Goal: Transaction & Acquisition: Purchase product/service

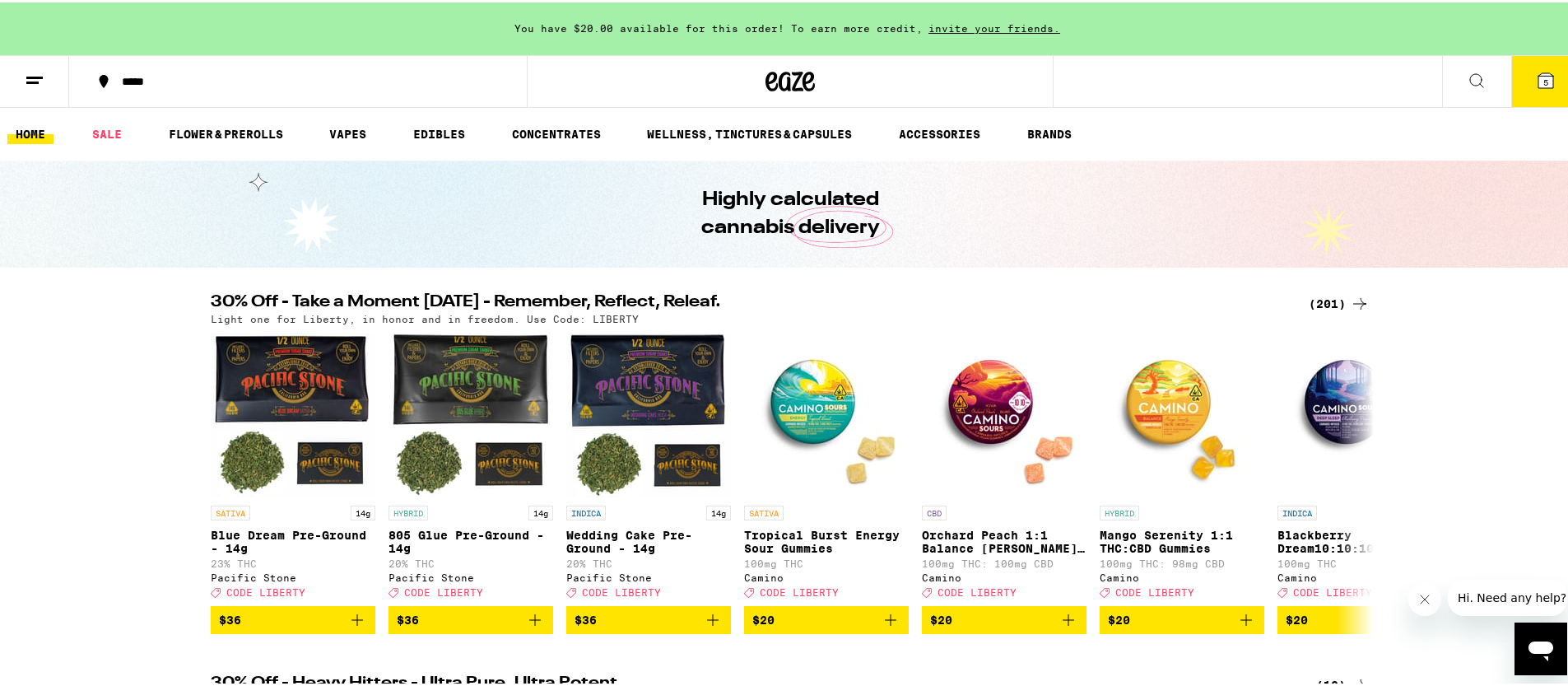
click at [491, 300] on h2 "30% Off - Take a Moment [DATE] - Remember, Reflect, Releaf." at bounding box center [749, 302] width 1078 height 20
click at [1333, 311] on div "Light one for Liberty, in honor and in freedom. Use Code: LIBERTY" at bounding box center [789, 316] width 1159 height 11
click at [1528, 88] on button "5" at bounding box center [1545, 79] width 69 height 51
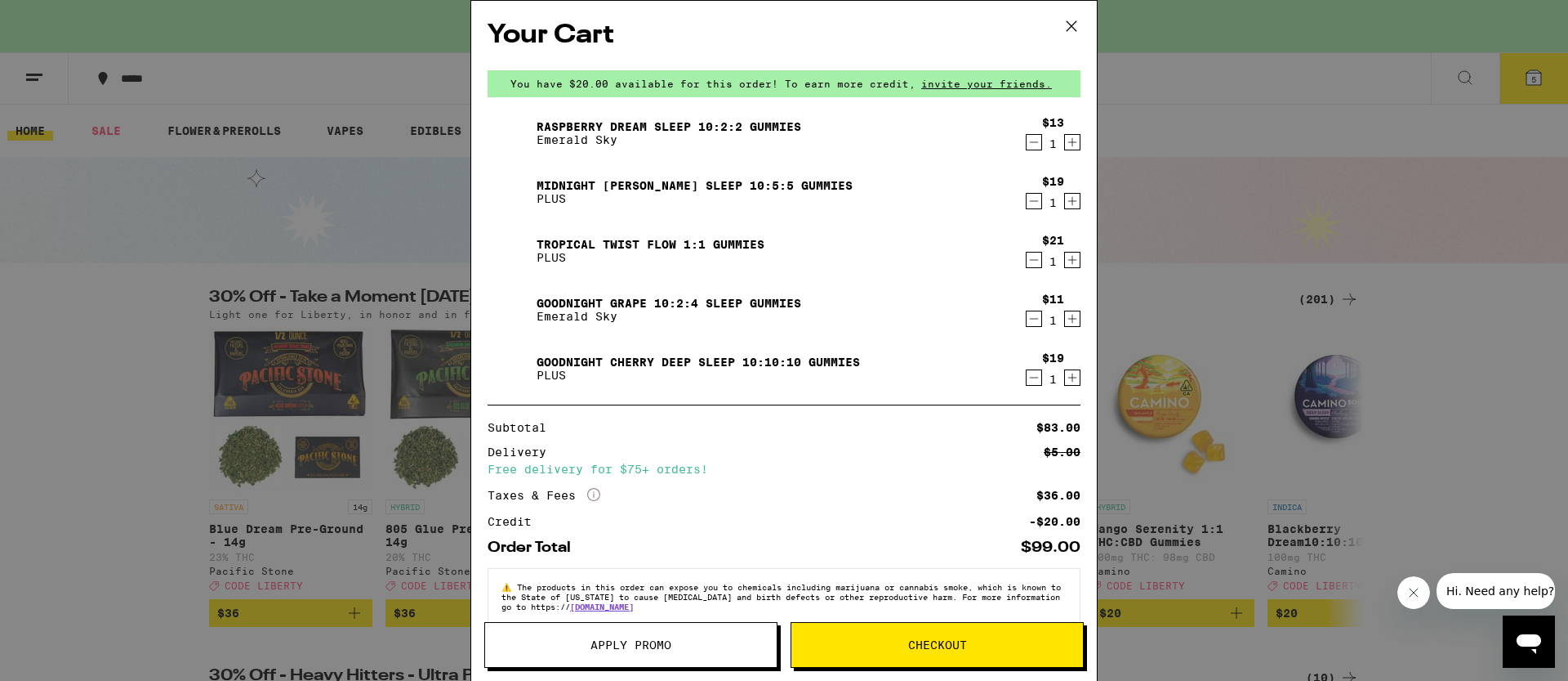
click at [1027, 144] on icon "Decrement" at bounding box center [1034, 143] width 15 height 20
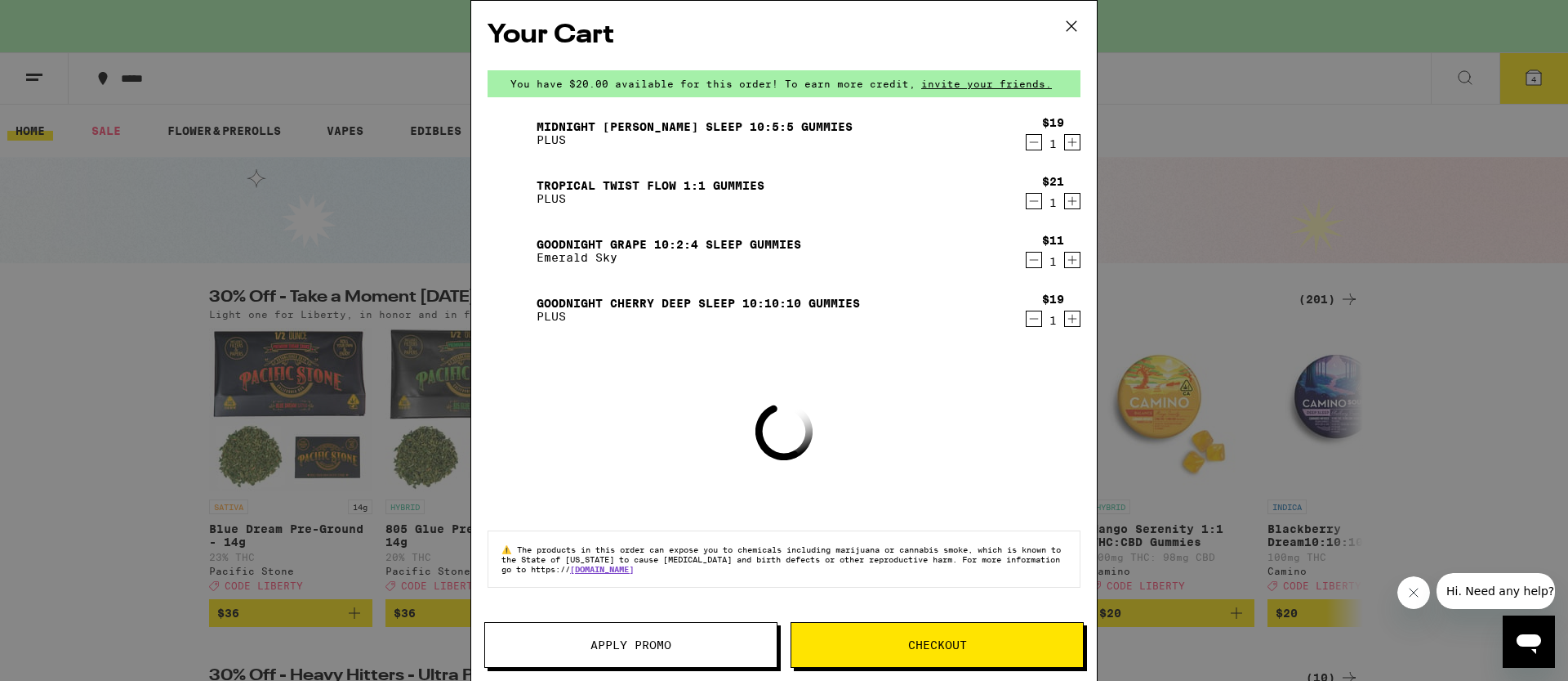
click at [1032, 144] on icon "Decrement" at bounding box center [1034, 143] width 15 height 20
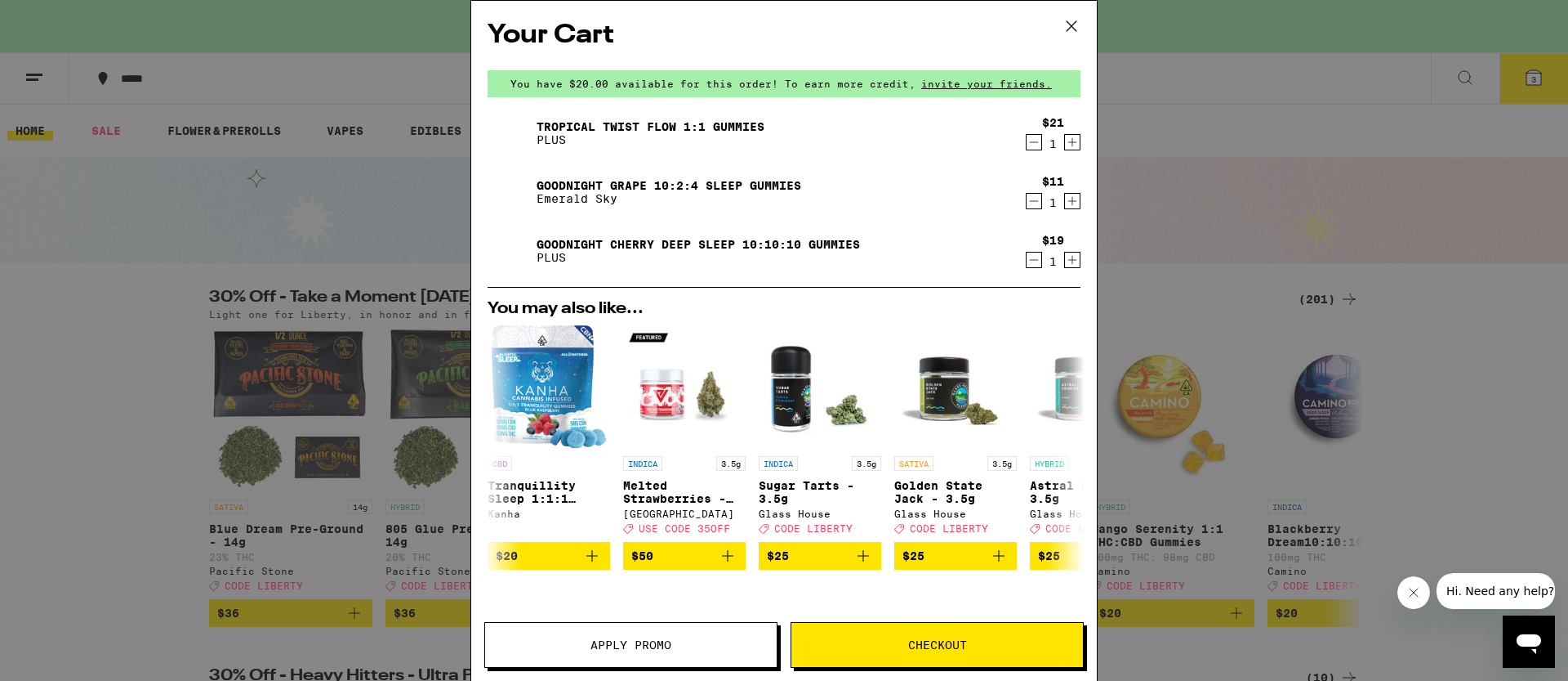
click at [1042, 146] on div "1" at bounding box center [1053, 143] width 22 height 13
click at [1027, 143] on icon "Decrement" at bounding box center [1034, 143] width 15 height 20
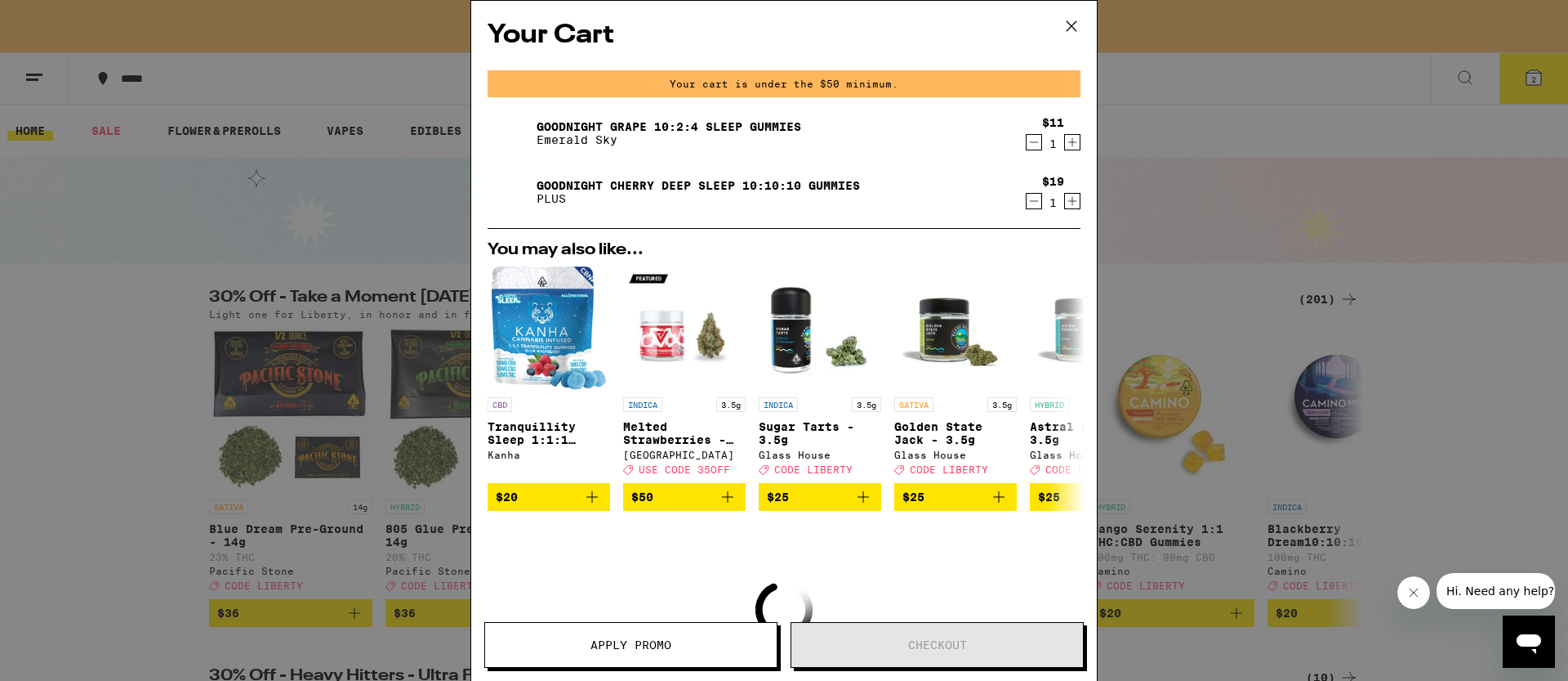
click at [1027, 143] on icon "Decrement" at bounding box center [1034, 143] width 15 height 20
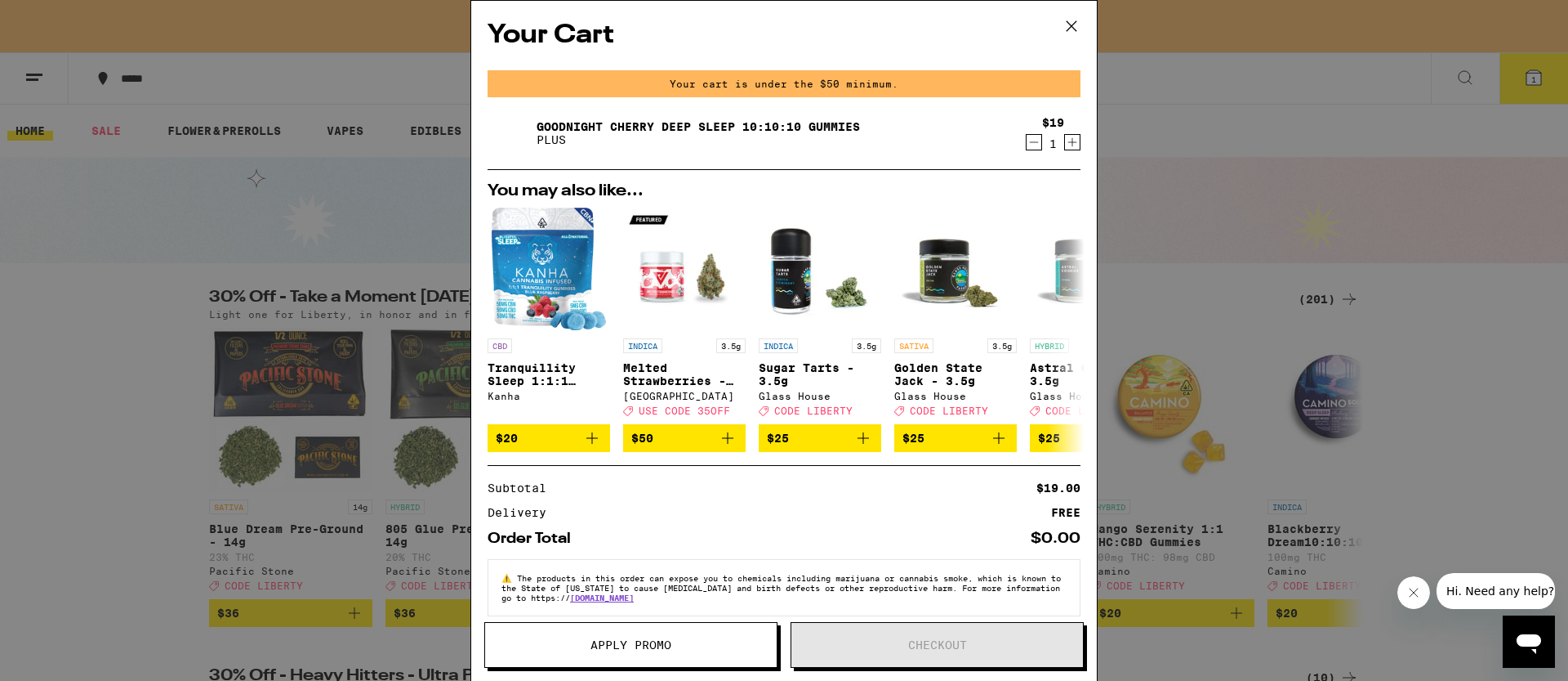
click at [1027, 144] on icon "Decrement" at bounding box center [1034, 143] width 15 height 20
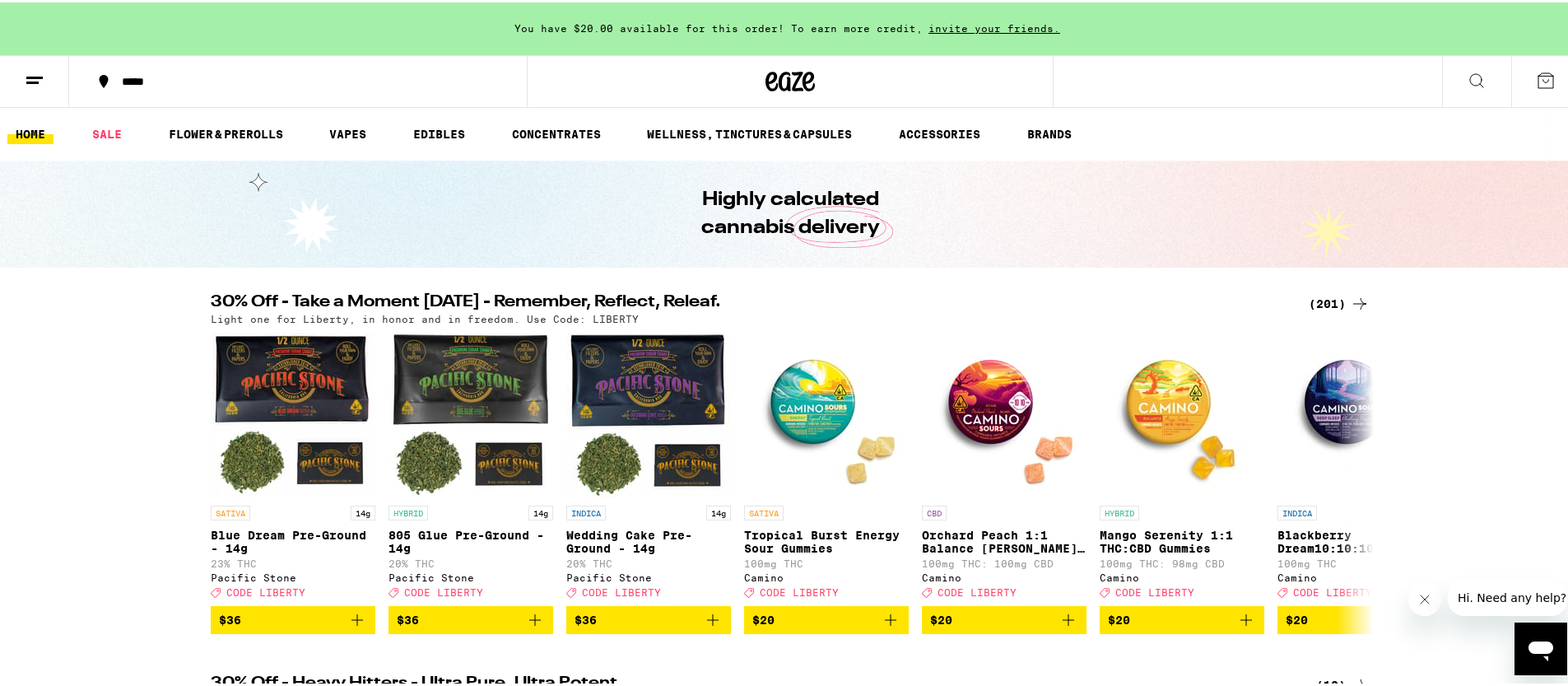
click at [1406, 198] on div "Highly calculated cannabis delivery" at bounding box center [789, 211] width 1580 height 107
click at [1342, 304] on div "(201)" at bounding box center [1338, 302] width 61 height 20
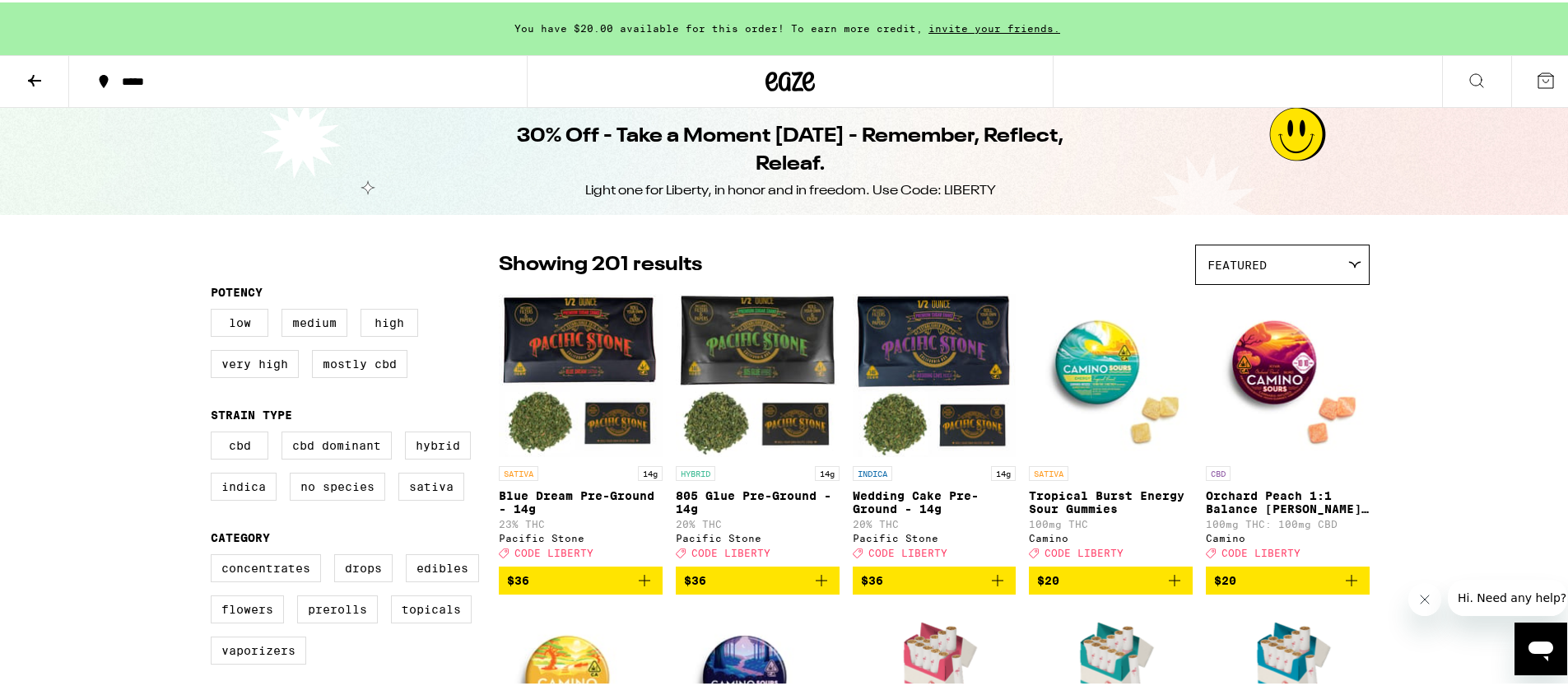
scroll to position [10, 0]
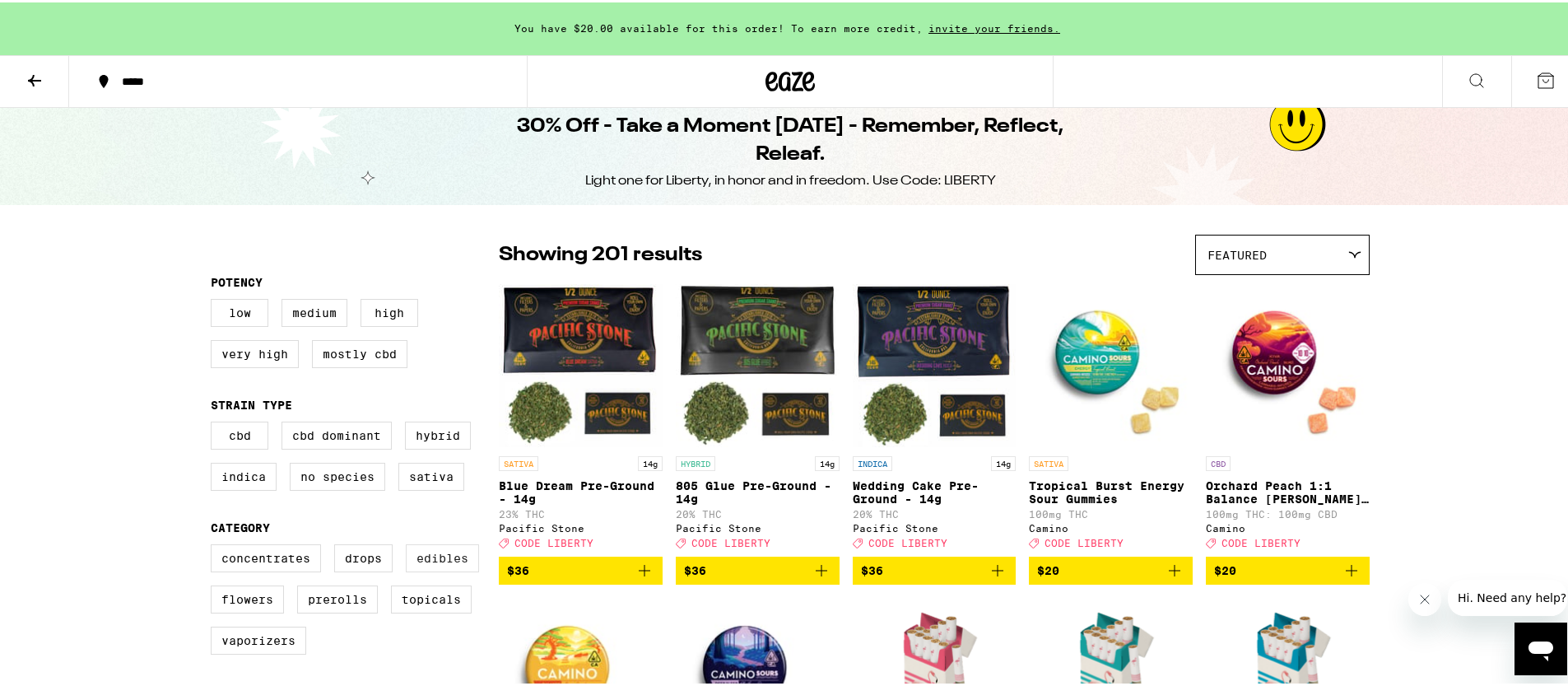
click at [414, 570] on label "Edibles" at bounding box center [443, 555] width 74 height 28
click at [215, 545] on input "Edibles" at bounding box center [214, 544] width 1 height 1
checkbox input "true"
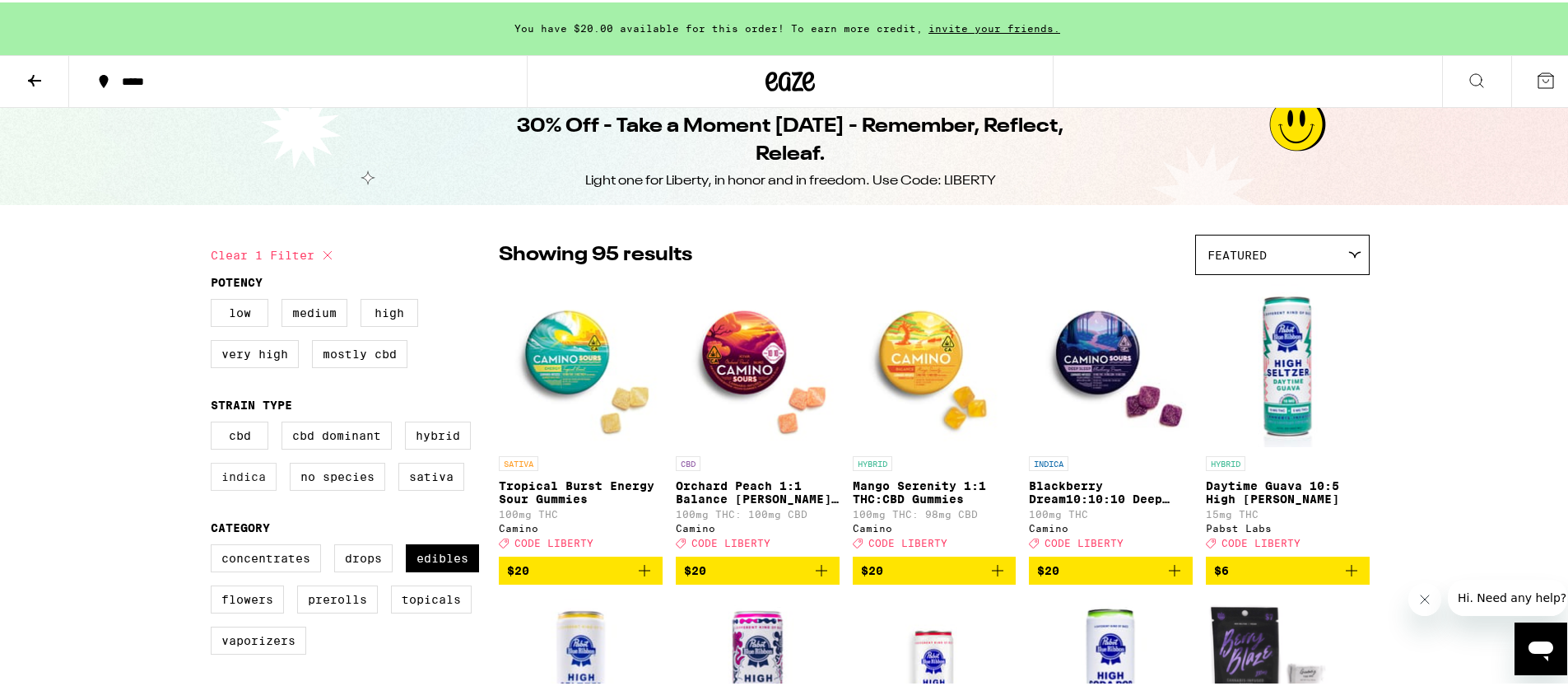
click at [238, 487] on label "Indica" at bounding box center [243, 474] width 66 height 28
click at [215, 422] on input "Indica" at bounding box center [214, 421] width 1 height 1
checkbox input "true"
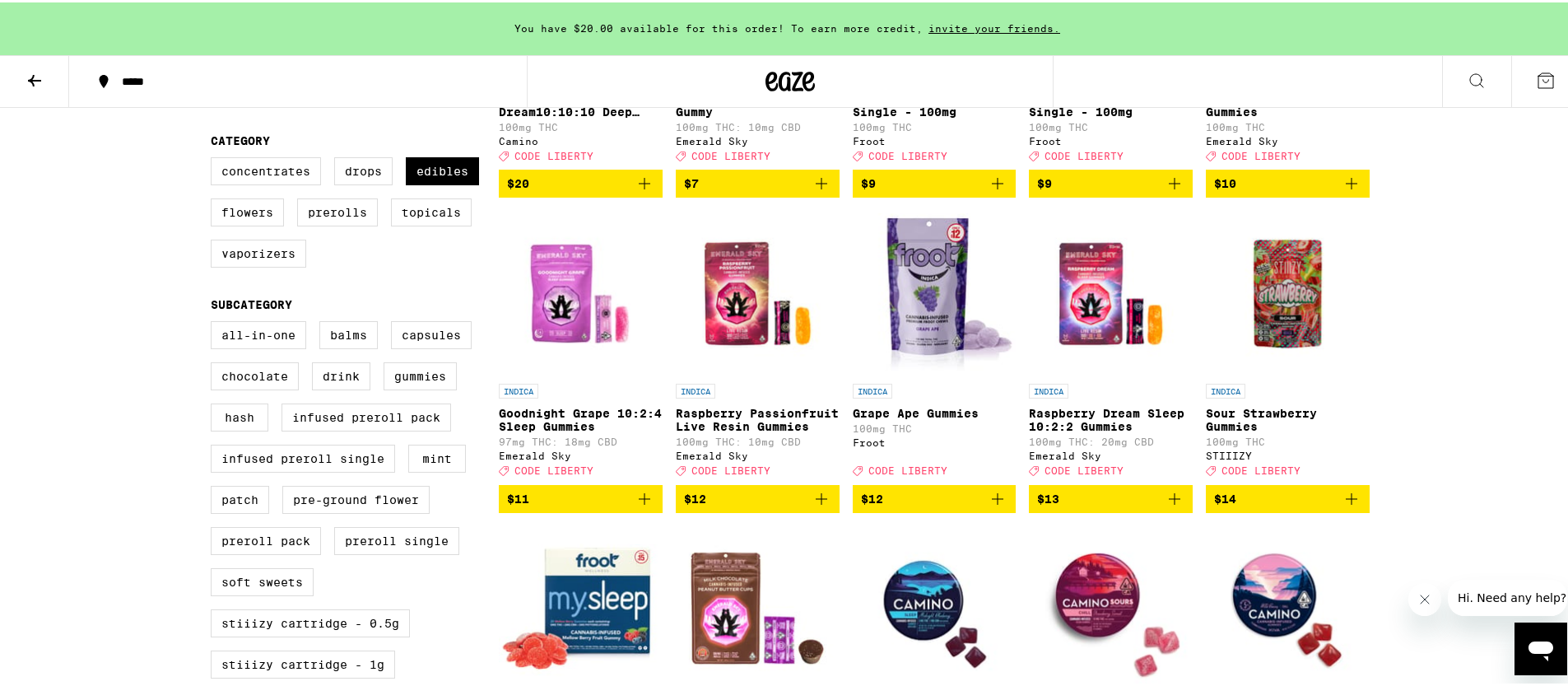
scroll to position [7, 0]
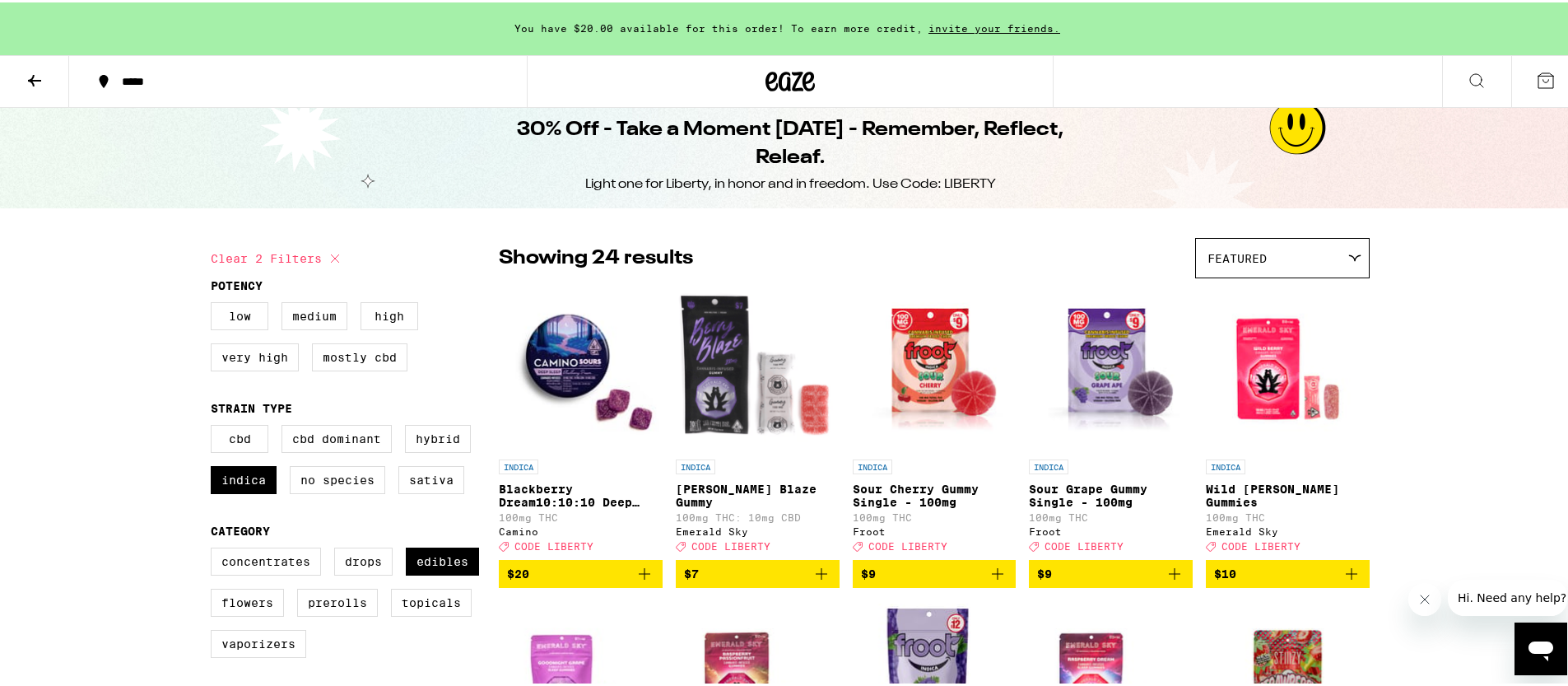
click at [634, 581] on icon "Add to bag" at bounding box center [644, 572] width 20 height 20
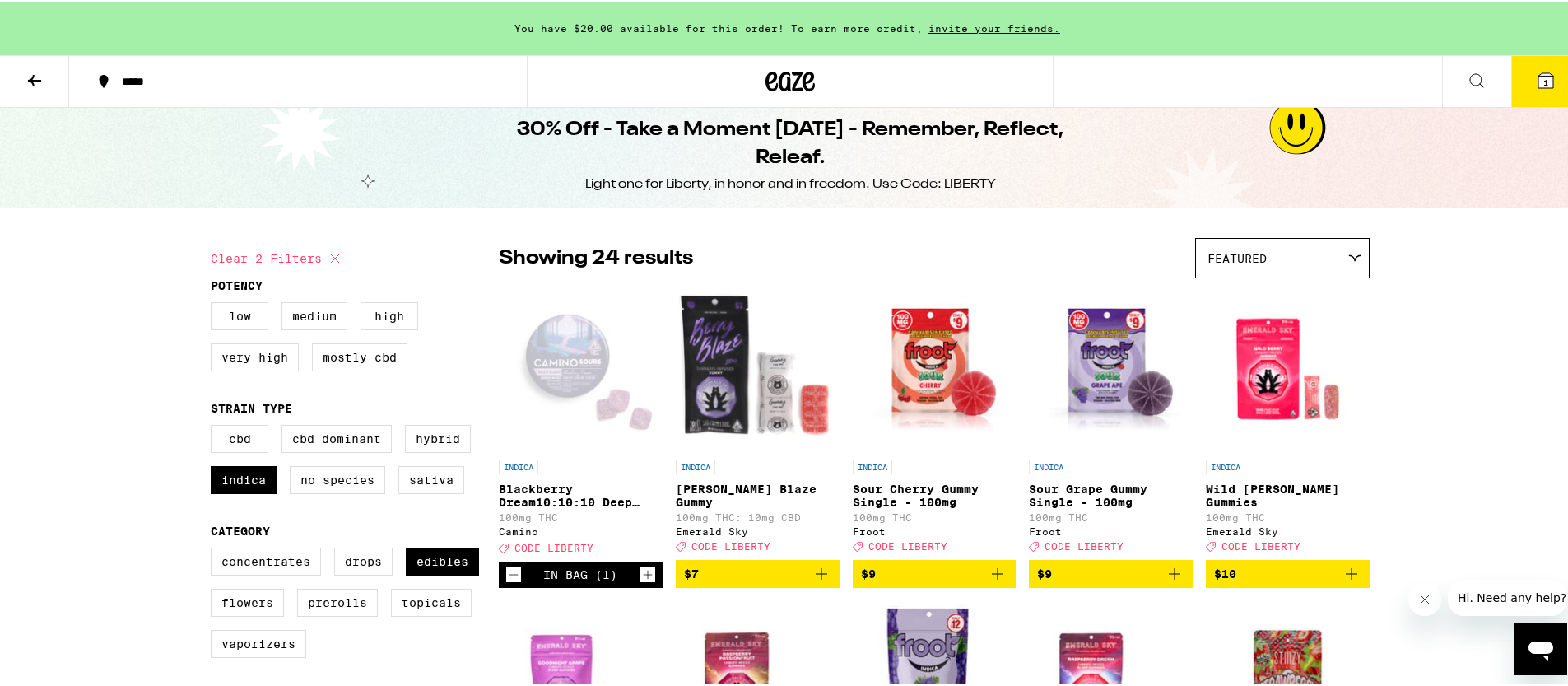
click at [646, 582] on icon "Increment" at bounding box center [647, 572] width 15 height 20
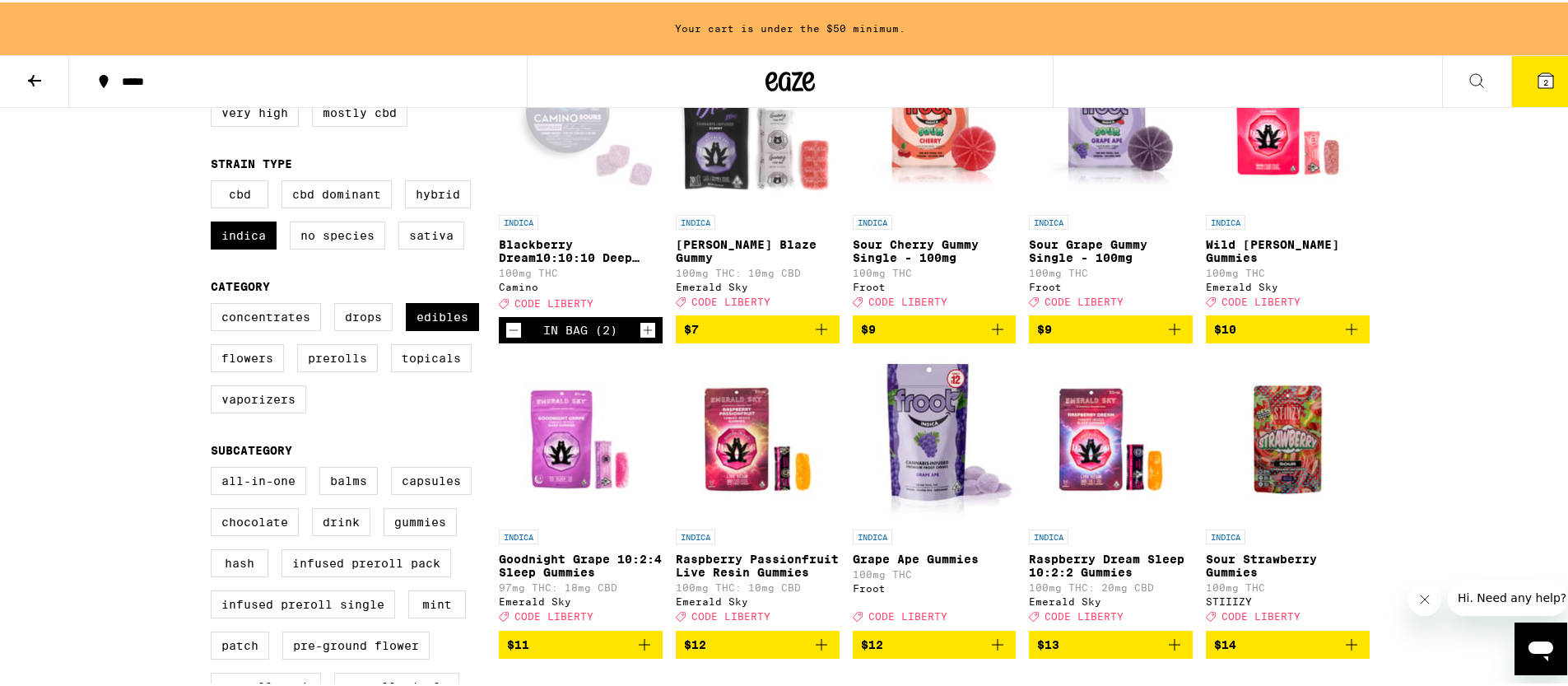
scroll to position [316, 0]
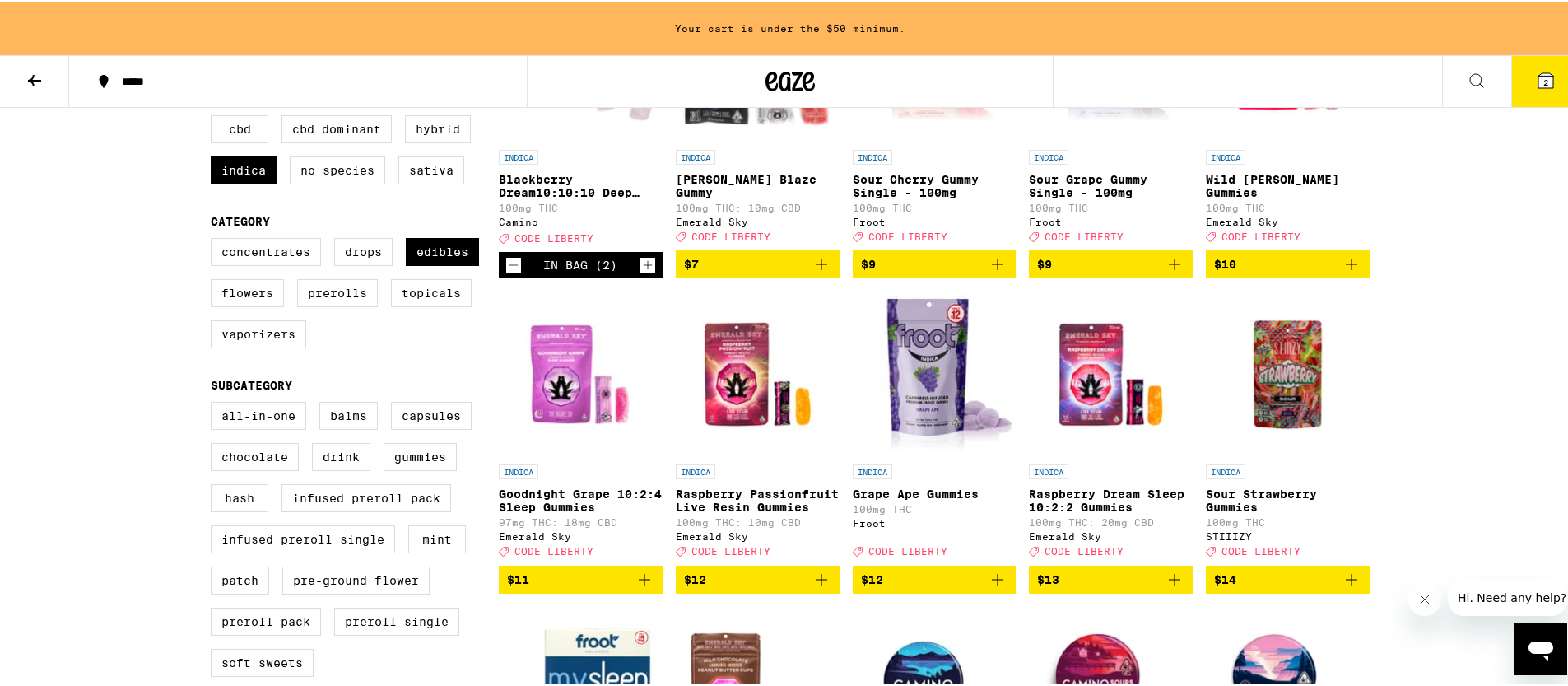
click at [1169, 582] on icon "Add to bag" at bounding box center [1175, 577] width 12 height 12
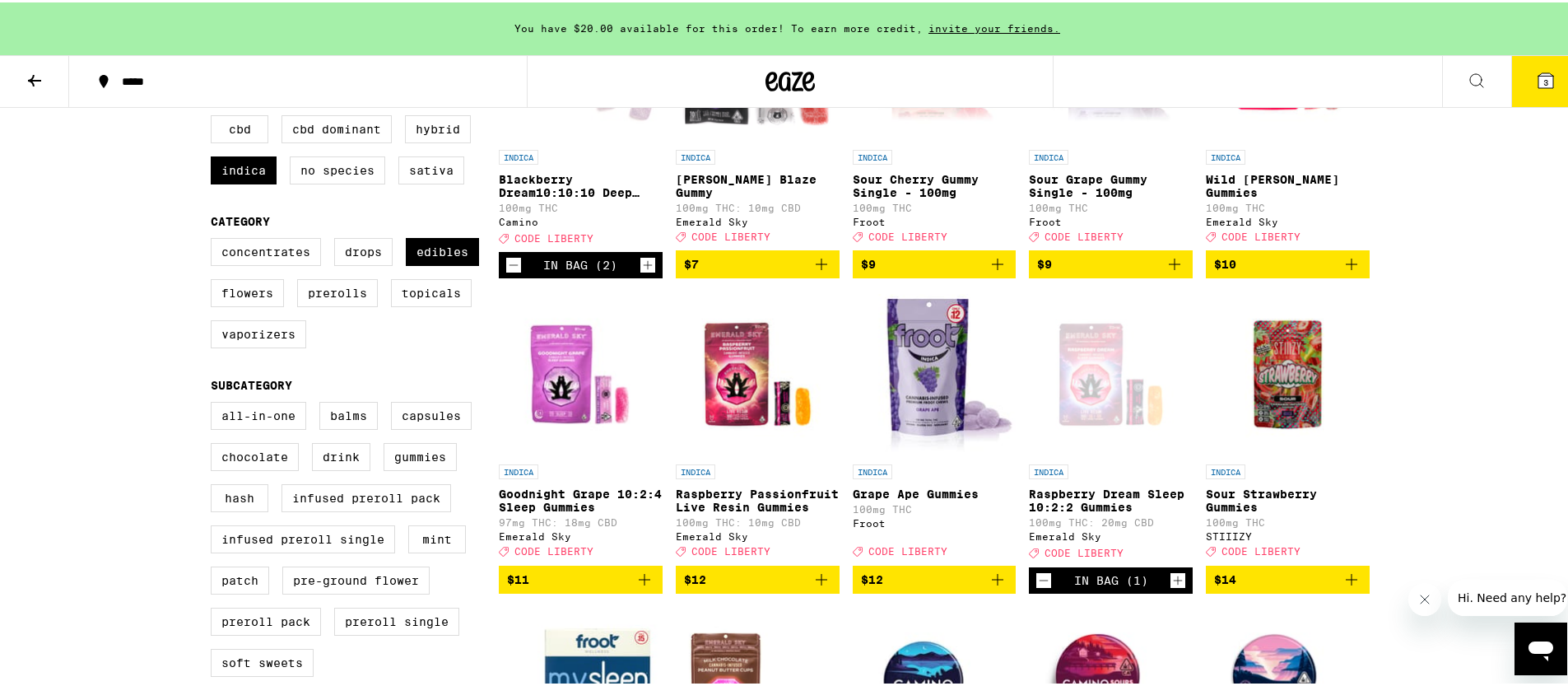
scroll to position [445, 0]
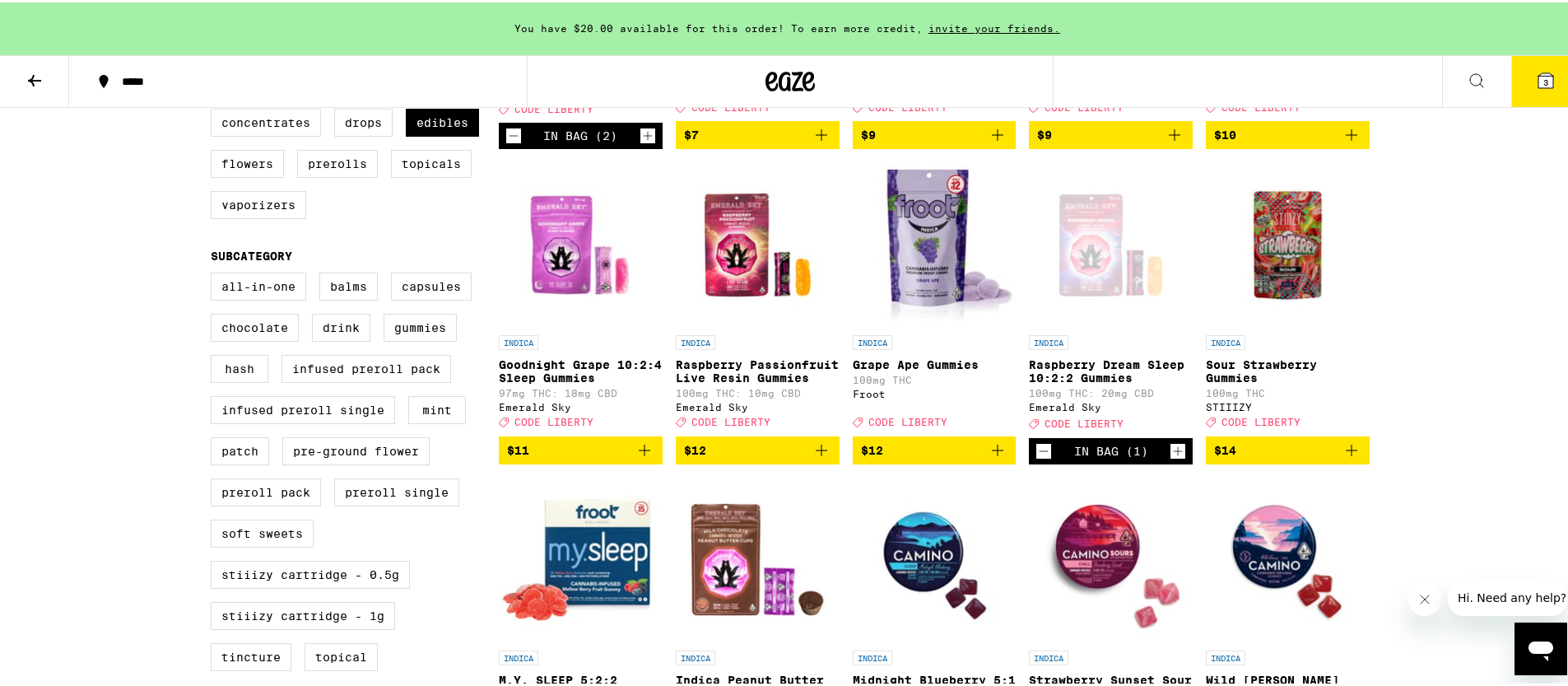
click at [534, 274] on img "Open page for Goodnight Grape 10:2:4 Sleep Gummies from Emerald Sky" at bounding box center [581, 241] width 164 height 165
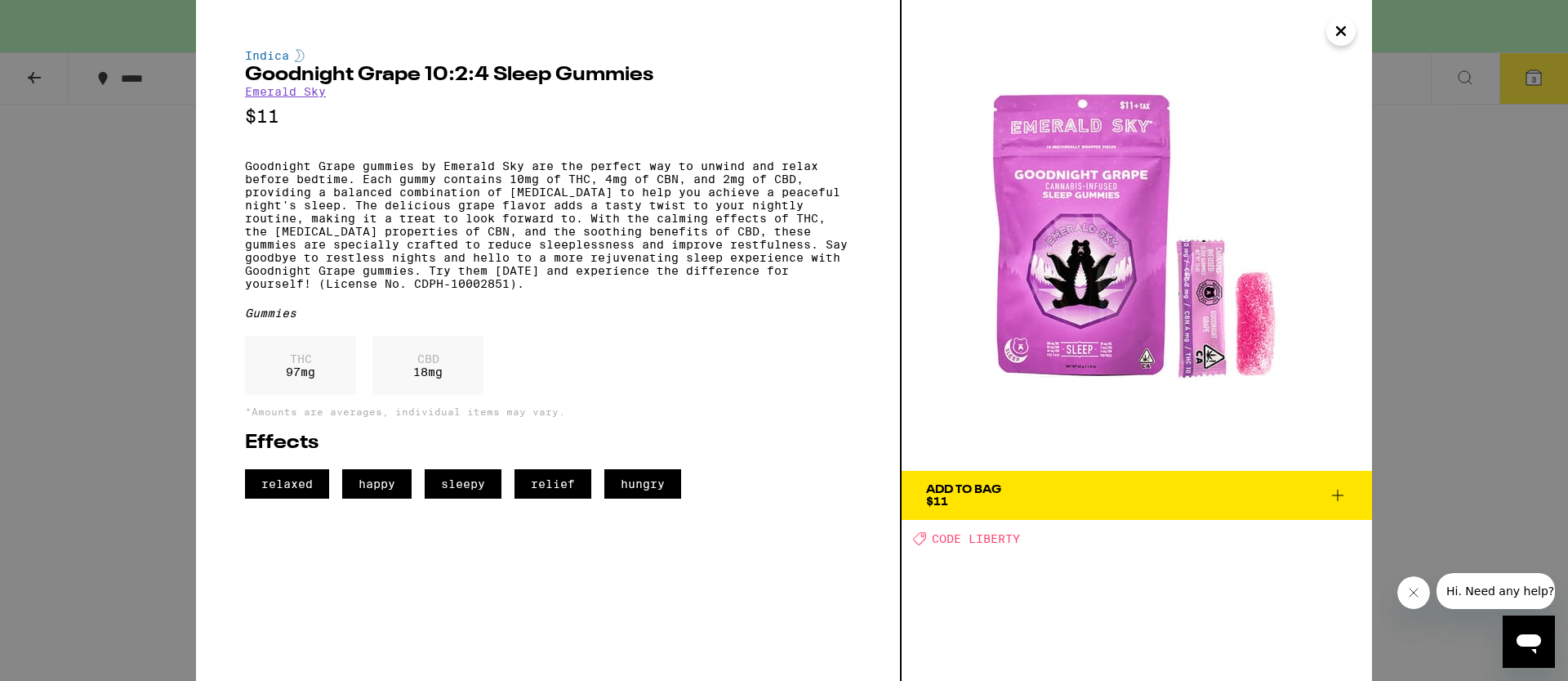
click at [1410, 407] on div "Indica Goodnight Grape 10:2:4 Sleep Gummies Emerald Sky $11 Goodnight Grape gum…" at bounding box center [784, 340] width 1568 height 681
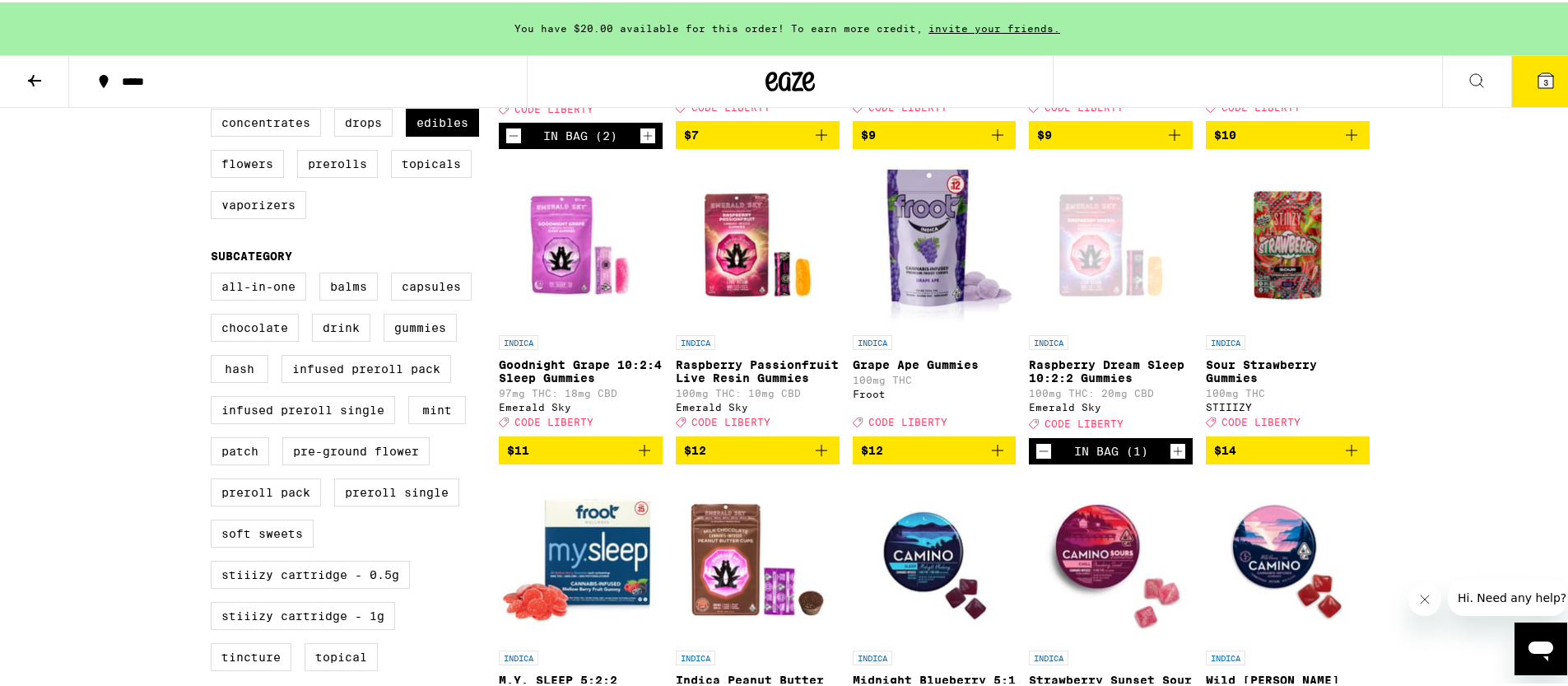
click at [637, 458] on icon "Add to bag" at bounding box center [644, 448] width 20 height 20
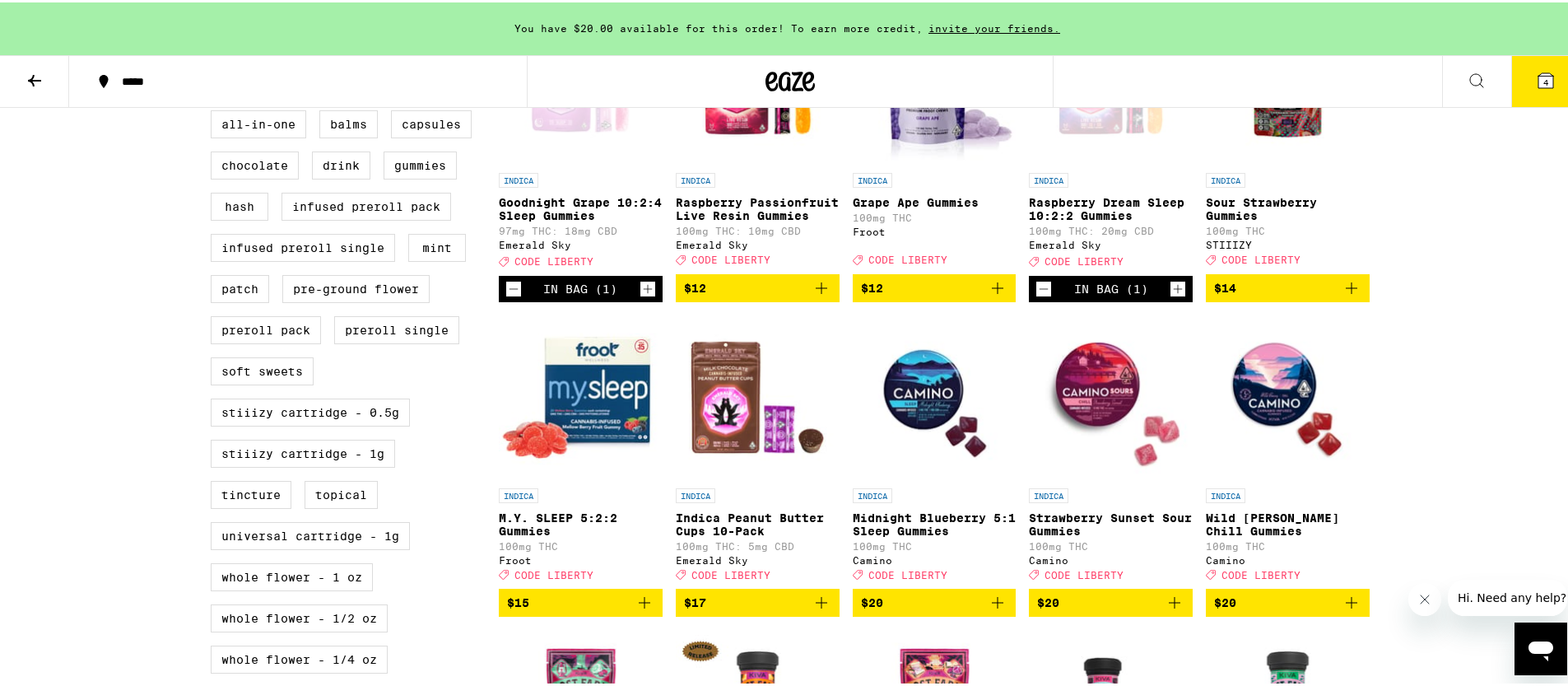
scroll to position [629, 0]
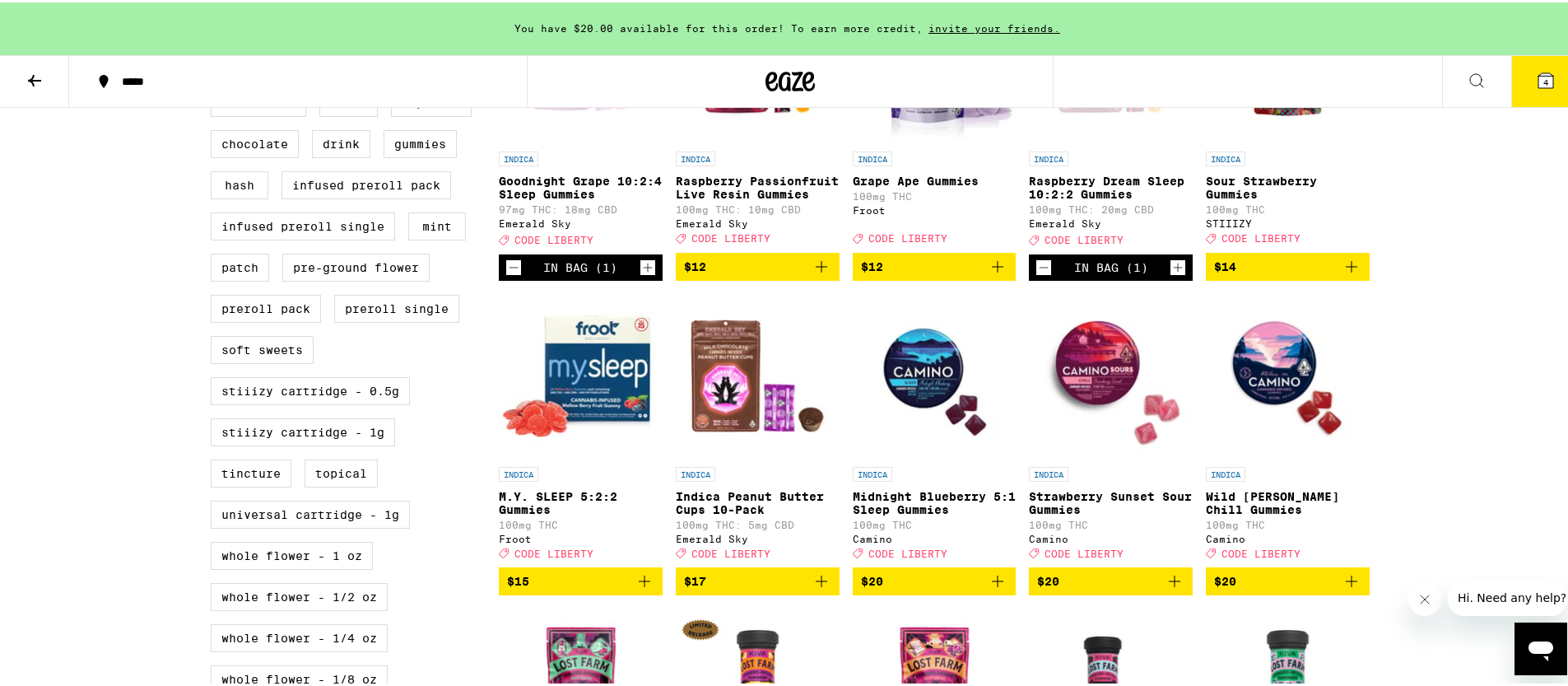
click at [1074, 413] on img "Open page for Strawberry Sunset Sour Gummies from Camino" at bounding box center [1110, 373] width 164 height 165
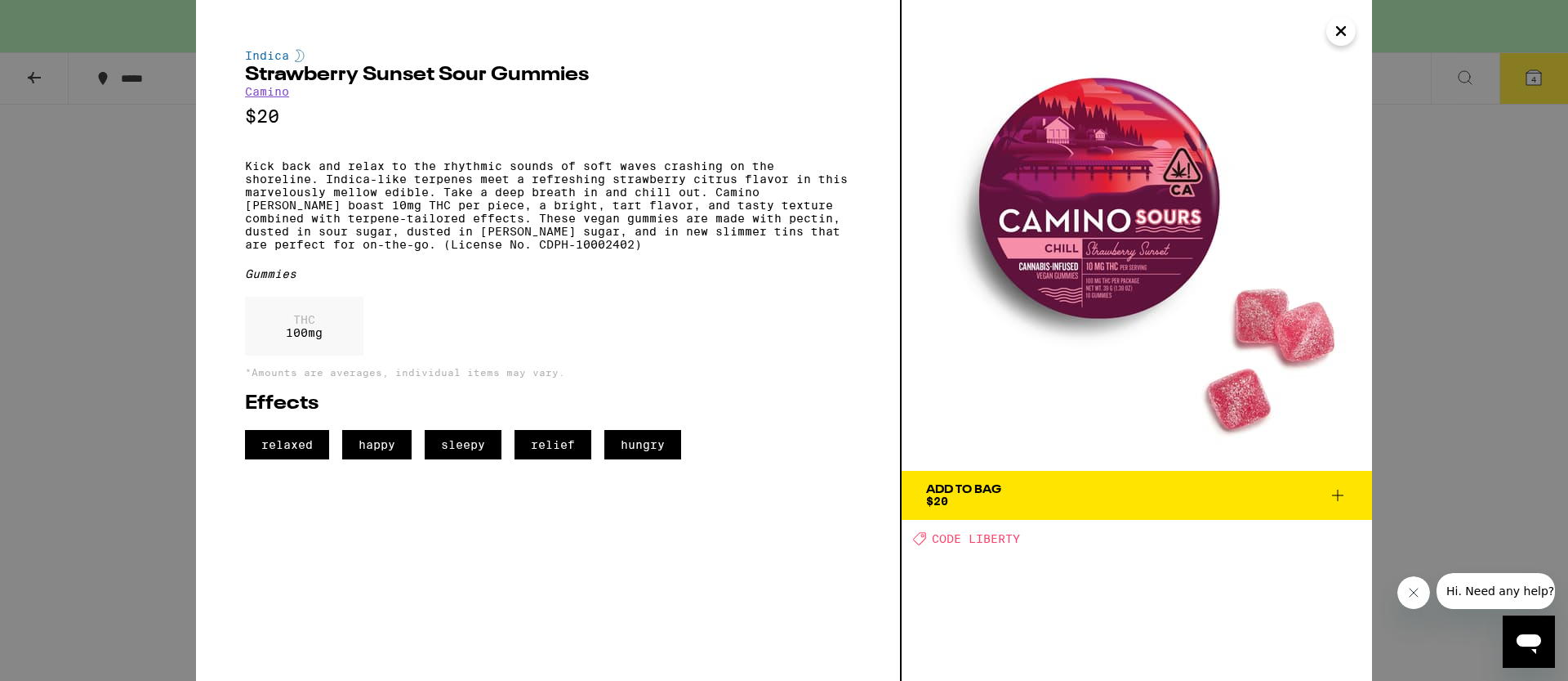
click at [1515, 372] on div "Indica Strawberry Sunset Sour Gummies Camino $20 Kick back and relax to the rhy…" at bounding box center [784, 340] width 1568 height 681
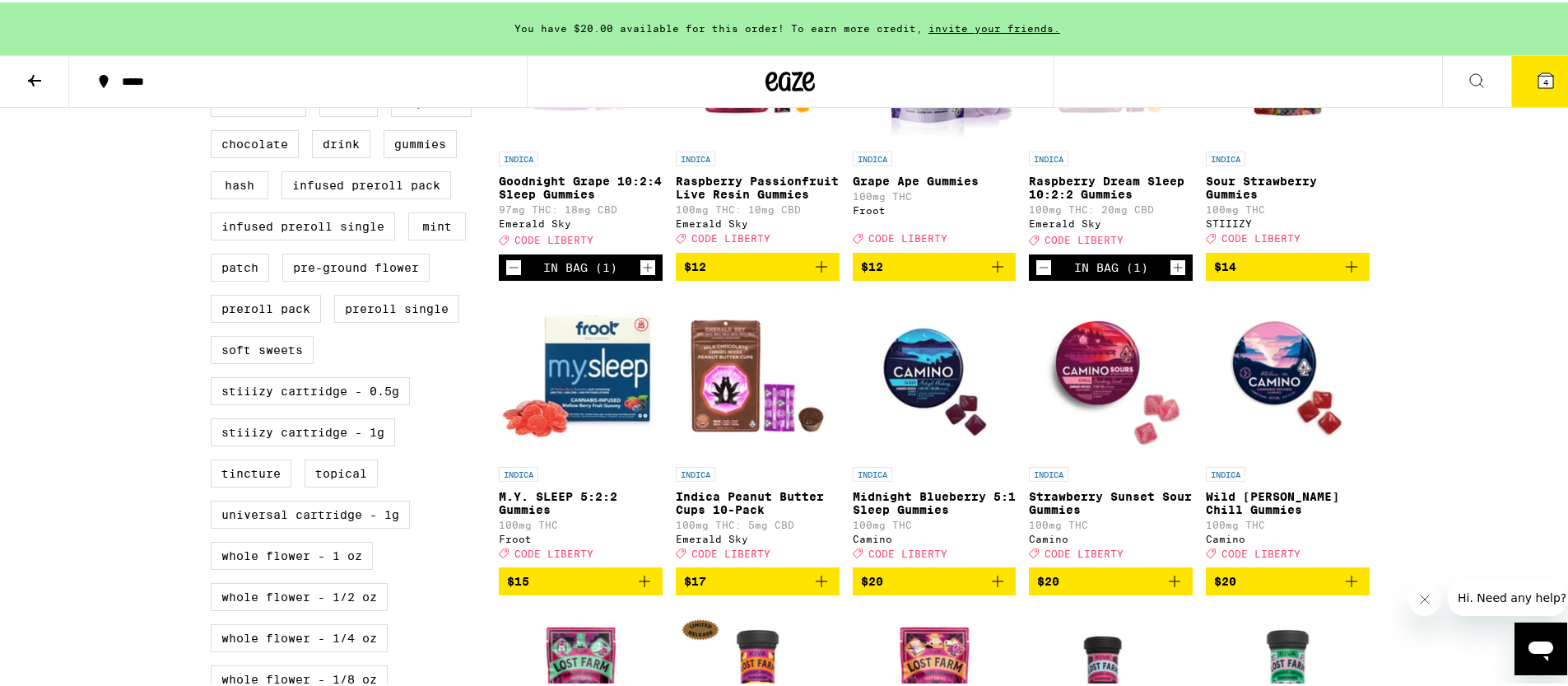
click at [1301, 372] on img "Open page for Wild Berry Chill Gummies from Camino" at bounding box center [1287, 373] width 164 height 165
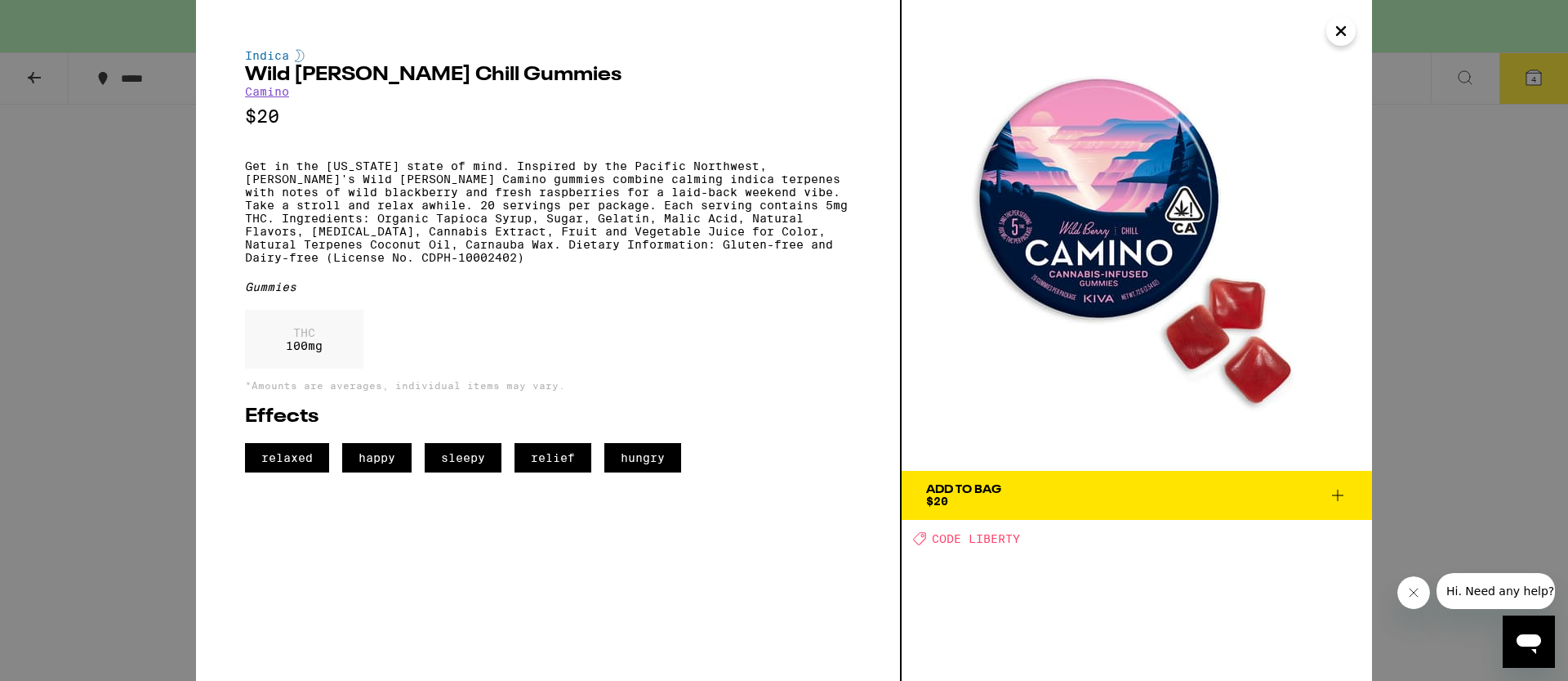
click at [1439, 387] on div "Indica Wild [PERSON_NAME] Chill Gummies Camino $20 Get in the [US_STATE] state …" at bounding box center [784, 340] width 1568 height 681
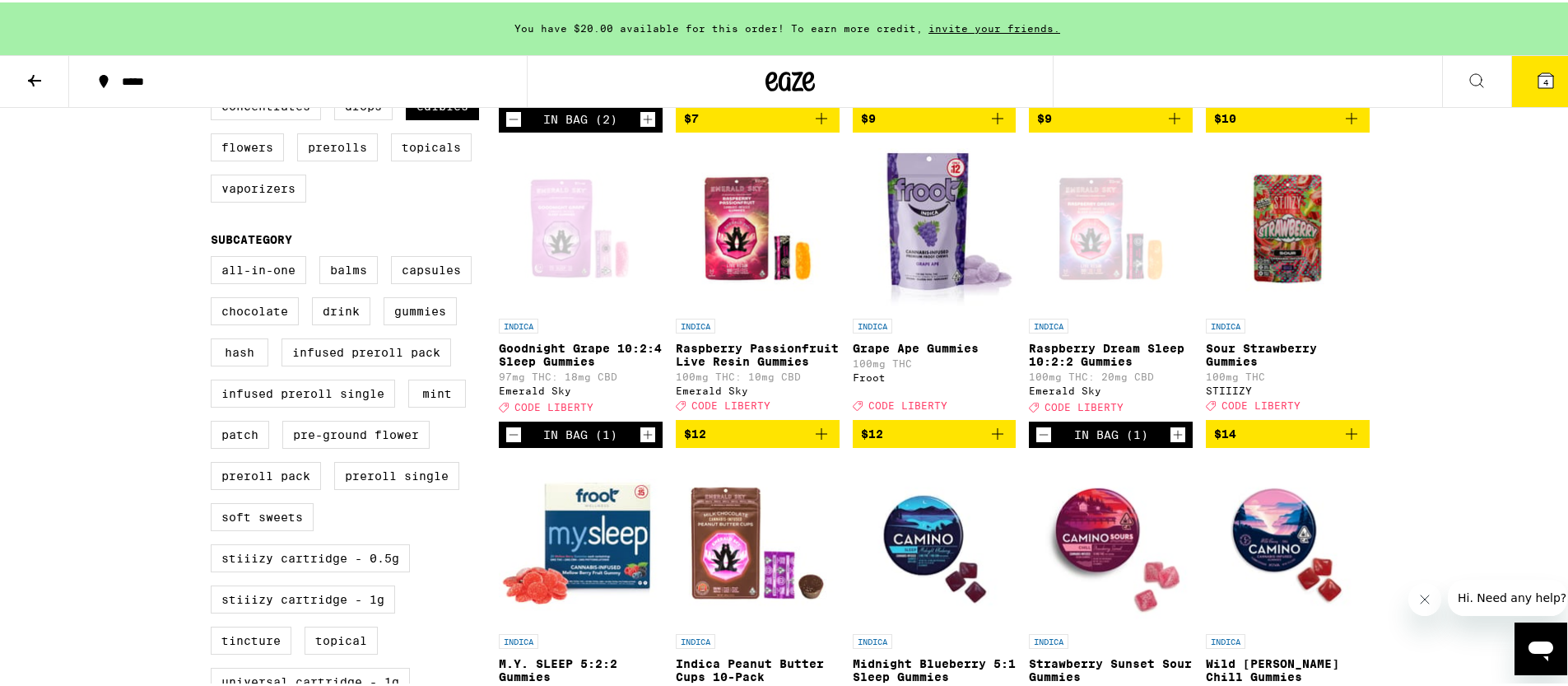
scroll to position [108, 0]
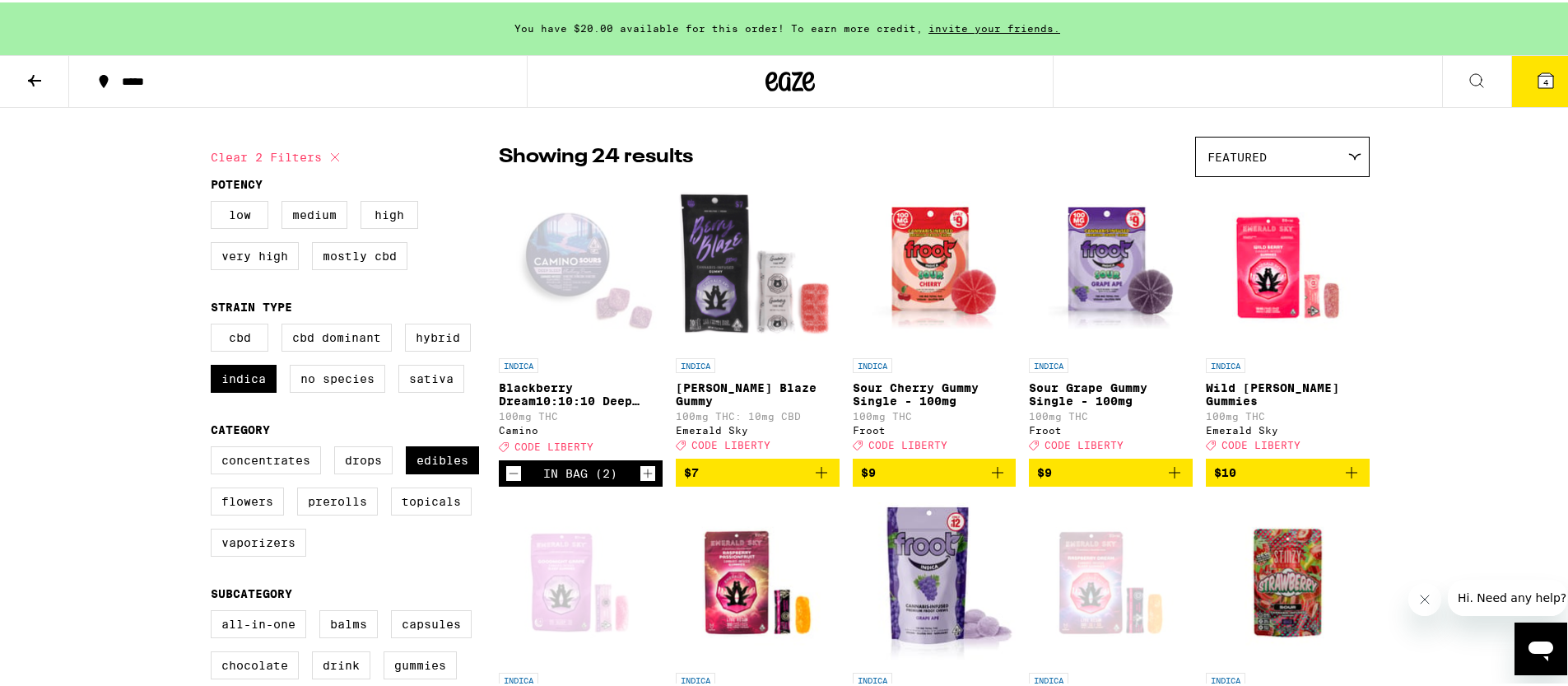
click at [427, 324] on fieldset "Strain Type CBD CBD Dominant Hybrid Indica No Species Sativa" at bounding box center [354, 351] width 288 height 105
click at [425, 340] on label "Hybrid" at bounding box center [438, 334] width 66 height 28
click at [215, 324] on input "Hybrid" at bounding box center [214, 323] width 1 height 1
checkbox input "true"
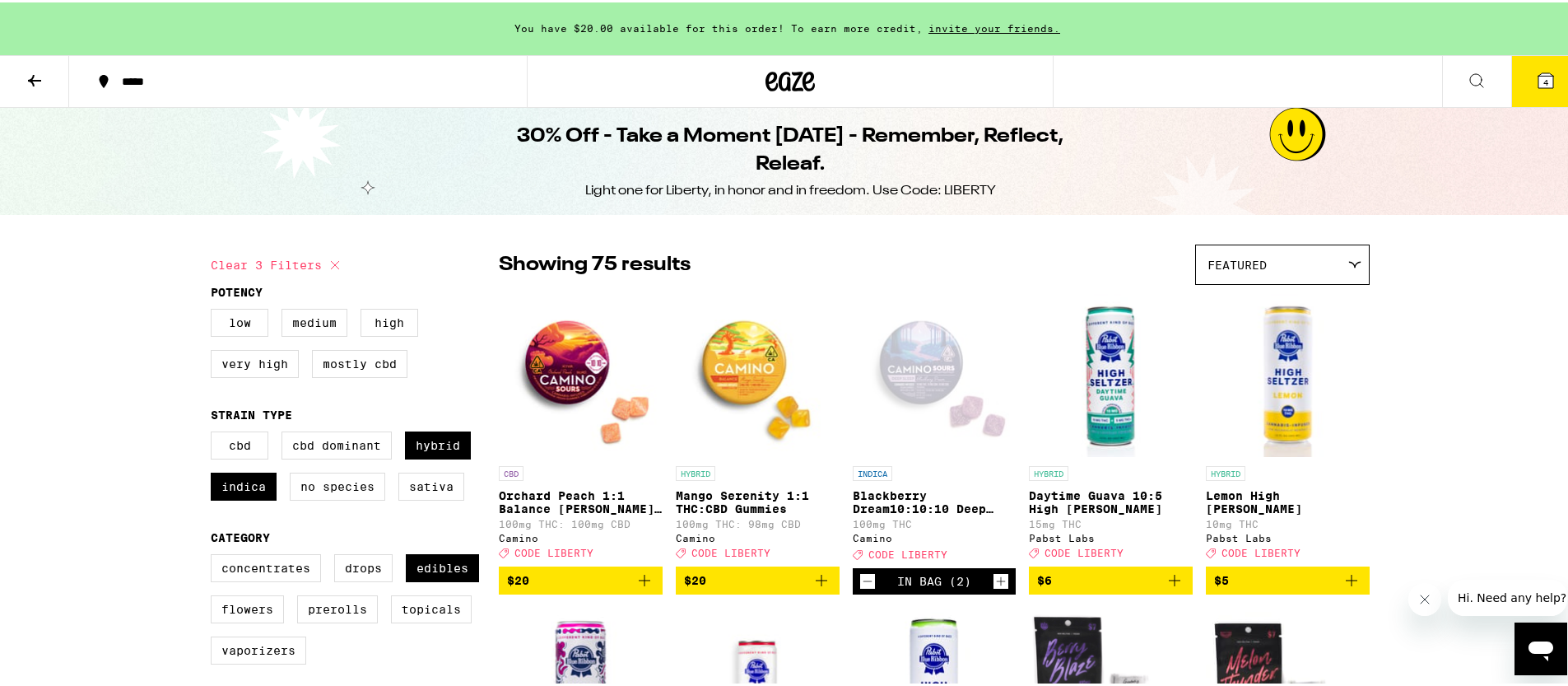
click at [1108, 424] on img "Open page for Daytime Guava 10:5 High Seltzer from Pabst Labs" at bounding box center [1110, 373] width 164 height 165
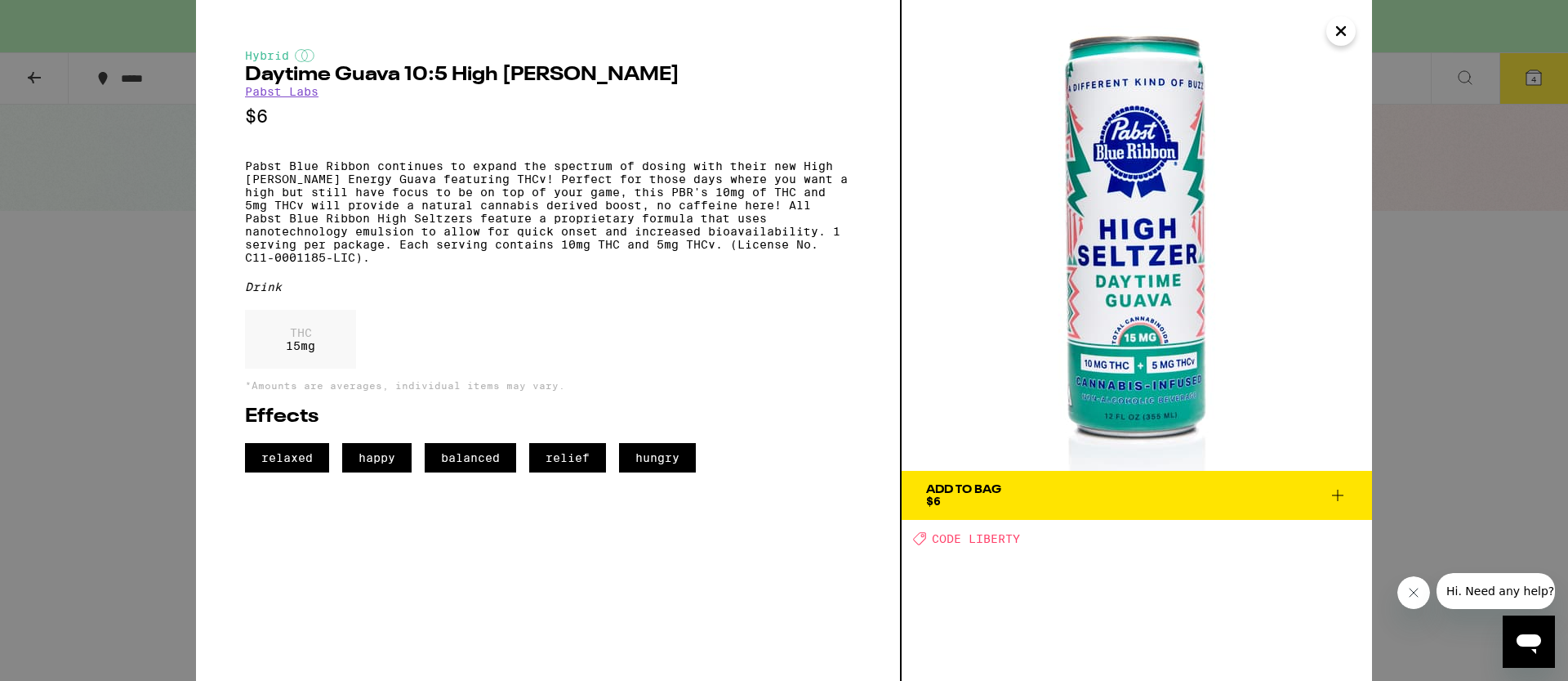
click at [1419, 423] on div "Hybrid Daytime Guava 10:5 High [PERSON_NAME] [PERSON_NAME] Labs $6 Pabst Blue R…" at bounding box center [784, 340] width 1568 height 681
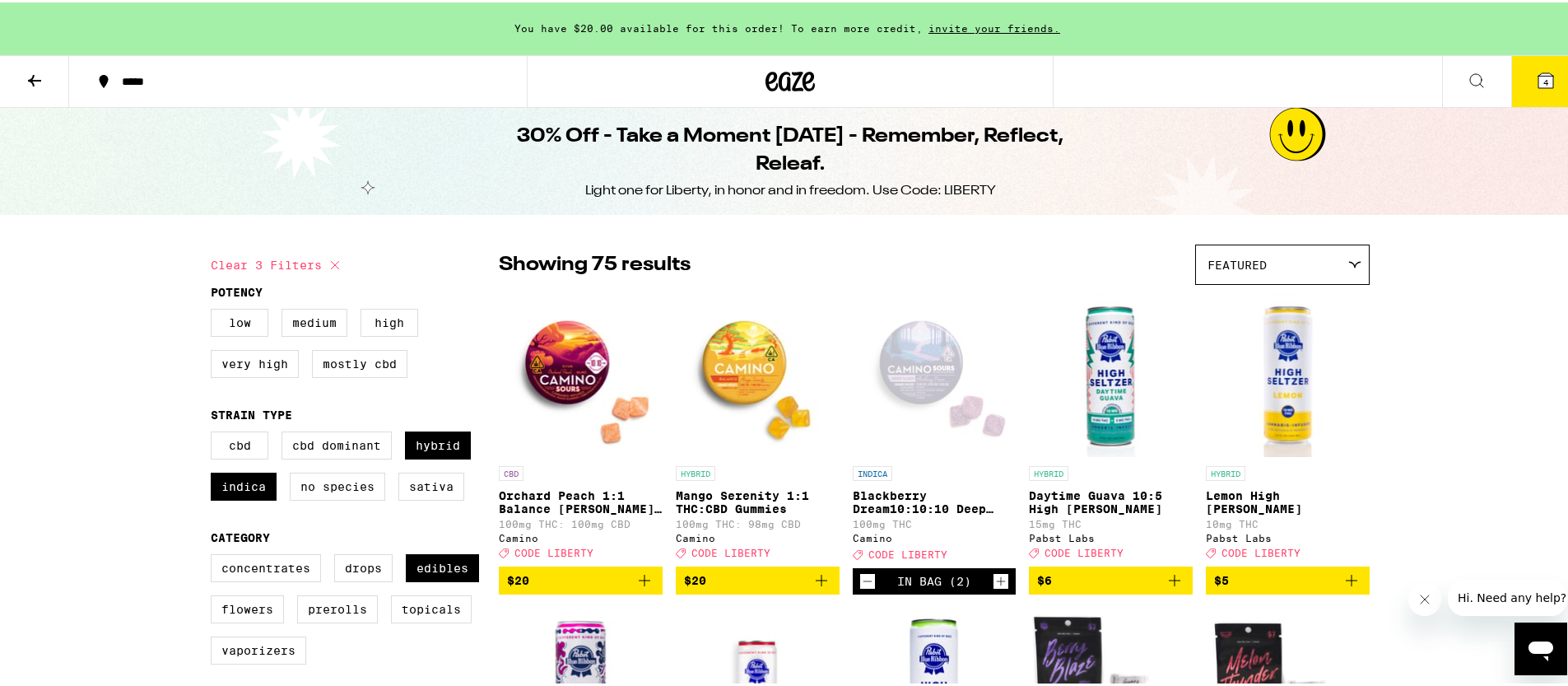
click at [1270, 392] on img "Open page for Lemon High Seltzer from Pabst Labs" at bounding box center [1287, 373] width 164 height 165
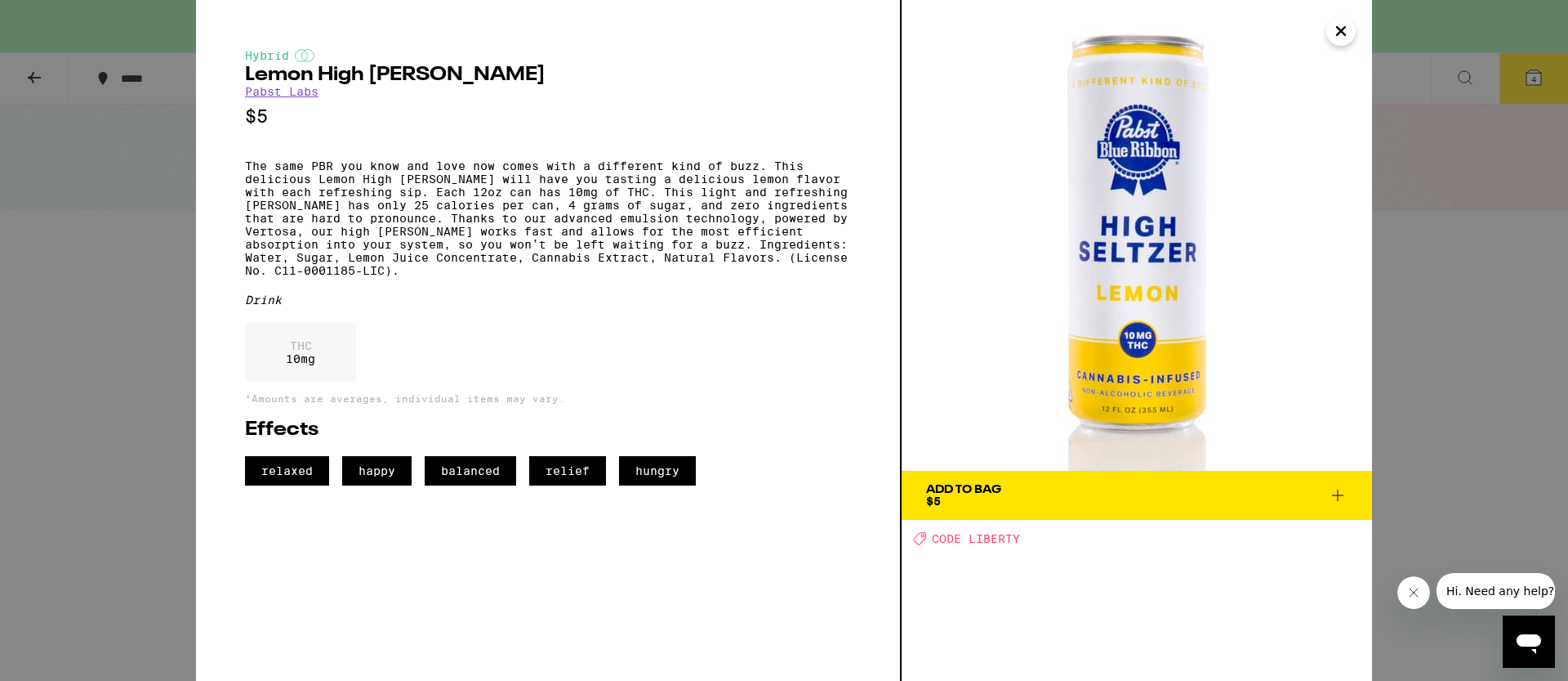
click at [1399, 418] on div "Hybrid Lemon High [PERSON_NAME] [PERSON_NAME] Labs $5 The same PBR you know and…" at bounding box center [784, 340] width 1568 height 681
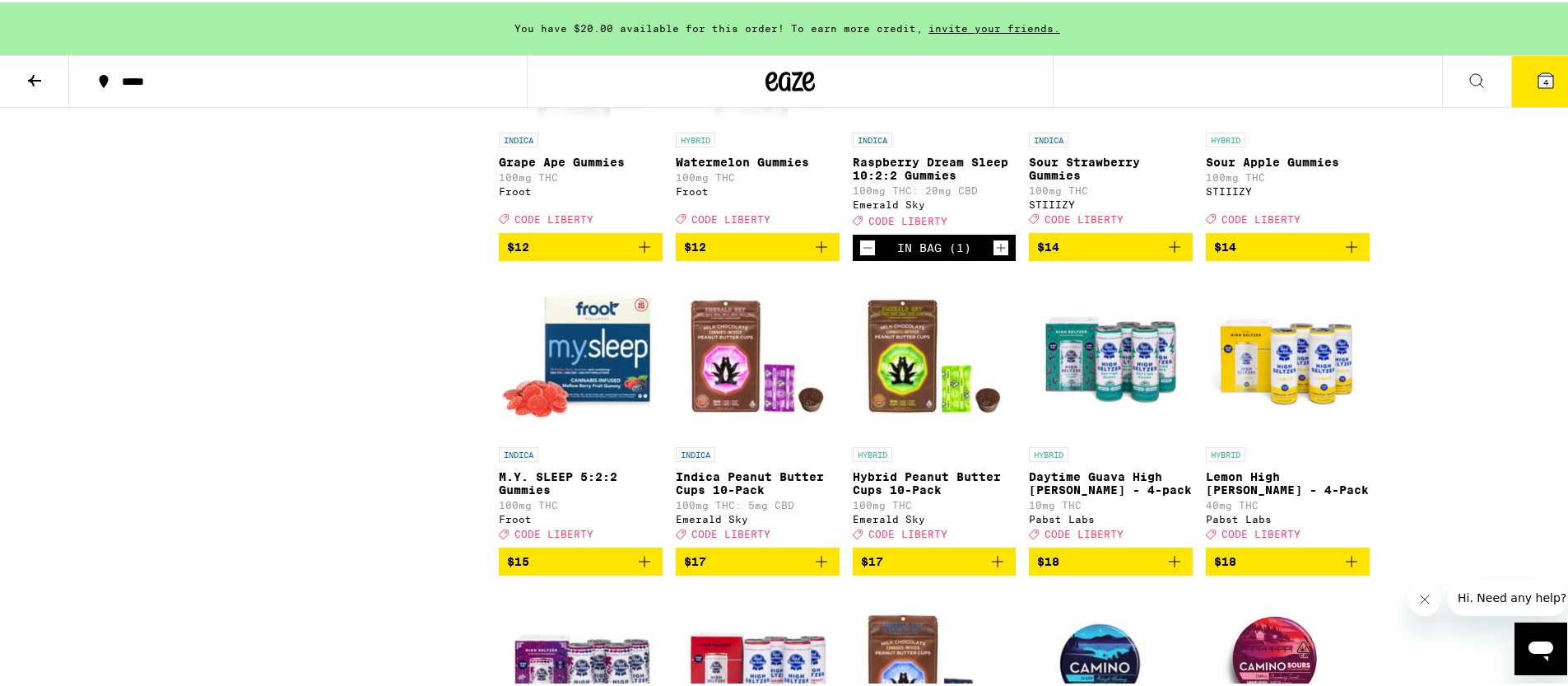
scroll to position [2329, 0]
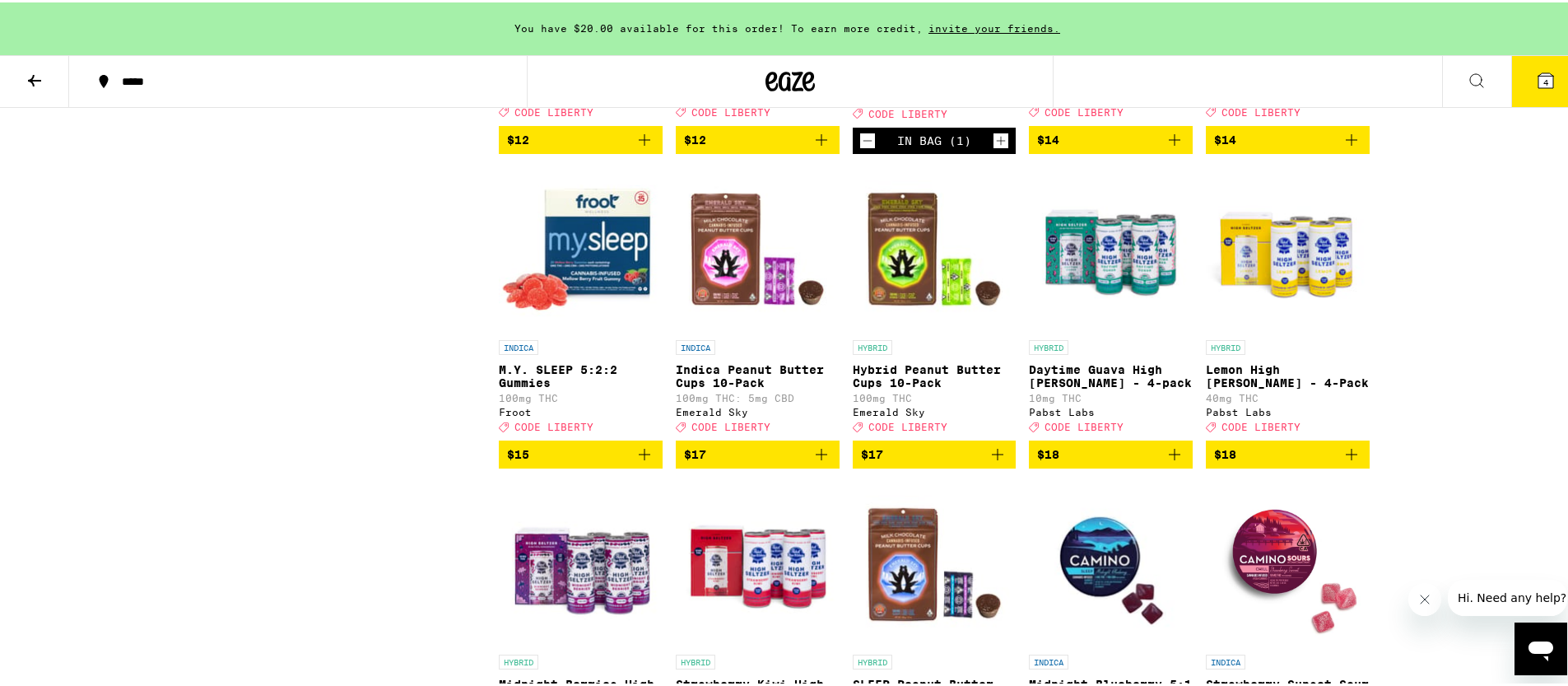
click at [1330, 313] on img "Open page for Lemon High Seltzer - 4-Pack from Pabst Labs" at bounding box center [1287, 246] width 164 height 165
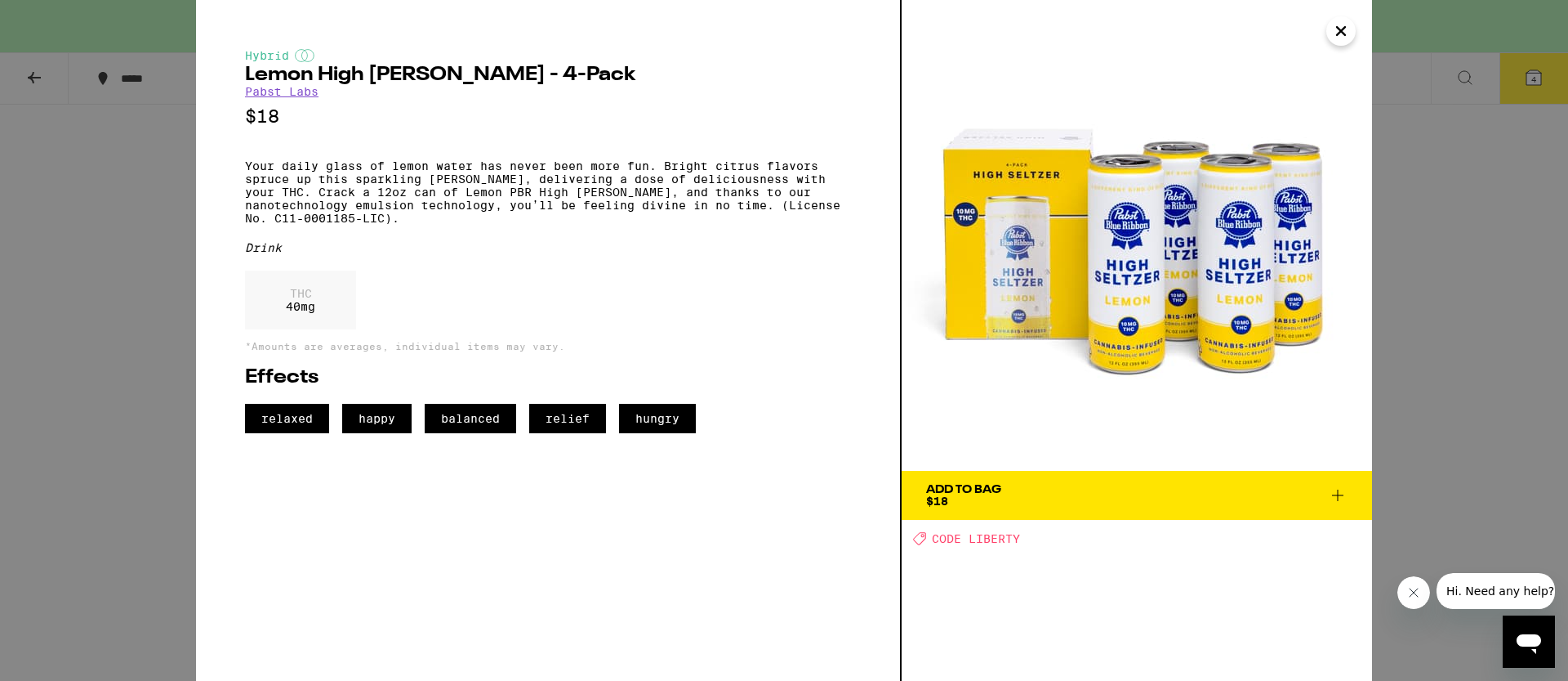
click at [1416, 333] on div "Hybrid Lemon High [PERSON_NAME] - 4-Pack Pabst Labs $18 Your daily glass of lem…" at bounding box center [784, 340] width 1568 height 681
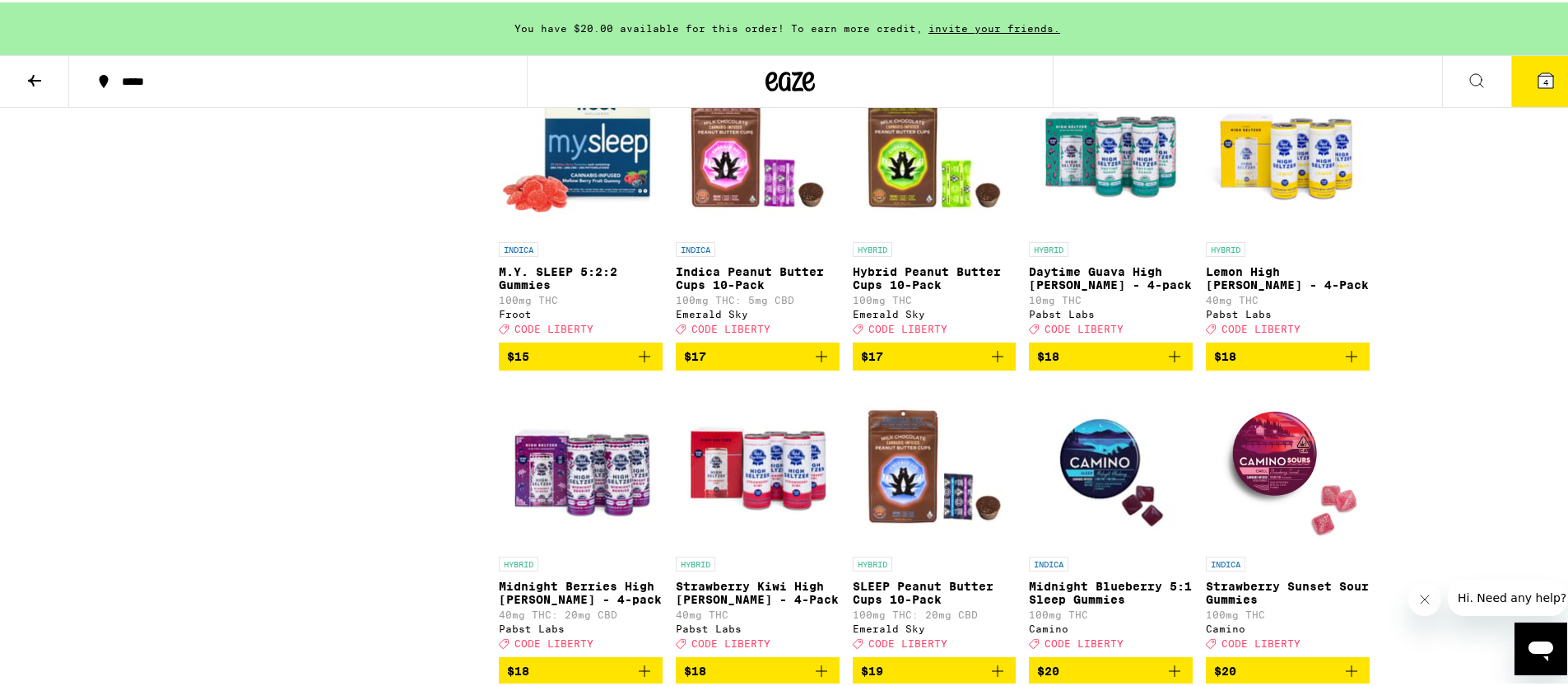
scroll to position [2534, 0]
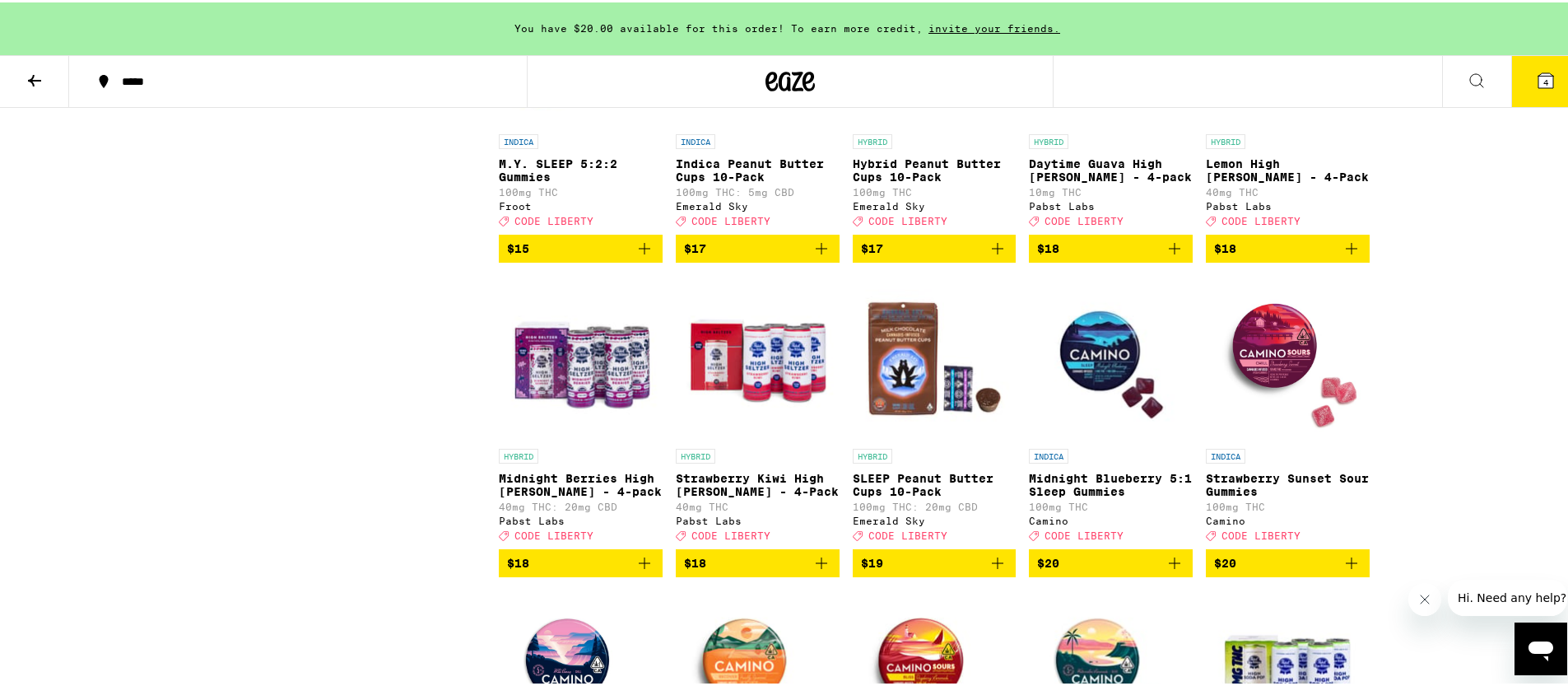
click at [724, 438] on img "Open page for Strawberry Kiwi High Seltzer - 4-Pack from Pabst Labs" at bounding box center [758, 355] width 164 height 165
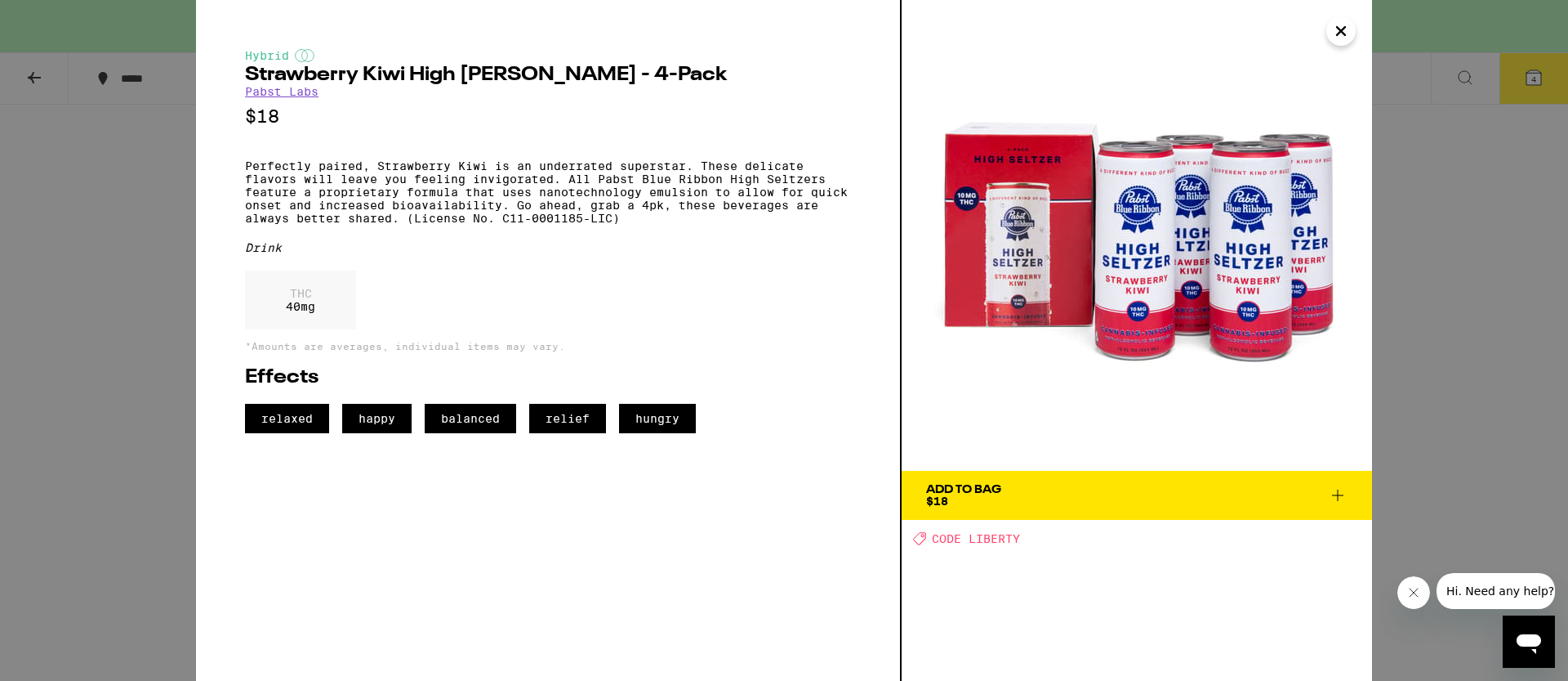
click at [1467, 360] on div "Hybrid Strawberry Kiwi High [PERSON_NAME] - 4-Pack Pabst Labs $18 Perfectly pai…" at bounding box center [784, 340] width 1568 height 681
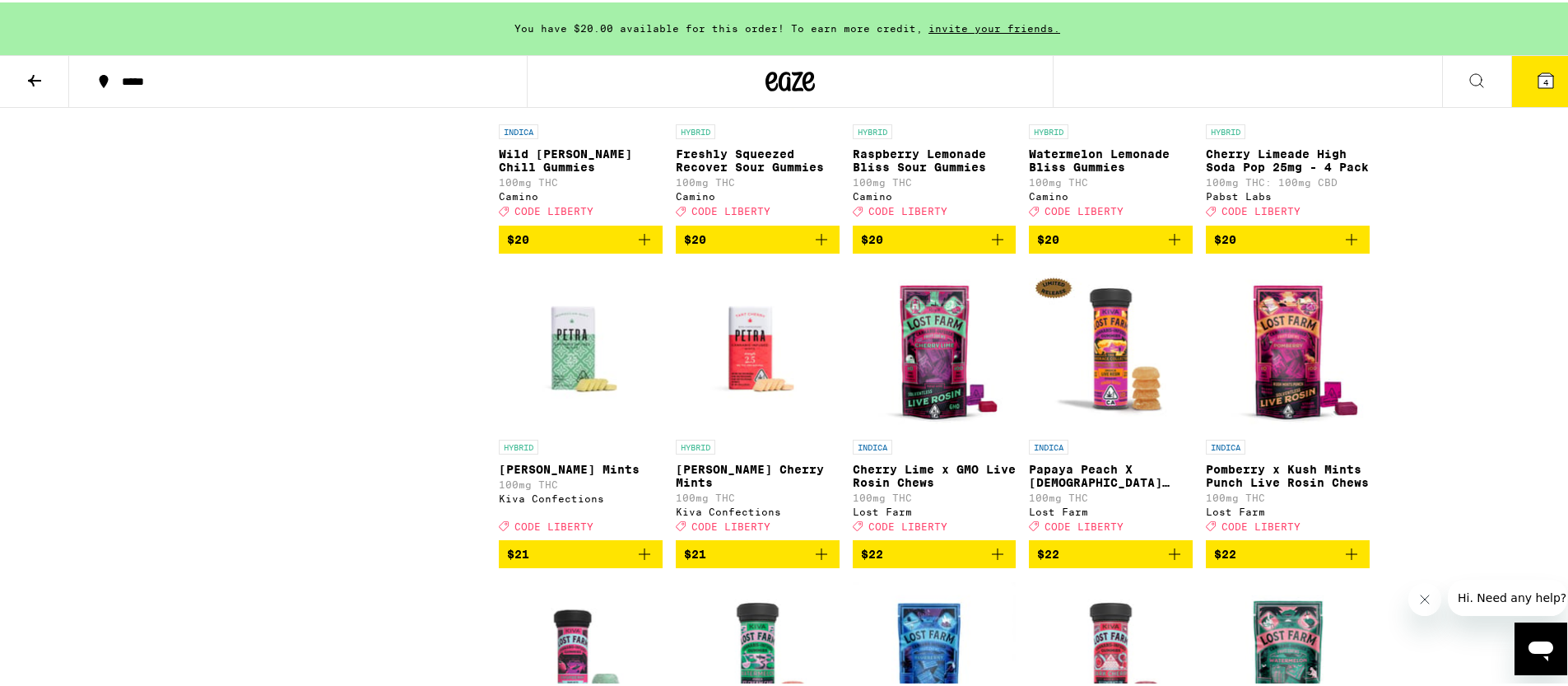
scroll to position [3050, 0]
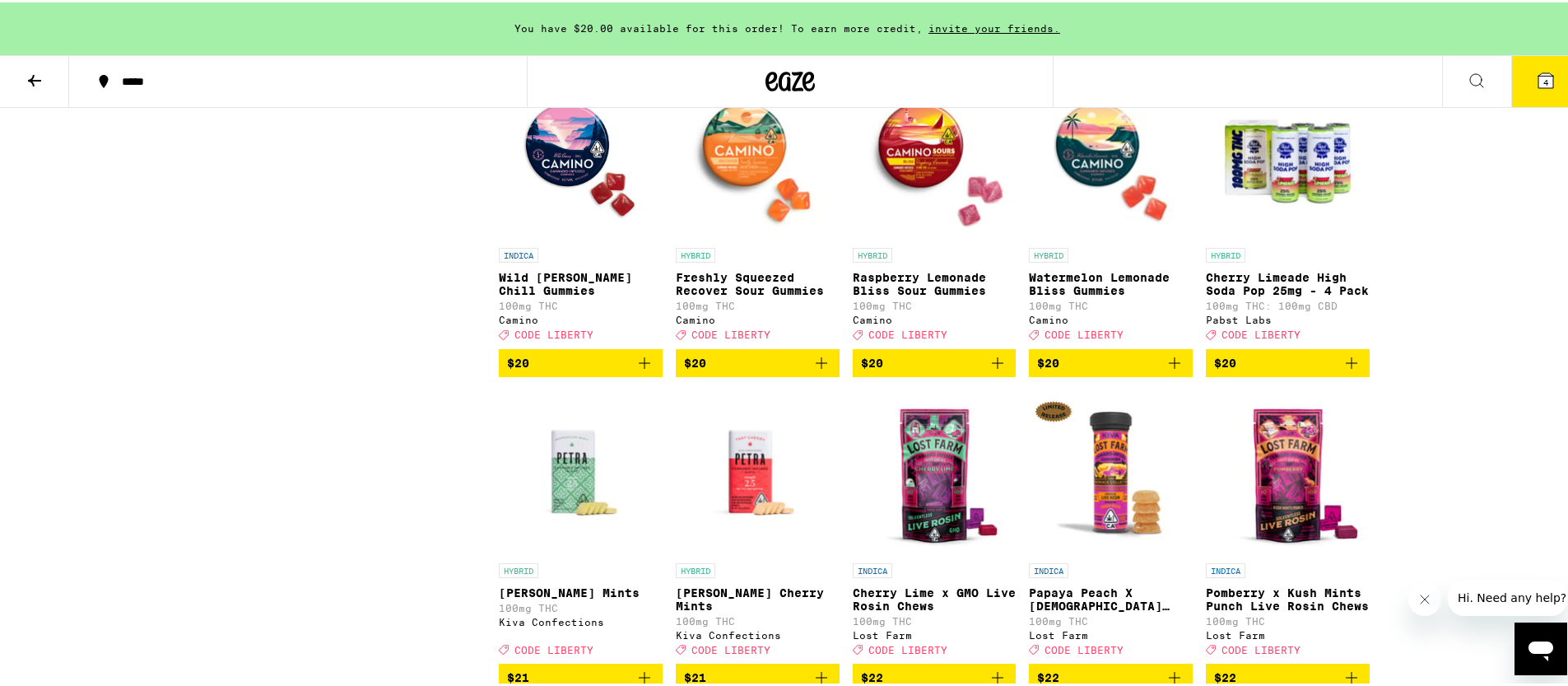
click at [911, 237] on img "Open page for Raspberry Lemonade Bliss Sour Gummies from Camino" at bounding box center [935, 155] width 164 height 165
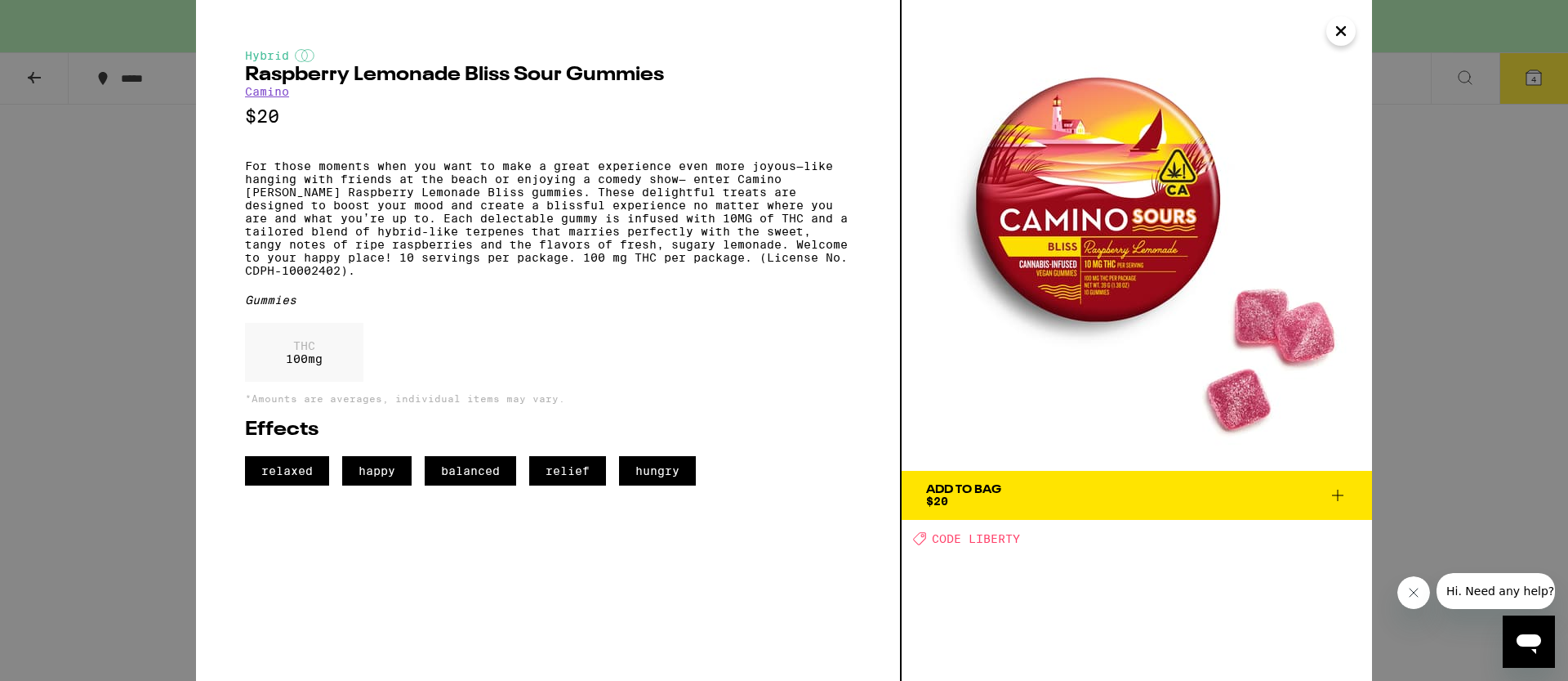
click at [1430, 411] on div "Hybrid Raspberry Lemonade Bliss Sour Gummies Camino $20 For those moments when …" at bounding box center [784, 340] width 1568 height 681
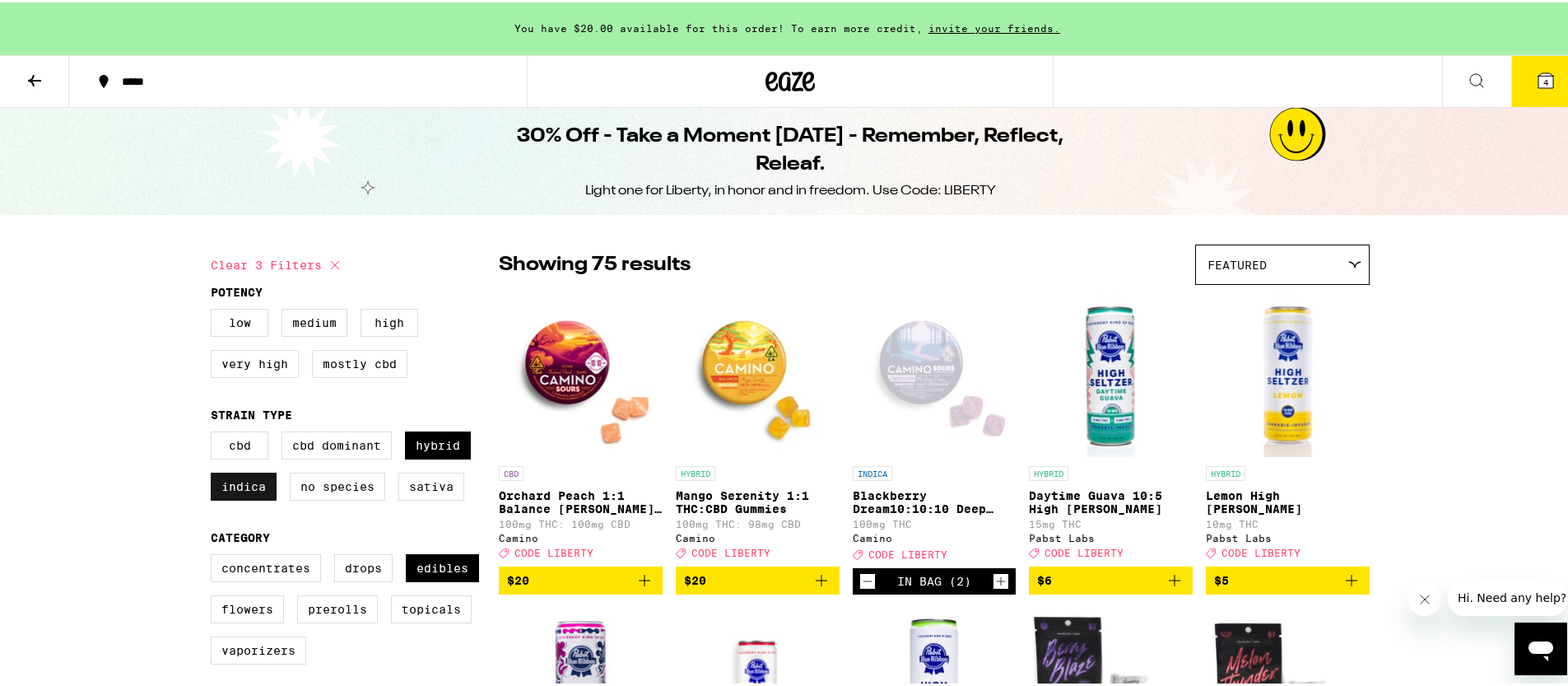
click at [227, 498] on label "Indica" at bounding box center [243, 483] width 66 height 28
click at [215, 432] on input "Indica" at bounding box center [214, 431] width 1 height 1
checkbox input "false"
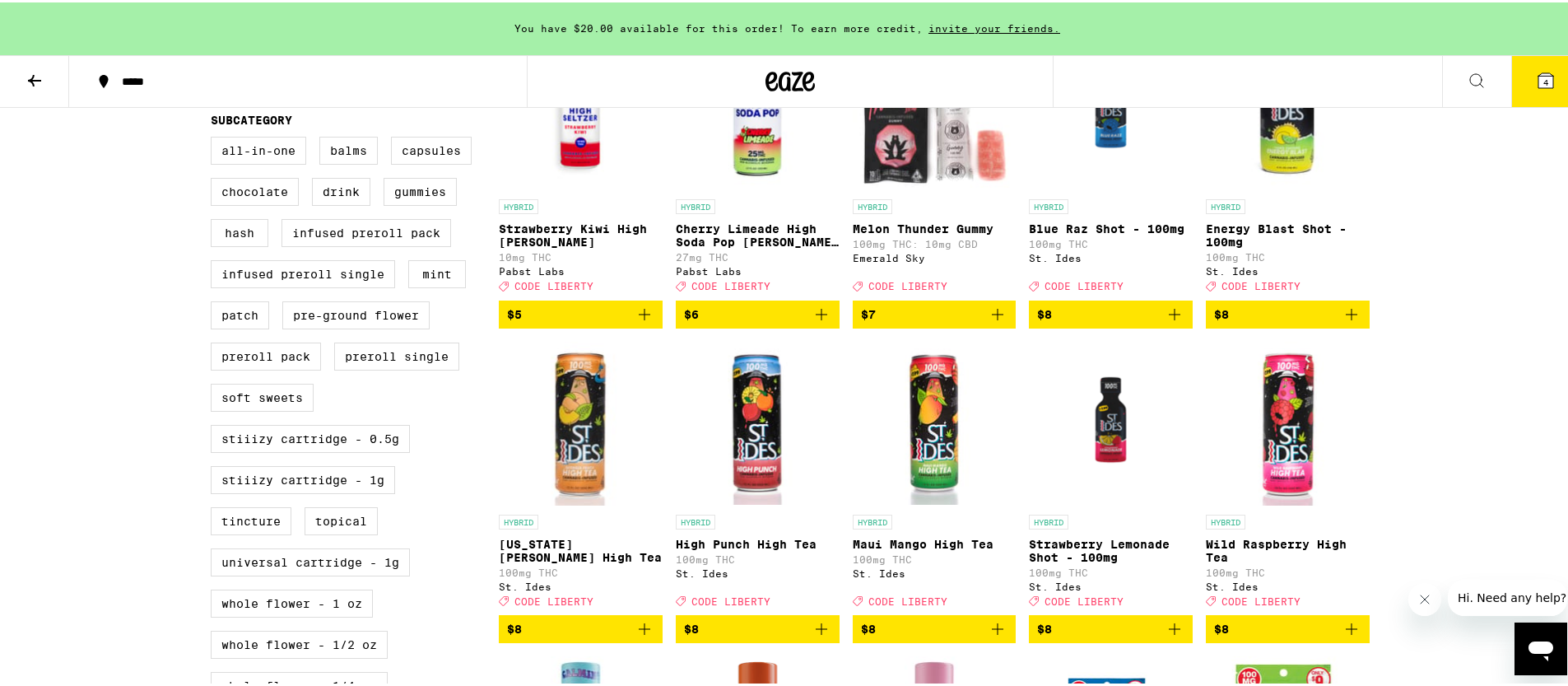
scroll to position [481, 0]
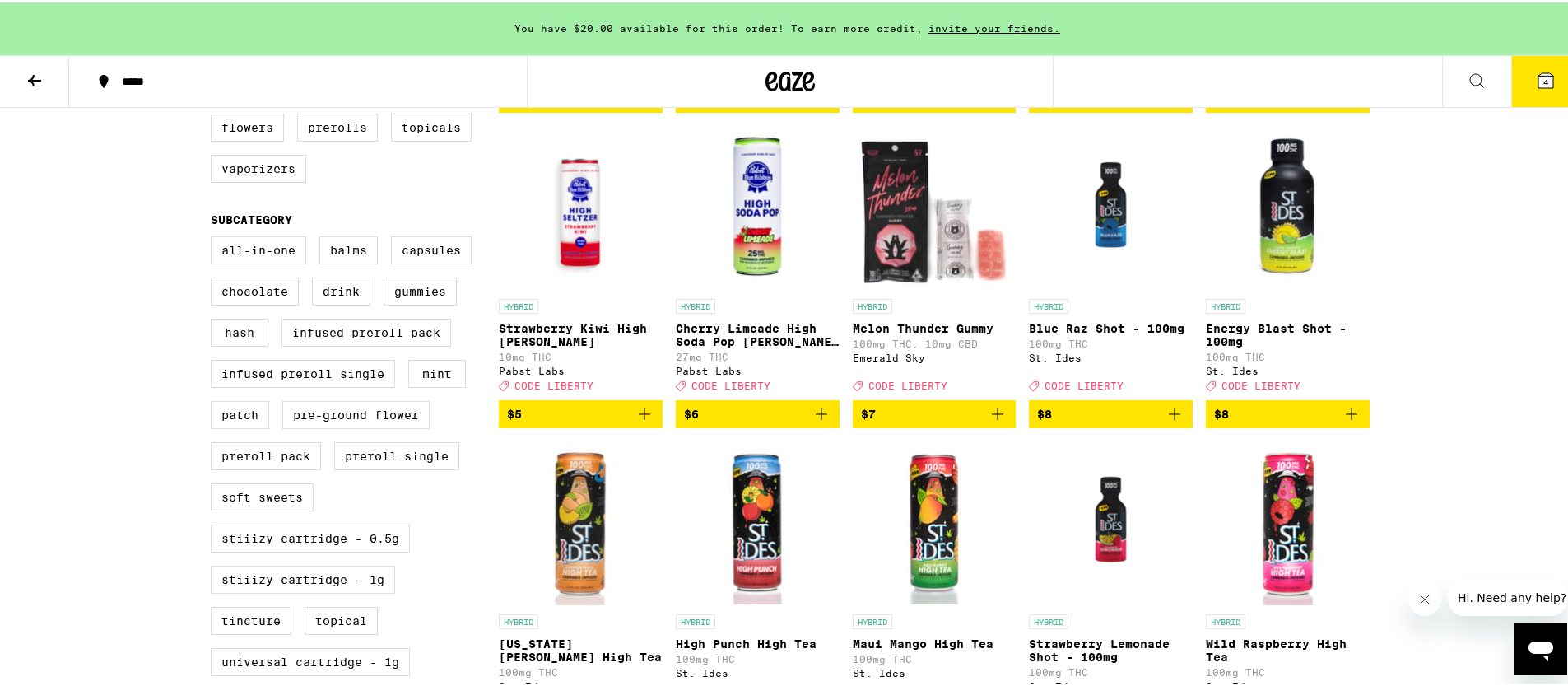
click at [745, 276] on img "Open page for Cherry Limeade High Soda Pop Seltzer - 25mg from Pabst Labs" at bounding box center [758, 206] width 164 height 165
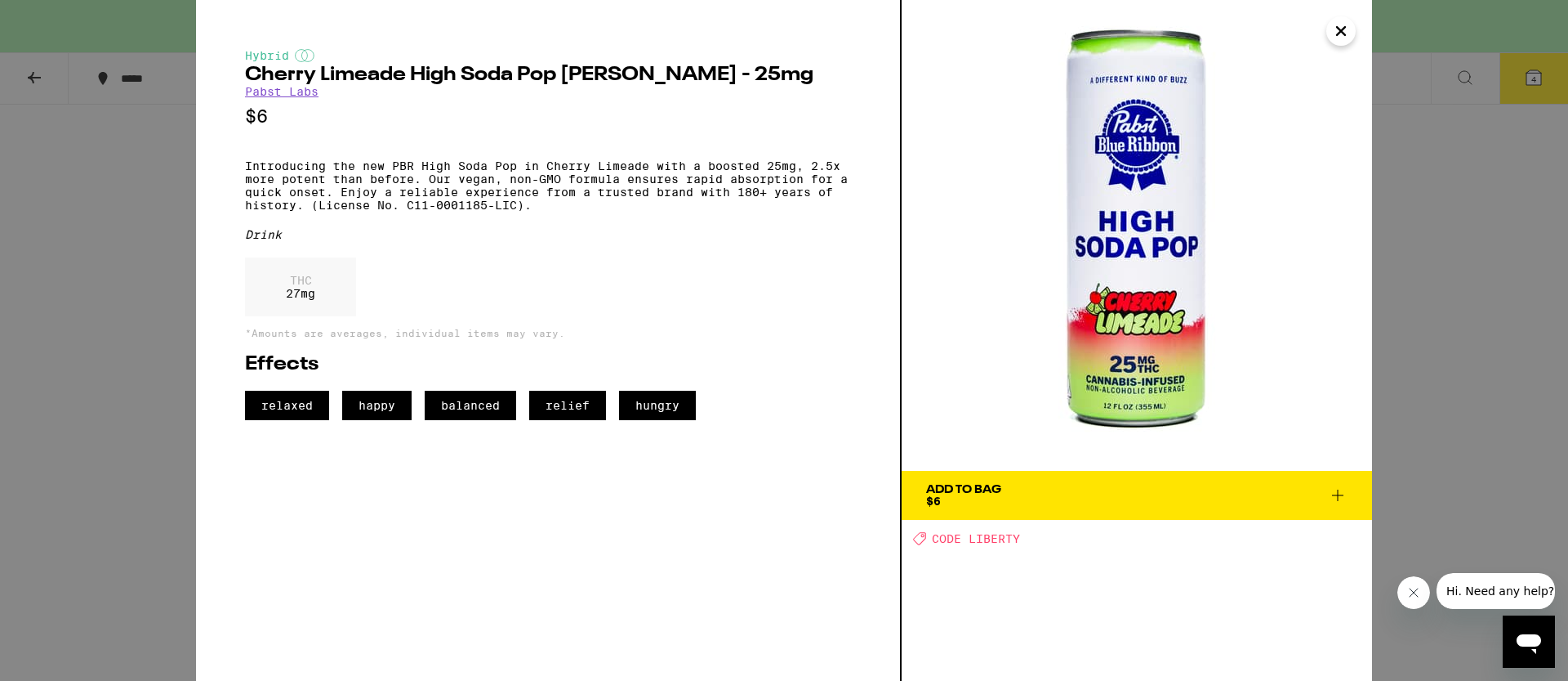
click at [1405, 362] on div "Hybrid Cherry Limeade High Soda Pop [PERSON_NAME] - 25mg Pabst Labs $6 Introduc…" at bounding box center [784, 340] width 1568 height 681
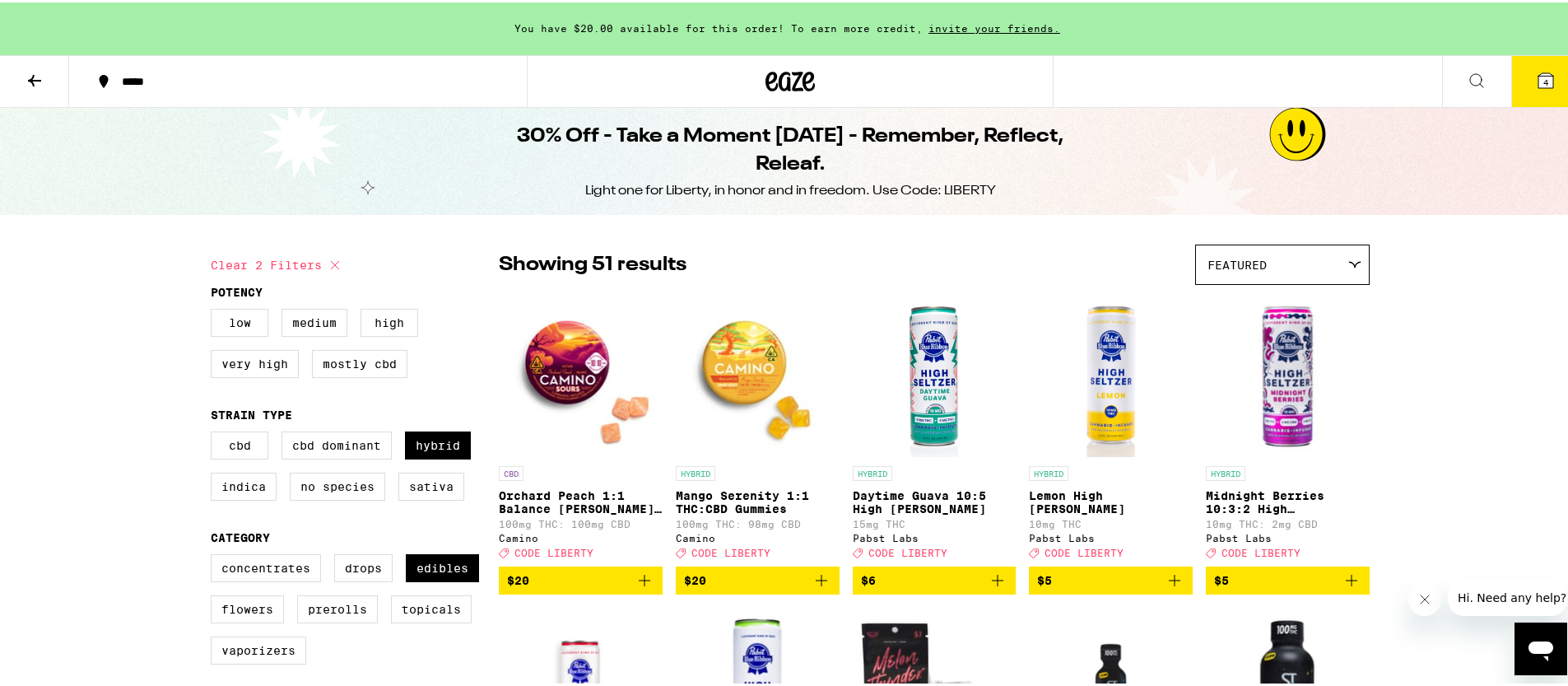
scroll to position [290, 0]
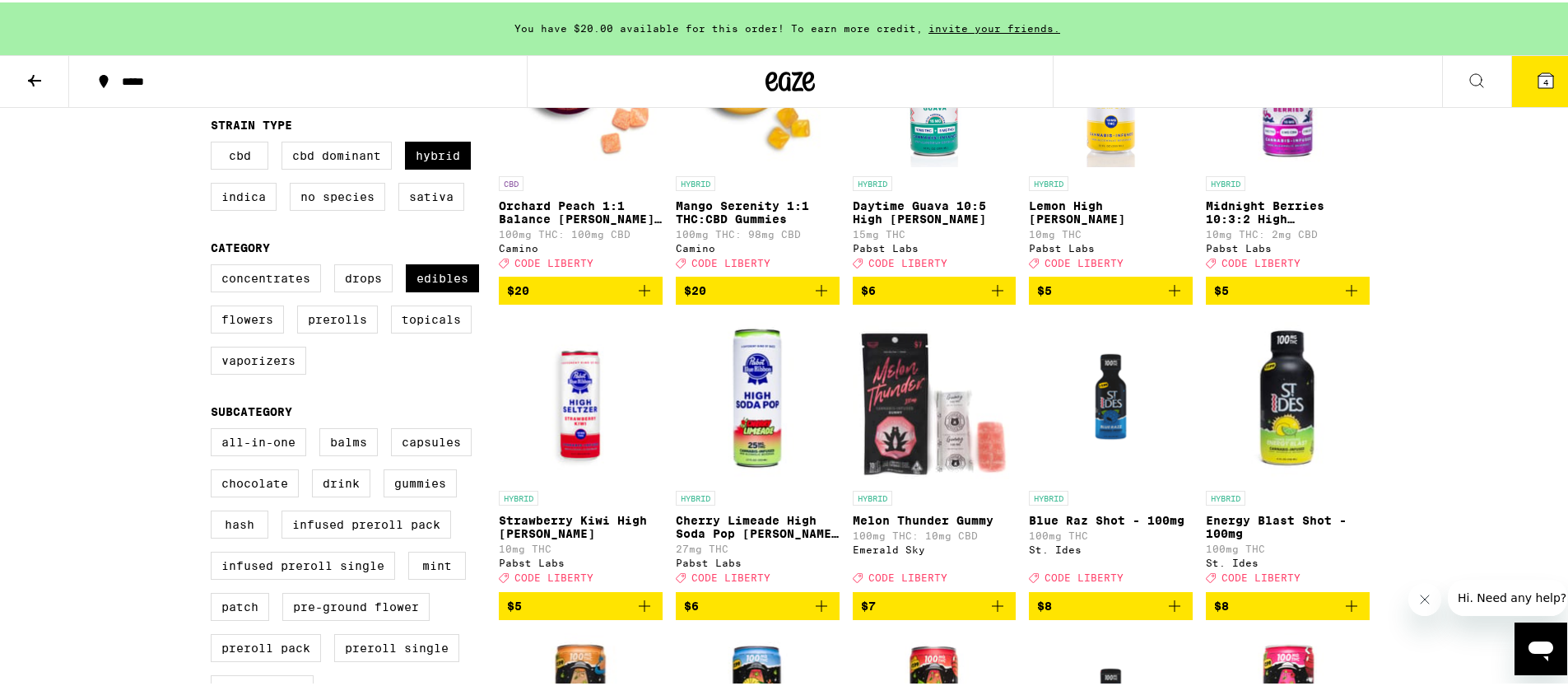
click at [636, 613] on icon "Add to bag" at bounding box center [644, 603] width 20 height 20
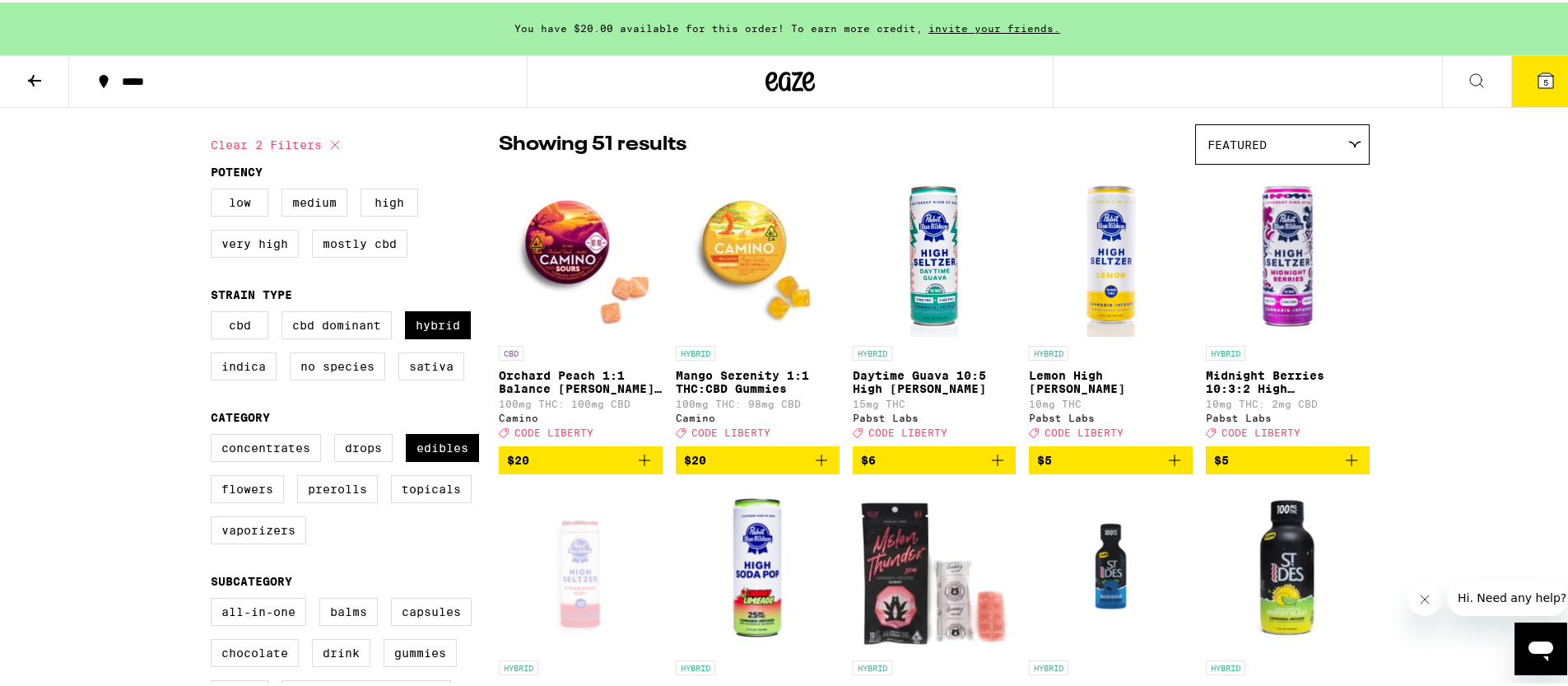
scroll to position [13, 0]
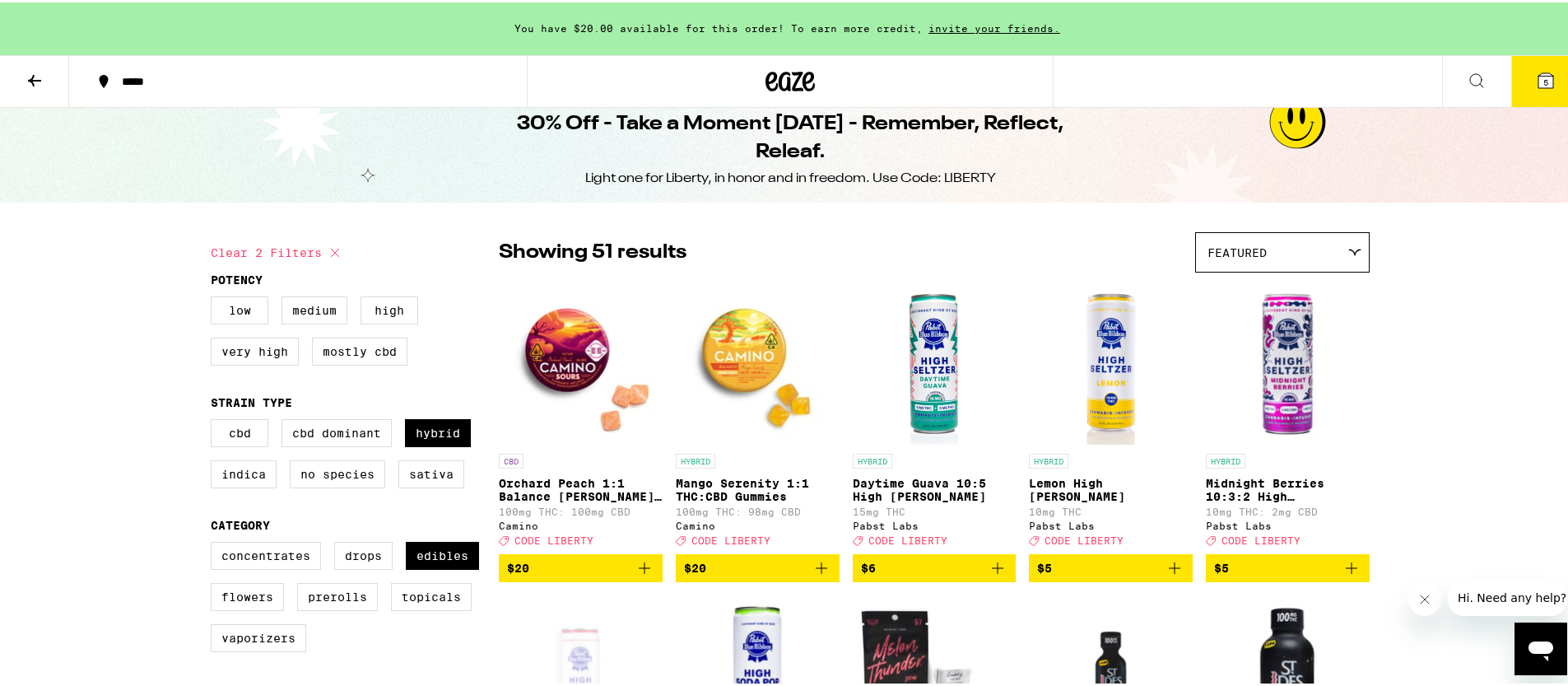
click at [1268, 374] on img "Open page for Midnight Berries 10:3:2 High Seltzer from Pabst Labs" at bounding box center [1287, 360] width 164 height 165
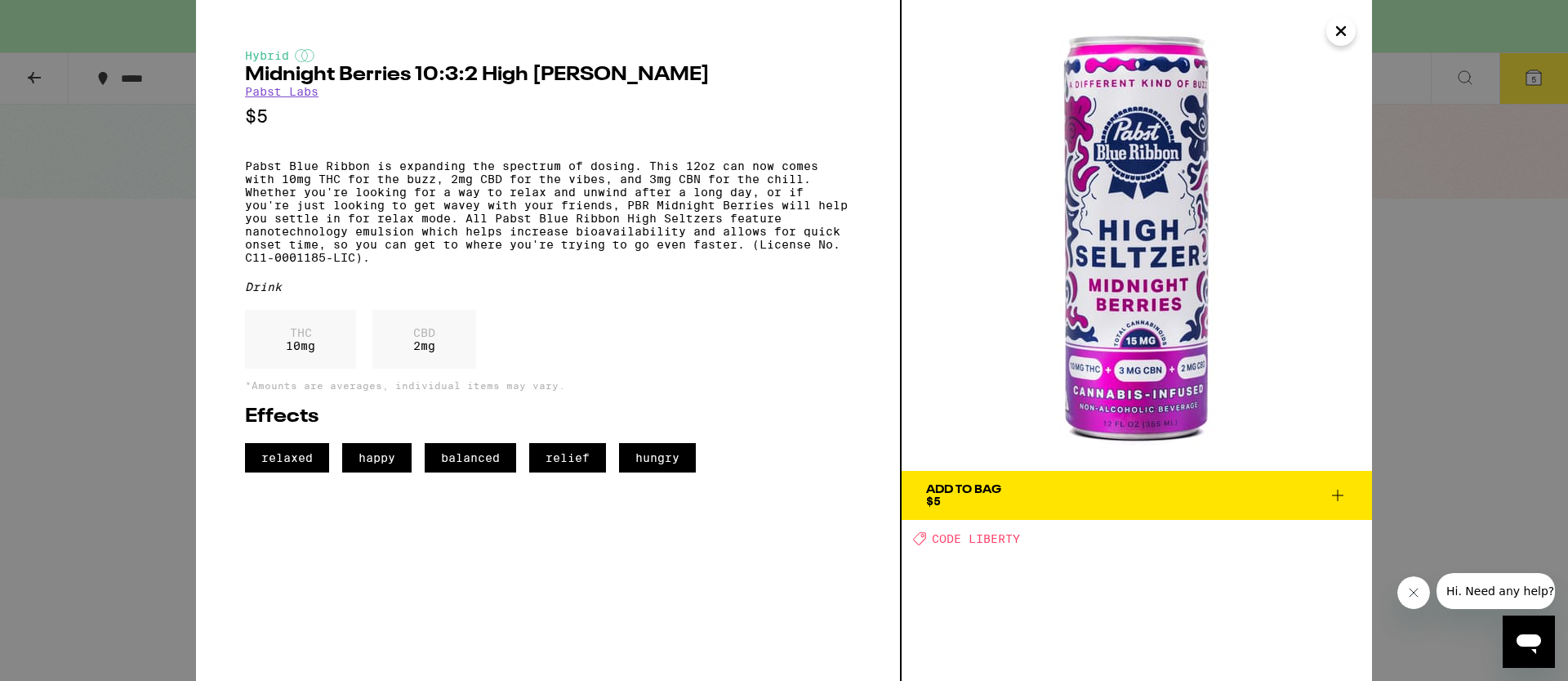
click at [1420, 418] on div "Hybrid Midnight Berries 10:3:2 High [PERSON_NAME] [PERSON_NAME] Labs $5 Pabst B…" at bounding box center [784, 340] width 1568 height 681
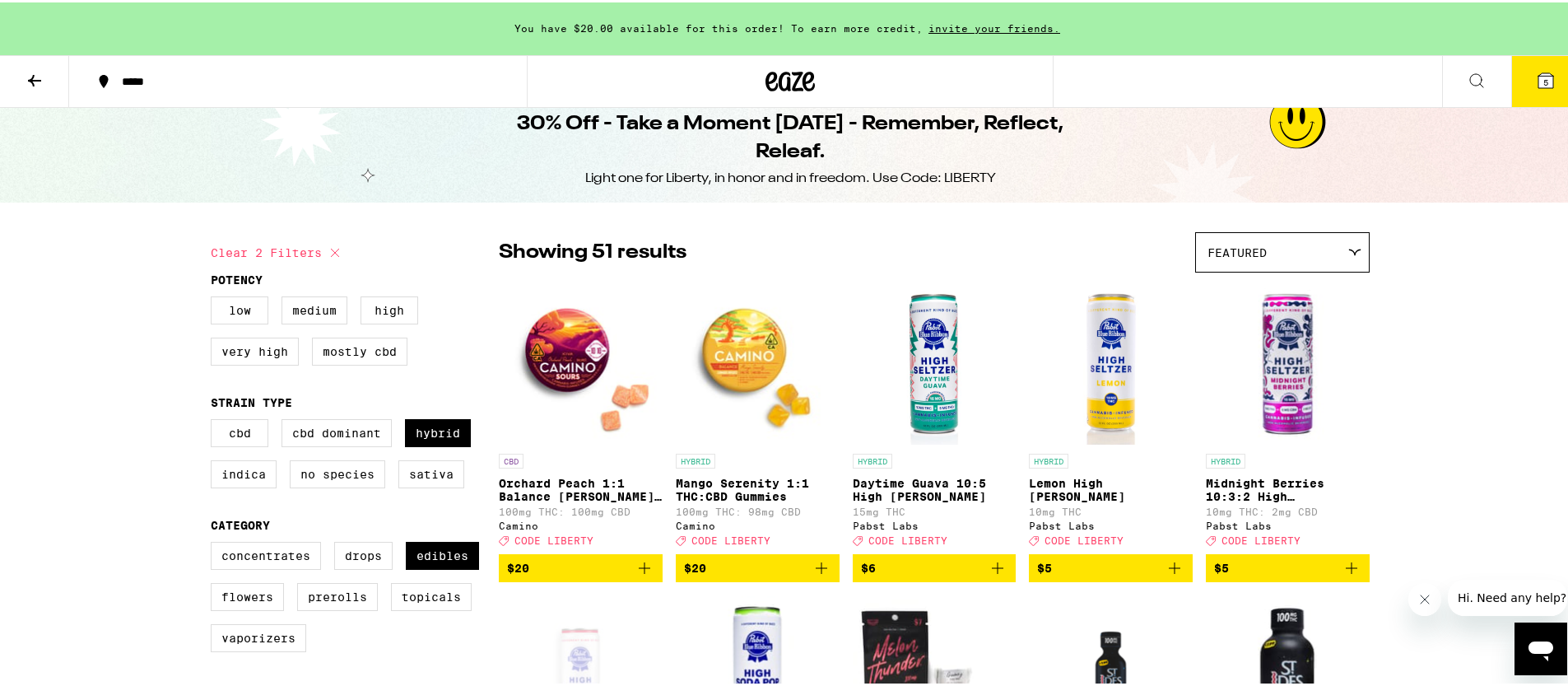
click at [1099, 366] on img "Open page for Lemon High Seltzer from Pabst Labs" at bounding box center [1110, 360] width 164 height 165
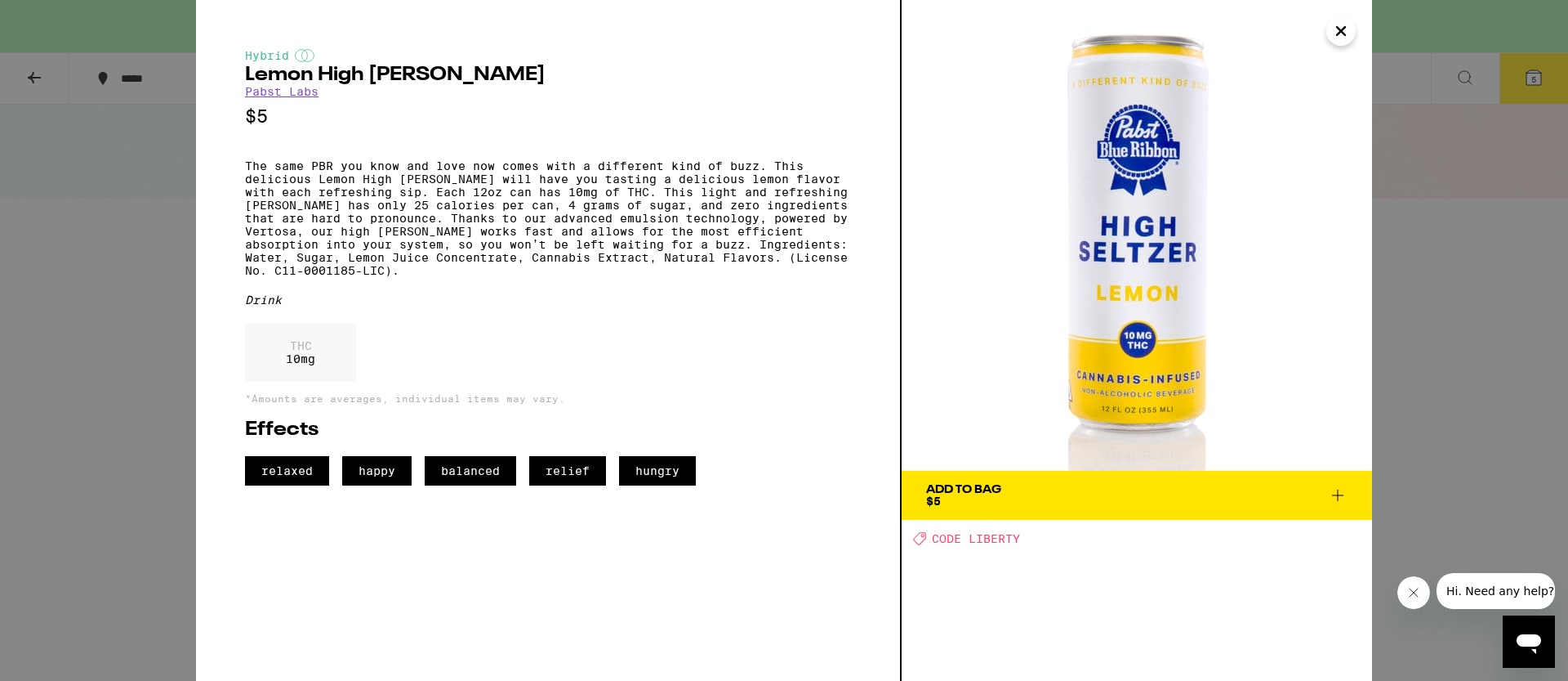
click at [1410, 472] on div "Hybrid Lemon High [PERSON_NAME] [PERSON_NAME] Labs $5 The same PBR you know and…" at bounding box center [784, 340] width 1568 height 681
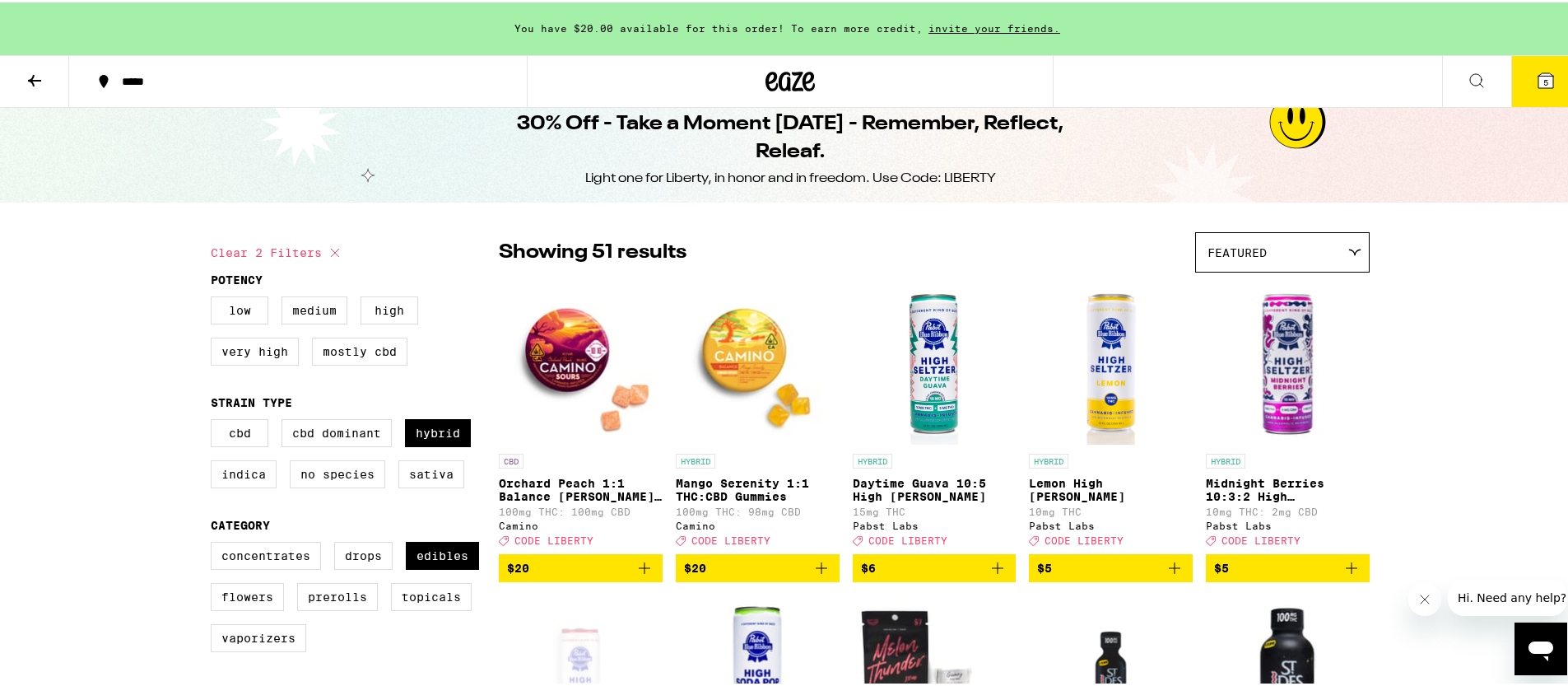
click at [1278, 408] on img "Open page for Midnight Berries 10:3:2 High Seltzer from Pabst Labs" at bounding box center [1287, 360] width 164 height 165
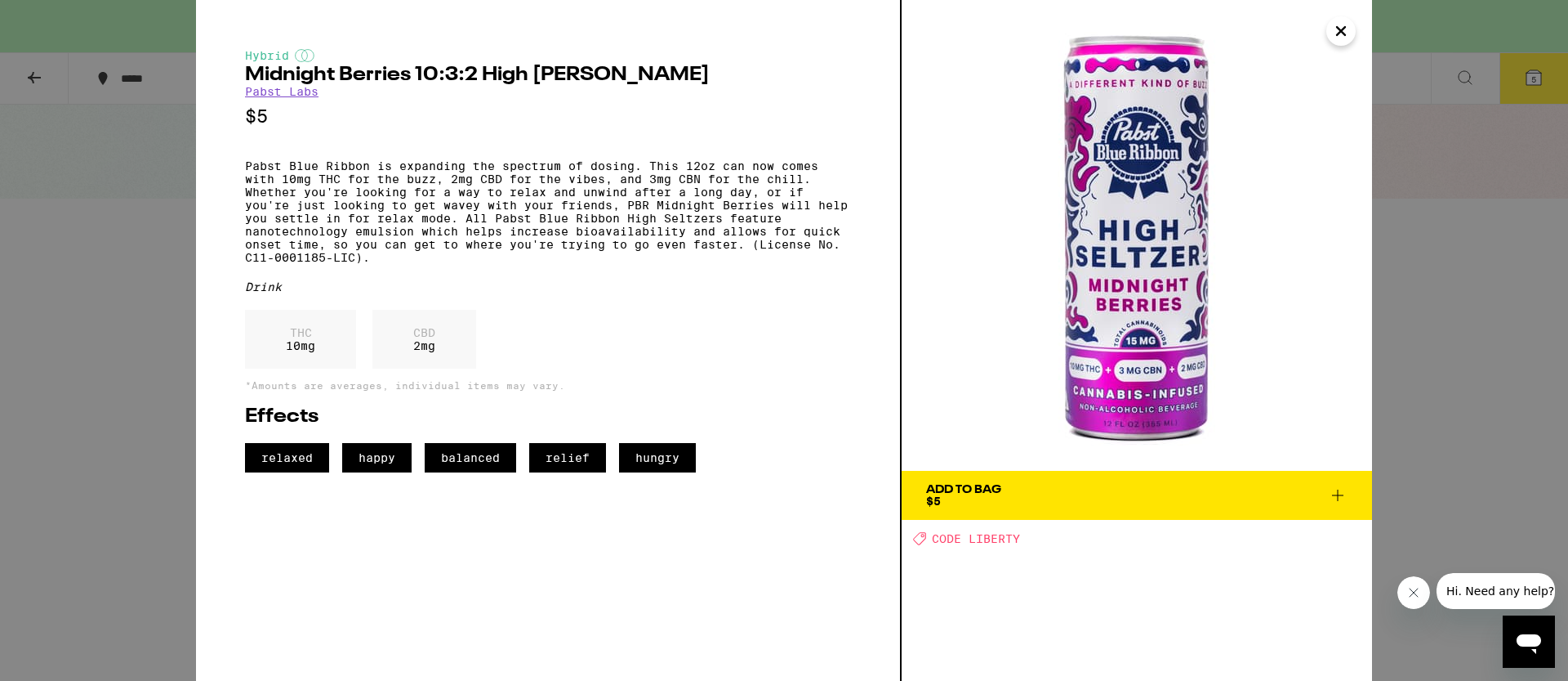
click at [1490, 405] on div "Hybrid Midnight Berries 10:3:2 High [PERSON_NAME] [PERSON_NAME] Labs $5 Pabst B…" at bounding box center [784, 340] width 1568 height 681
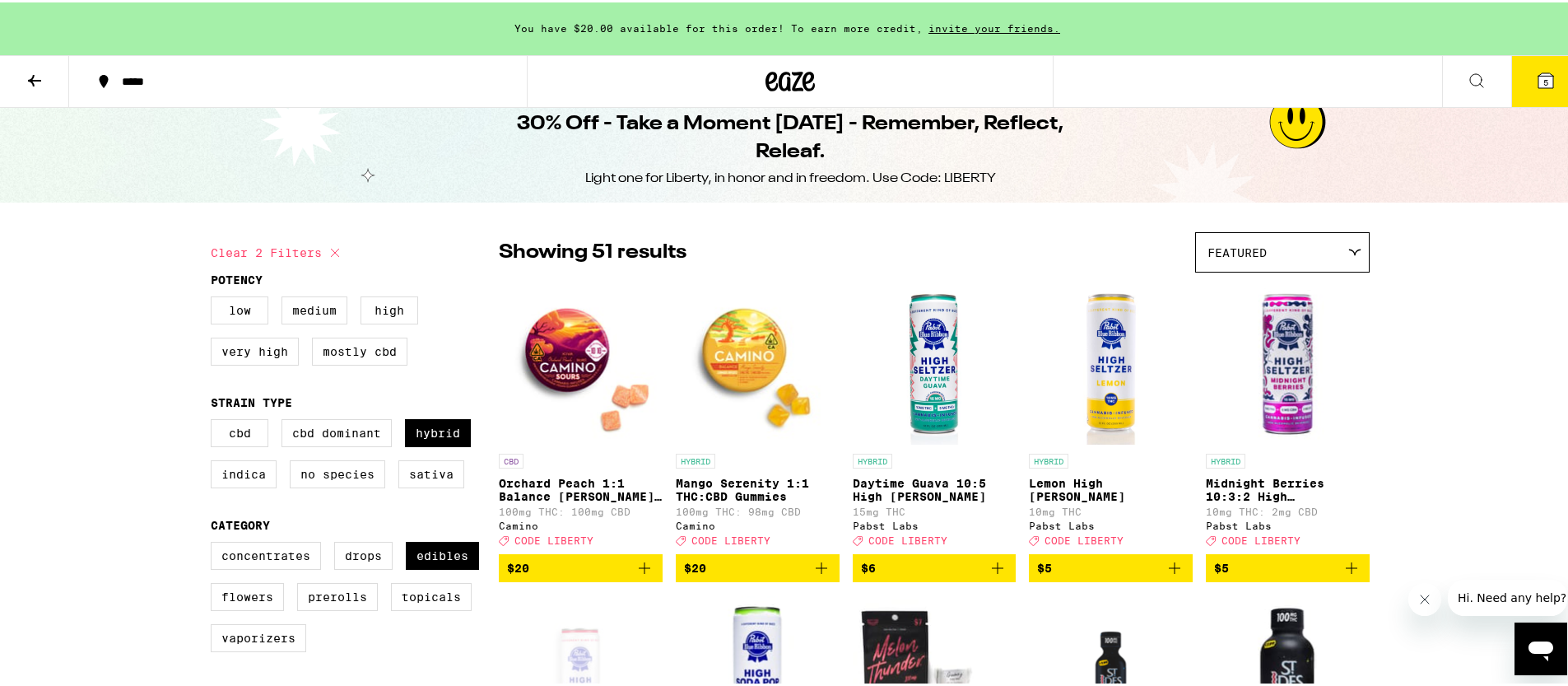
click at [900, 333] on img "Open page for Daytime Guava 10:5 High Seltzer from Pabst Labs" at bounding box center [935, 360] width 164 height 165
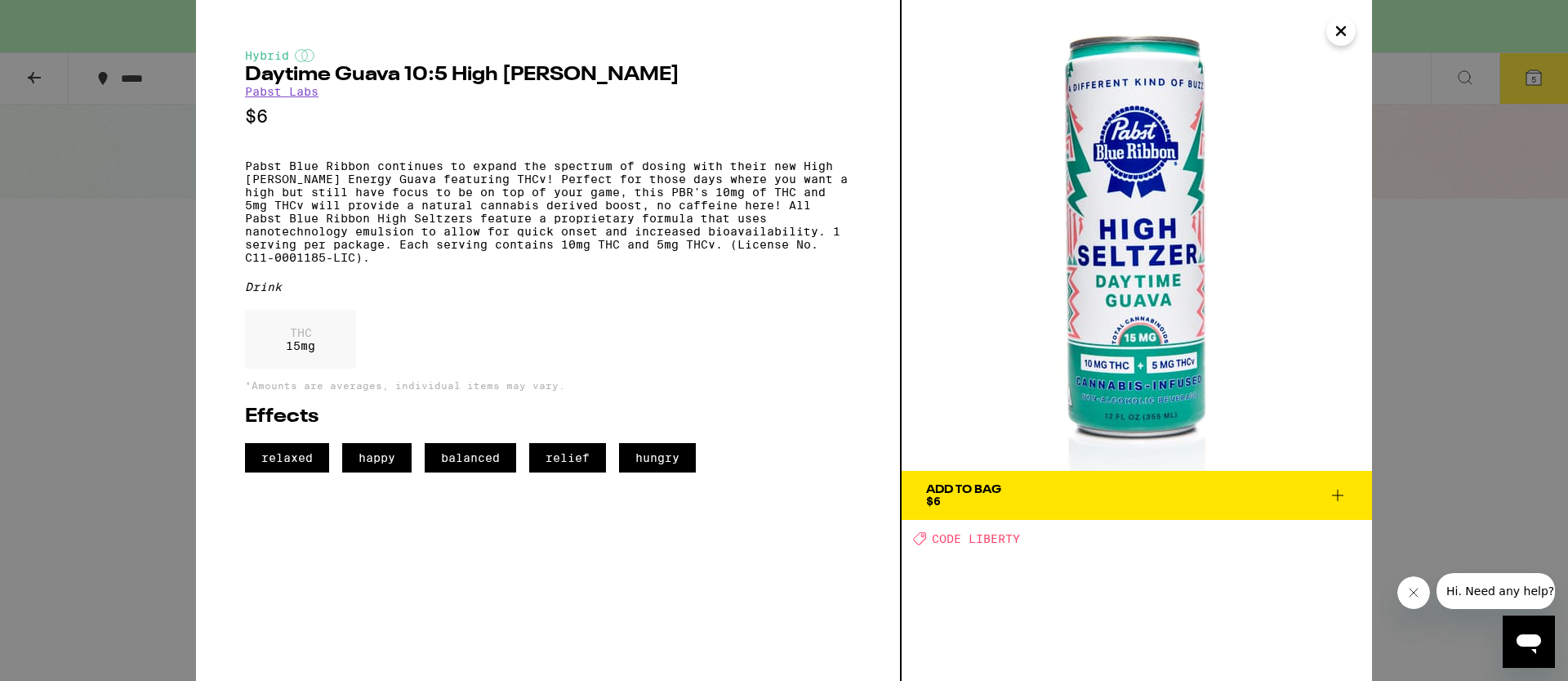
click at [1393, 389] on div "Hybrid Daytime Guava 10:5 High [PERSON_NAME] [PERSON_NAME] Labs $6 Pabst Blue R…" at bounding box center [784, 340] width 1568 height 681
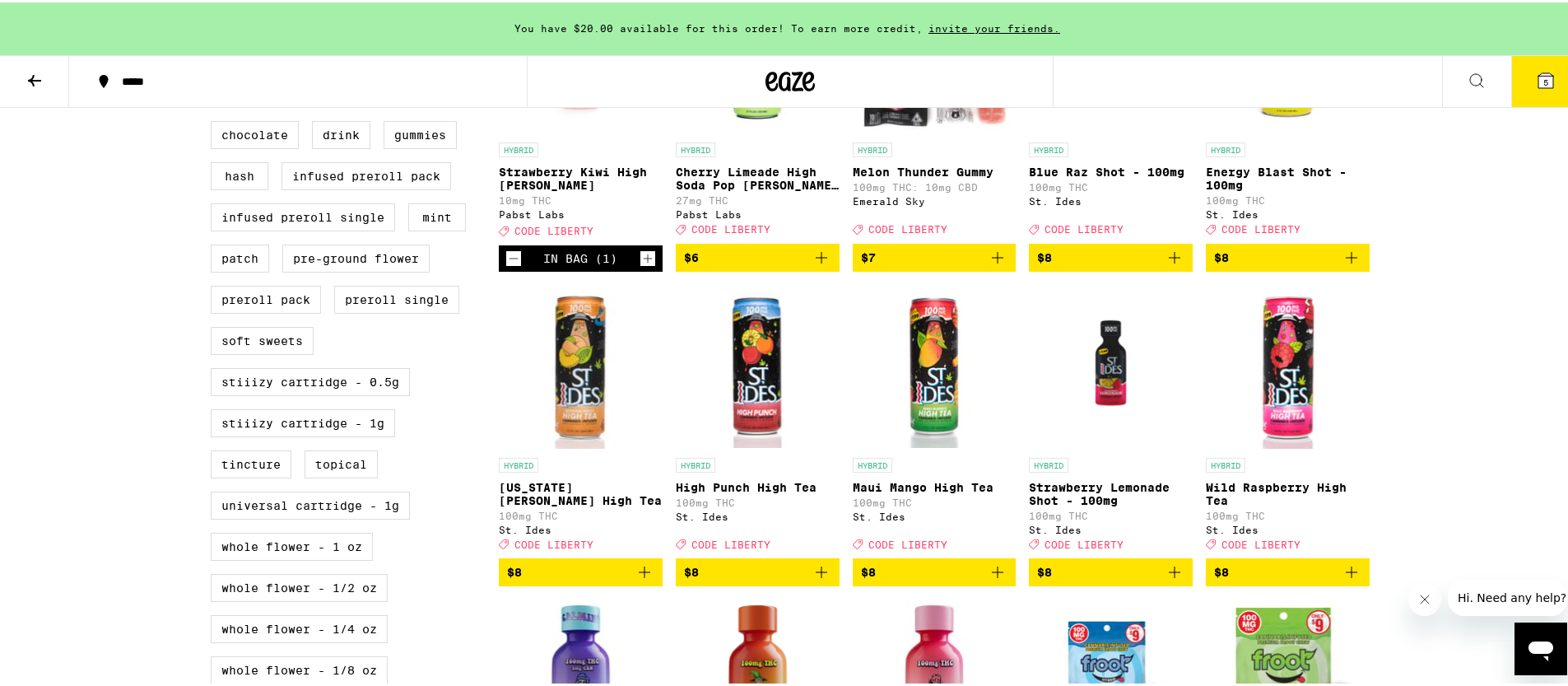
scroll to position [524, 0]
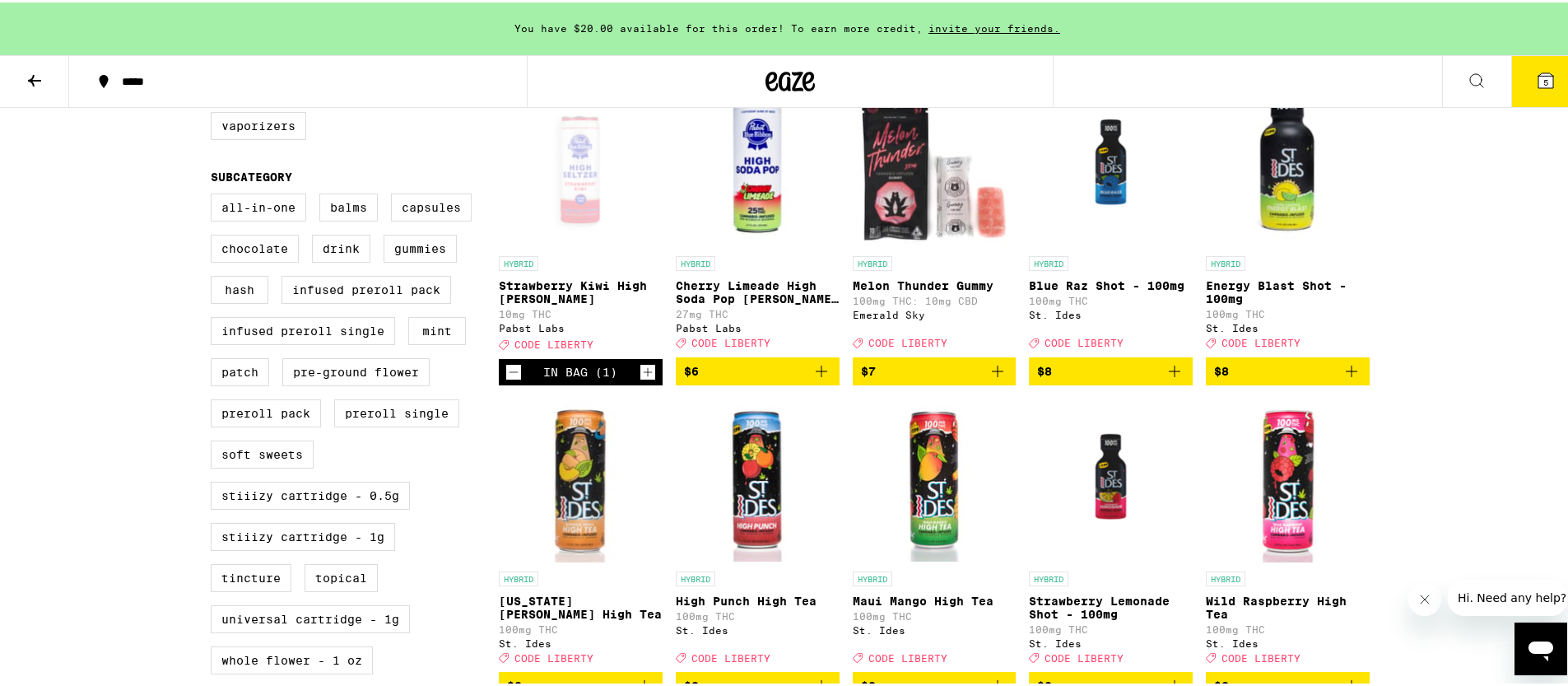
click at [763, 221] on img "Open page for Cherry Limeade High Soda Pop Seltzer - 25mg from Pabst Labs" at bounding box center [758, 163] width 164 height 165
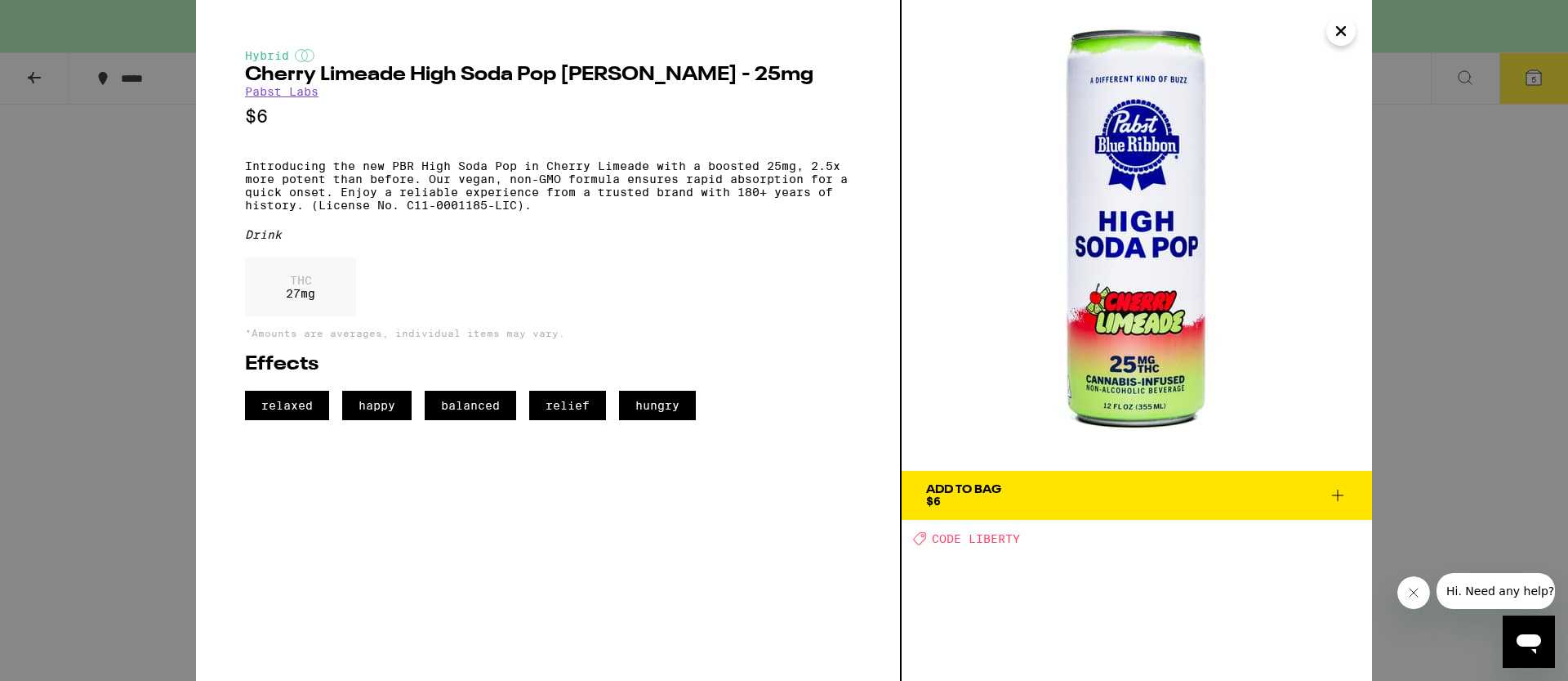
click at [1430, 410] on div "Hybrid Cherry Limeade High Soda Pop [PERSON_NAME] - 25mg Pabst Labs $6 Introduc…" at bounding box center [784, 340] width 1568 height 681
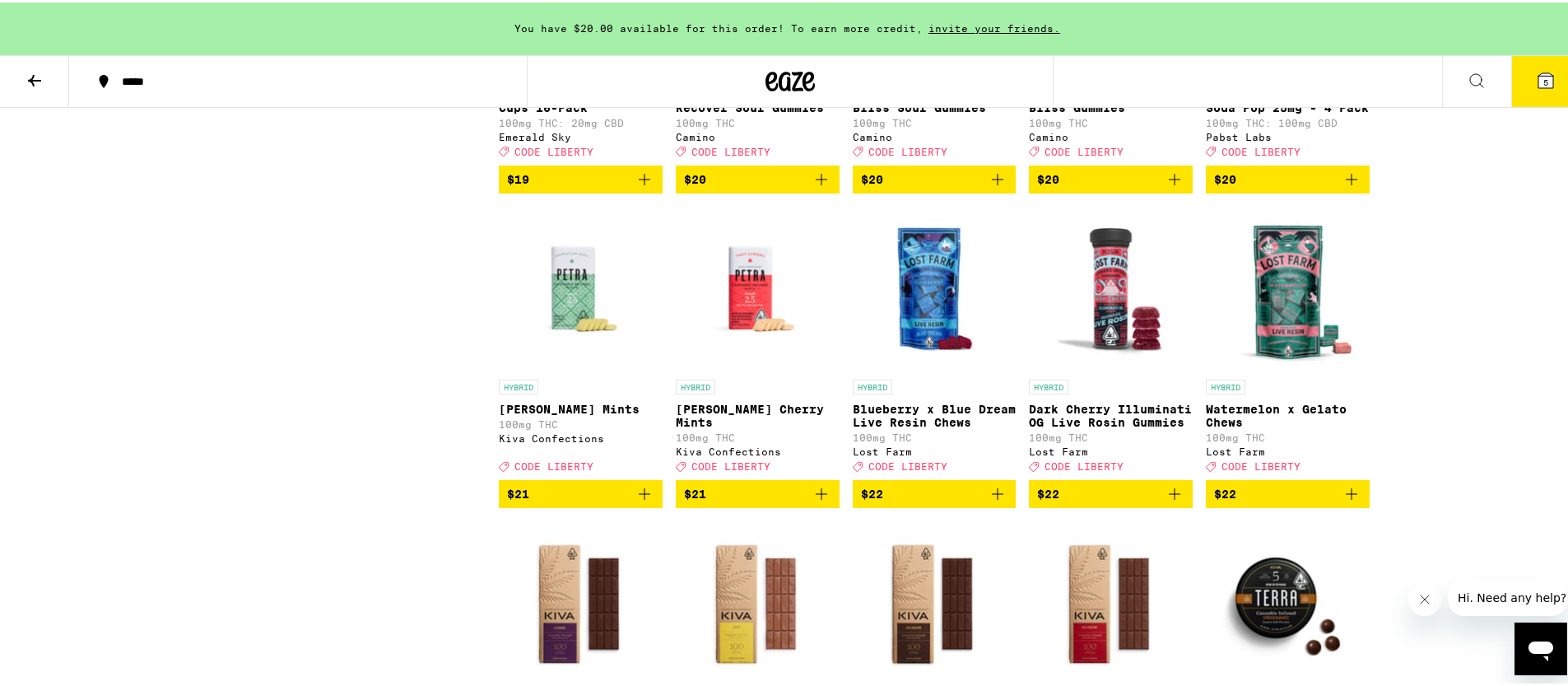
scroll to position [1999, 0]
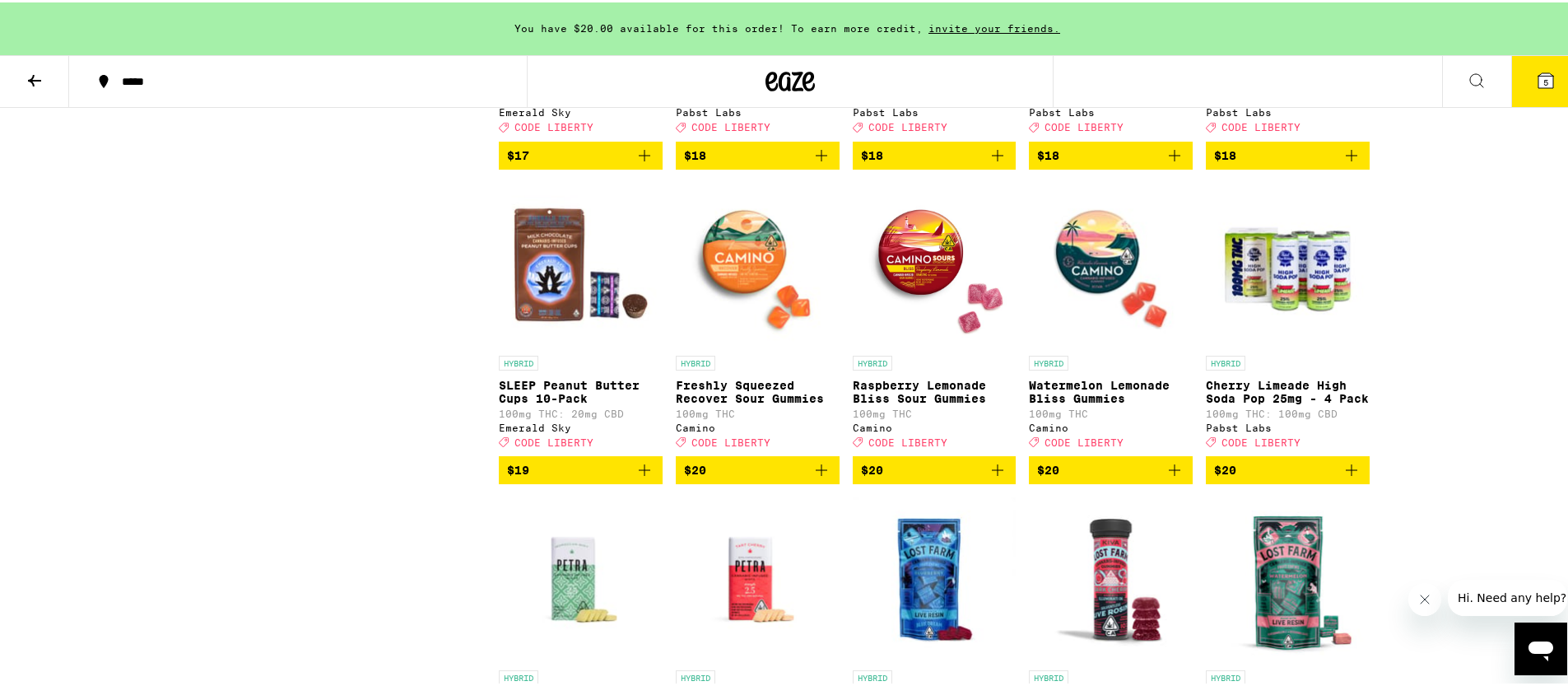
click at [893, 319] on img "Open page for Raspberry Lemonade Bliss Sour Gummies from Camino" at bounding box center [935, 262] width 164 height 165
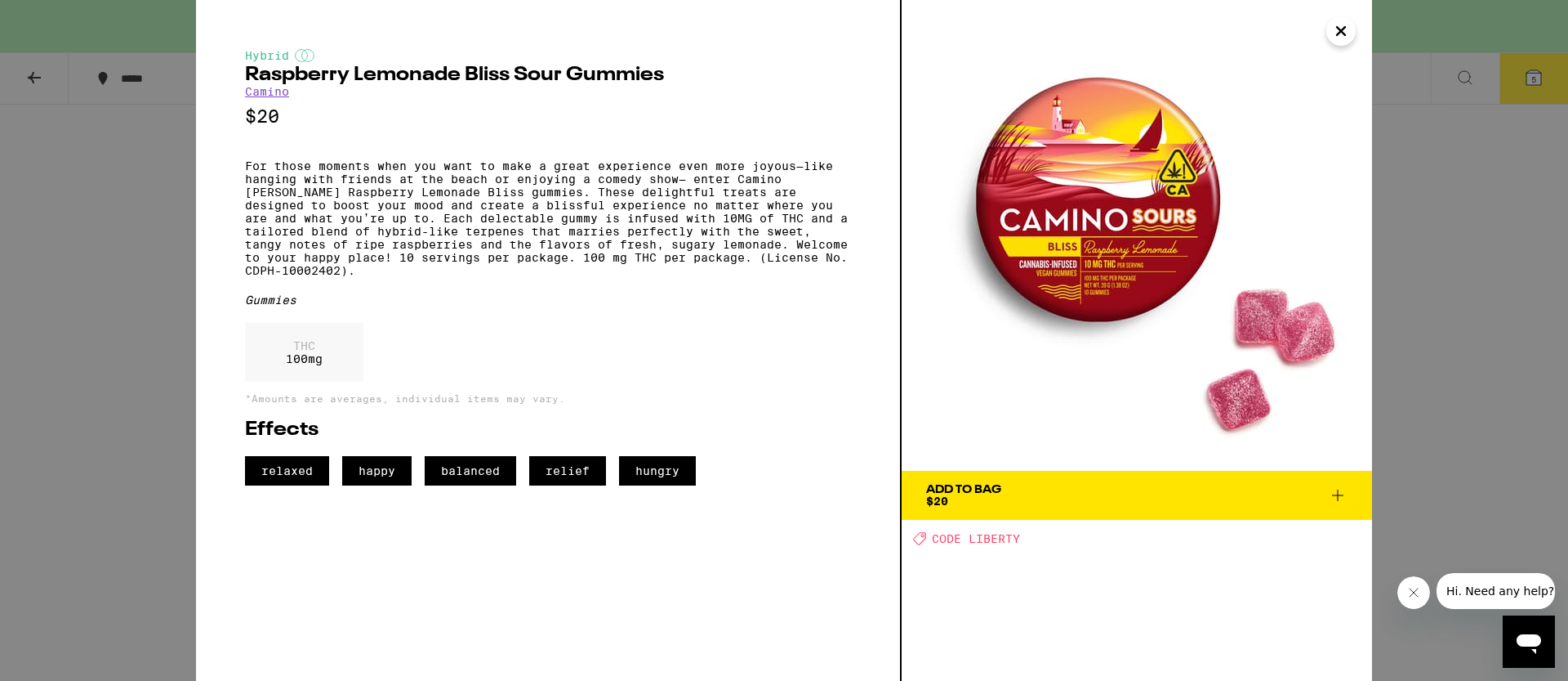
click at [1442, 374] on div "Hybrid Raspberry Lemonade Bliss Sour Gummies Camino $20 For those moments when …" at bounding box center [784, 340] width 1568 height 681
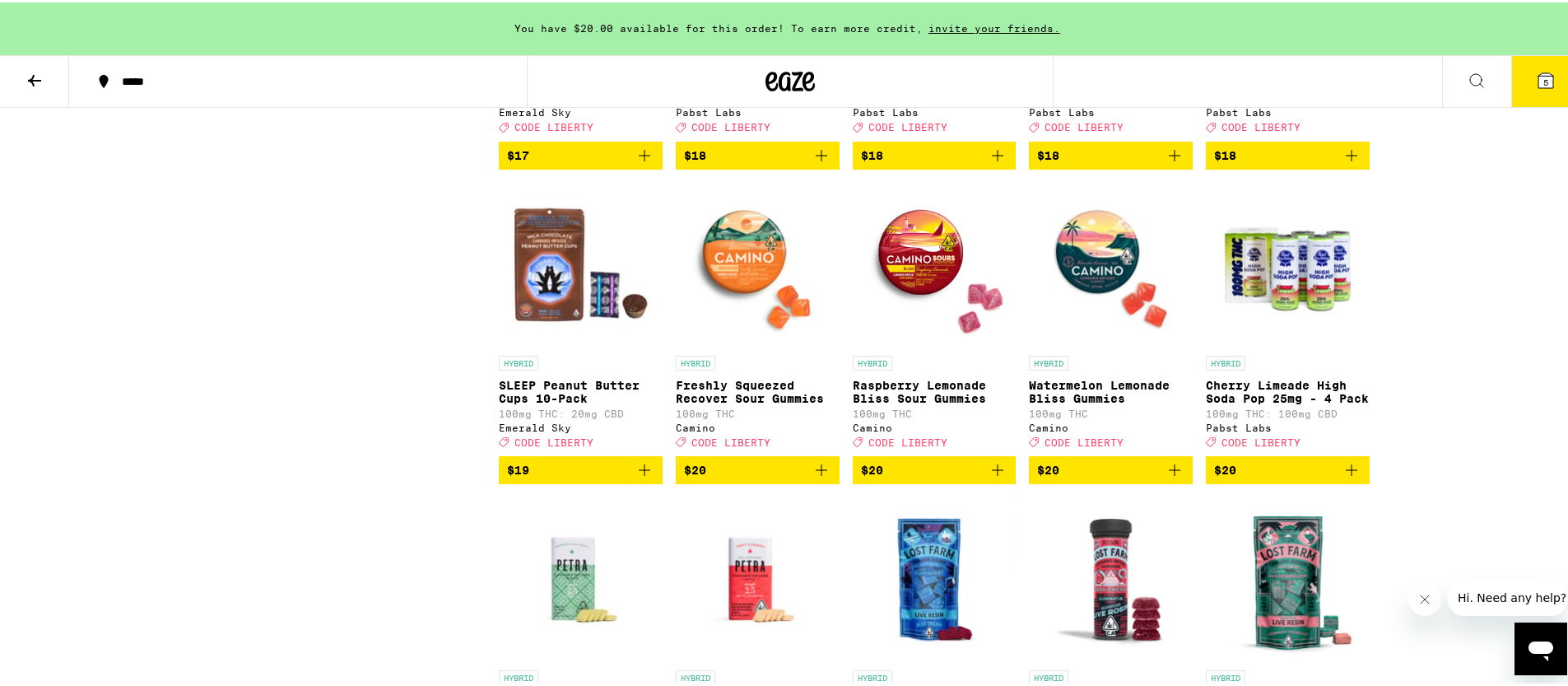
click at [780, 301] on img "Open page for Freshly Squeezed Recover Sour Gummies from Camino" at bounding box center [758, 262] width 164 height 165
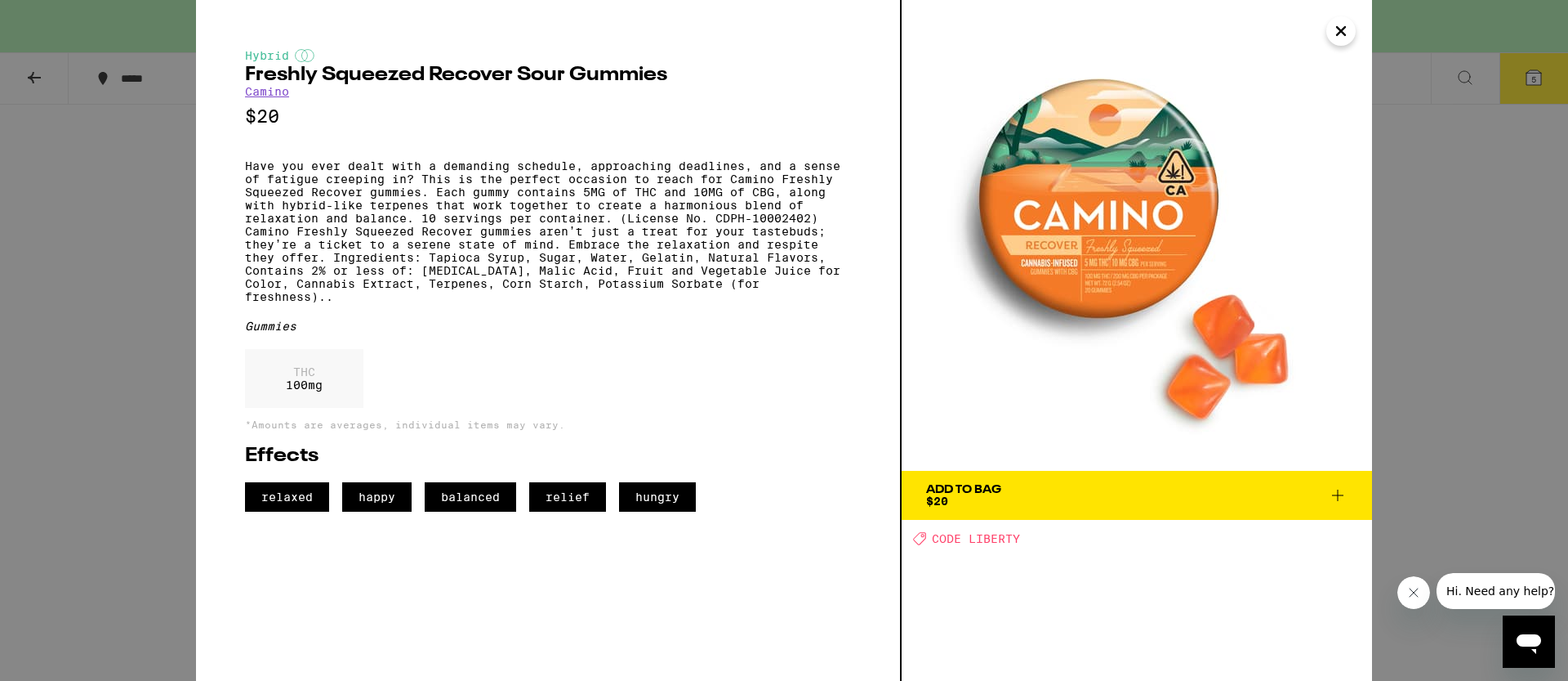
drag, startPoint x: 1396, startPoint y: 359, endPoint x: 1381, endPoint y: 366, distance: 16.6
click at [1396, 358] on div "Hybrid Freshly Squeezed Recover Sour Gummies Camino $20 Have you ever dealt wit…" at bounding box center [784, 340] width 1568 height 681
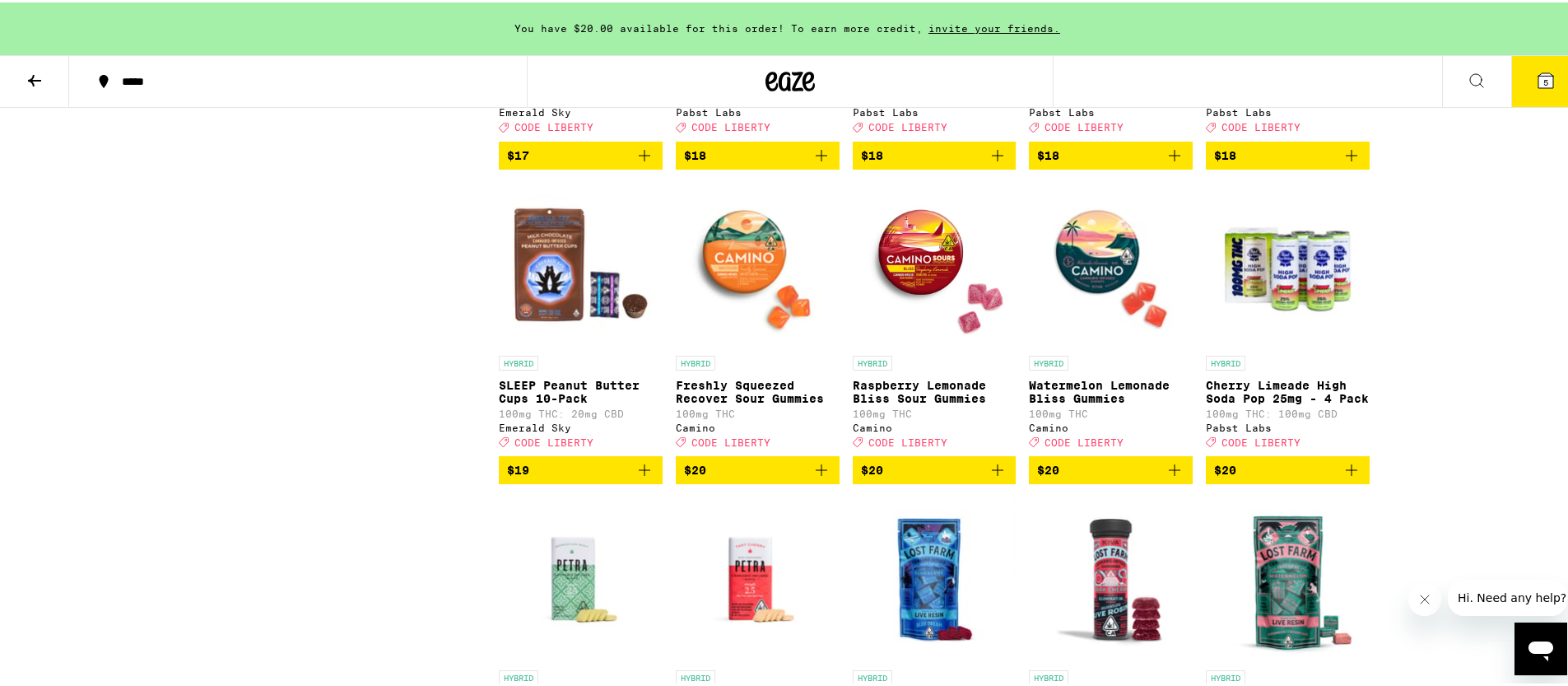
click at [1083, 318] on img "Open page for Watermelon Lemonade Bliss Gummies from Camino" at bounding box center [1110, 262] width 164 height 165
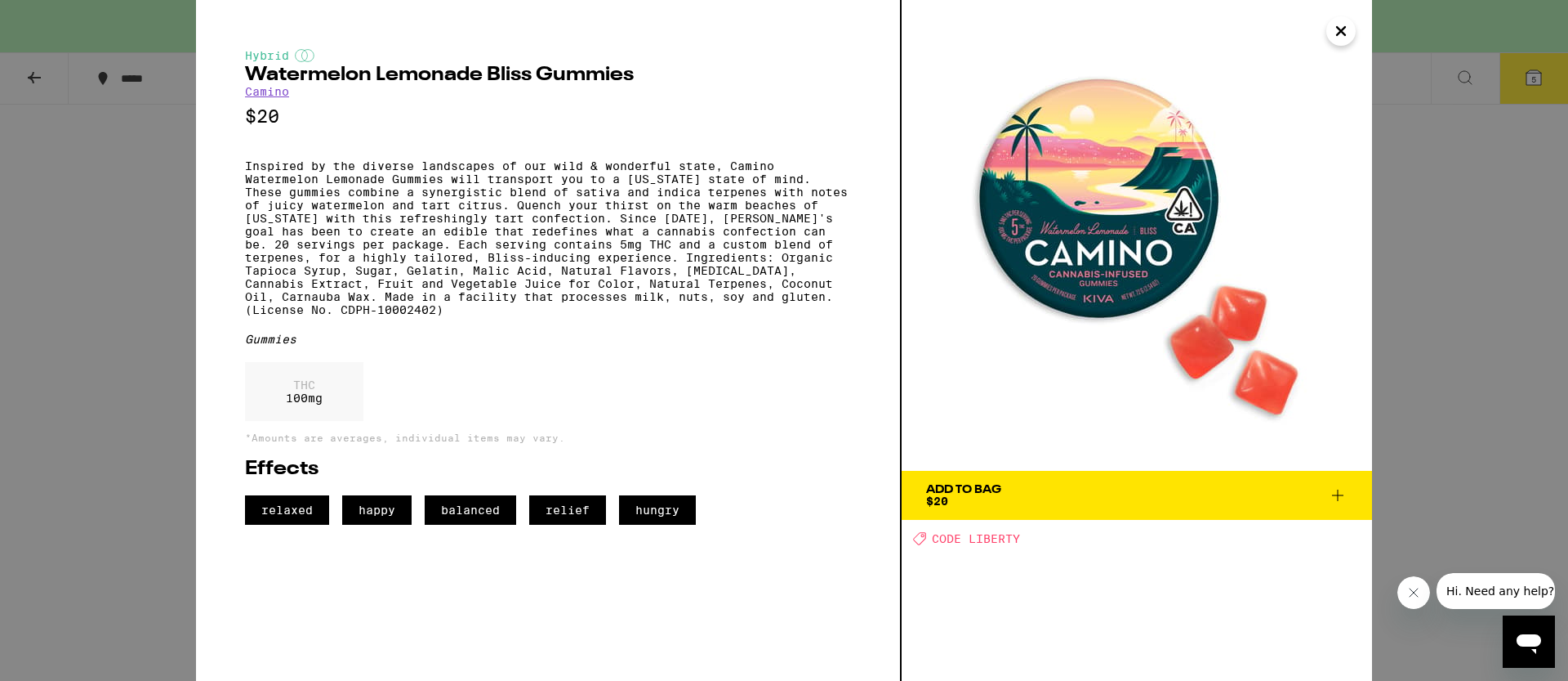
click at [1471, 407] on div "Hybrid Watermelon Lemonade Bliss Gummies Camino $20 Inspired by the diverse lan…" at bounding box center [784, 340] width 1568 height 681
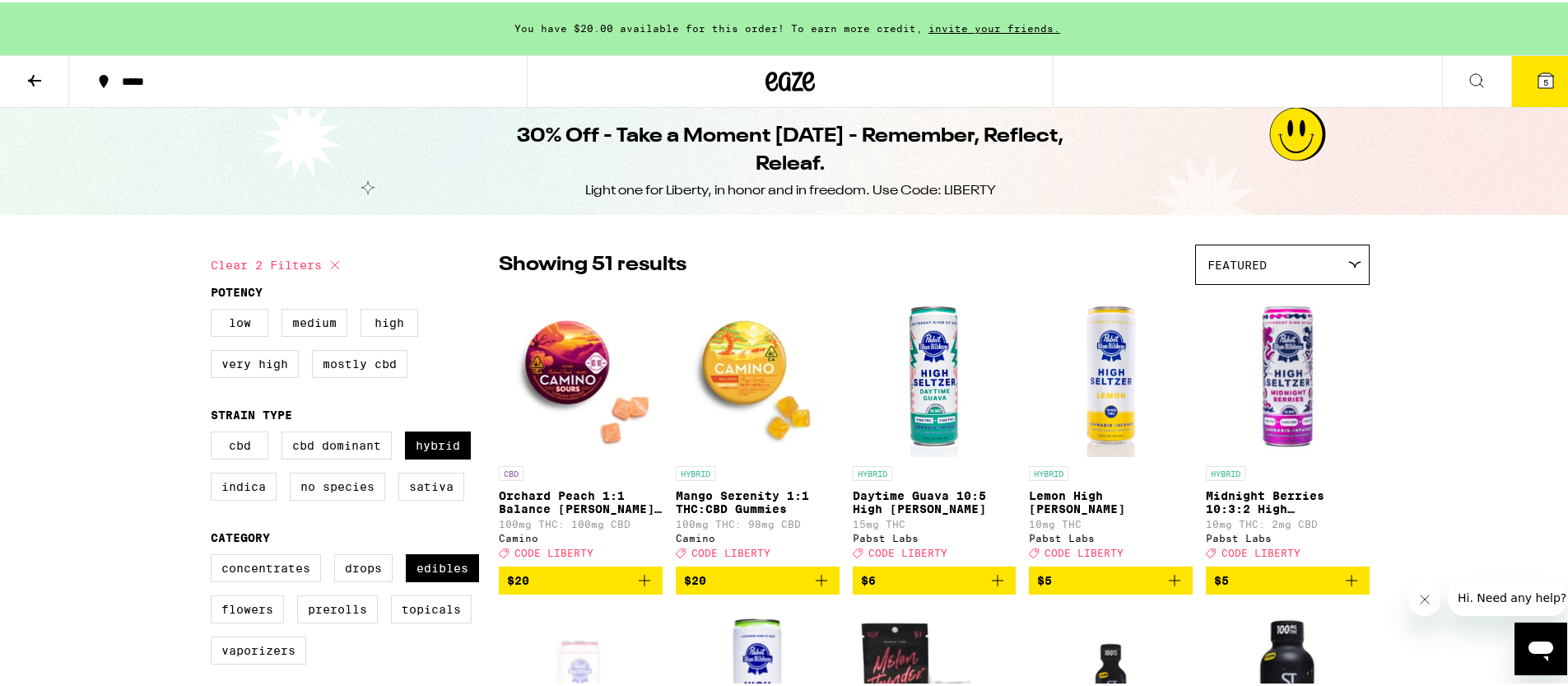
click at [567, 355] on img "Open page for Orchard Peach 1:1 Balance Sours Gummies from Camino" at bounding box center [581, 373] width 164 height 165
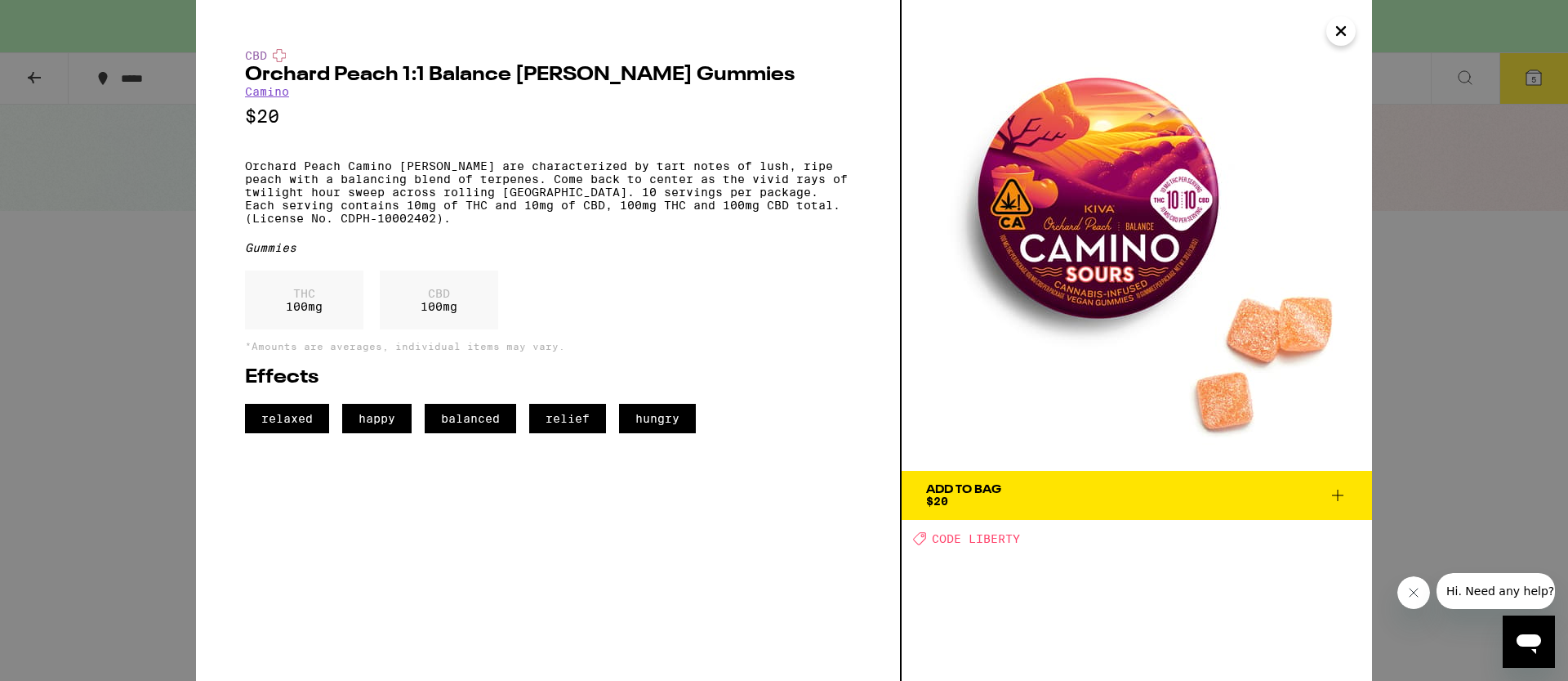
click at [1403, 382] on div "CBD Orchard Peach 1:1 Balance [PERSON_NAME] Gummies Camino $20 Orchard Peach Ca…" at bounding box center [784, 340] width 1568 height 681
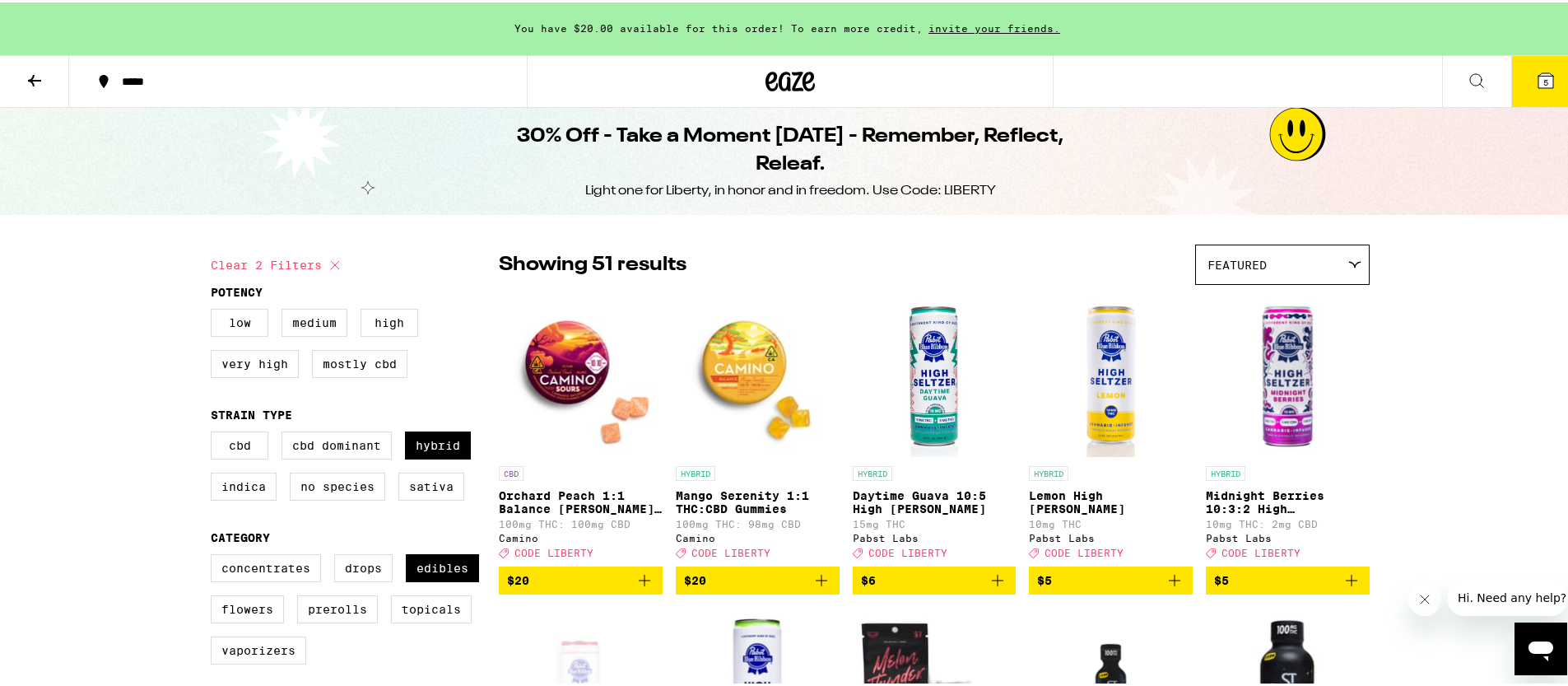
click at [747, 373] on img "Open page for Mango Serenity 1:1 THC:CBD Gummies from Camino" at bounding box center [758, 373] width 164 height 165
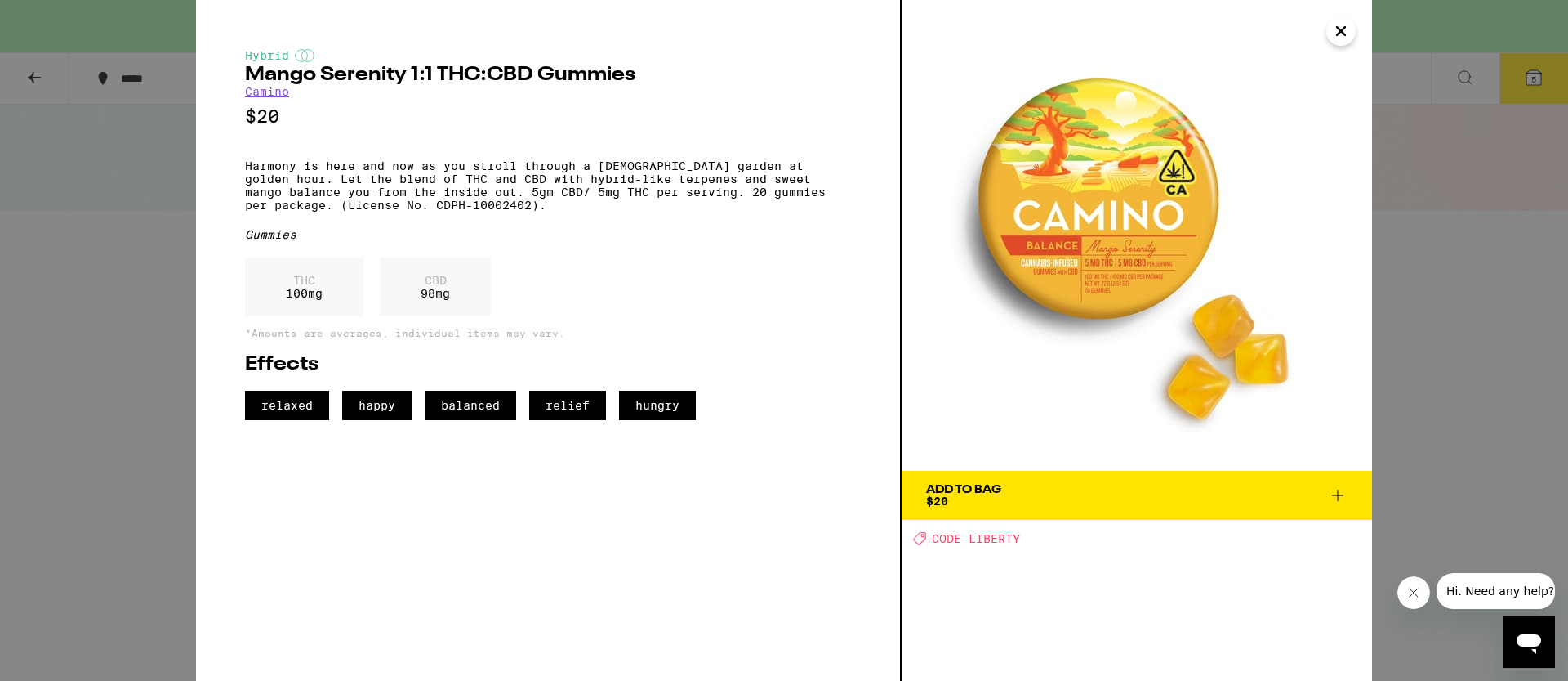
click at [1449, 417] on div "Hybrid Mango Serenity 1:1 THC:CBD Gummies Camino $20 Harmony is here and now as…" at bounding box center [784, 340] width 1568 height 681
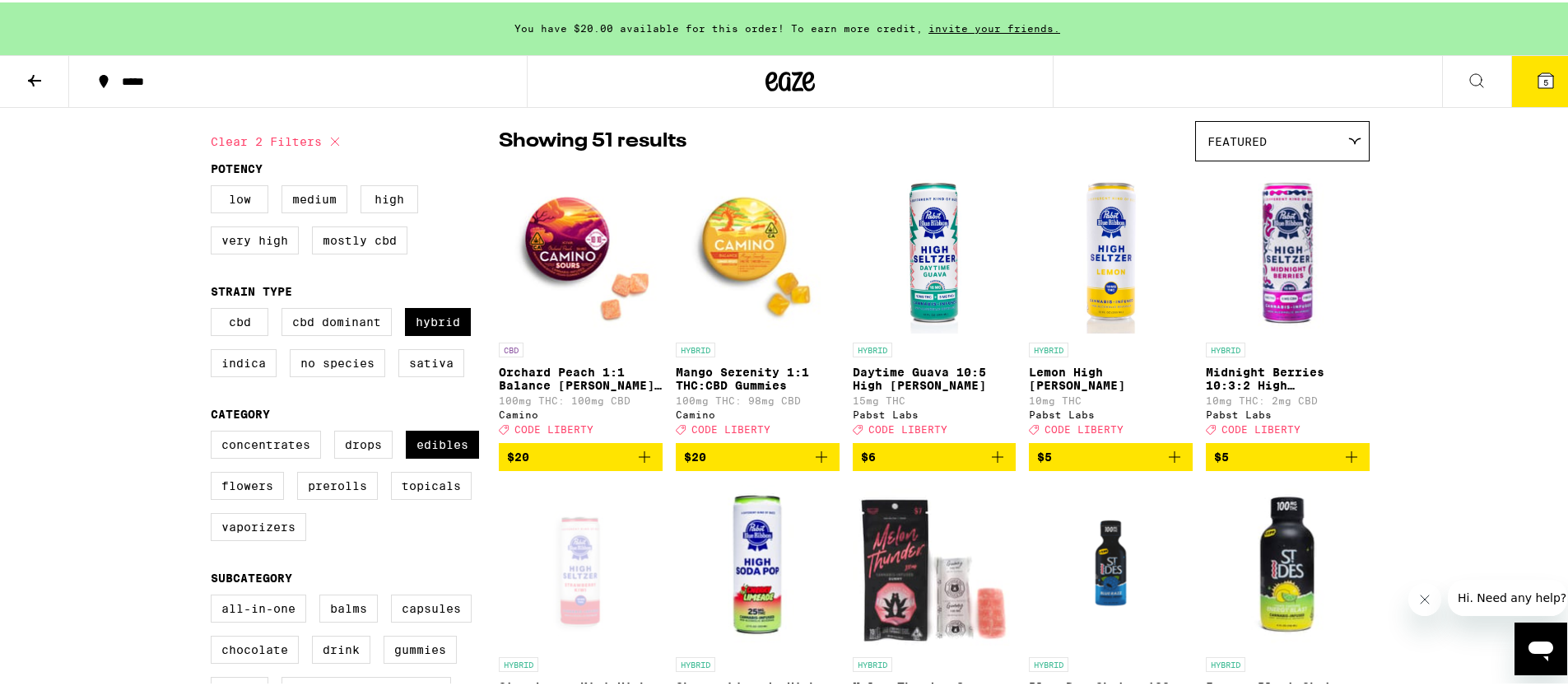
scroll to position [231, 0]
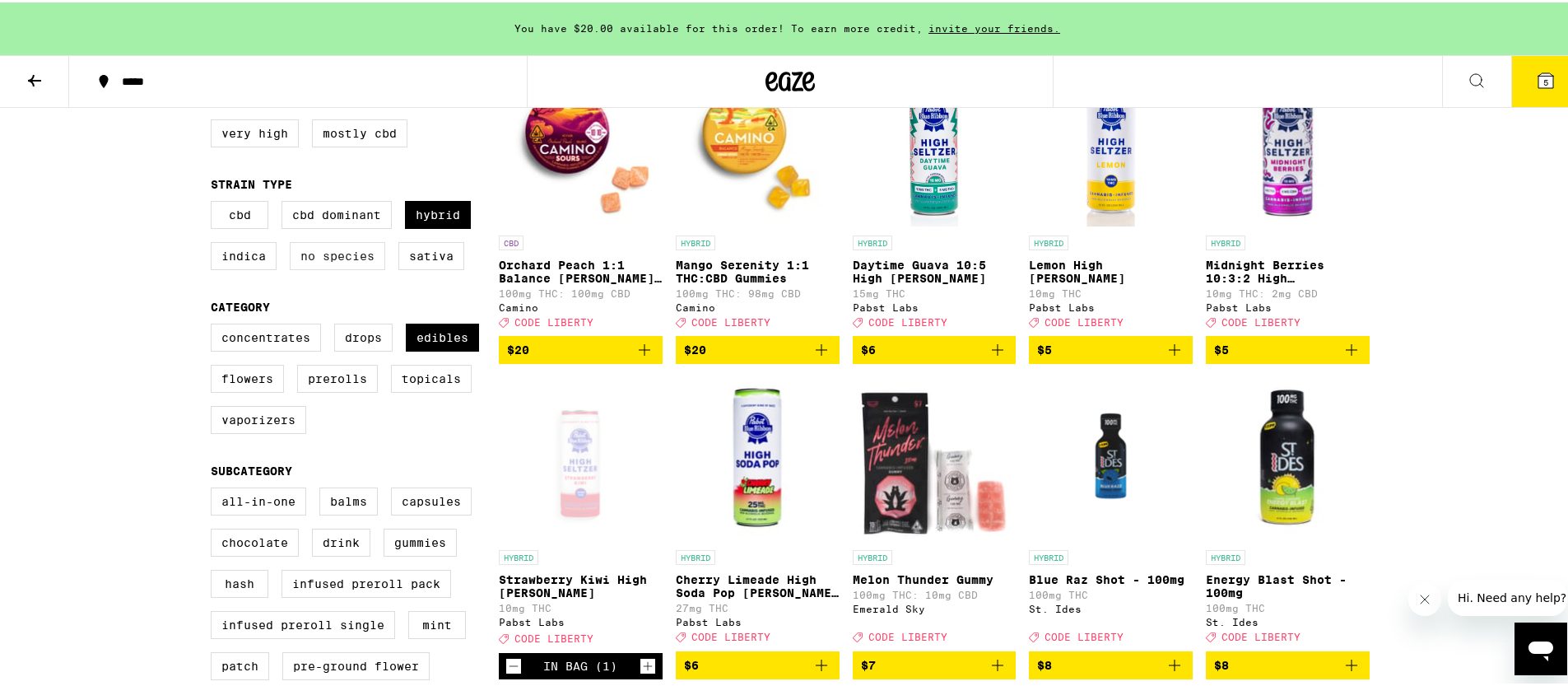
drag, startPoint x: 433, startPoint y: 223, endPoint x: 317, endPoint y: 261, distance: 122.1
click at [433, 224] on label "Hybrid" at bounding box center [438, 211] width 66 height 28
click at [215, 201] on input "Hybrid" at bounding box center [214, 201] width 1 height 1
checkbox input "false"
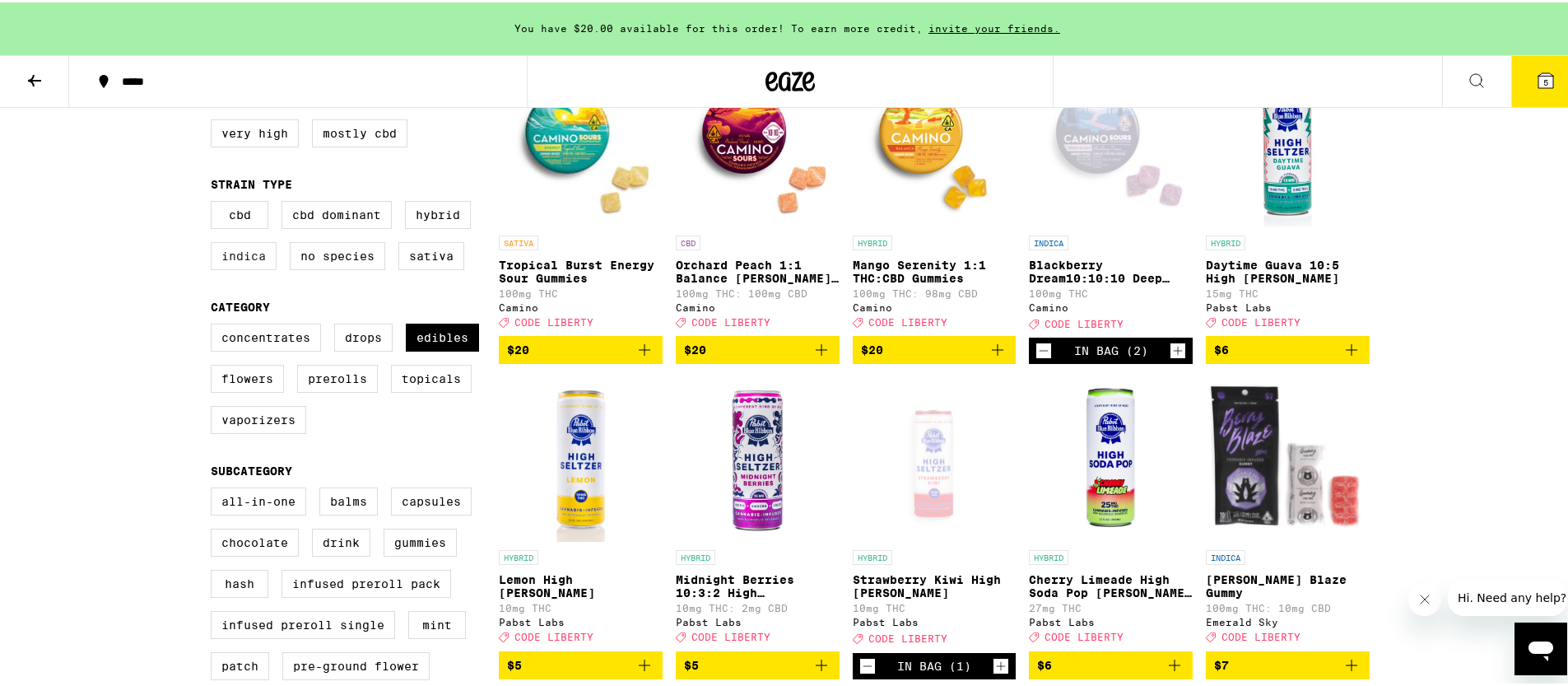
click at [227, 265] on label "Indica" at bounding box center [243, 253] width 66 height 28
click at [215, 201] on input "Indica" at bounding box center [214, 201] width 1 height 1
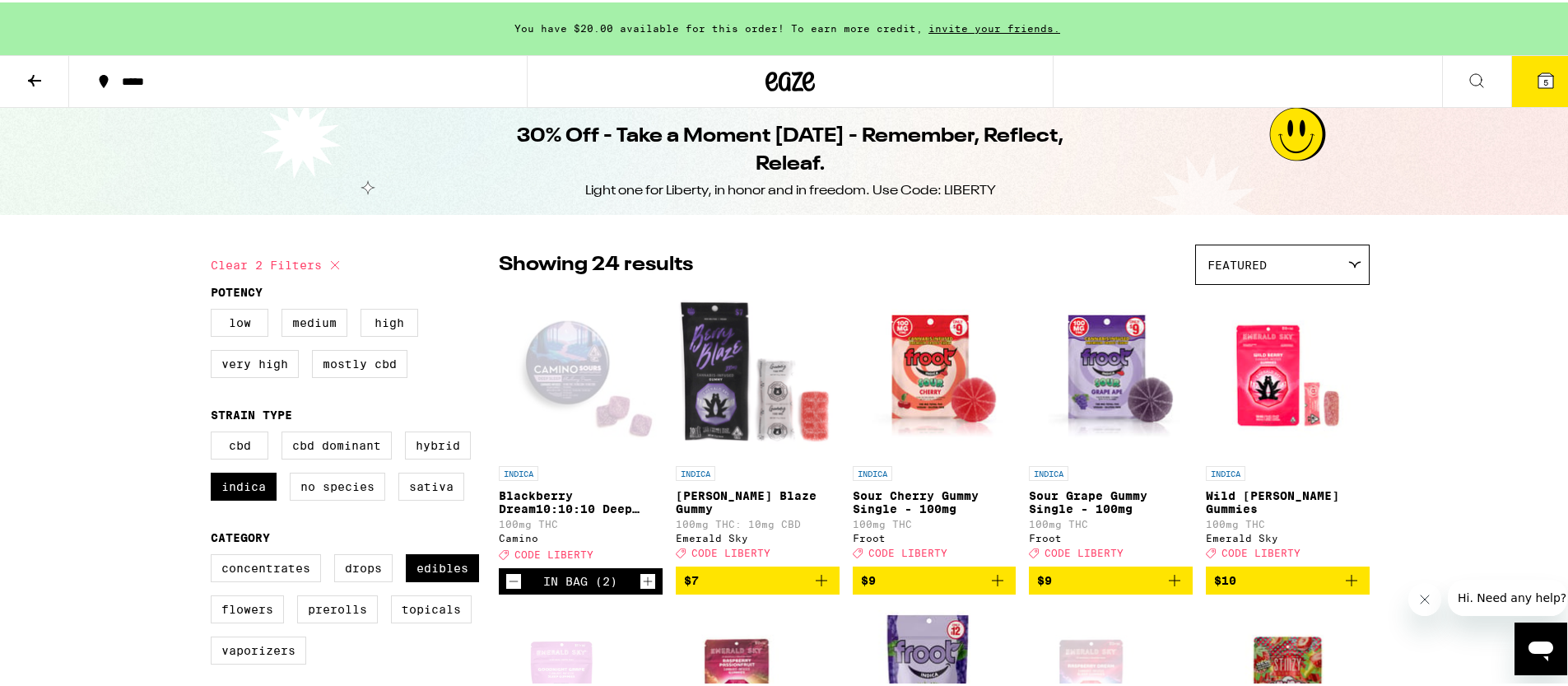
click at [247, 472] on div "CBD CBD Dominant Hybrid Indica No Species Sativa" at bounding box center [354, 470] width 288 height 83
click at [247, 485] on label "Indica" at bounding box center [243, 483] width 66 height 28
click at [215, 432] on input "Indica" at bounding box center [214, 431] width 1 height 1
checkbox input "false"
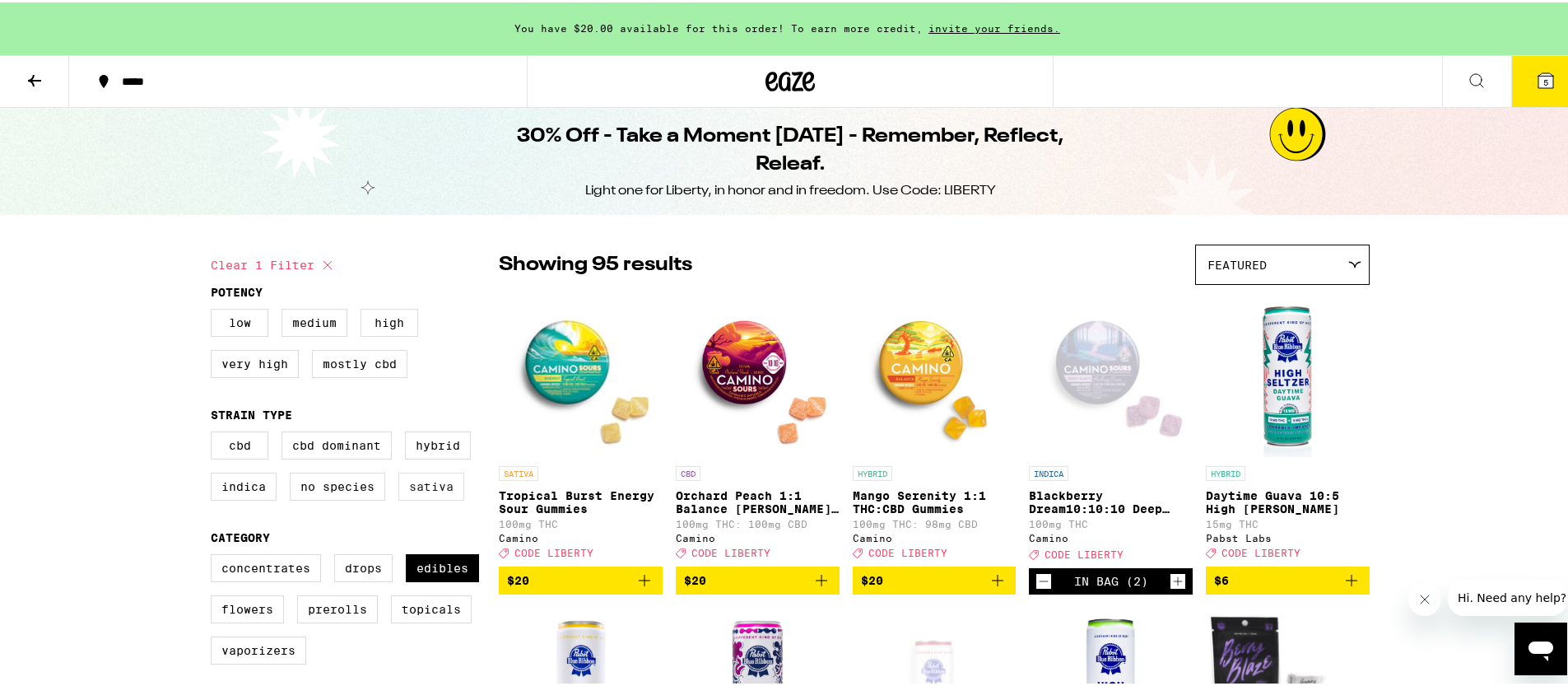
click at [412, 498] on label "Sativa" at bounding box center [431, 483] width 66 height 28
click at [215, 432] on input "Sativa" at bounding box center [214, 431] width 1 height 1
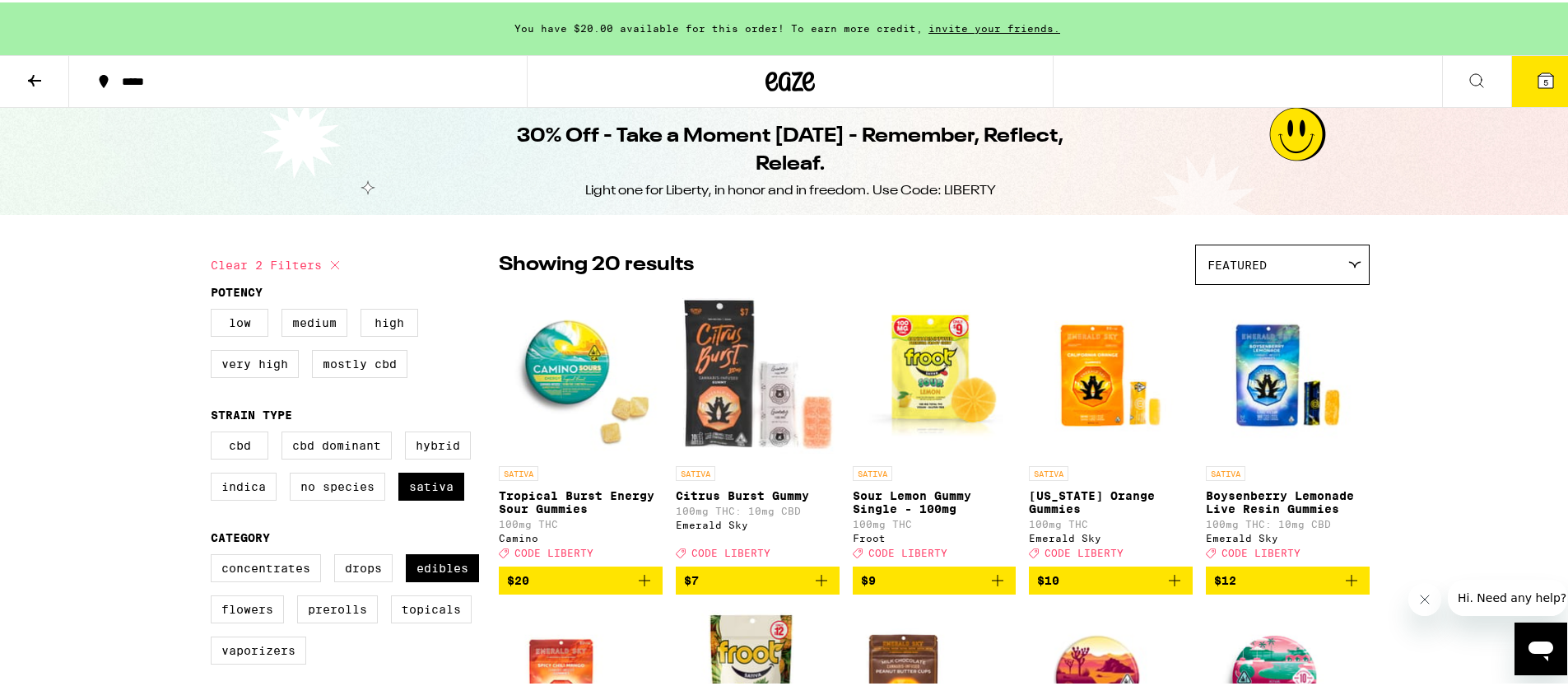
click at [577, 352] on img "Open page for Tropical Burst Energy Sour Gummies from Camino" at bounding box center [581, 373] width 164 height 165
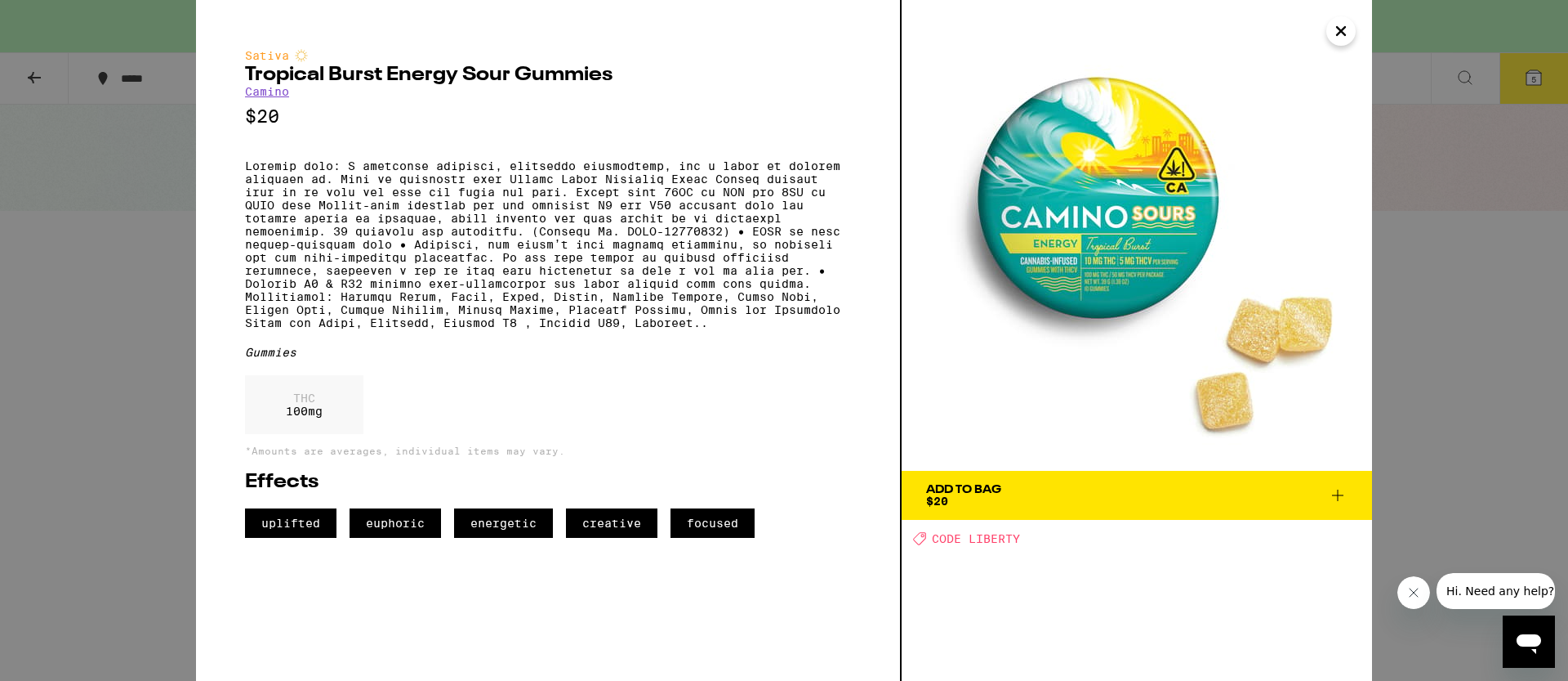
click at [1443, 408] on div "Sativa Tropical Burst Energy Sour Gummies Camino $20 Gummies THC 100 mg *Amount…" at bounding box center [784, 340] width 1568 height 681
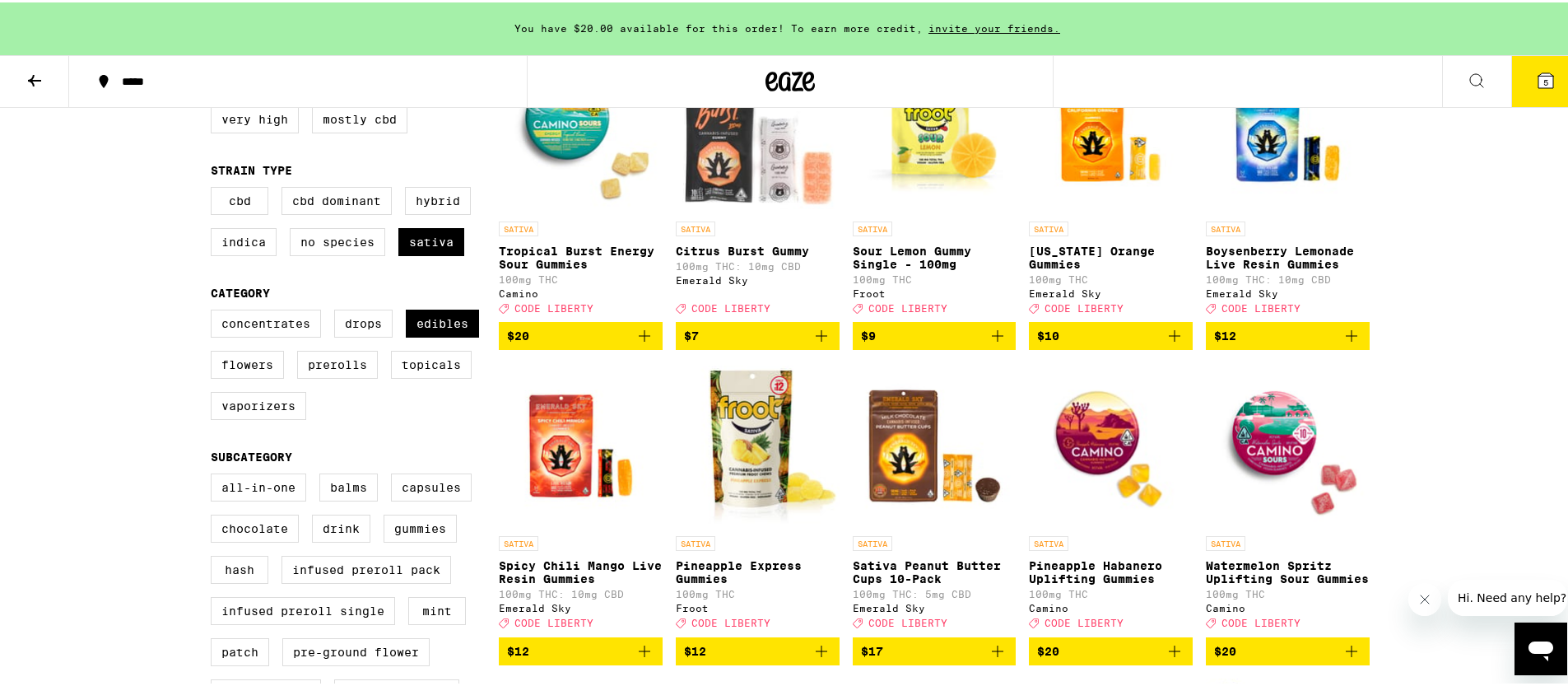
scroll to position [293, 0]
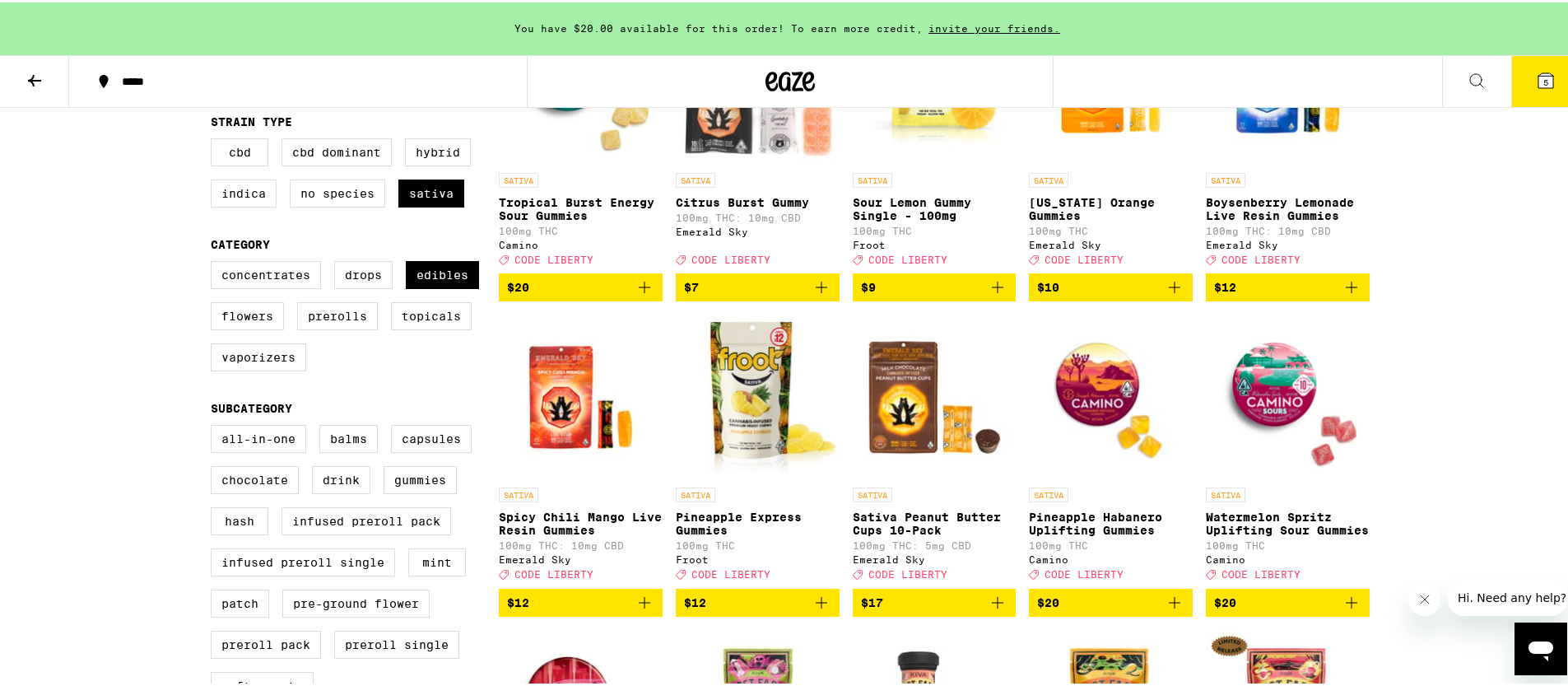
click at [1109, 394] on img "Open page for Pineapple Habanero Uplifting Gummies from Camino" at bounding box center [1110, 394] width 164 height 165
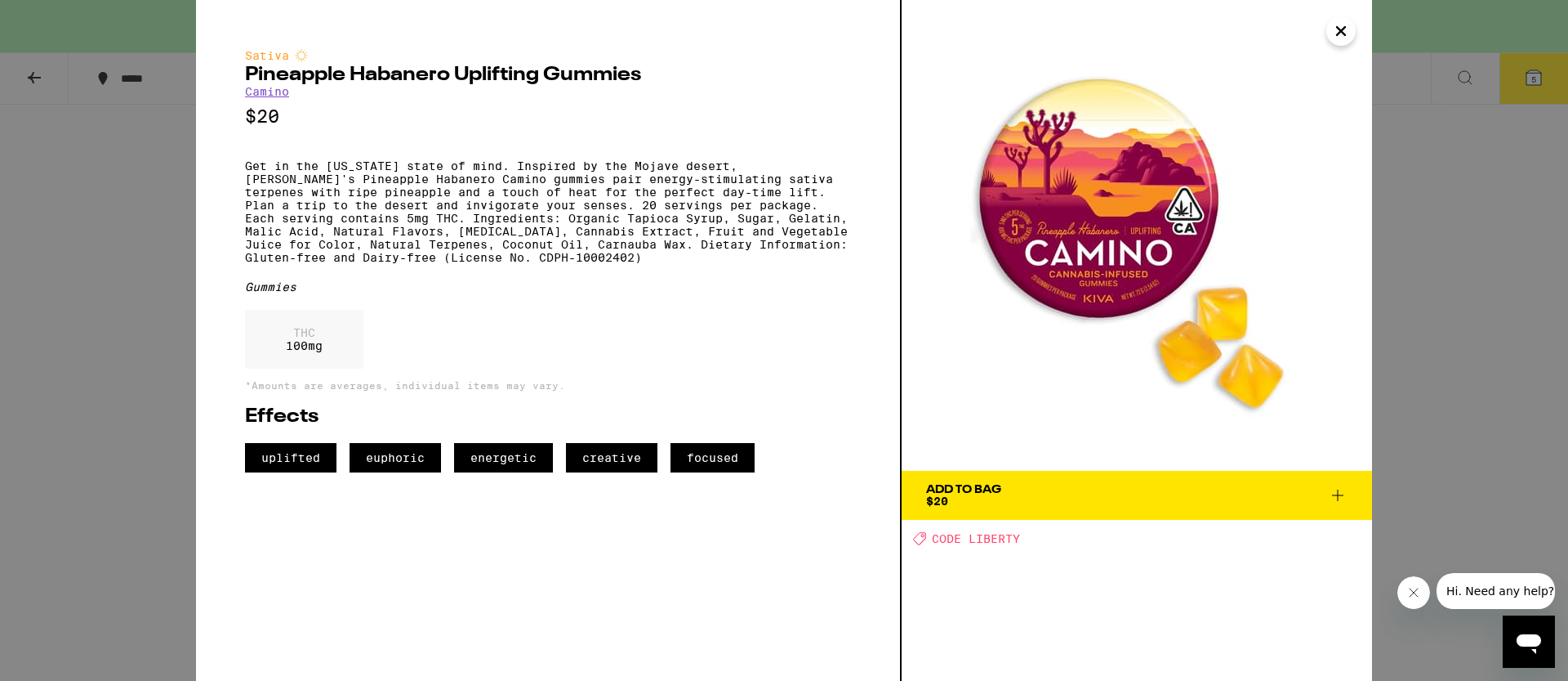
click at [1344, 491] on icon at bounding box center [1338, 495] width 20 height 20
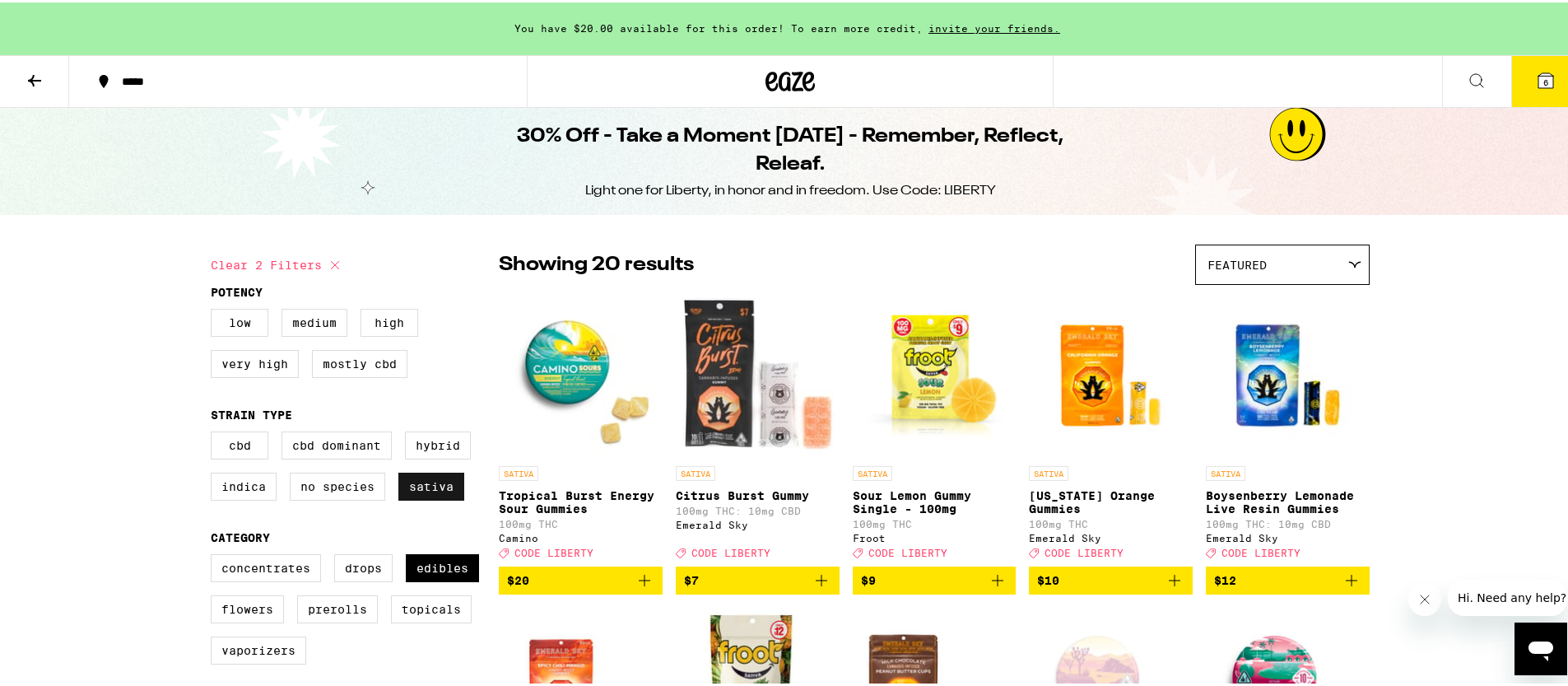
click at [419, 492] on label "Sativa" at bounding box center [431, 483] width 66 height 28
click at [215, 432] on input "Sativa" at bounding box center [214, 431] width 1 height 1
checkbox input "false"
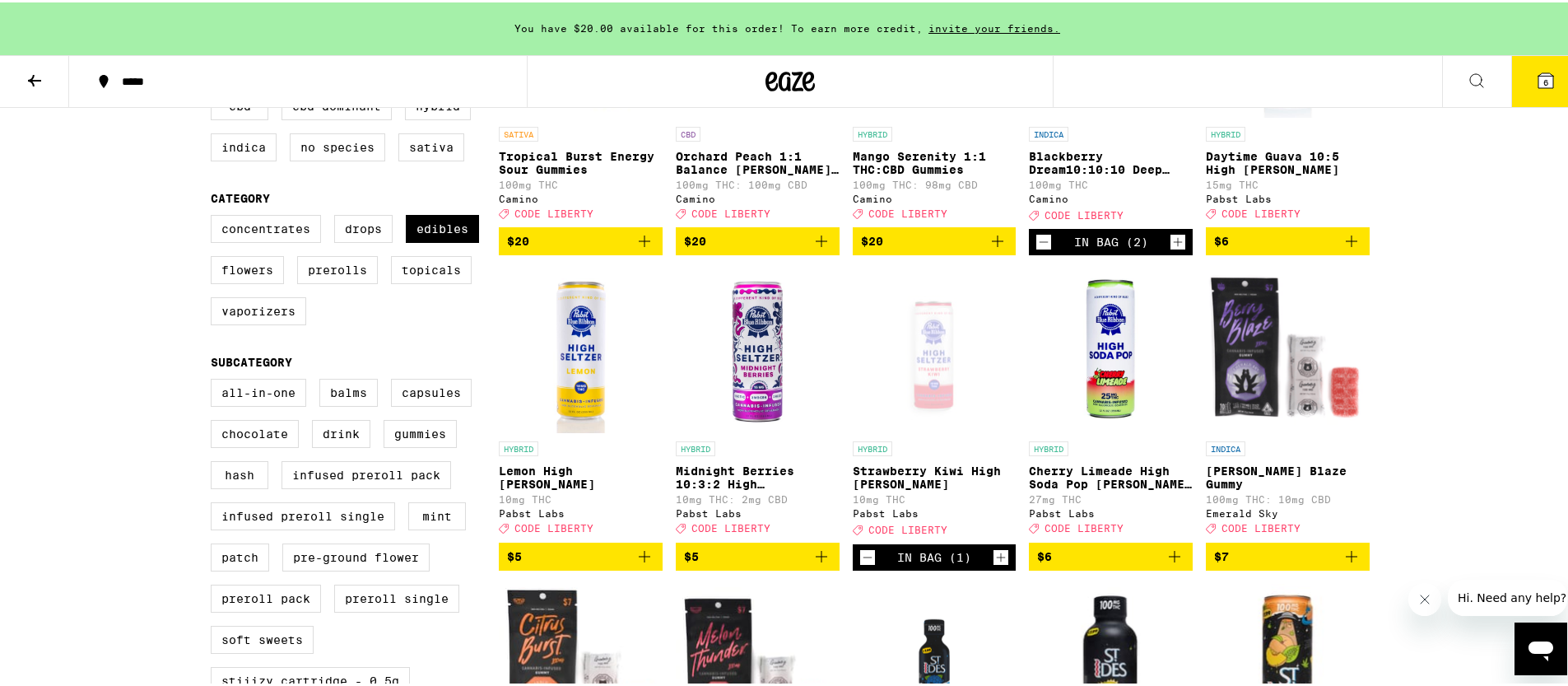
scroll to position [49, 0]
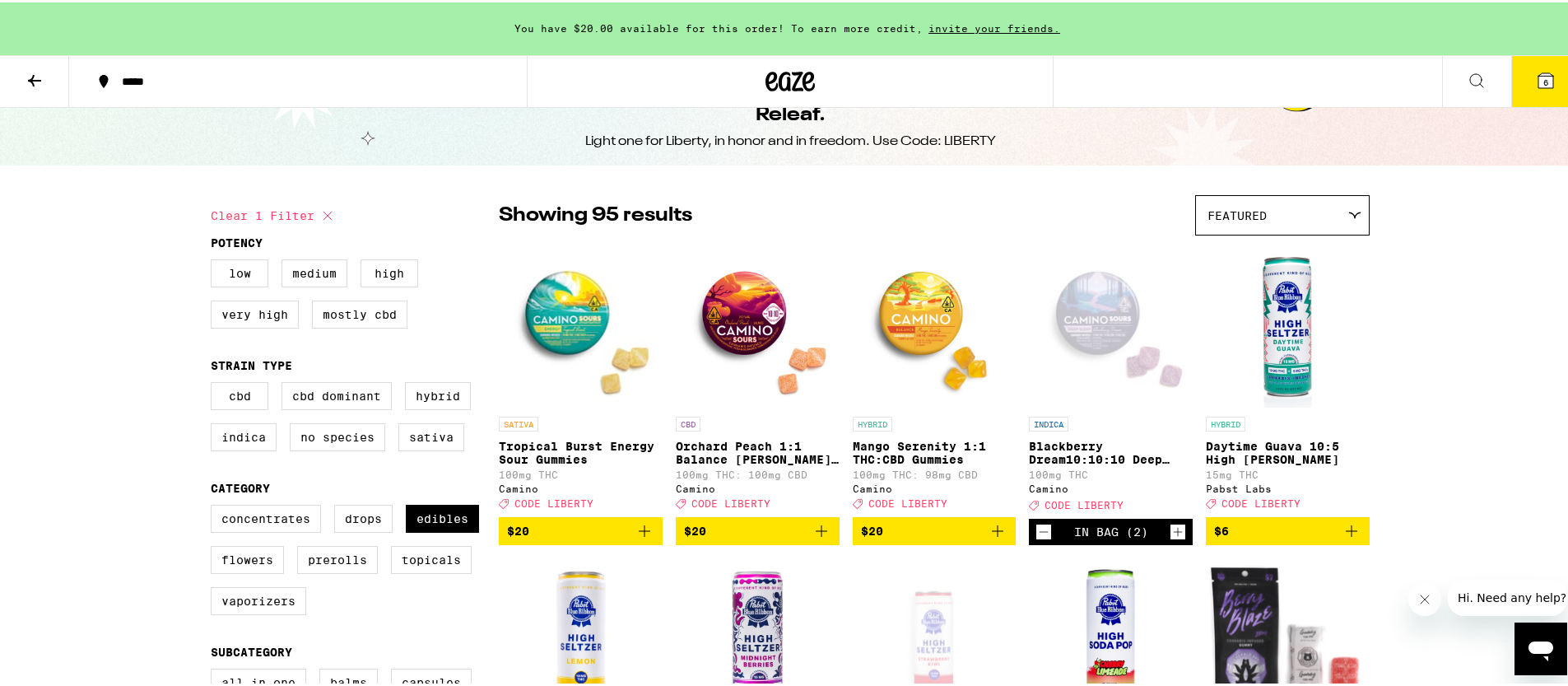
click at [1271, 340] on img "Open page for Daytime Guava 10:5 High Seltzer from Pabst Labs" at bounding box center [1287, 323] width 164 height 165
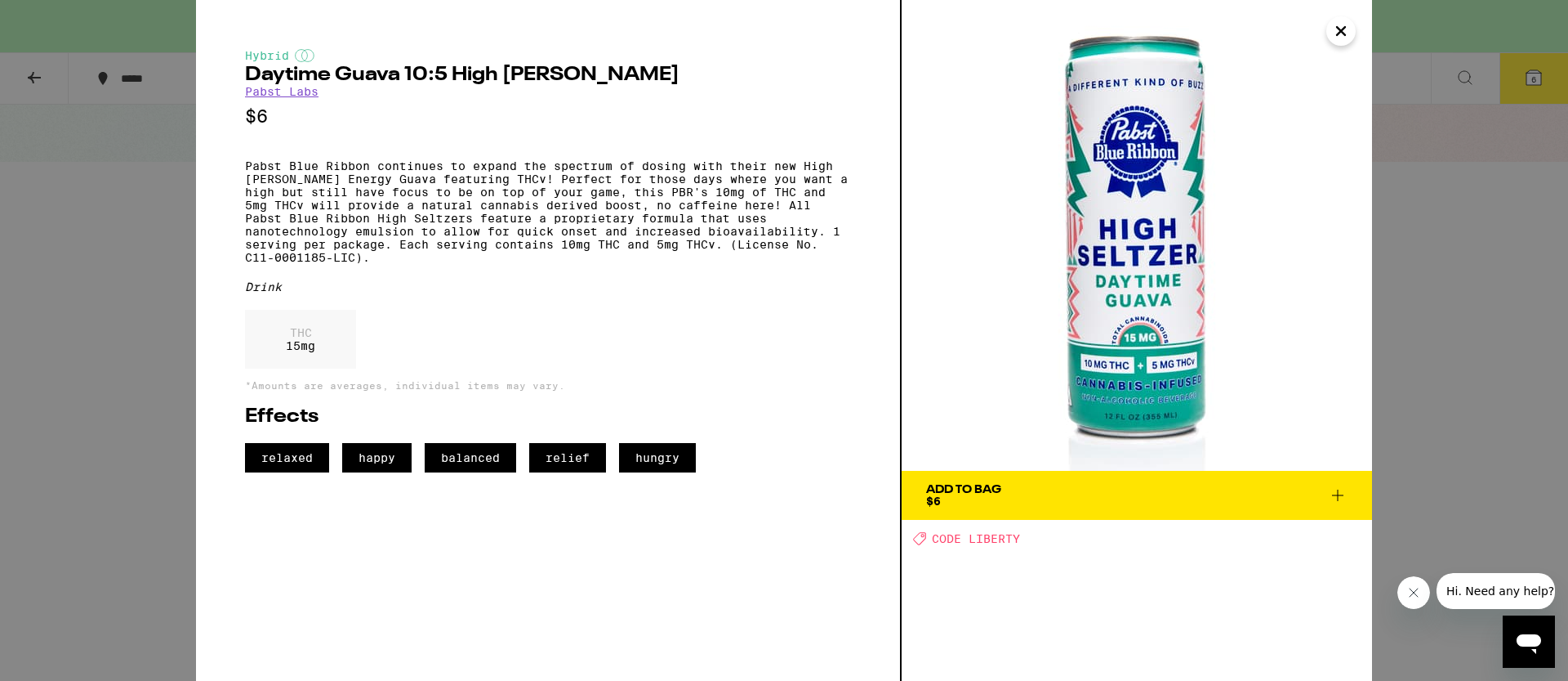
click at [1349, 488] on button "Add To Bag $6" at bounding box center [1136, 494] width 470 height 49
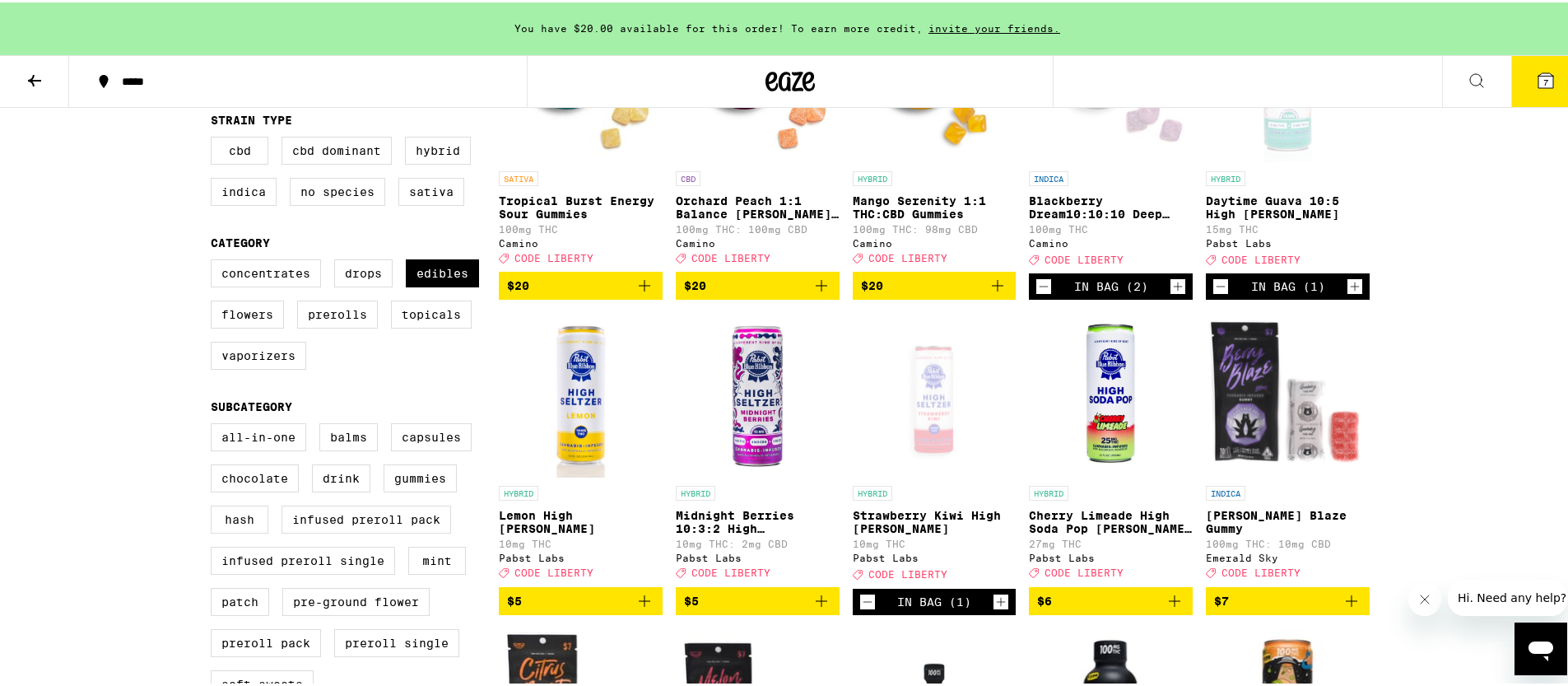
scroll to position [336, 0]
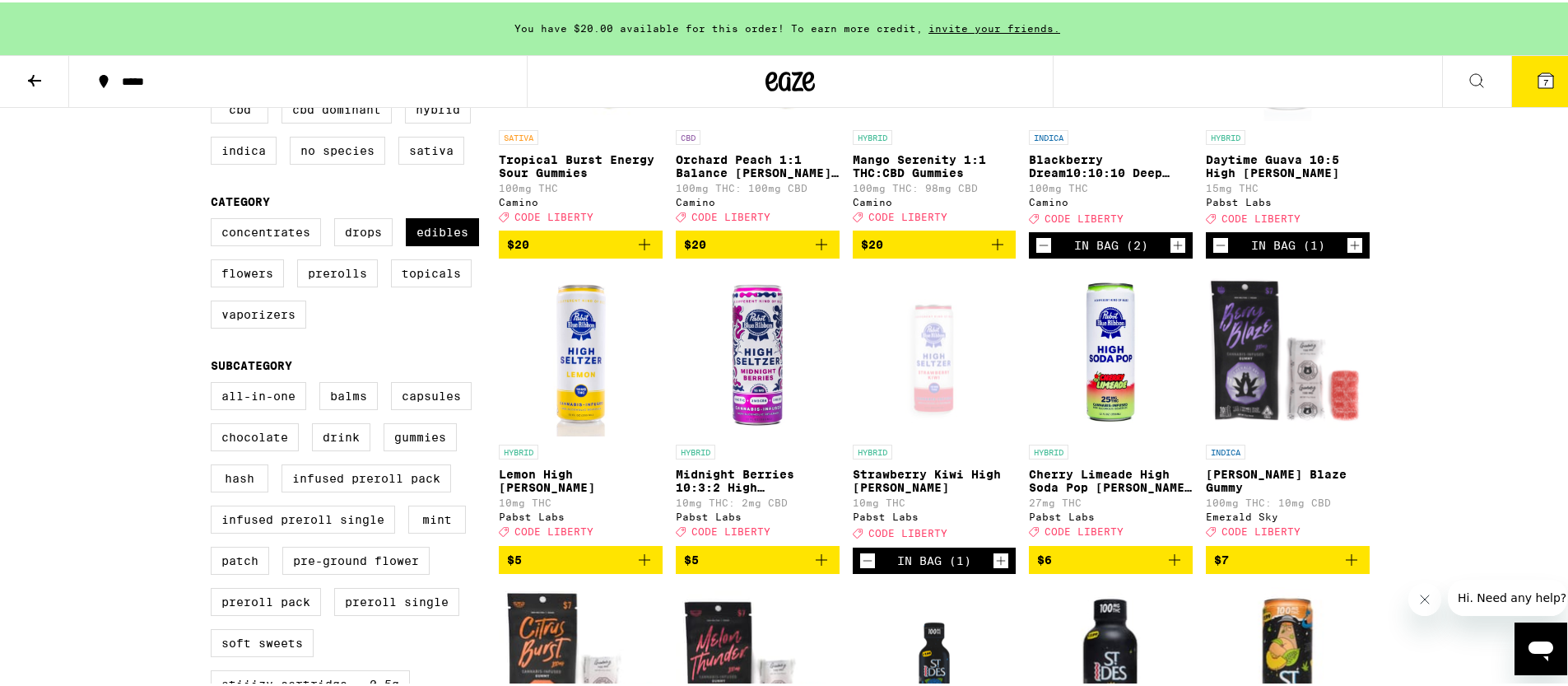
click at [776, 365] on img "Open page for Midnight Berries 10:3:2 High Seltzer from Pabst Labs" at bounding box center [758, 351] width 164 height 165
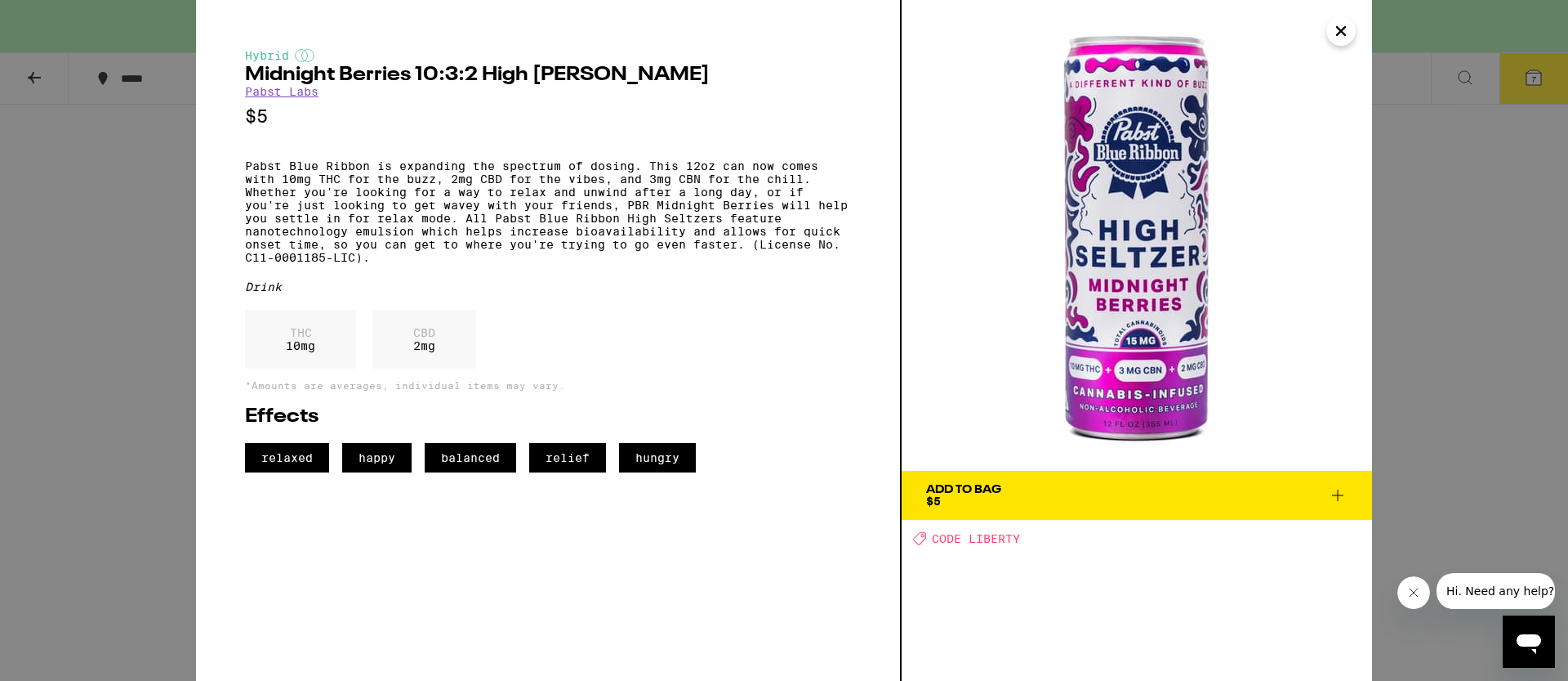
click at [1339, 494] on icon at bounding box center [1338, 495] width 12 height 12
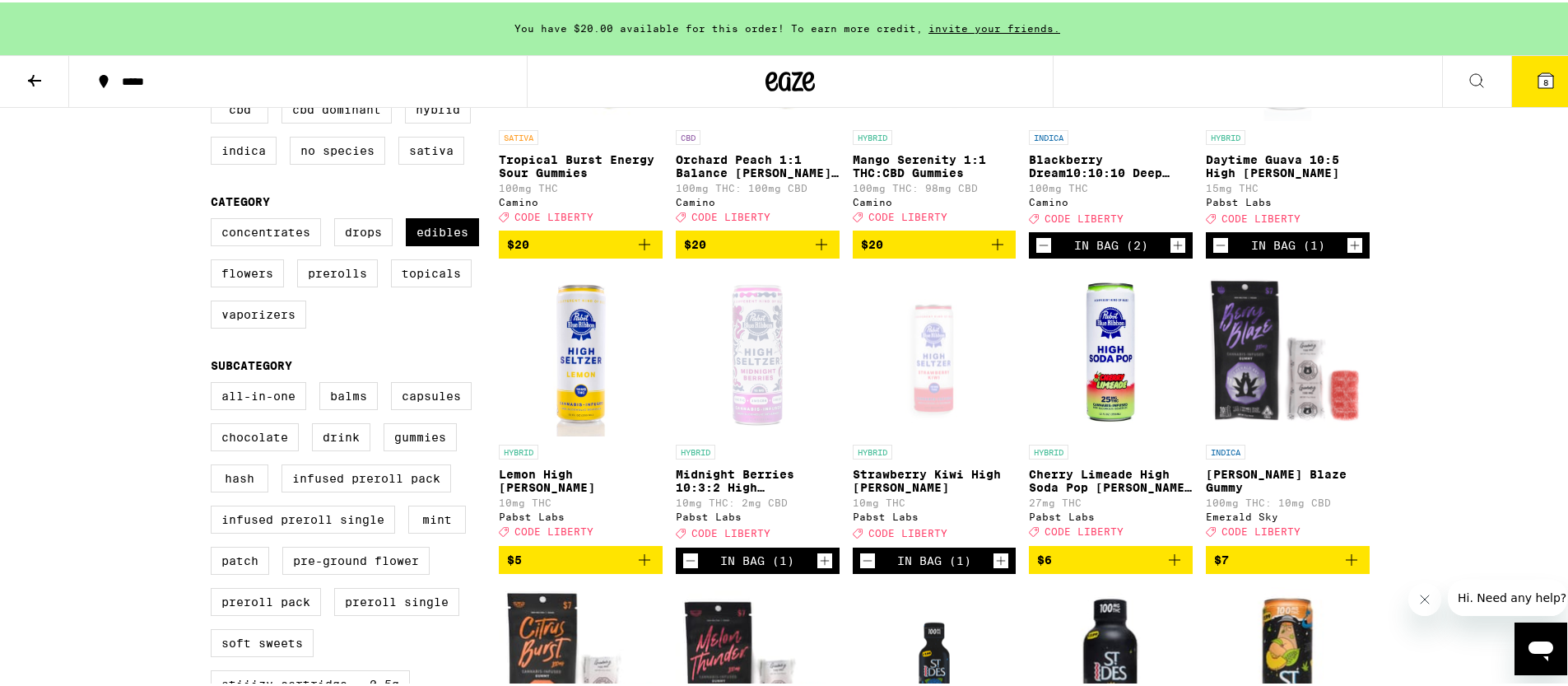
click at [575, 403] on img "Open page for Lemon High Seltzer from Pabst Labs" at bounding box center [581, 351] width 164 height 165
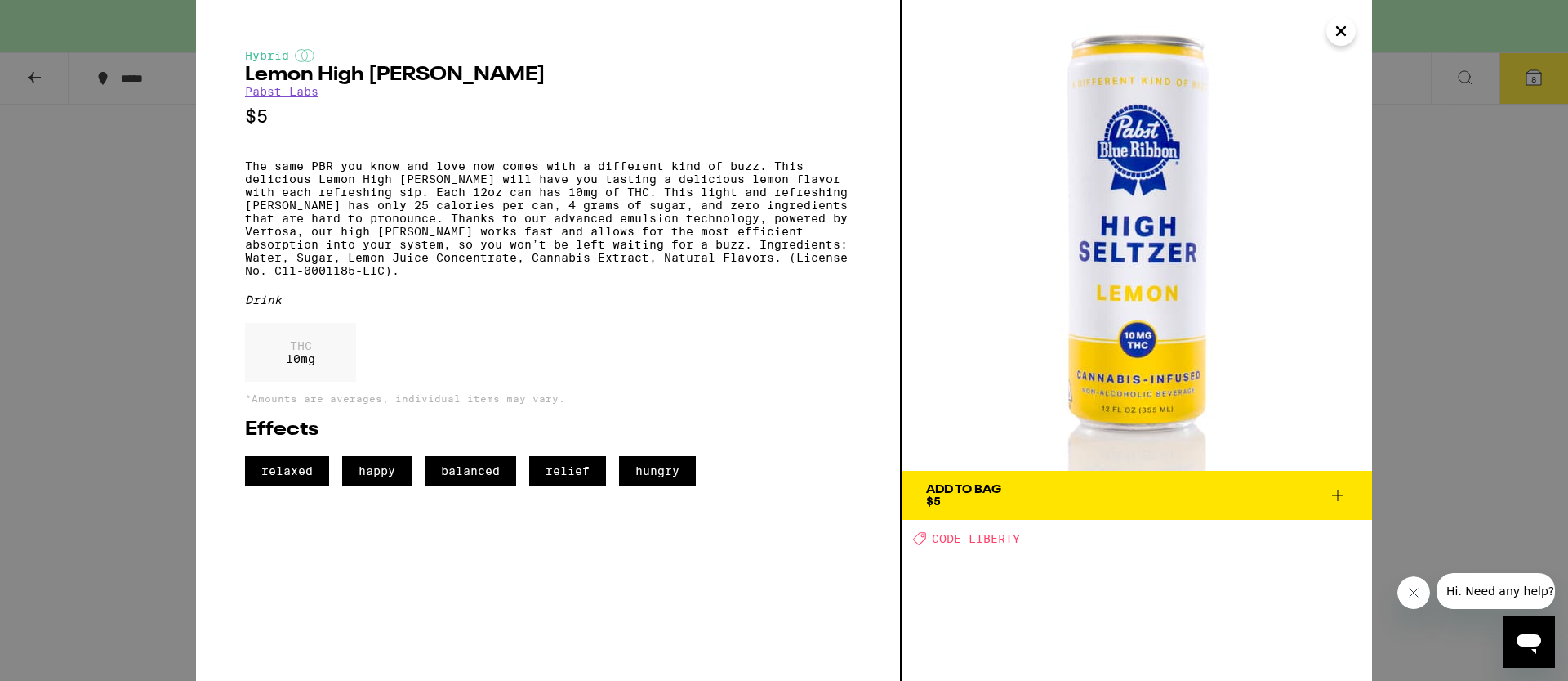
click at [1331, 489] on icon at bounding box center [1338, 495] width 20 height 20
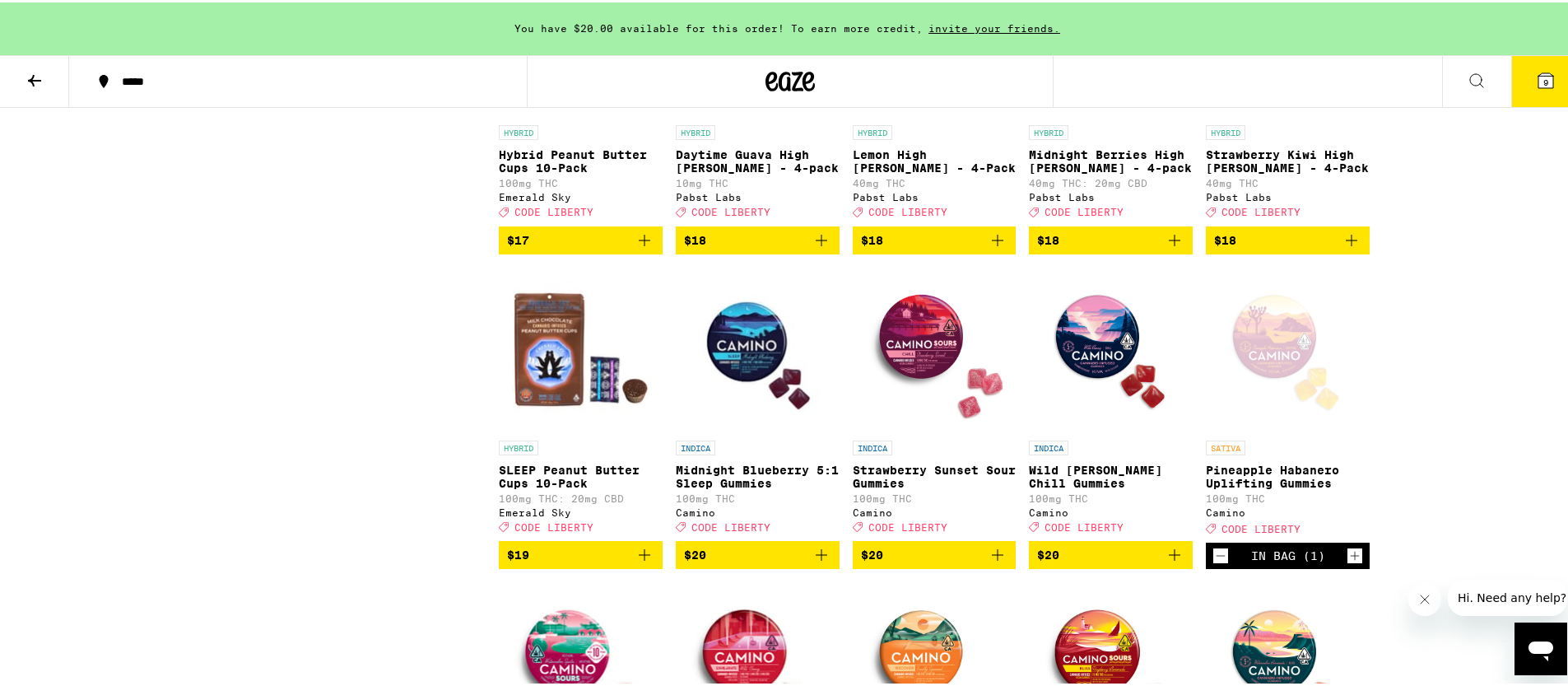
scroll to position [3151, 0]
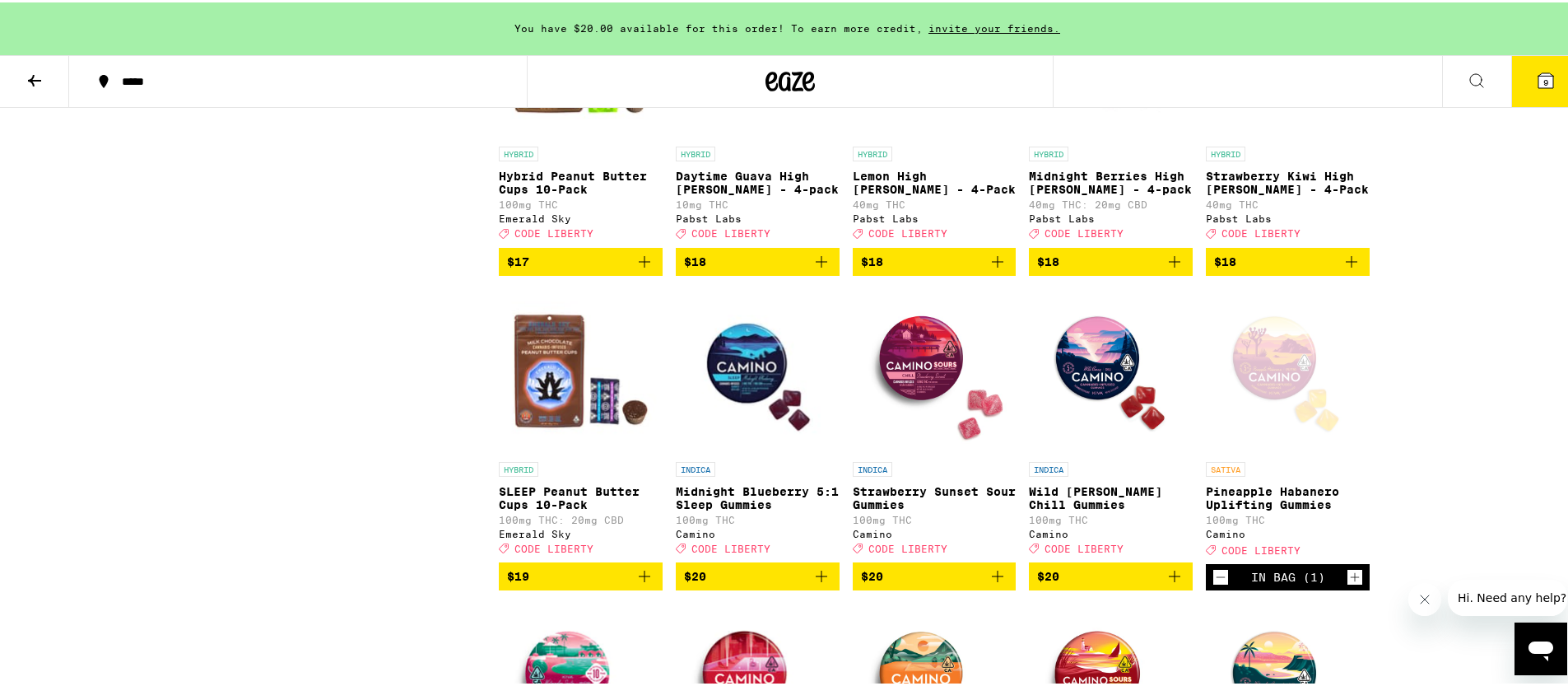
click at [1081, 193] on p "Midnight Berries High [PERSON_NAME] - 4-pack" at bounding box center [1110, 180] width 164 height 27
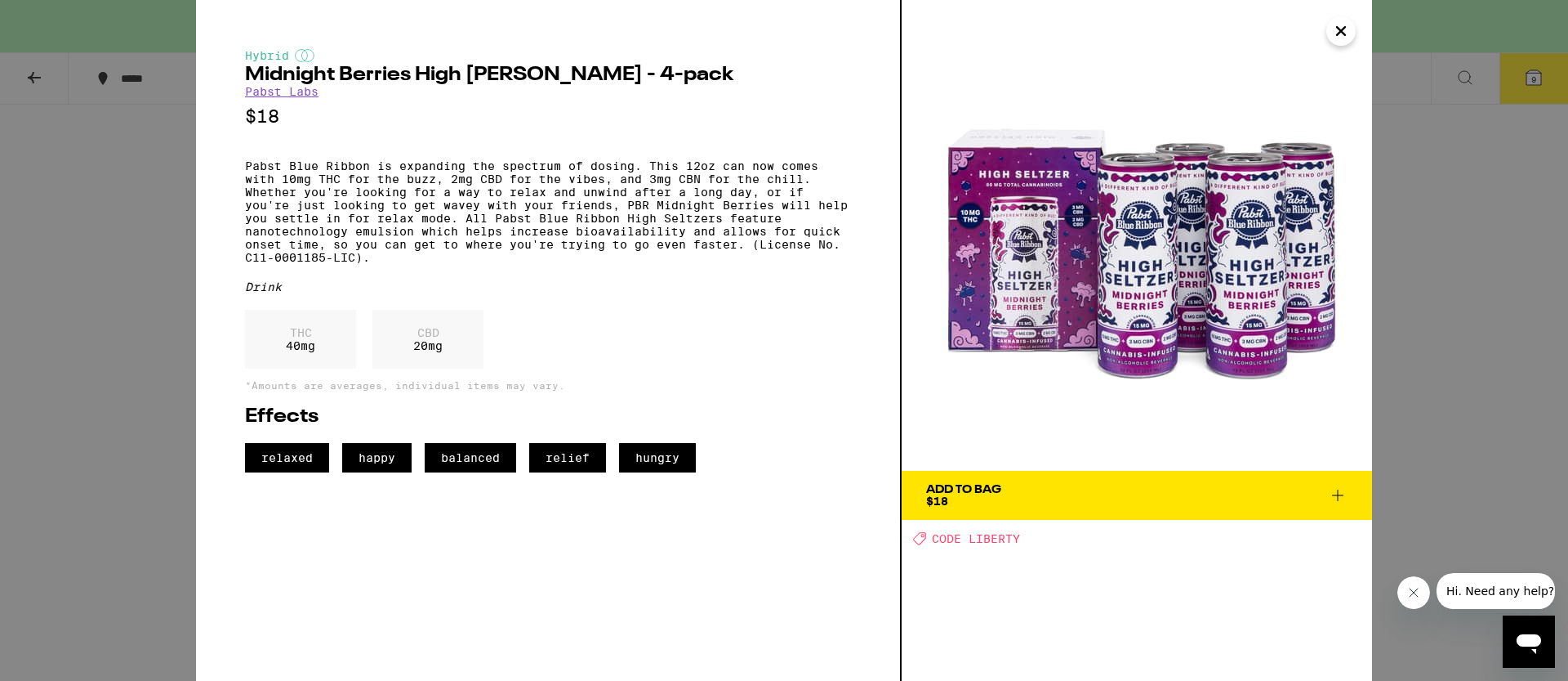
click at [1420, 357] on div "Hybrid Midnight Berries High [PERSON_NAME] - 4-pack Pabst Labs $18 Pabst Blue R…" at bounding box center [784, 340] width 1568 height 681
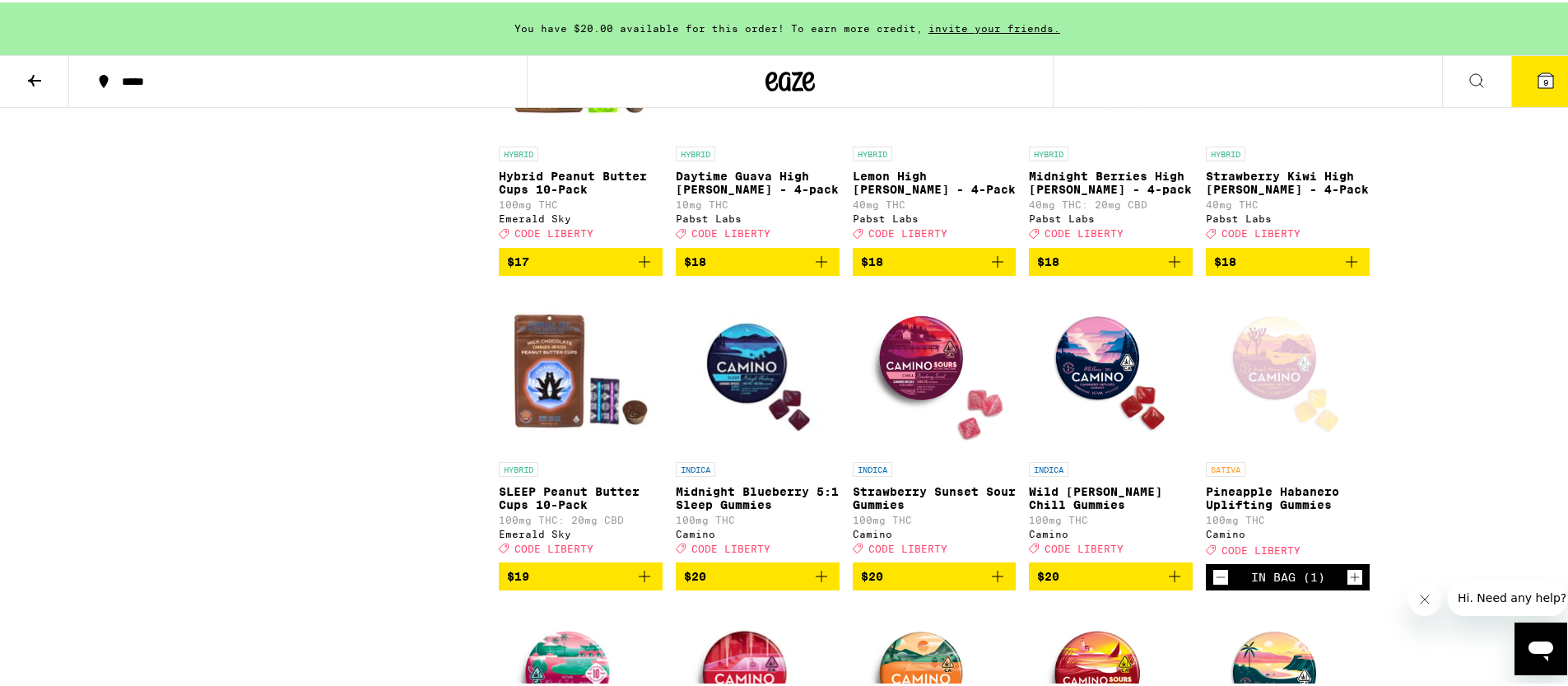
click at [732, 136] on img "Open page for Daytime Guava High Seltzer - 4-pack from Pabst Labs" at bounding box center [758, 53] width 164 height 165
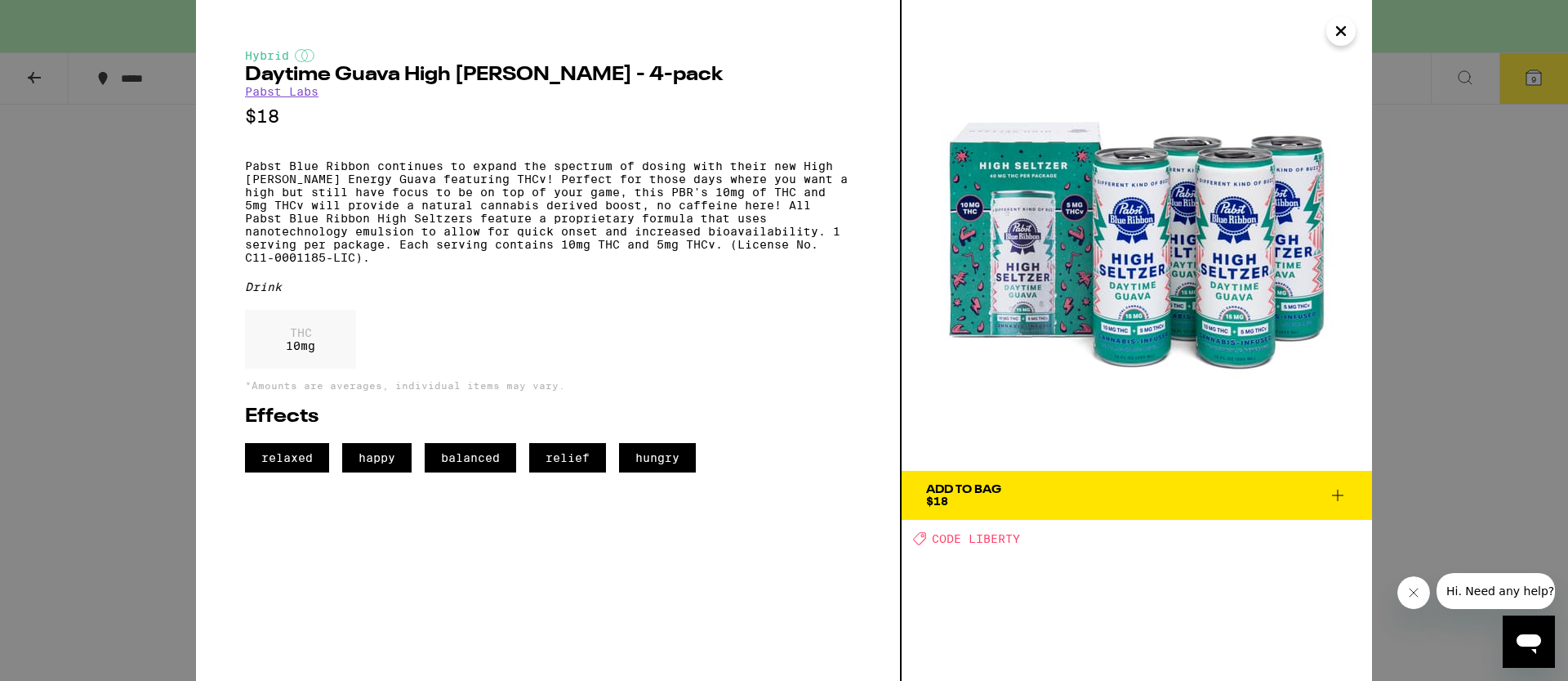
click at [1449, 406] on div "Hybrid Daytime Guava High [PERSON_NAME] - 4-pack Pabst Labs $18 Pabst Blue Ribb…" at bounding box center [784, 340] width 1568 height 681
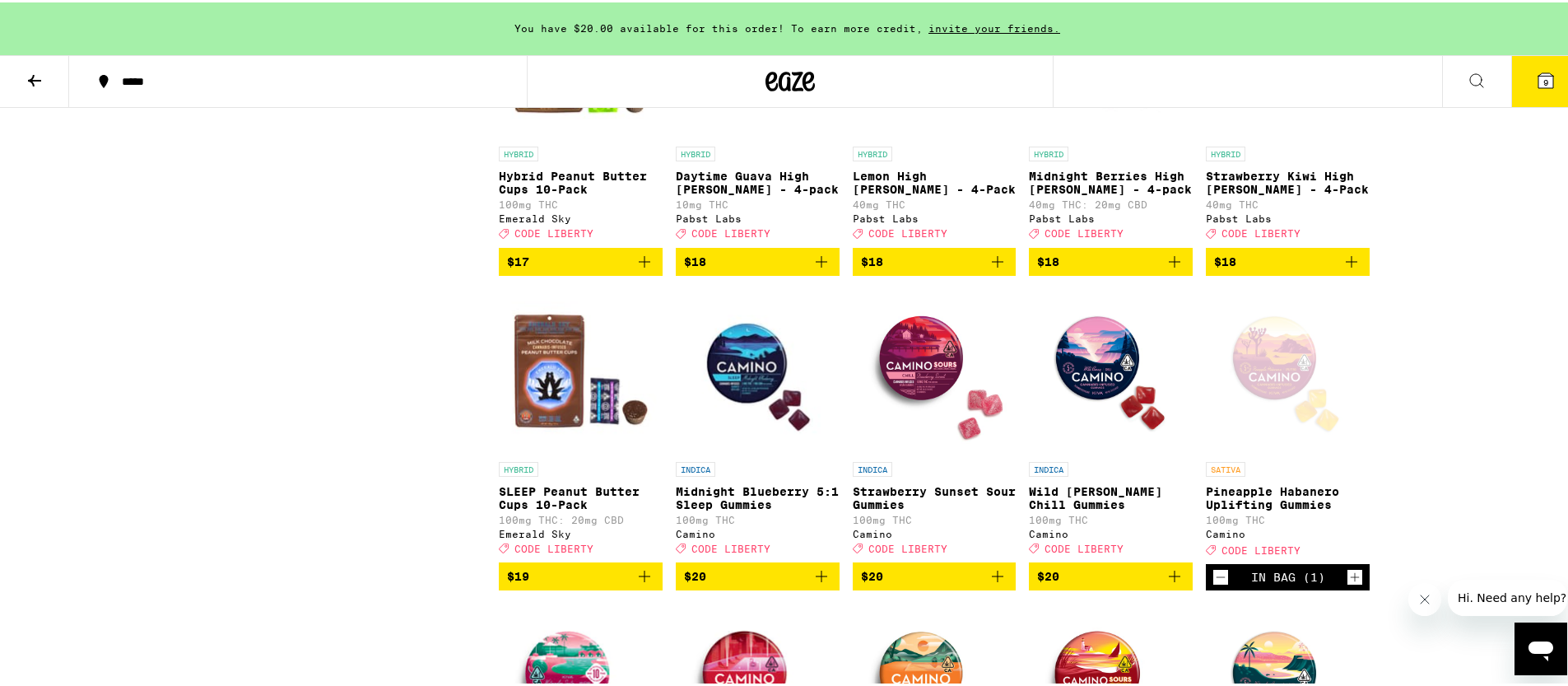
click at [1109, 136] on img "Open page for Midnight Berries High Seltzer - 4-pack from Pabst Labs" at bounding box center [1110, 53] width 164 height 165
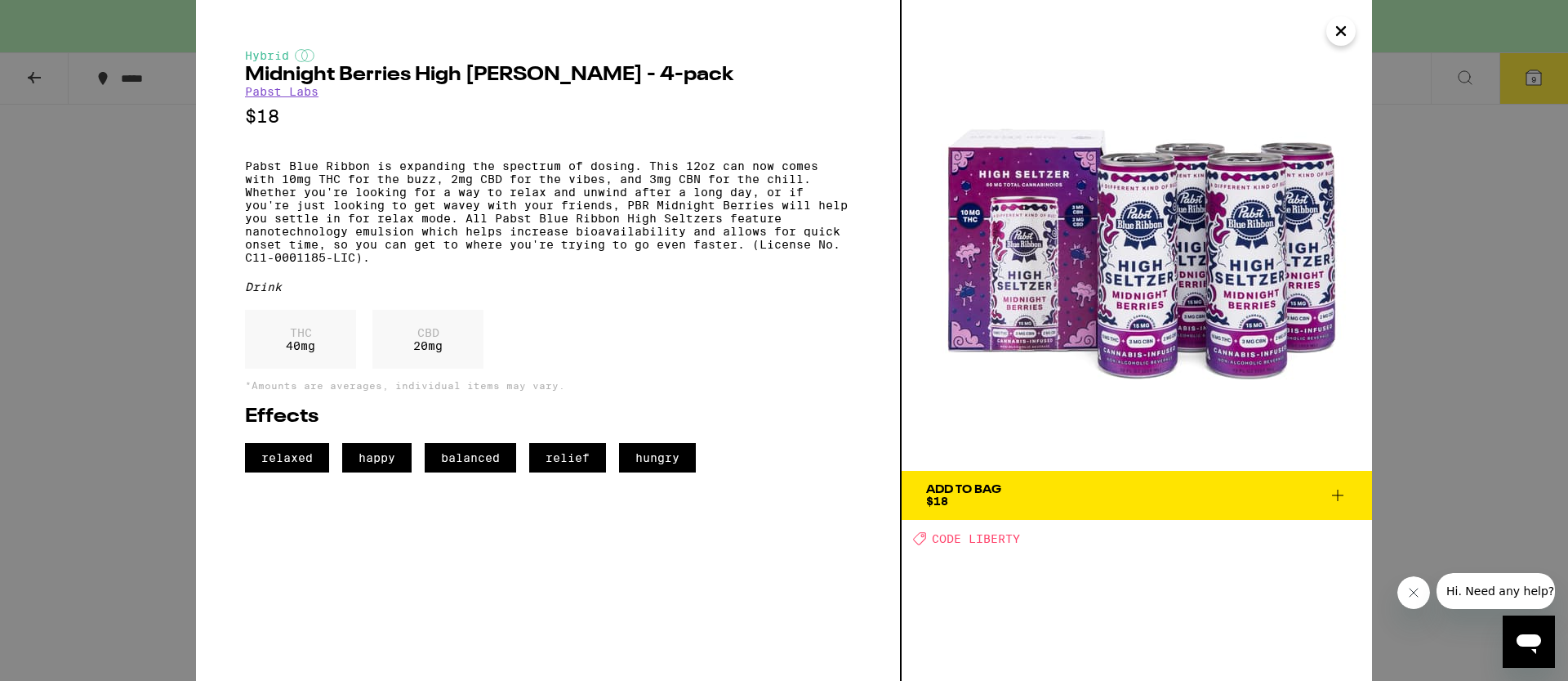
click at [1373, 389] on div "Hybrid Midnight Berries High [PERSON_NAME] - 4-pack Pabst Labs $18 Pabst Blue R…" at bounding box center [784, 340] width 1568 height 681
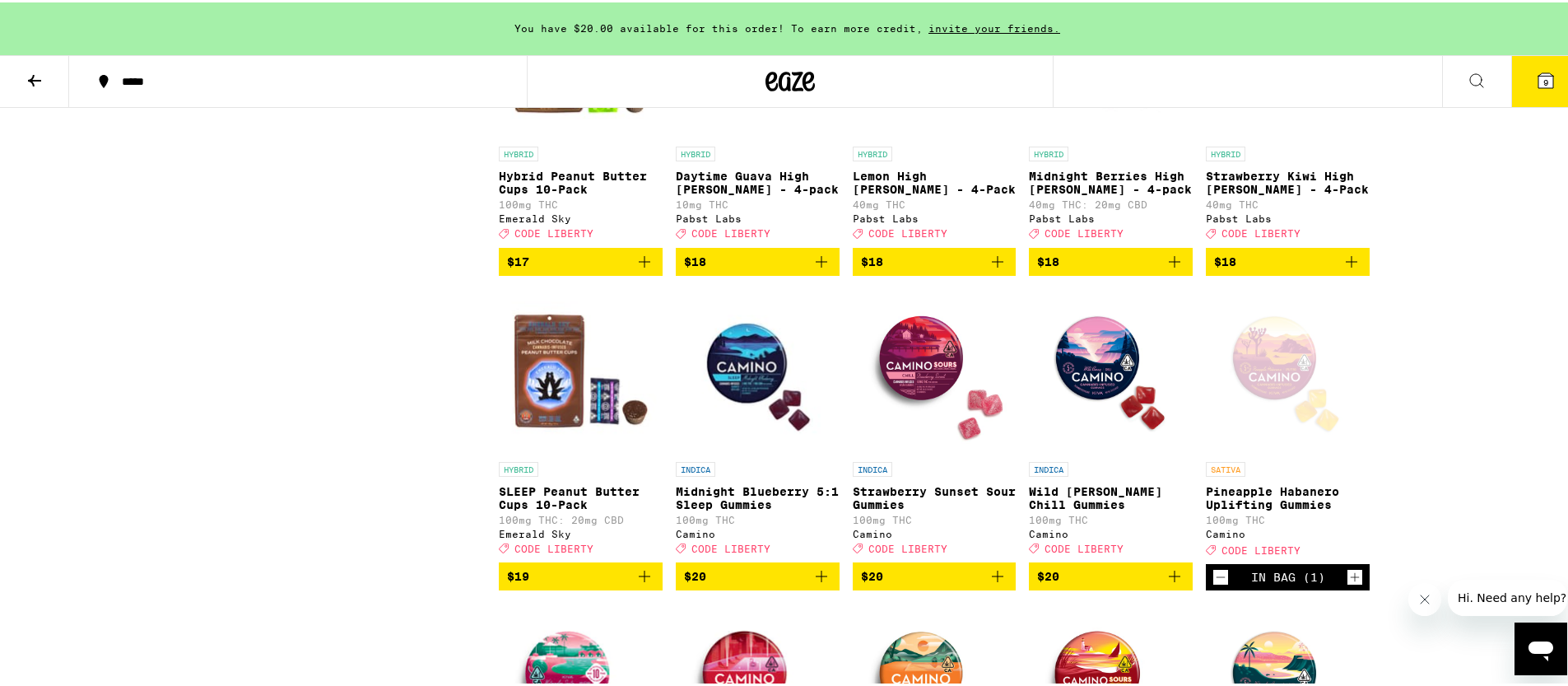
scroll to position [3354, 0]
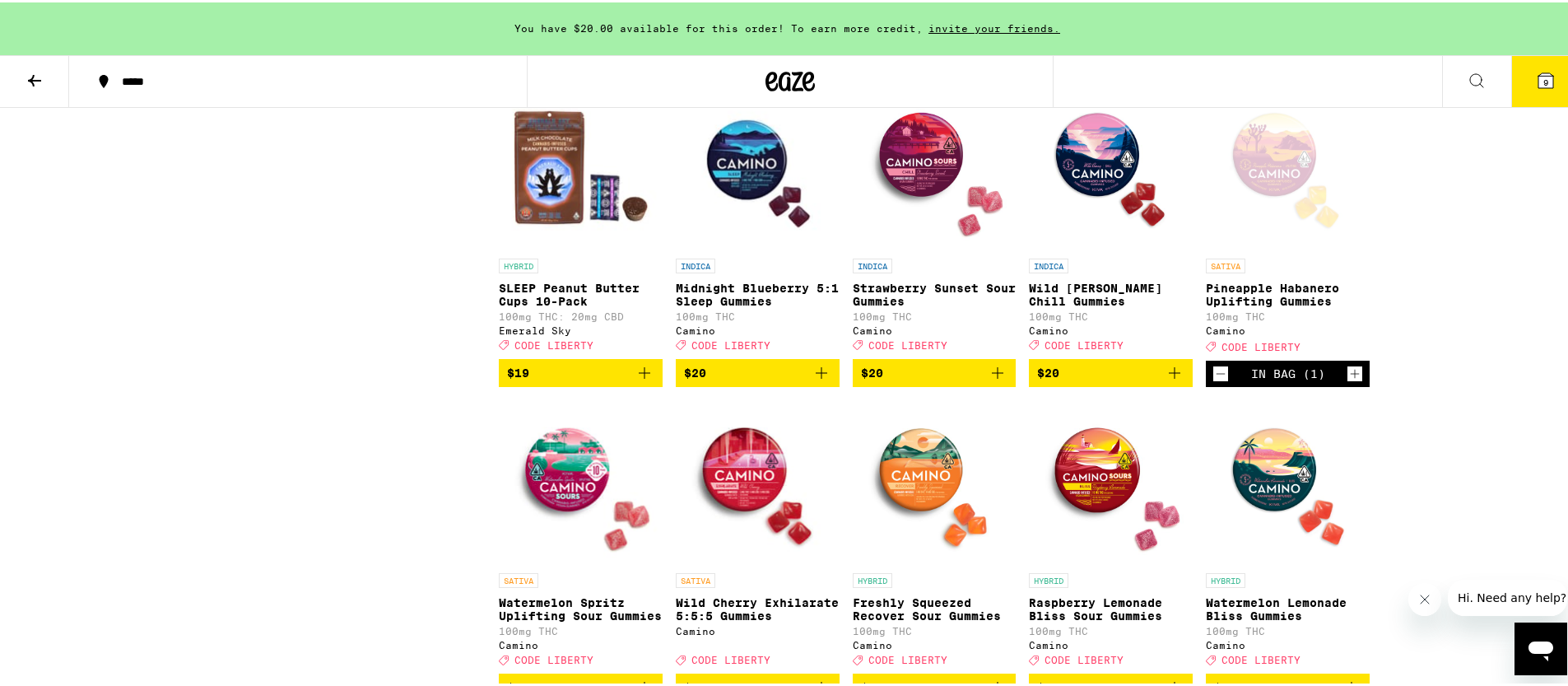
click at [1077, 248] on img "Open page for Wild Berry Chill Gummies from Camino" at bounding box center [1110, 165] width 164 height 165
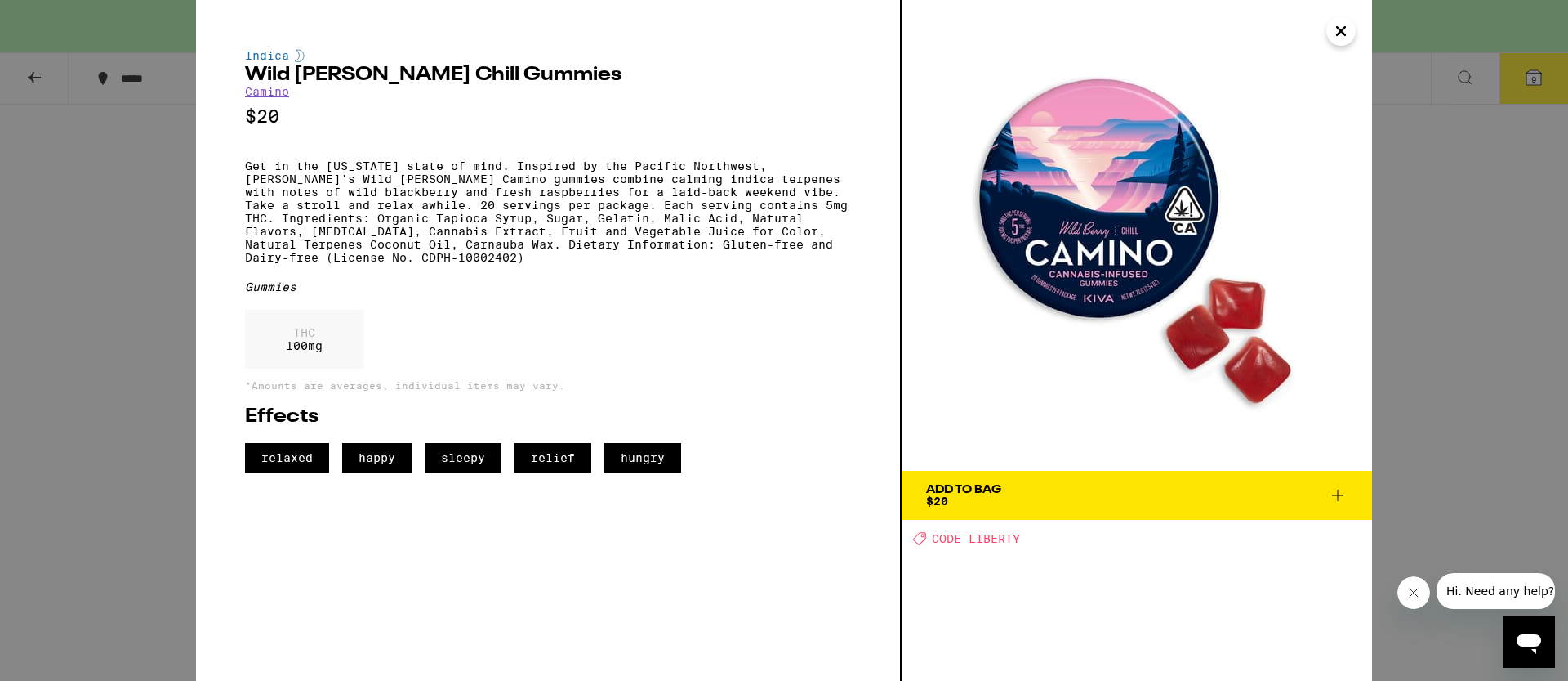
click at [1426, 346] on div "Indica Wild [PERSON_NAME] Chill Gummies Camino $20 Get in the [US_STATE] state …" at bounding box center [784, 340] width 1568 height 681
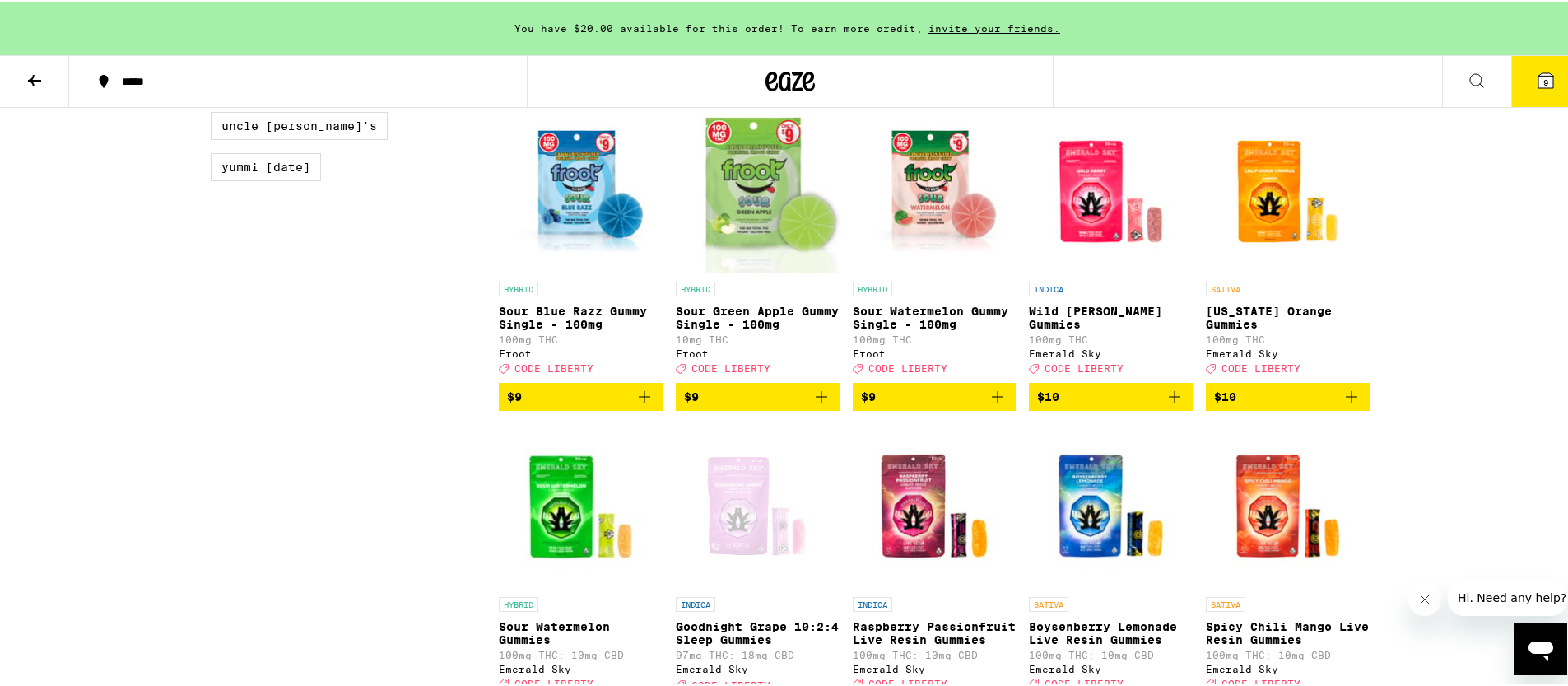
scroll to position [2006, 0]
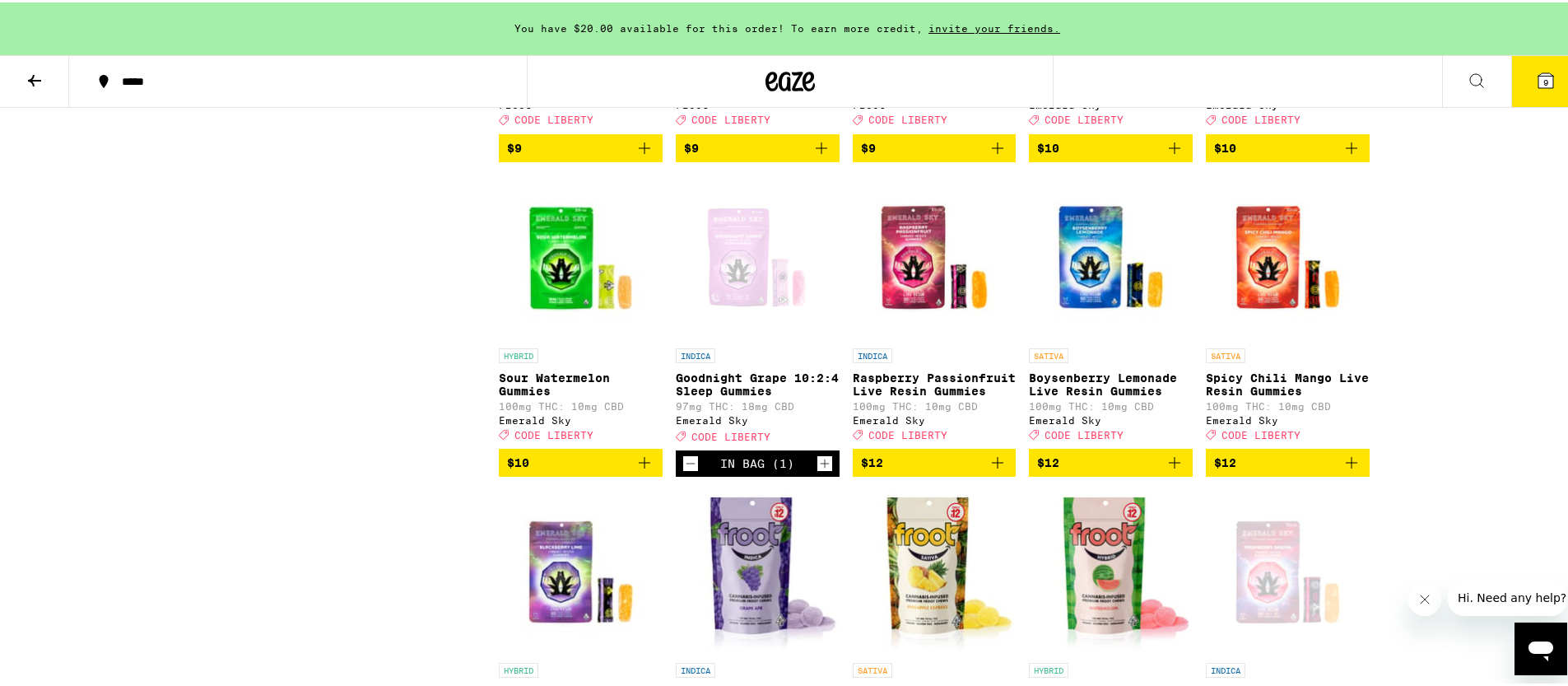
click at [1254, 338] on img "Open page for Spicy Chili Mango Live Resin Gummies from Emerald Sky" at bounding box center [1287, 255] width 164 height 165
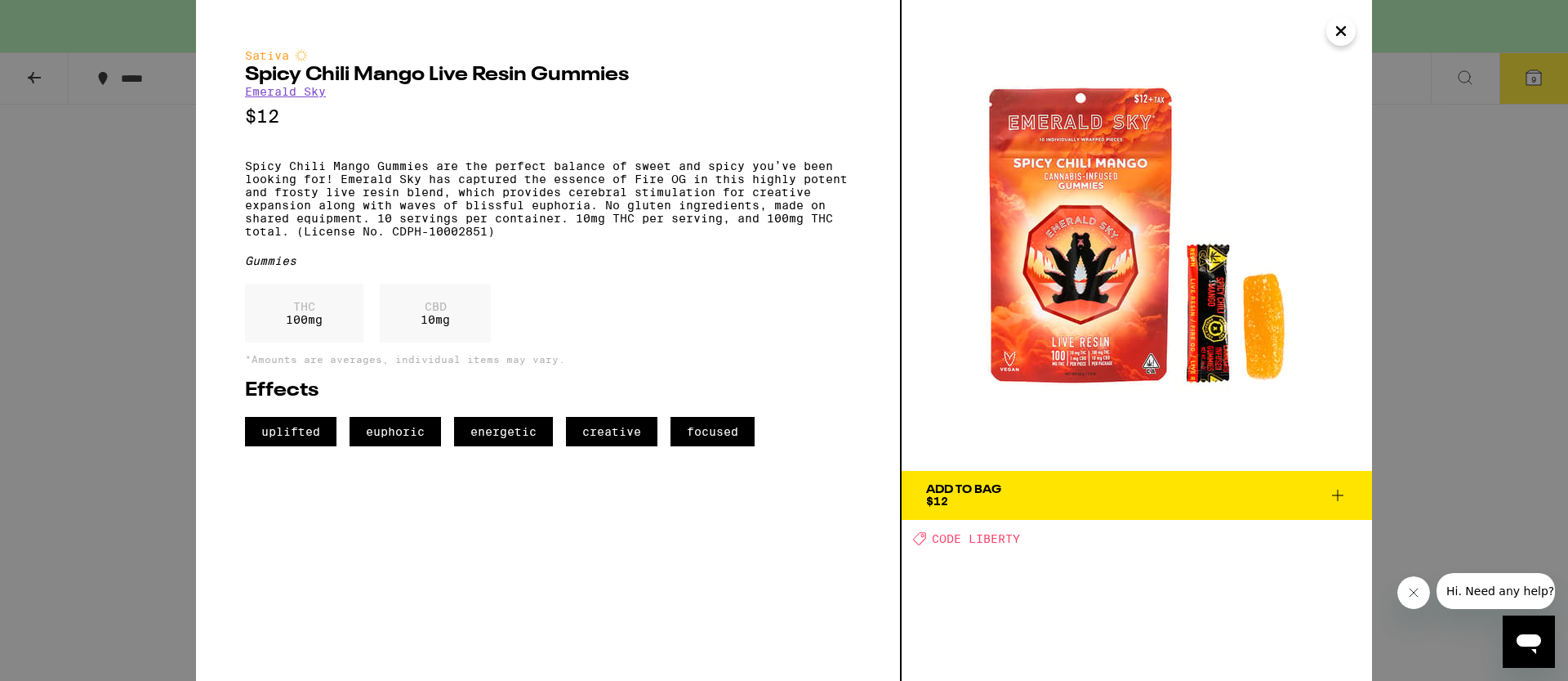
drag, startPoint x: 1478, startPoint y: 319, endPoint x: 1294, endPoint y: 331, distance: 184.4
click at [1478, 316] on div "Sativa Spicy Chili Mango Live Resin Gummies Emerald Sky $12 Spicy Chili Mango G…" at bounding box center [784, 340] width 1568 height 681
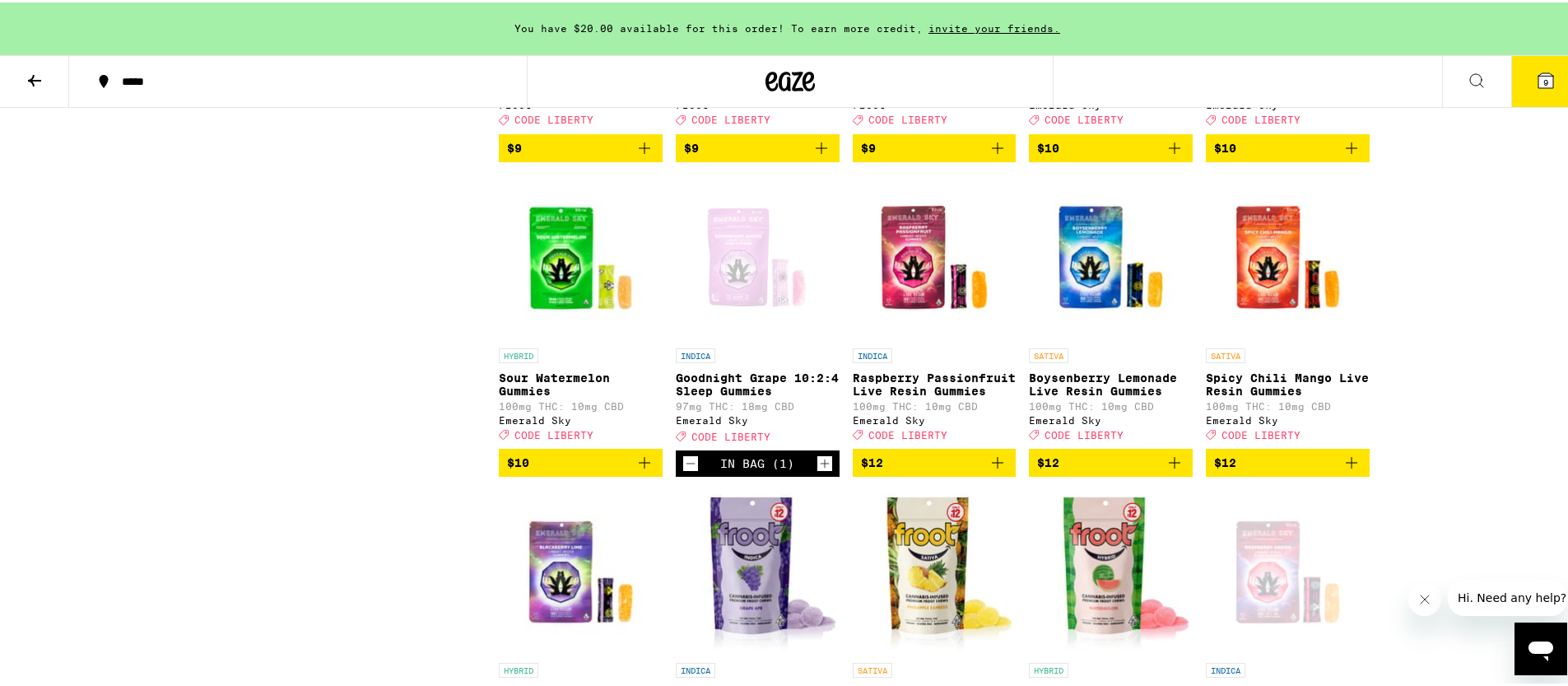
click at [1226, 312] on img "Open page for Spicy Chili Mango Live Resin Gummies from Emerald Sky" at bounding box center [1287, 255] width 164 height 165
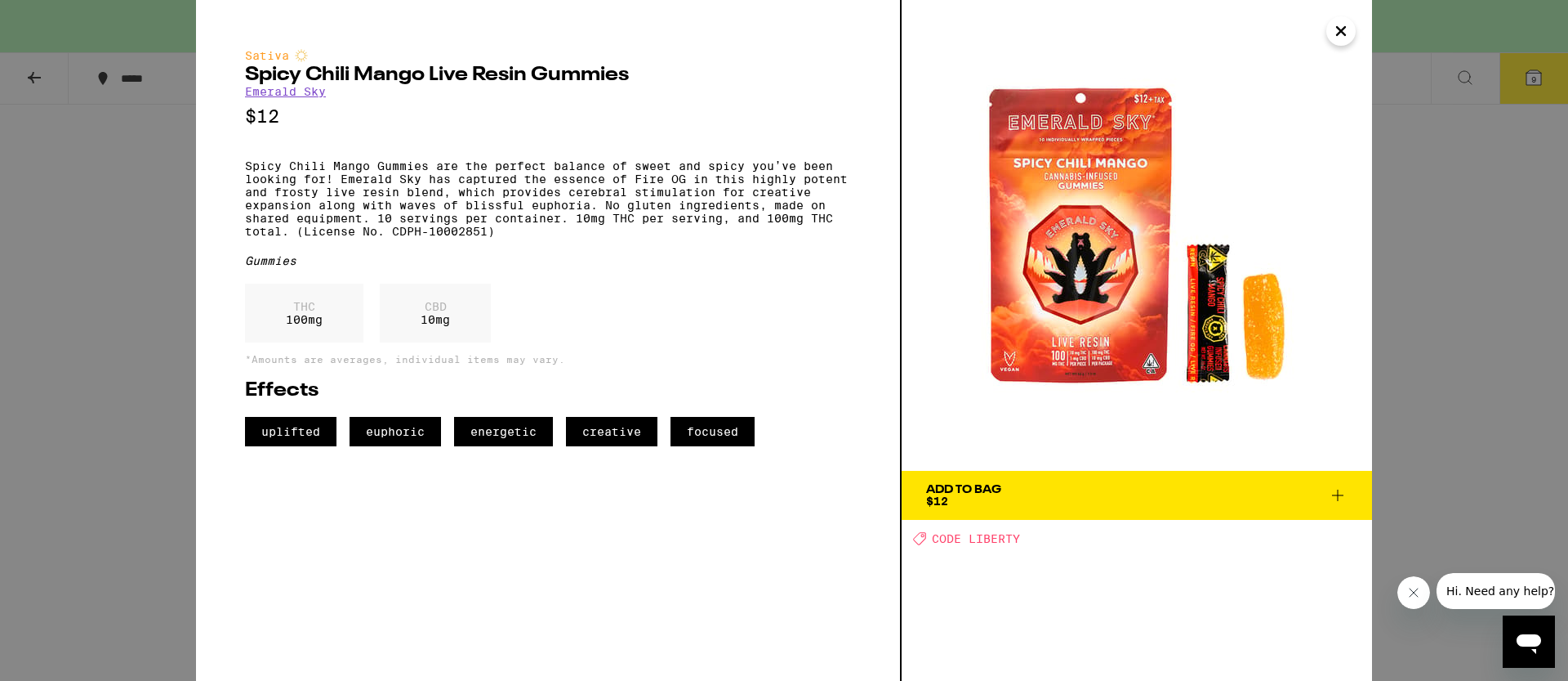
click at [1438, 343] on div "Sativa Spicy Chili Mango Live Resin Gummies Emerald Sky $12 Spicy Chili Mango G…" at bounding box center [784, 340] width 1568 height 681
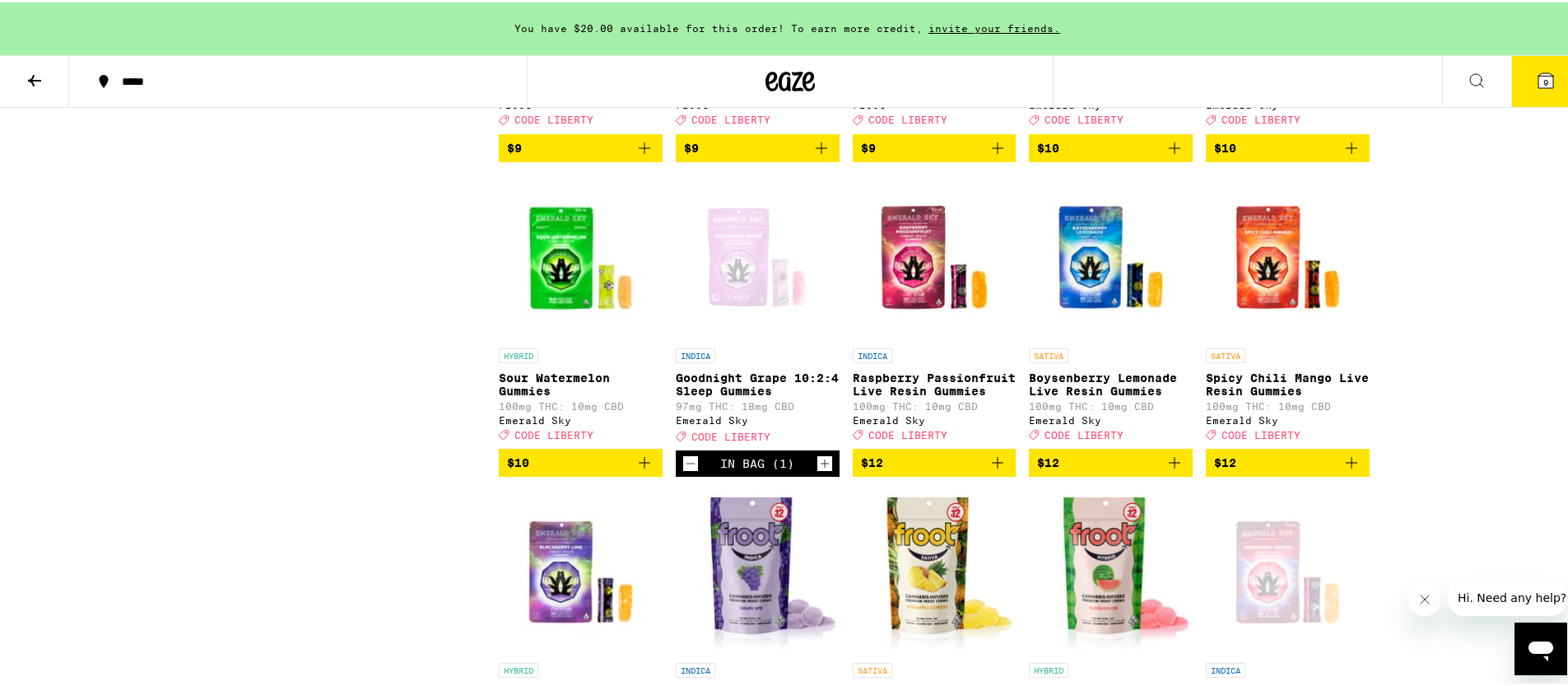
click at [1070, 319] on img "Open page for Boysenberry Lemonade Live Resin Gummies from Emerald Sky" at bounding box center [1110, 255] width 164 height 165
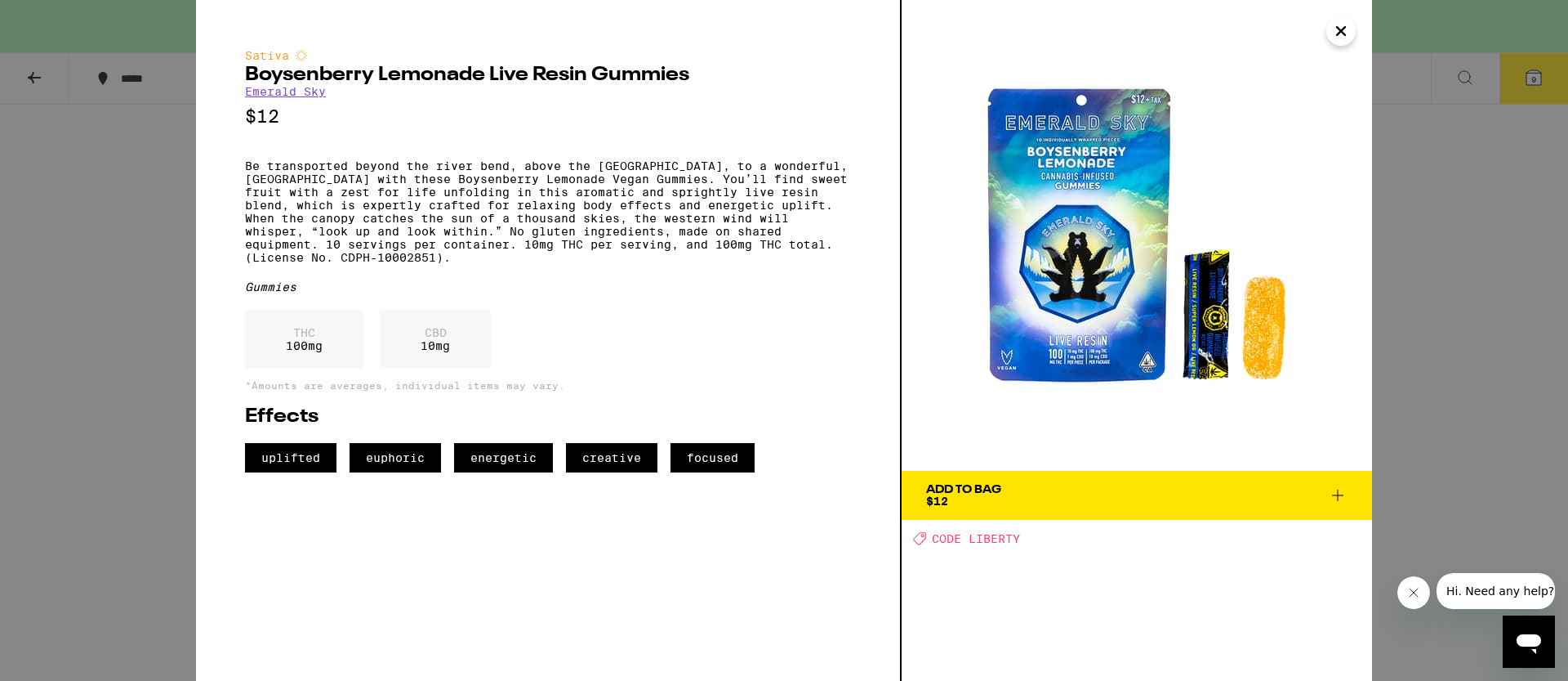
click at [1497, 377] on div "Sativa Boysenberry Lemonade Live Resin Gummies Emerald Sky $12 Be transported b…" at bounding box center [784, 340] width 1568 height 681
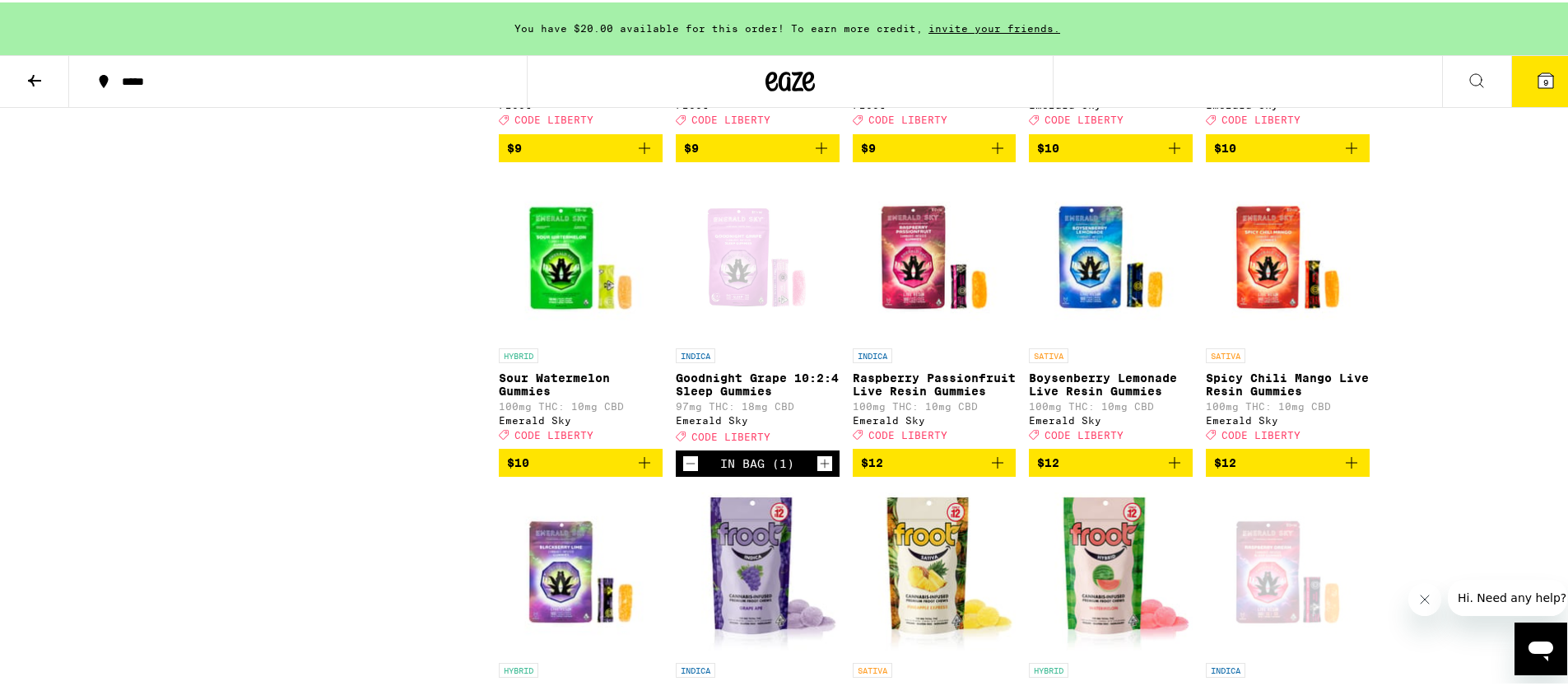
click at [920, 313] on img "Open page for Raspberry Passionfruit Live Resin Gummies from Emerald Sky" at bounding box center [935, 255] width 164 height 165
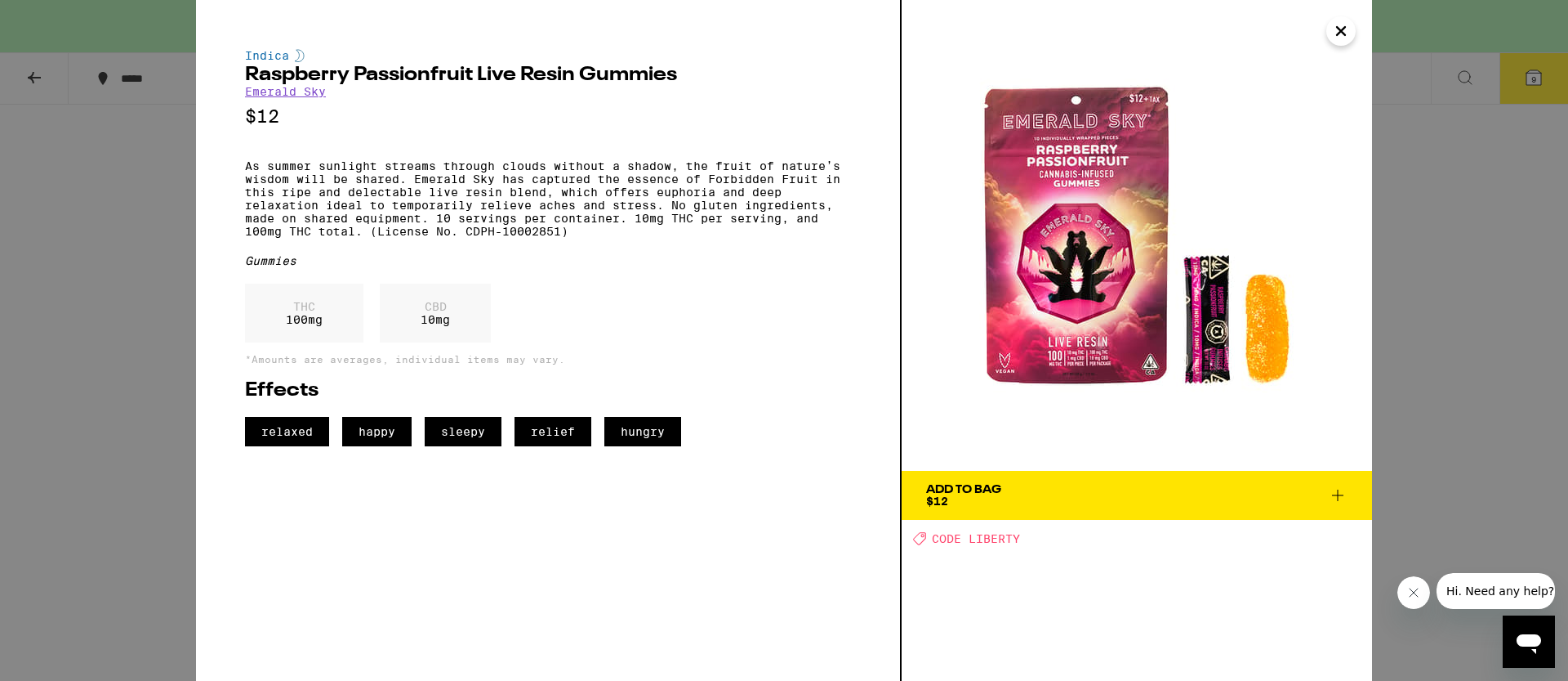
click at [1451, 351] on div "Indica Raspberry Passionfruit Live Resin Gummies Emerald Sky $12 As summer sunl…" at bounding box center [784, 340] width 1568 height 681
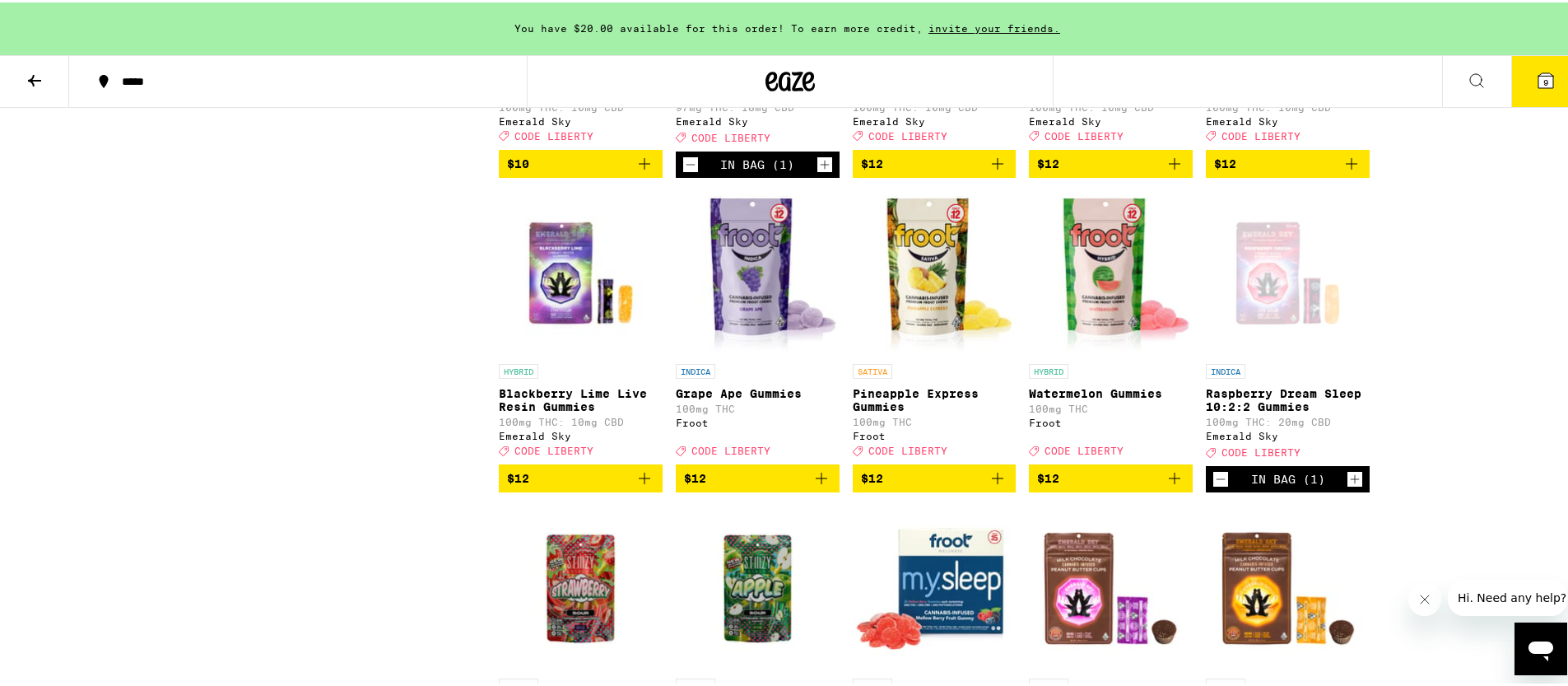
scroll to position [2373, 0]
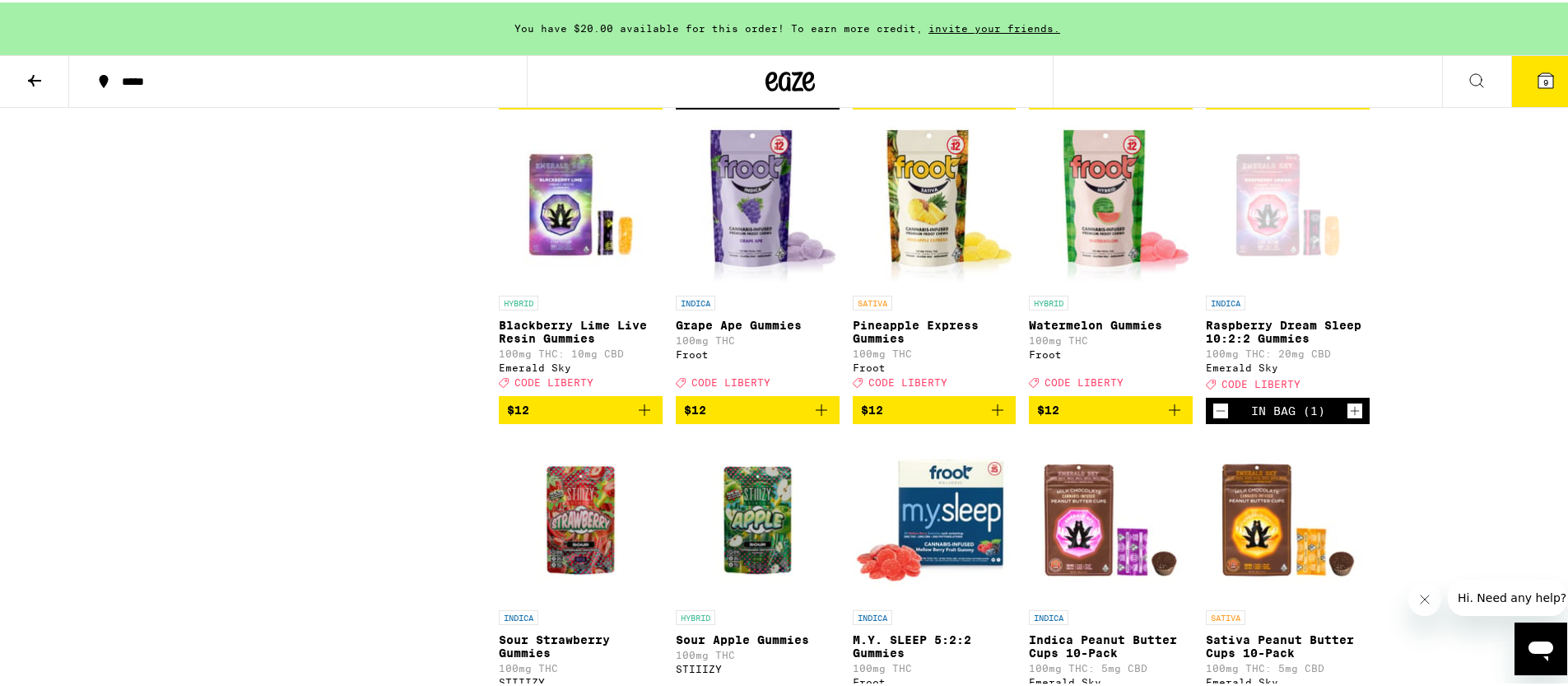
click at [574, 285] on img "Open page for Blackberry Lime Live Resin Gummies from Emerald Sky" at bounding box center [581, 202] width 164 height 165
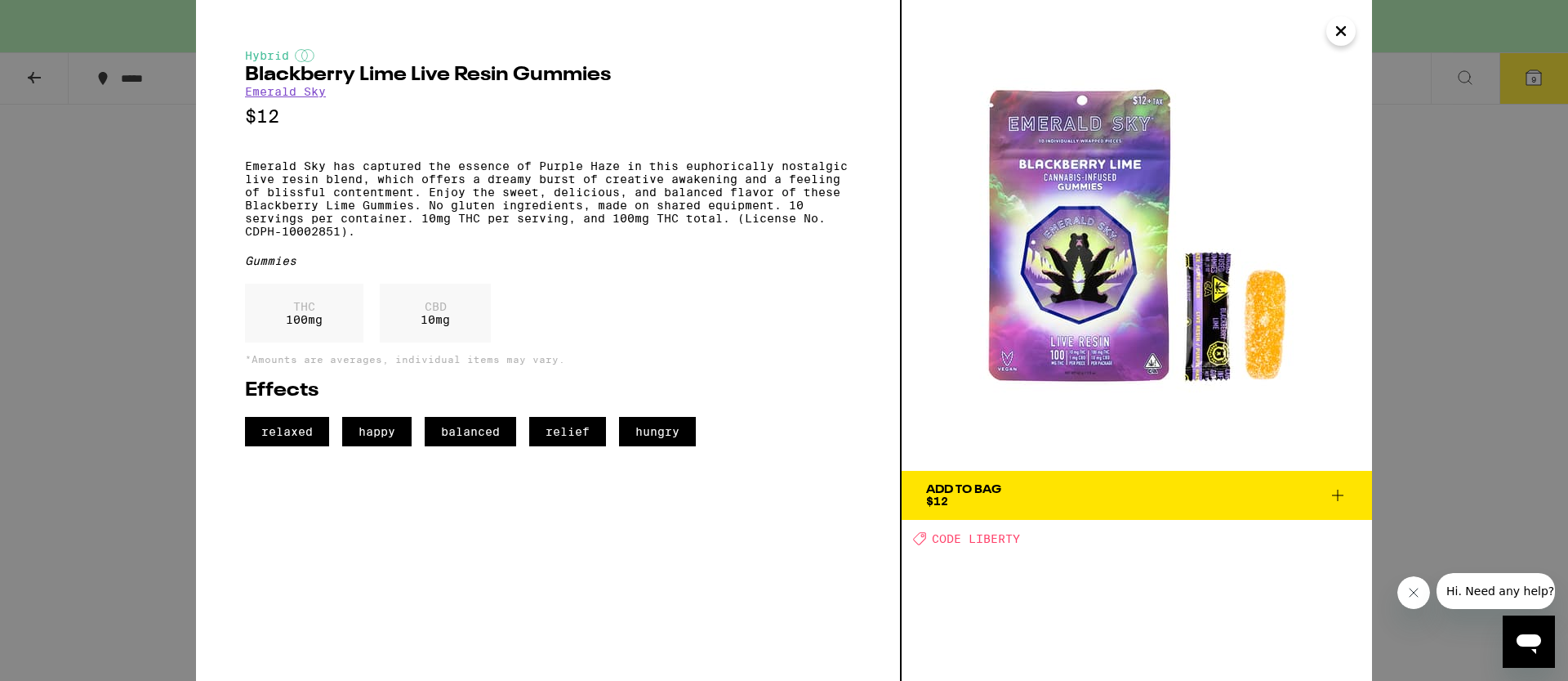
click at [1512, 392] on div "Hybrid Blackberry Lime Live Resin Gummies Emerald Sky $12 Emerald Sky has captu…" at bounding box center [784, 340] width 1568 height 681
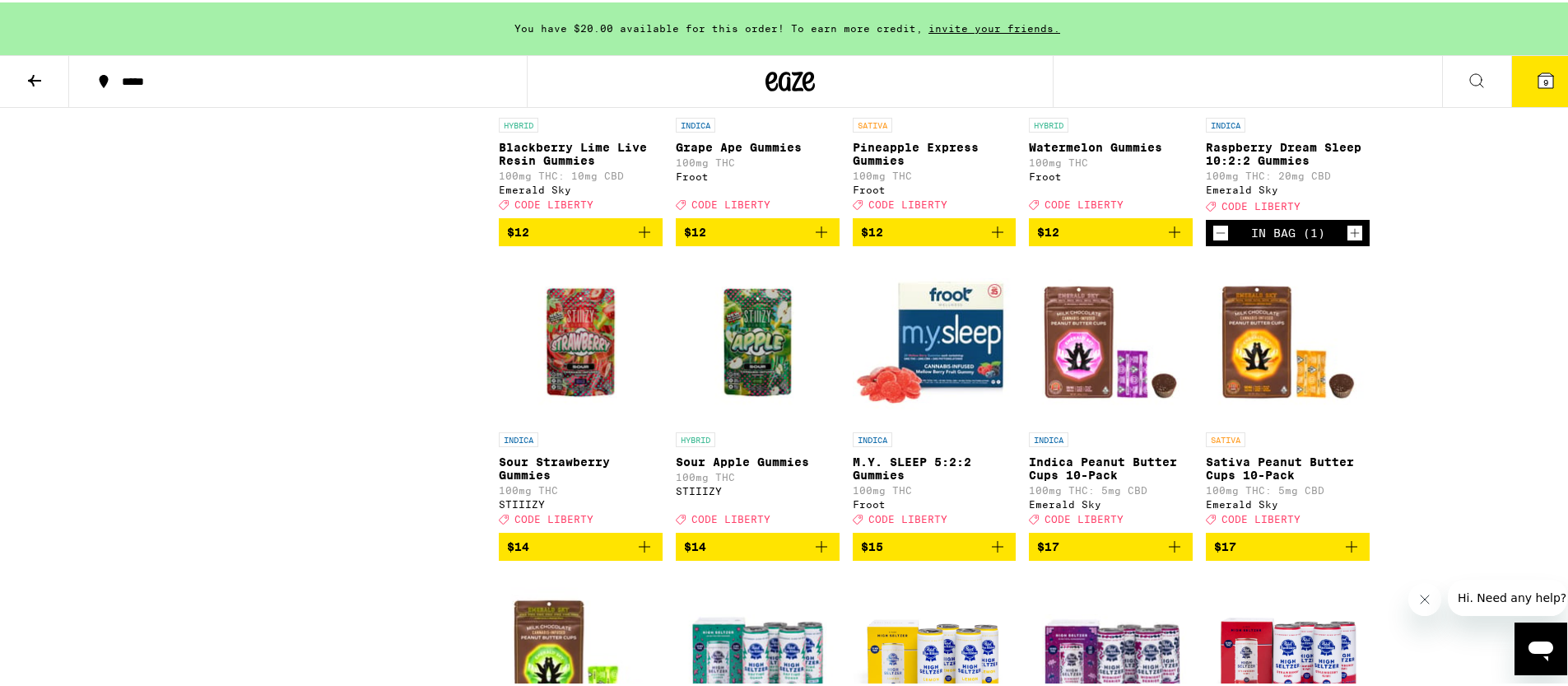
scroll to position [2650, 0]
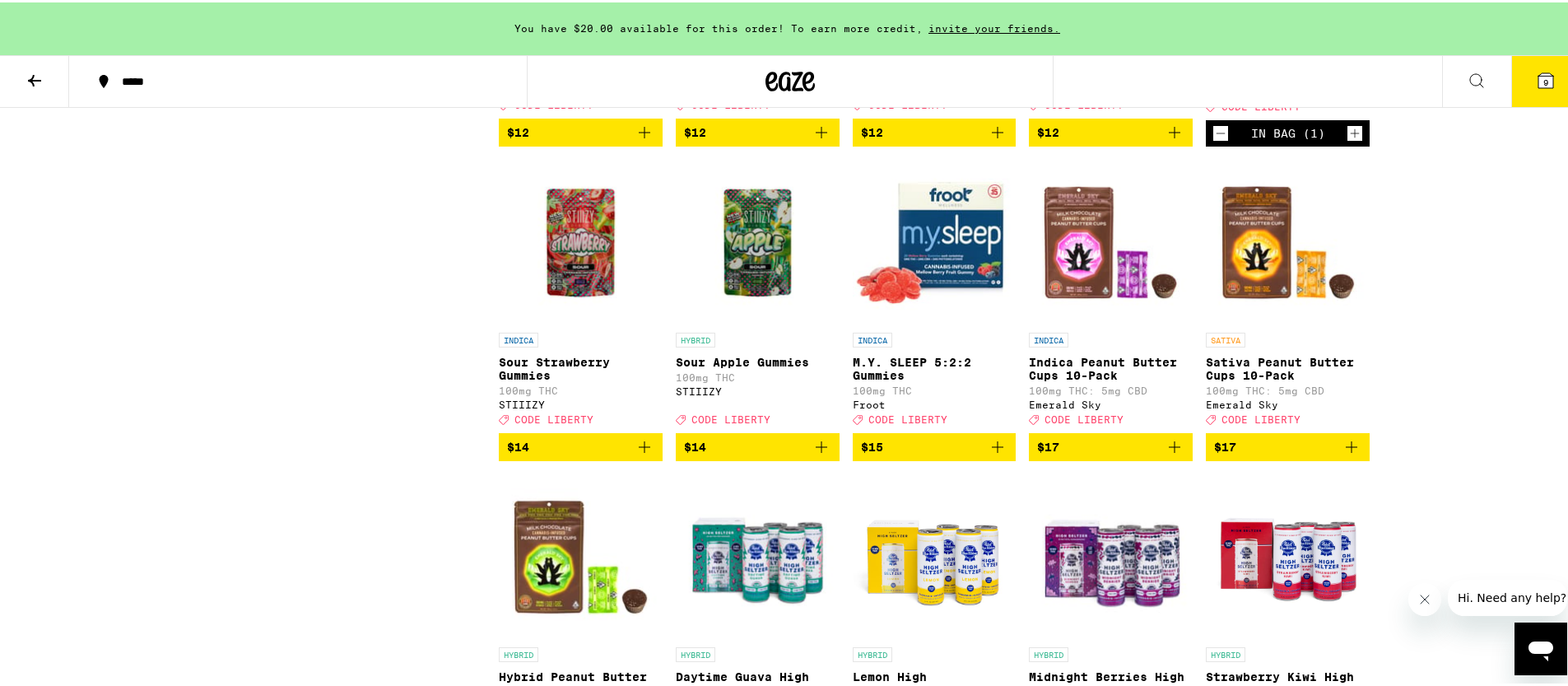
click at [582, 322] on img "Open page for Sour Strawberry Gummies from STIIIZY" at bounding box center [581, 239] width 164 height 165
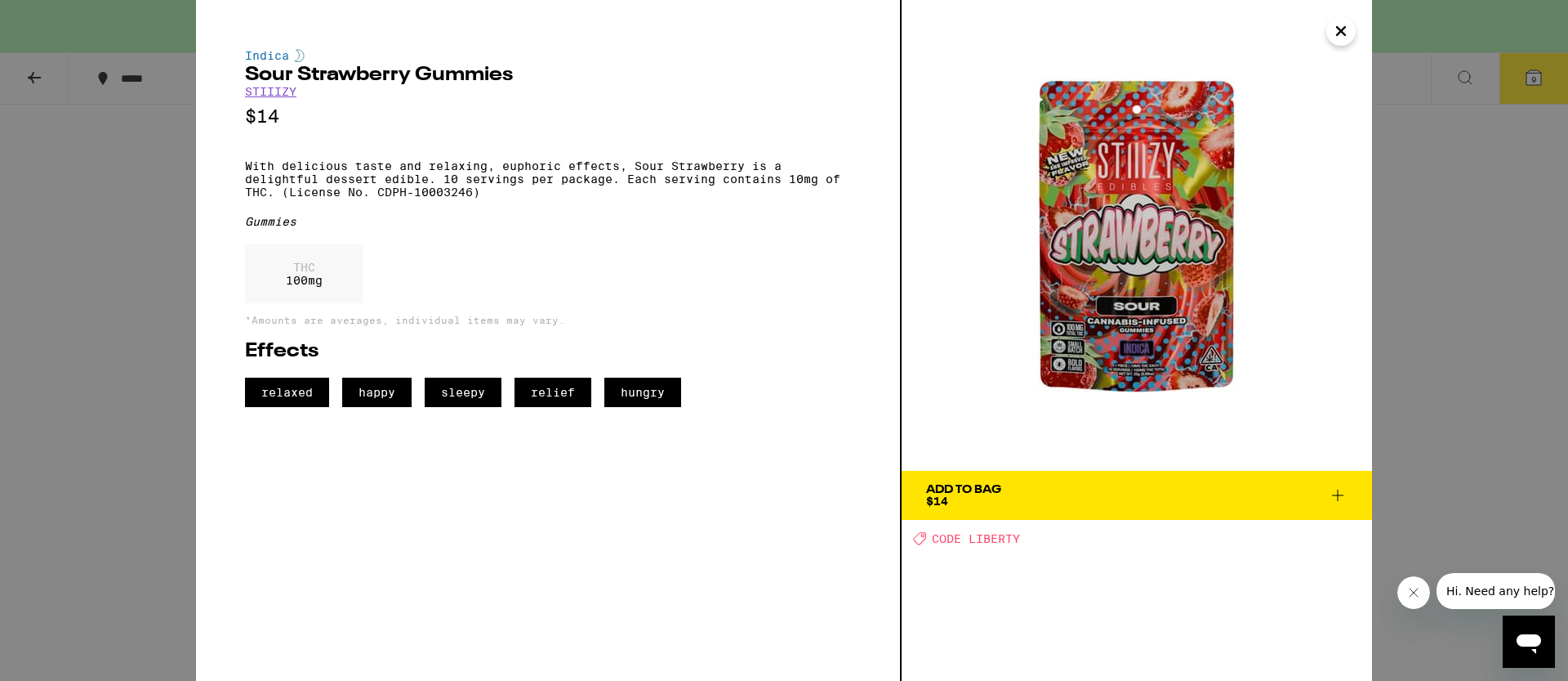
click at [1347, 496] on button "Add To Bag $14" at bounding box center [1136, 494] width 470 height 49
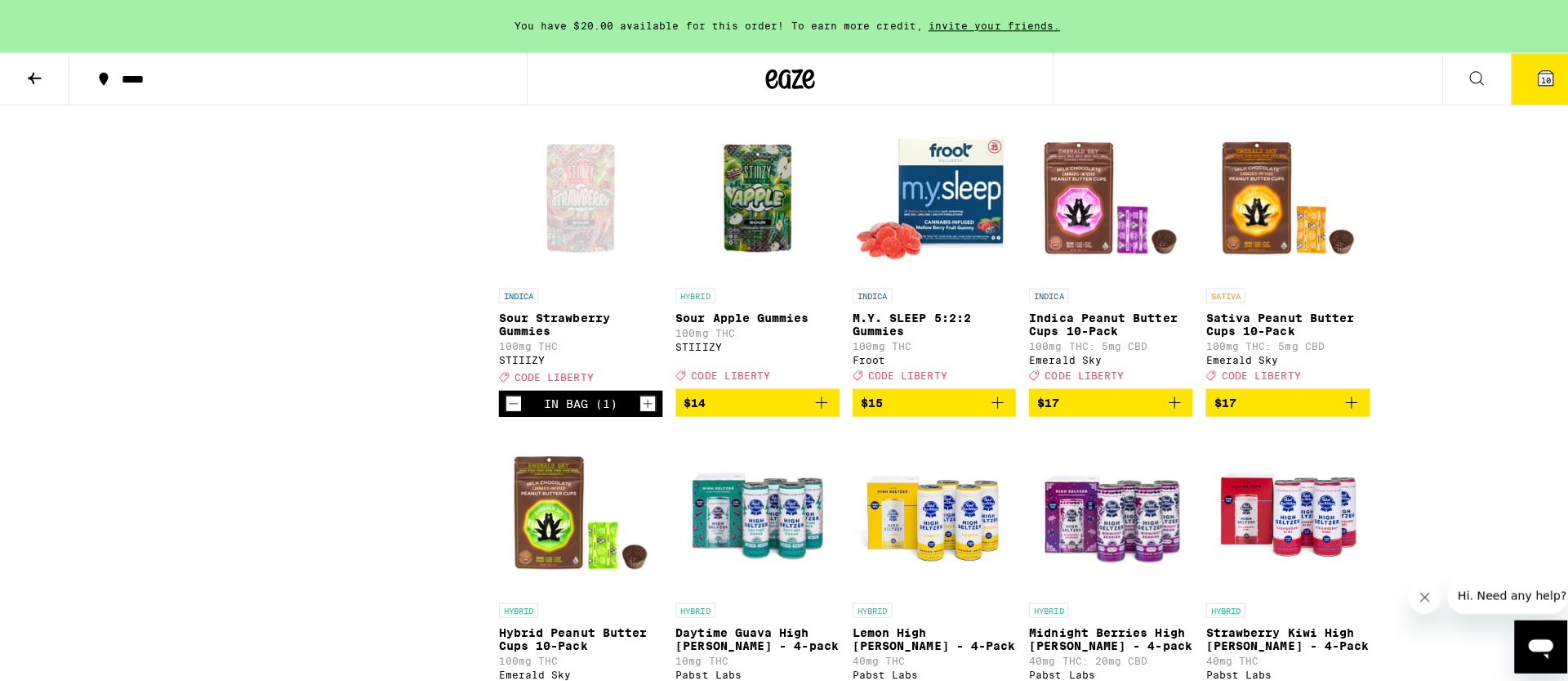
scroll to position [2277, 0]
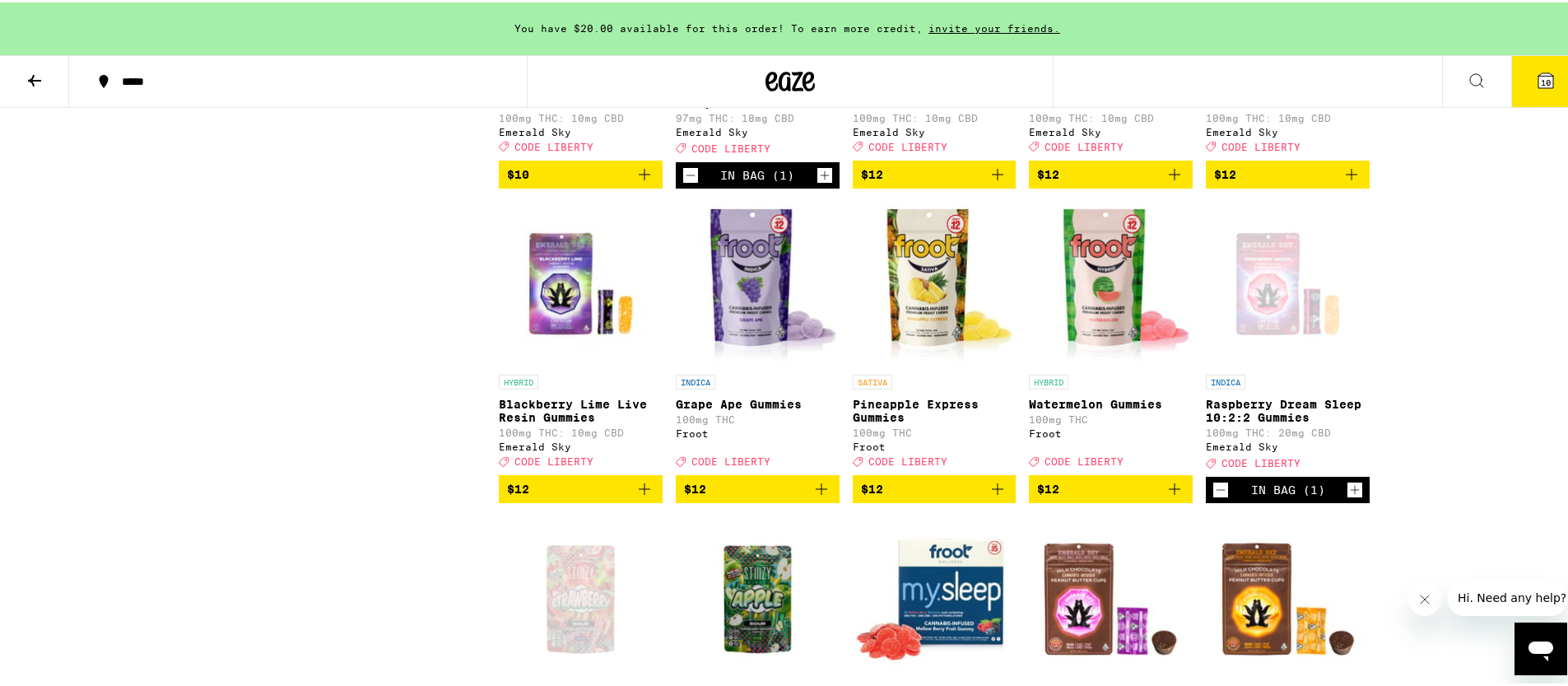
click at [1541, 84] on icon at bounding box center [1545, 79] width 20 height 20
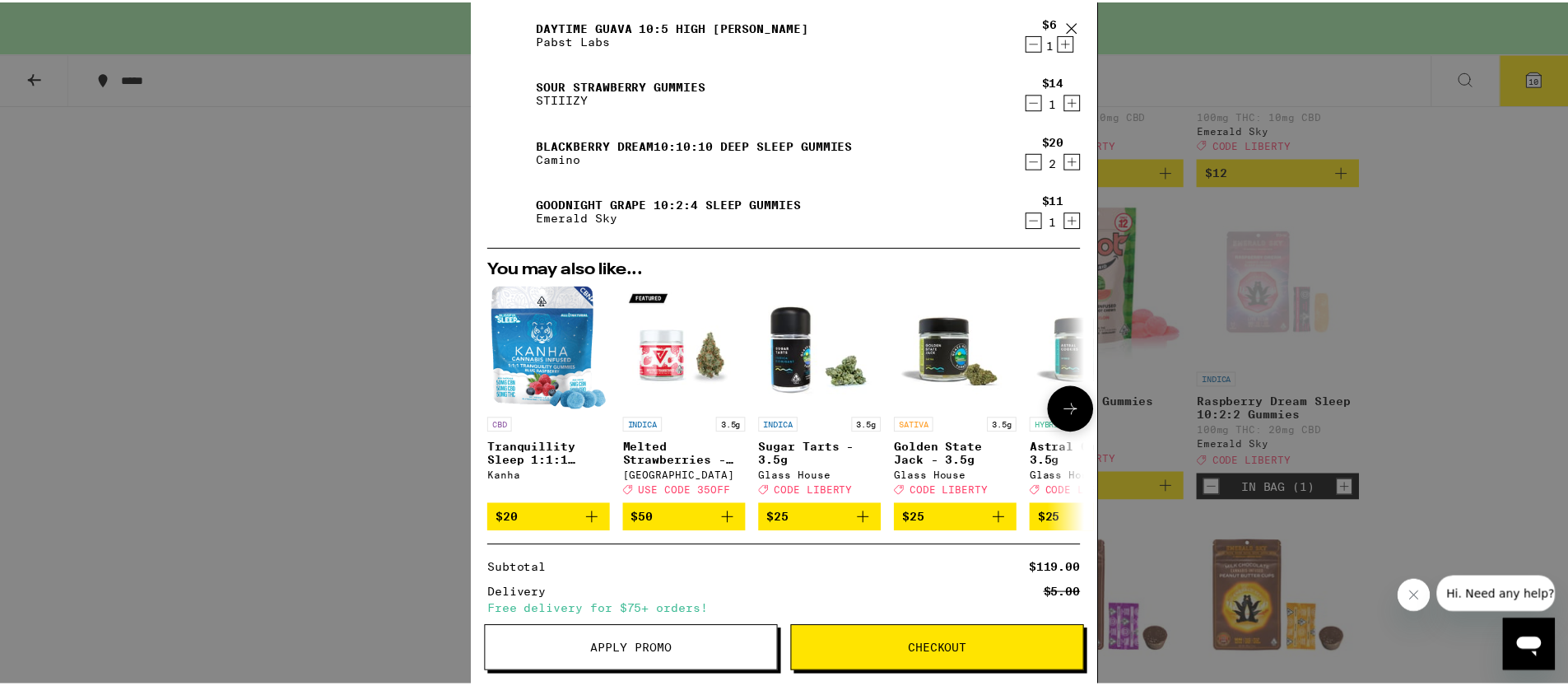
scroll to position [570, 0]
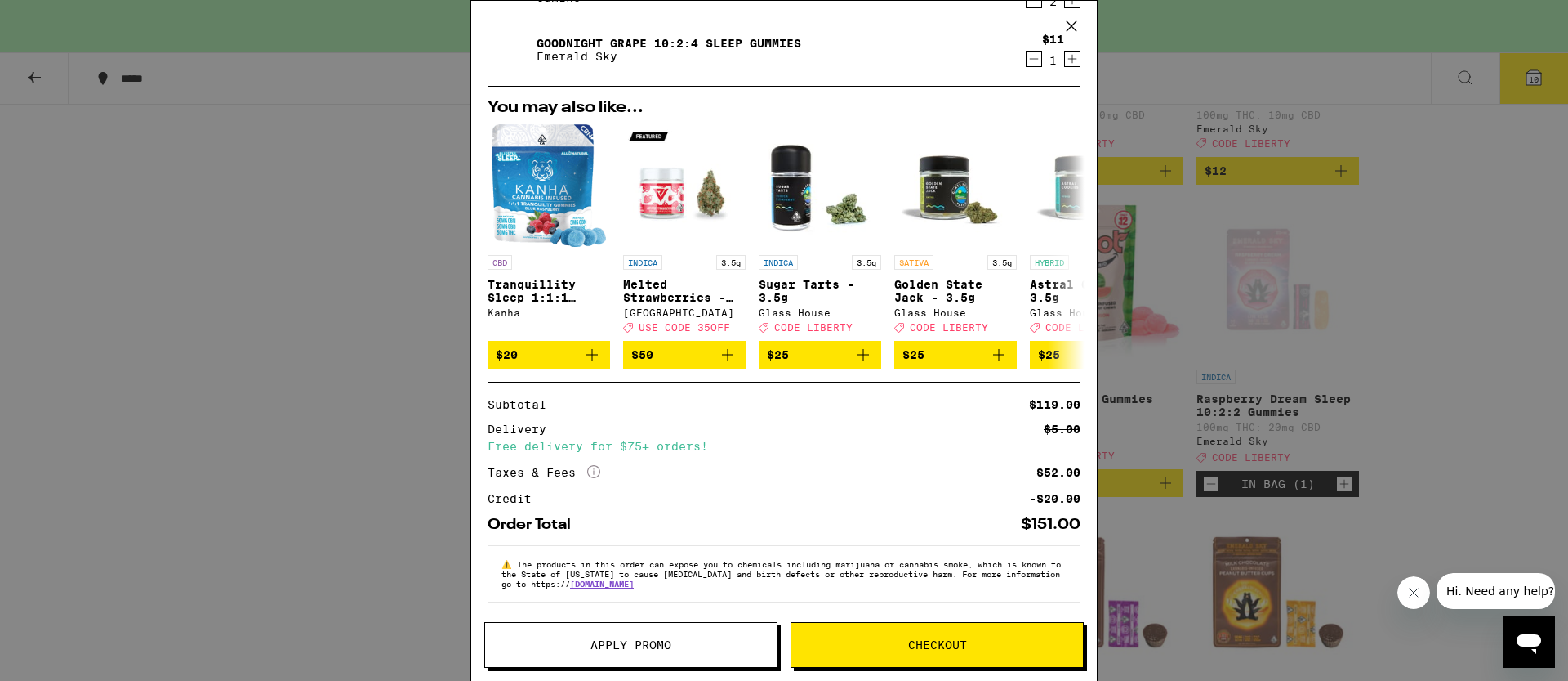
click at [633, 631] on button "Apply Promo" at bounding box center [631, 645] width 294 height 46
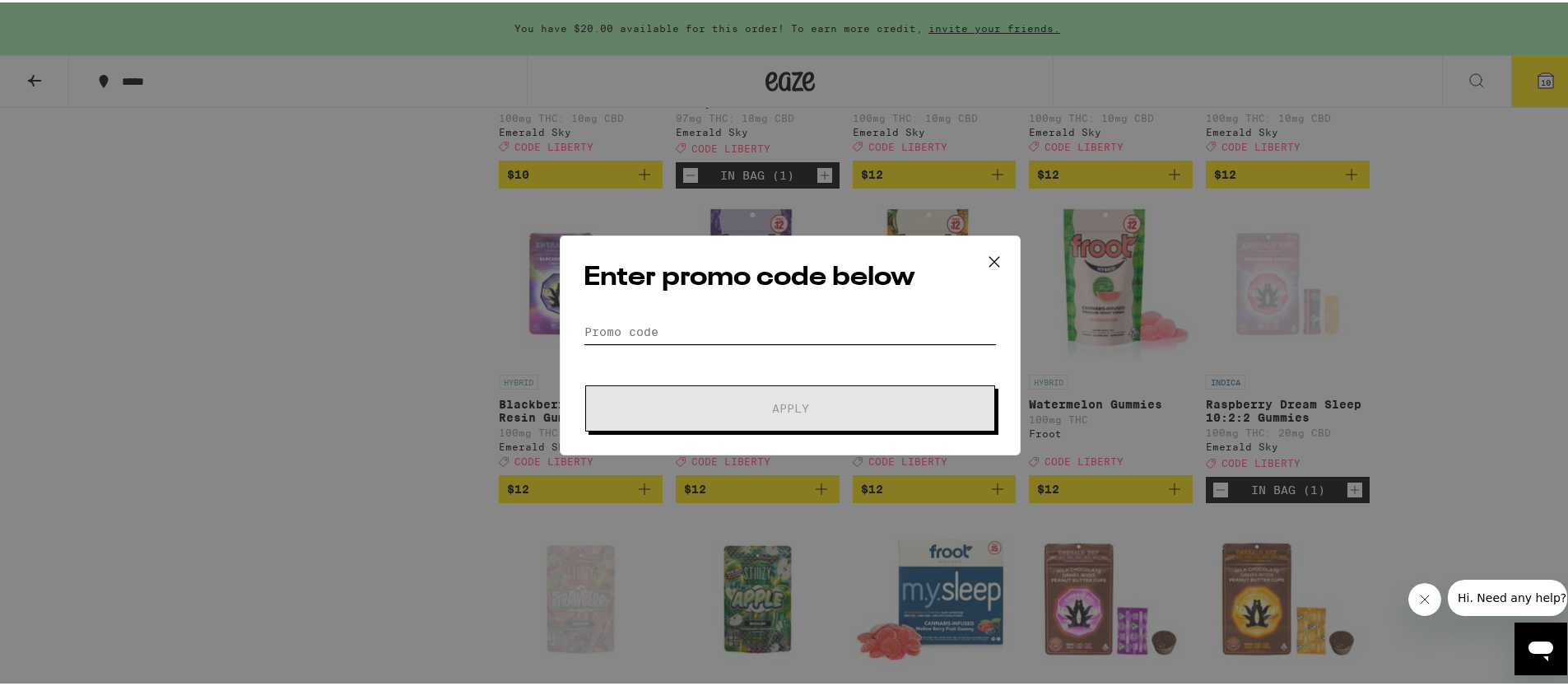
click at [657, 328] on input "Promo Code" at bounding box center [789, 329] width 413 height 25
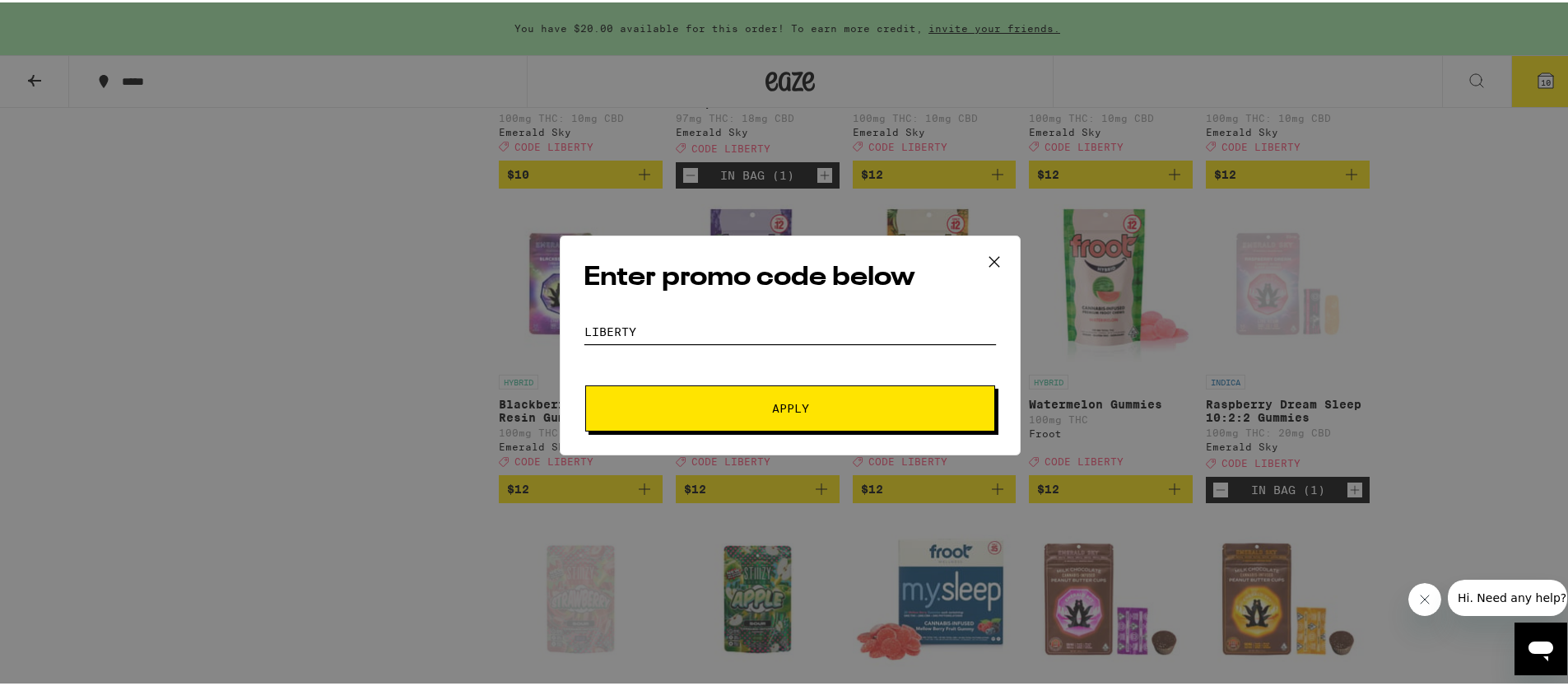
type input "liberty"
click at [585, 383] on button "Apply" at bounding box center [789, 405] width 410 height 46
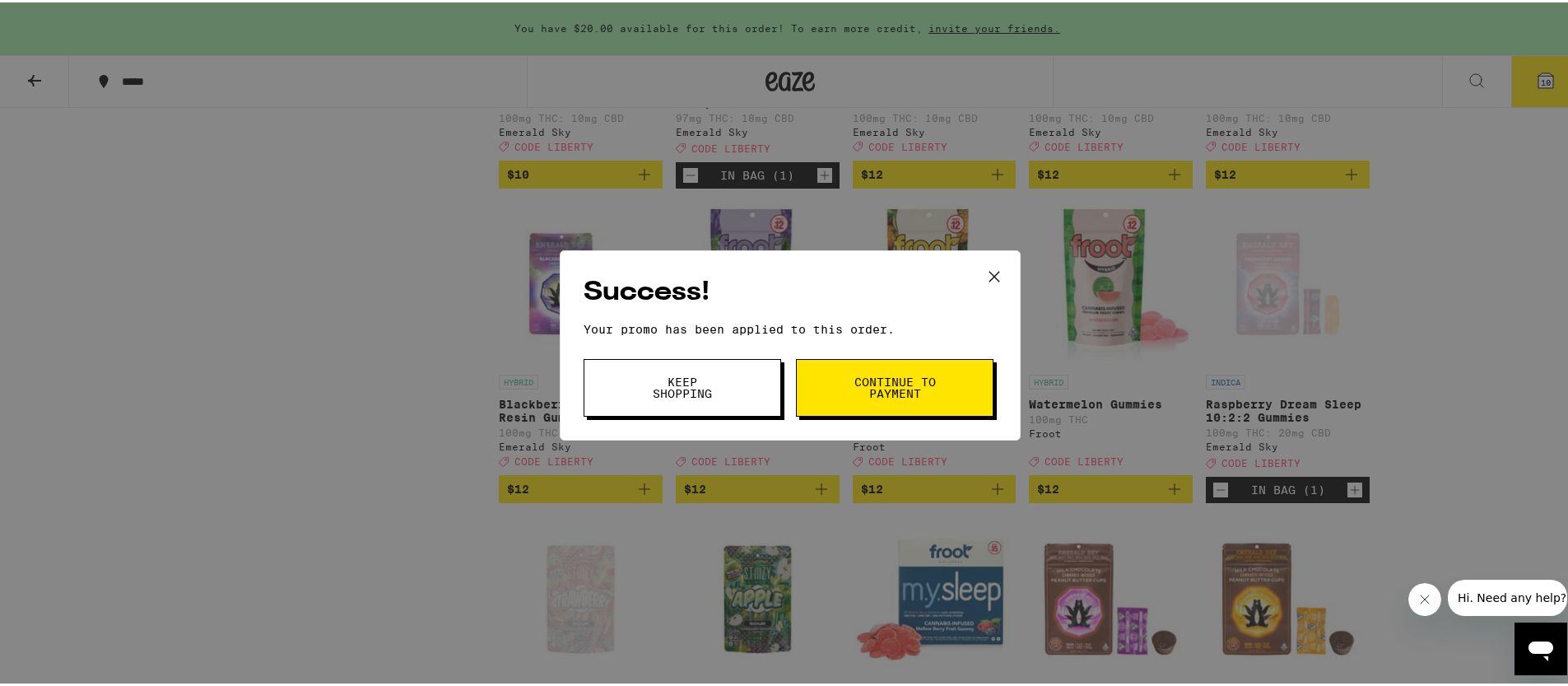
click at [858, 400] on button "Continue to payment" at bounding box center [895, 385] width 197 height 58
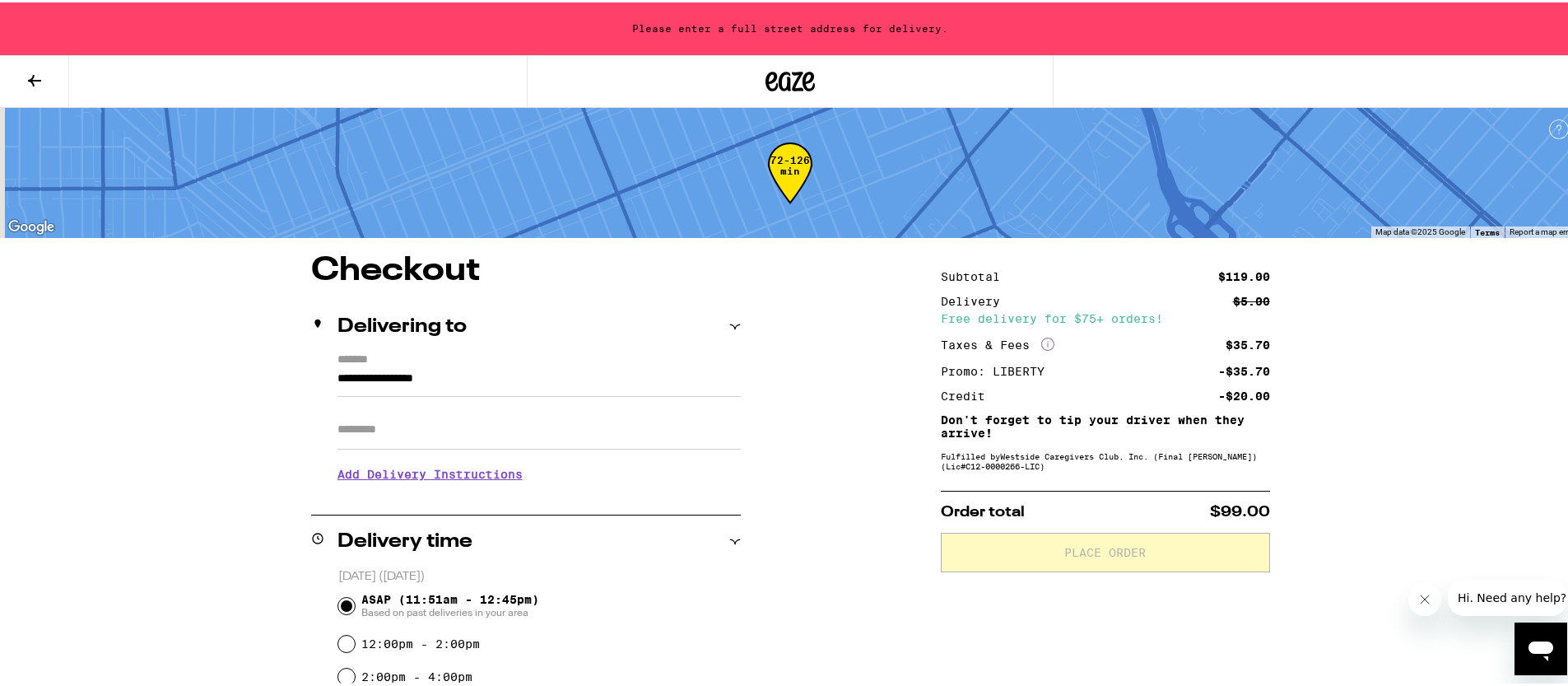
click at [404, 391] on input "**********" at bounding box center [539, 379] width 403 height 28
click at [403, 379] on input "**********" at bounding box center [539, 379] width 403 height 28
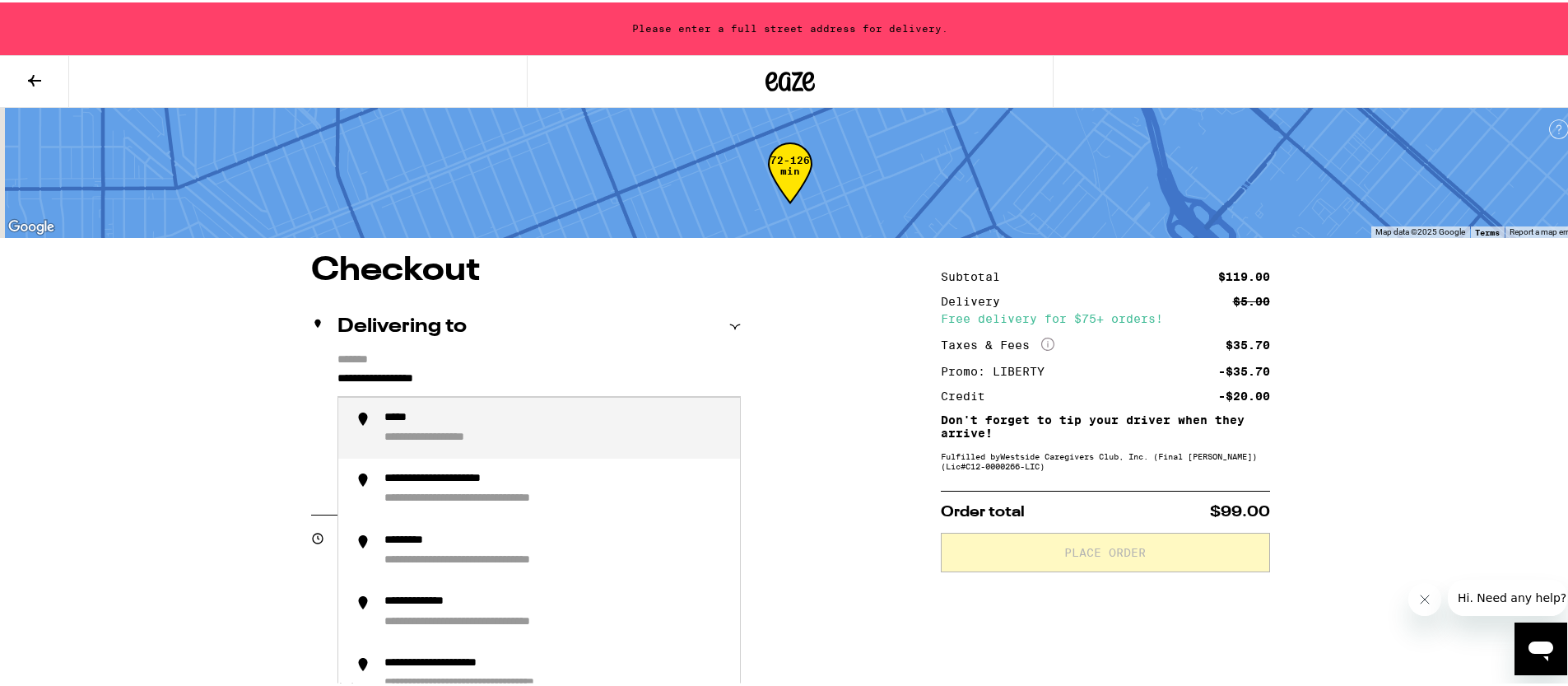
click at [419, 377] on input "**********" at bounding box center [539, 379] width 403 height 28
click at [419, 378] on input "**********" at bounding box center [539, 379] width 403 height 28
click at [419, 378] on input "**********" at bounding box center [539, 379] width 403 height 28
click at [419, 379] on input "**********" at bounding box center [539, 379] width 403 height 28
click at [419, 379] on input "**********" at bounding box center [539, 379] width 403 height 28
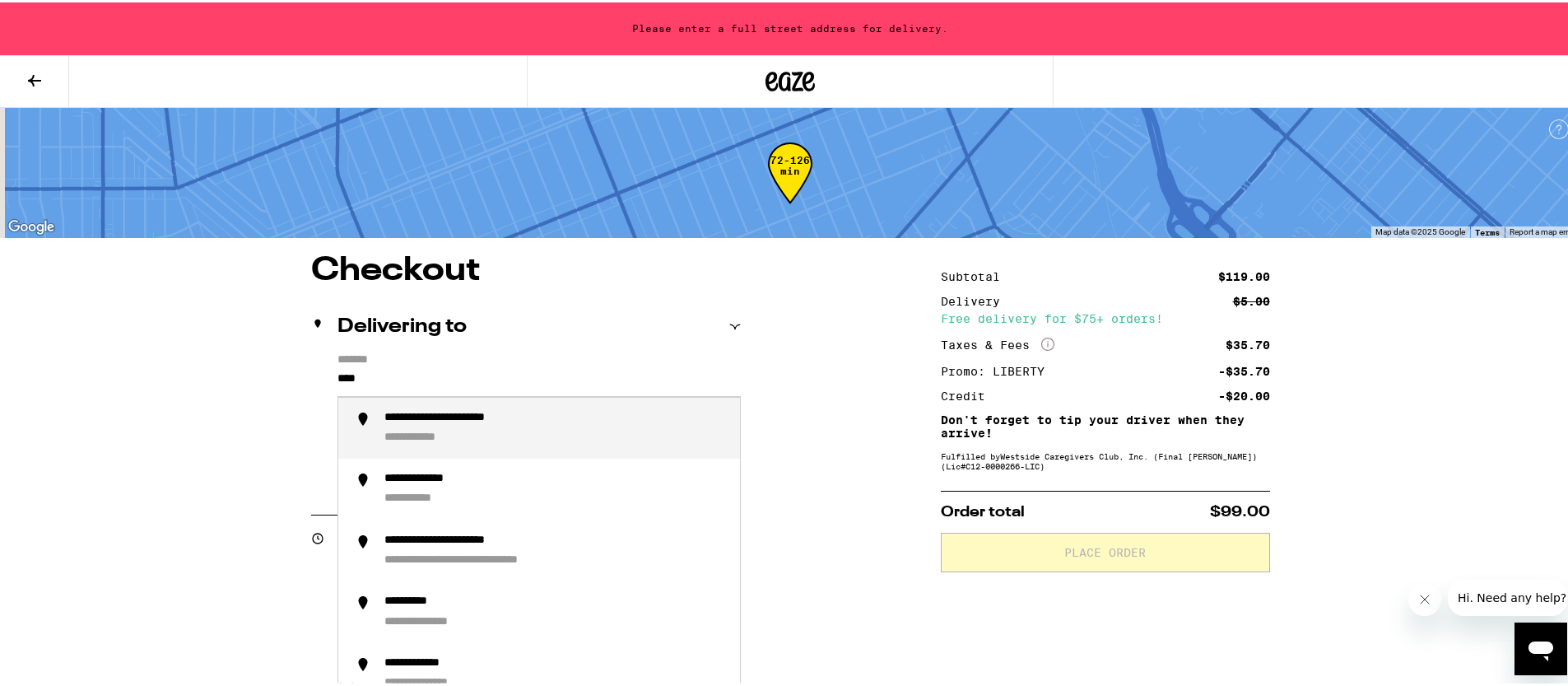
click at [429, 377] on input "****" at bounding box center [539, 379] width 403 height 28
click at [453, 438] on div "**********" at bounding box center [425, 435] width 82 height 16
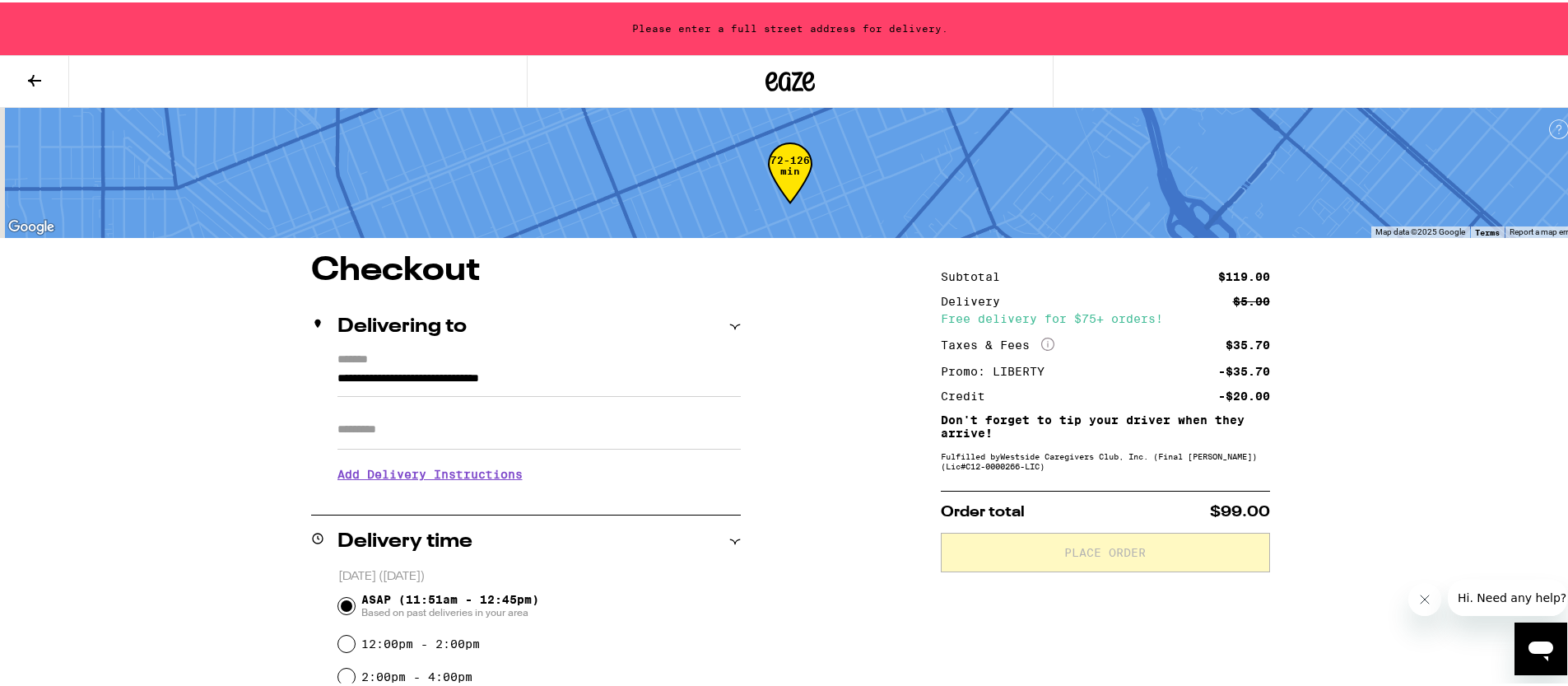
type input "**********"
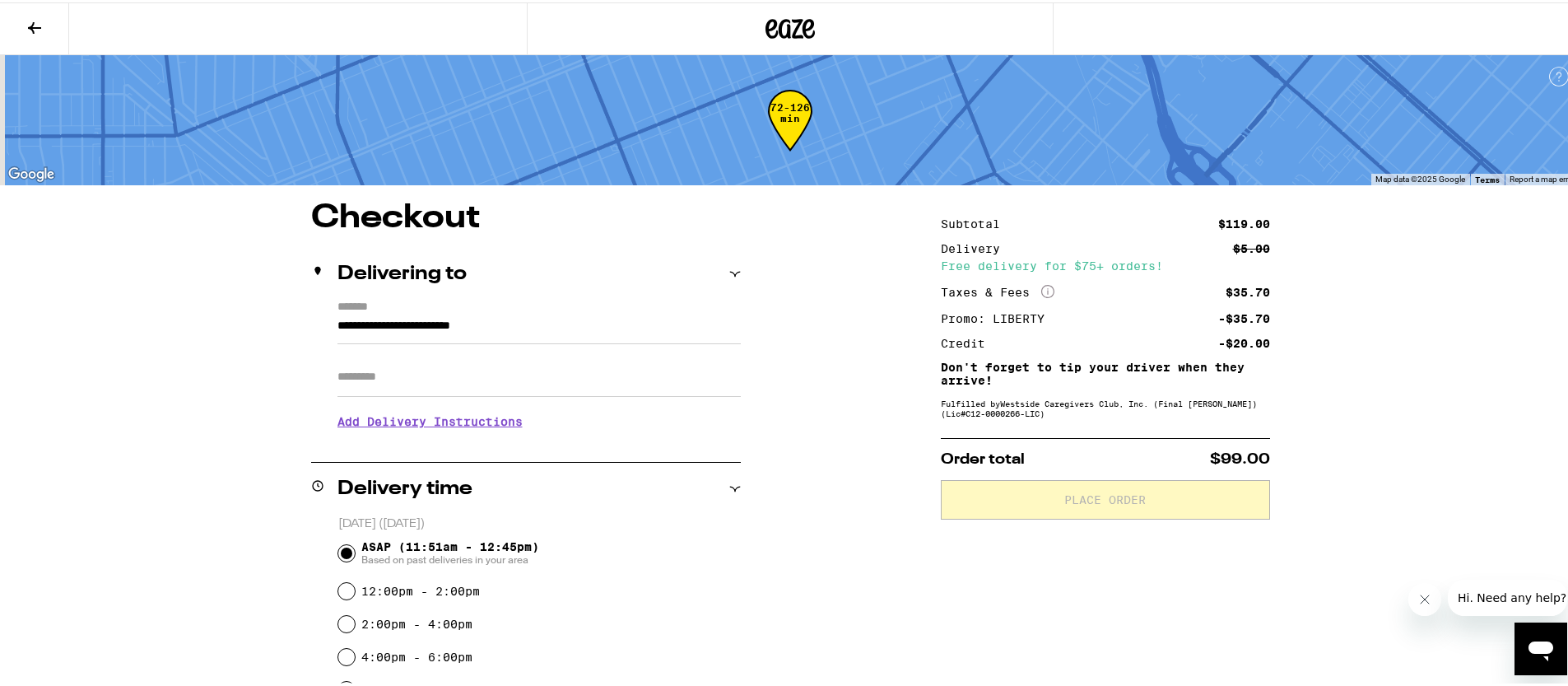
click at [453, 438] on div "**********" at bounding box center [525, 369] width 429 height 142
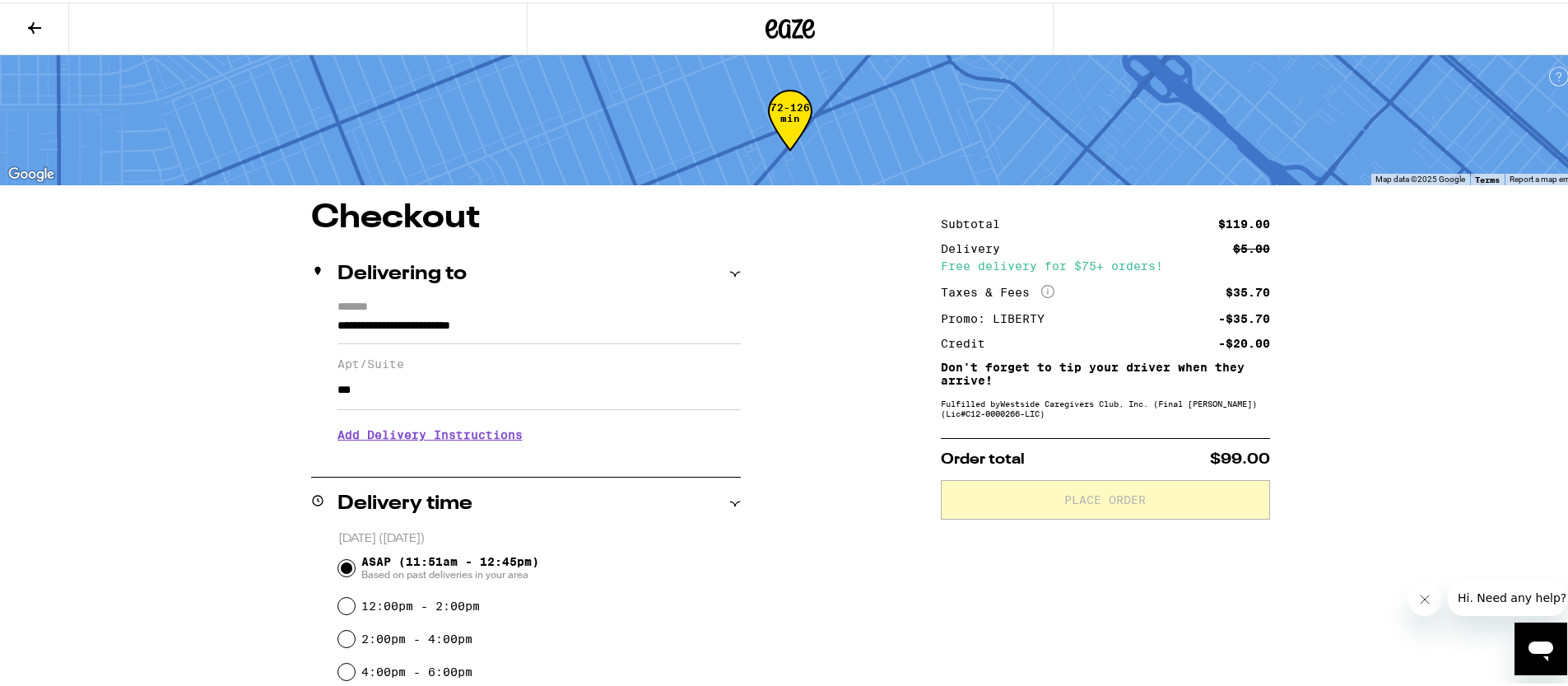
type input "***"
click at [525, 428] on button "Please knock or ring doorbell" at bounding box center [468, 429] width 248 height 33
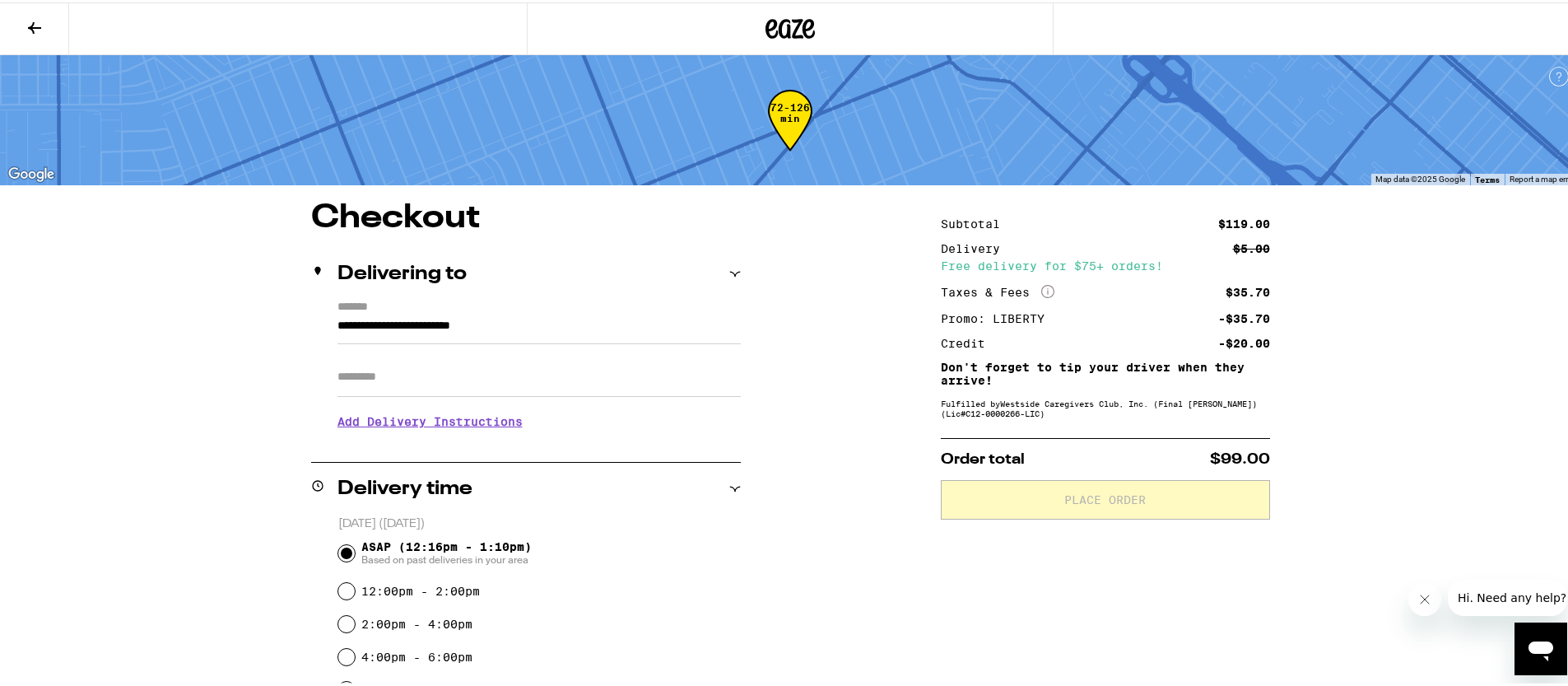
drag, startPoint x: 674, startPoint y: 373, endPoint x: 692, endPoint y: 380, distance: 19.3
click at [674, 375] on input "Apt/Suite" at bounding box center [539, 374] width 403 height 39
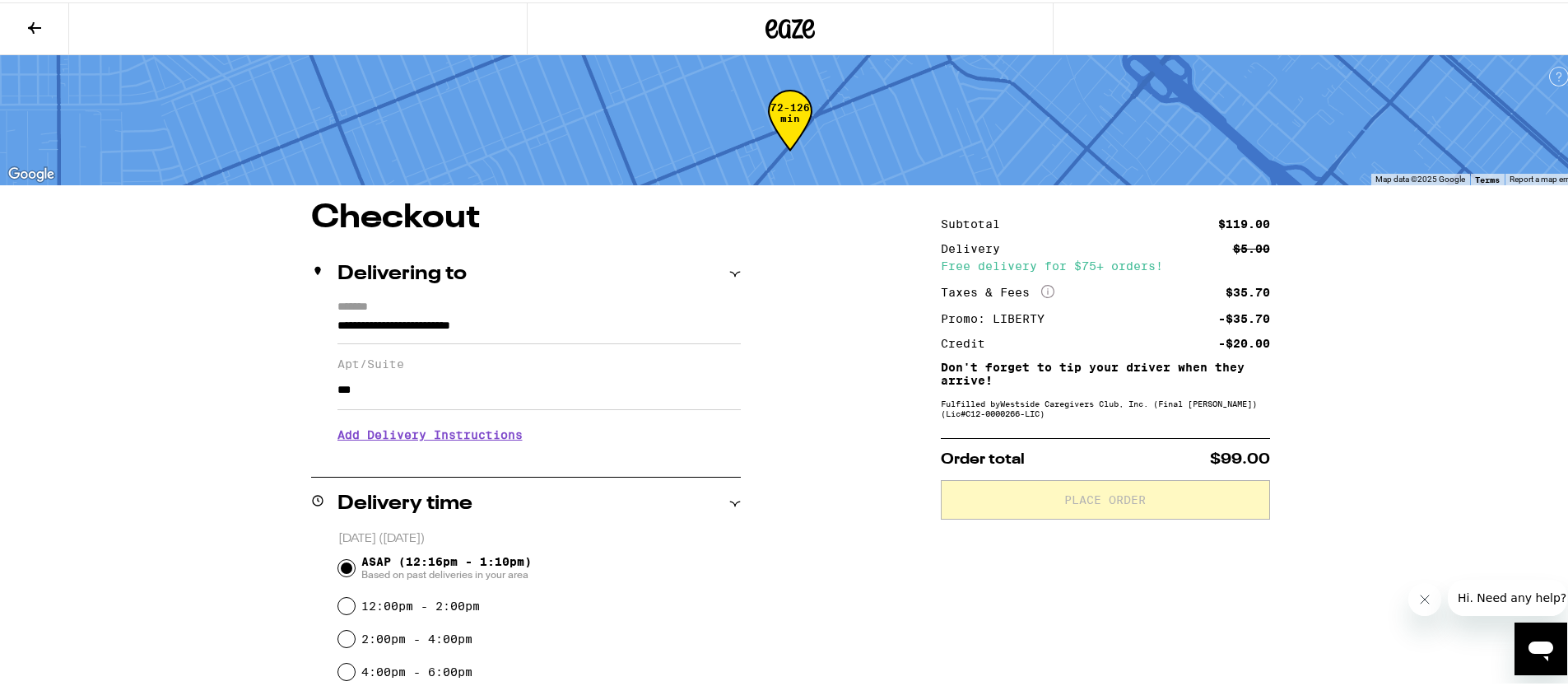
type input "***"
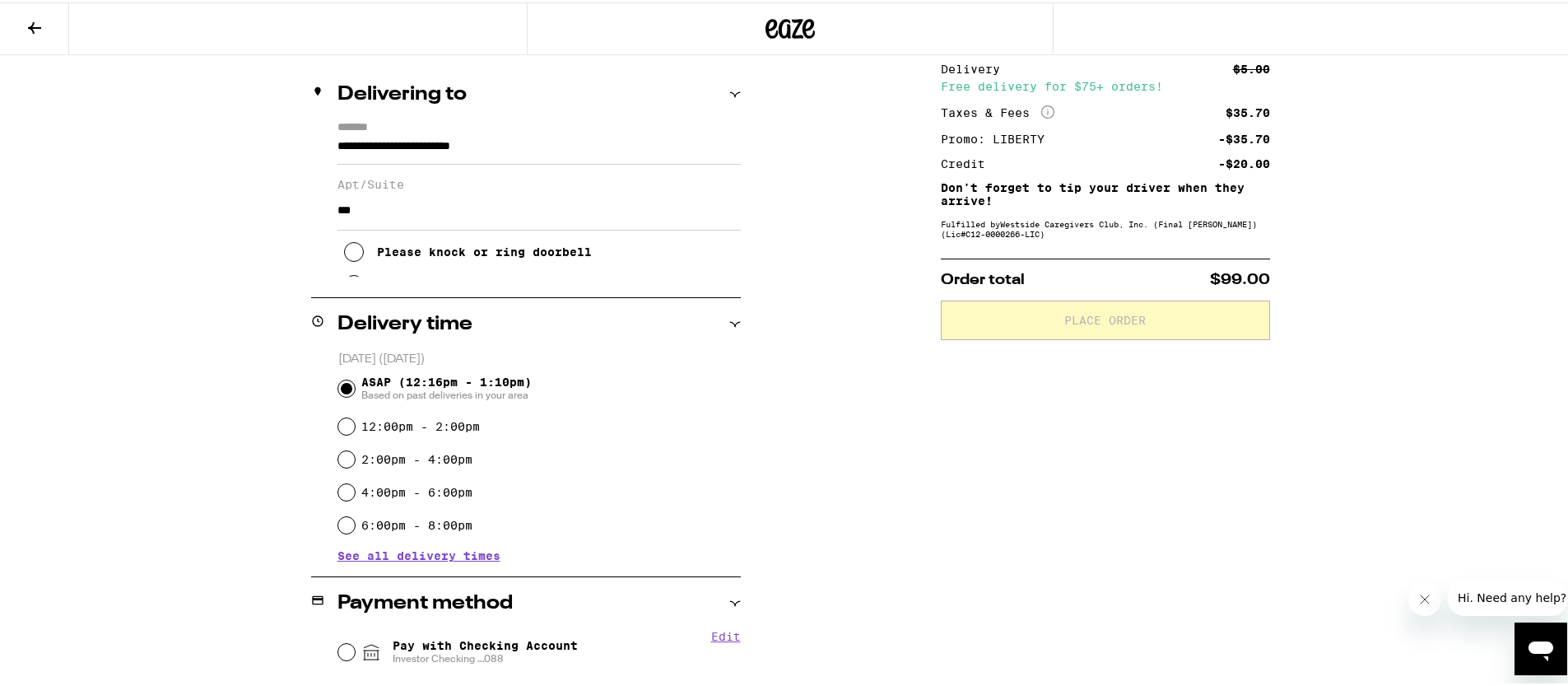
click at [695, 323] on div "Delivery time" at bounding box center [525, 322] width 429 height 20
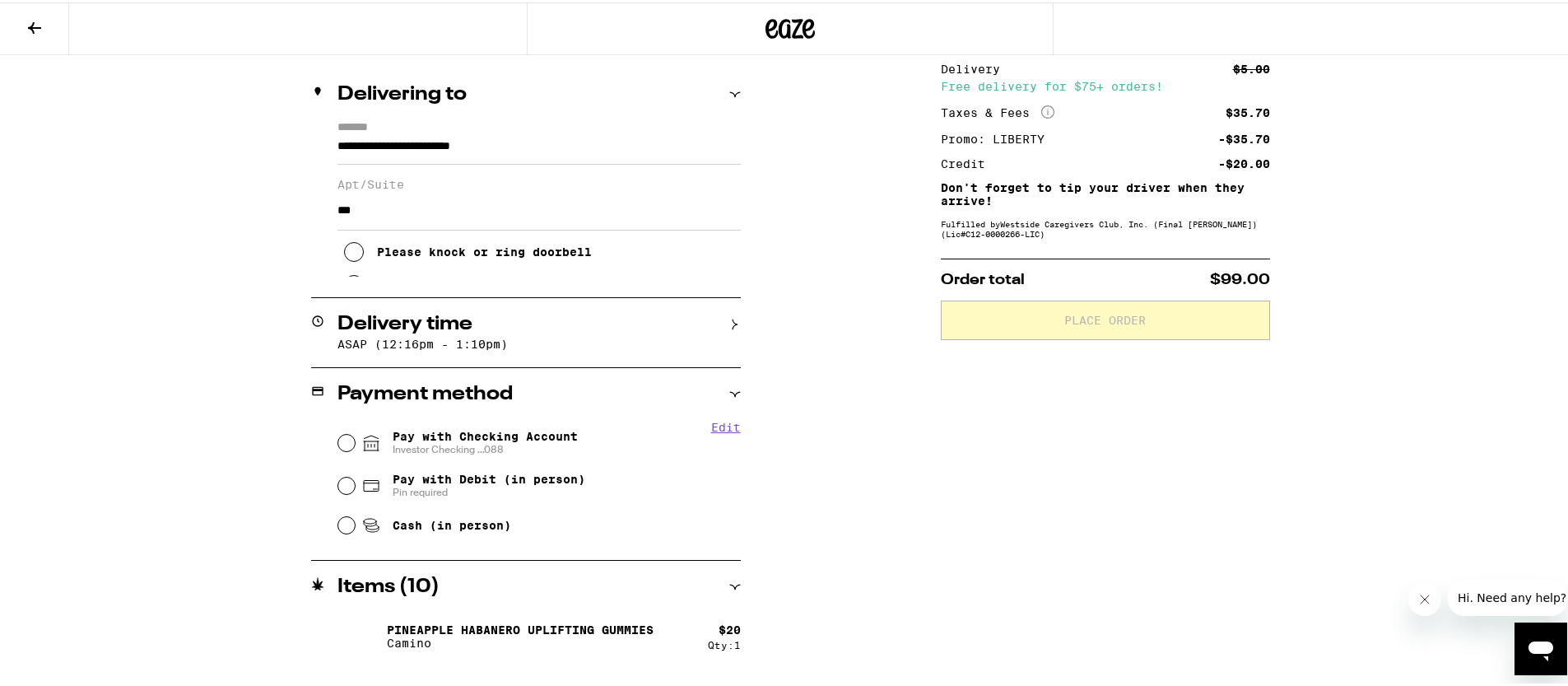
click at [698, 318] on div "Delivery time" at bounding box center [525, 322] width 429 height 20
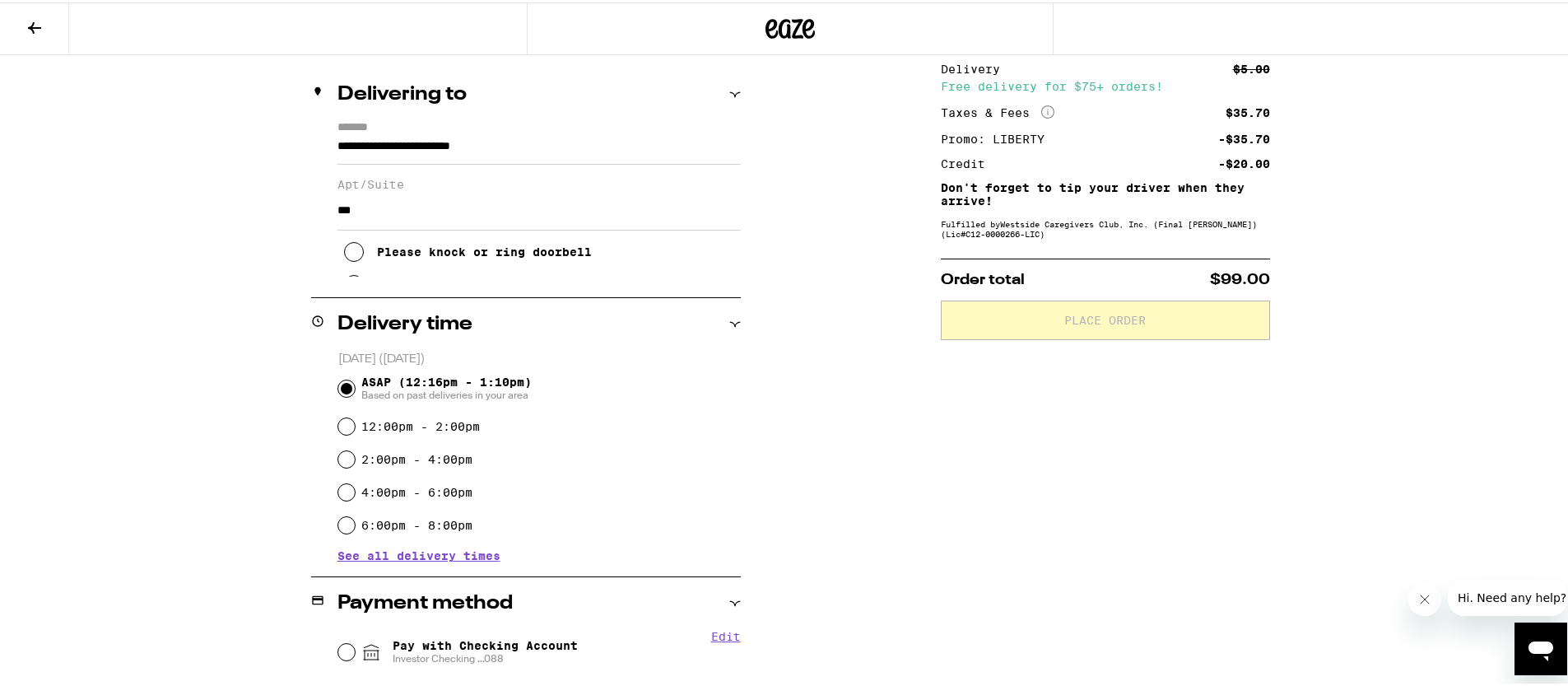
click at [490, 228] on input "***" at bounding box center [539, 208] width 403 height 39
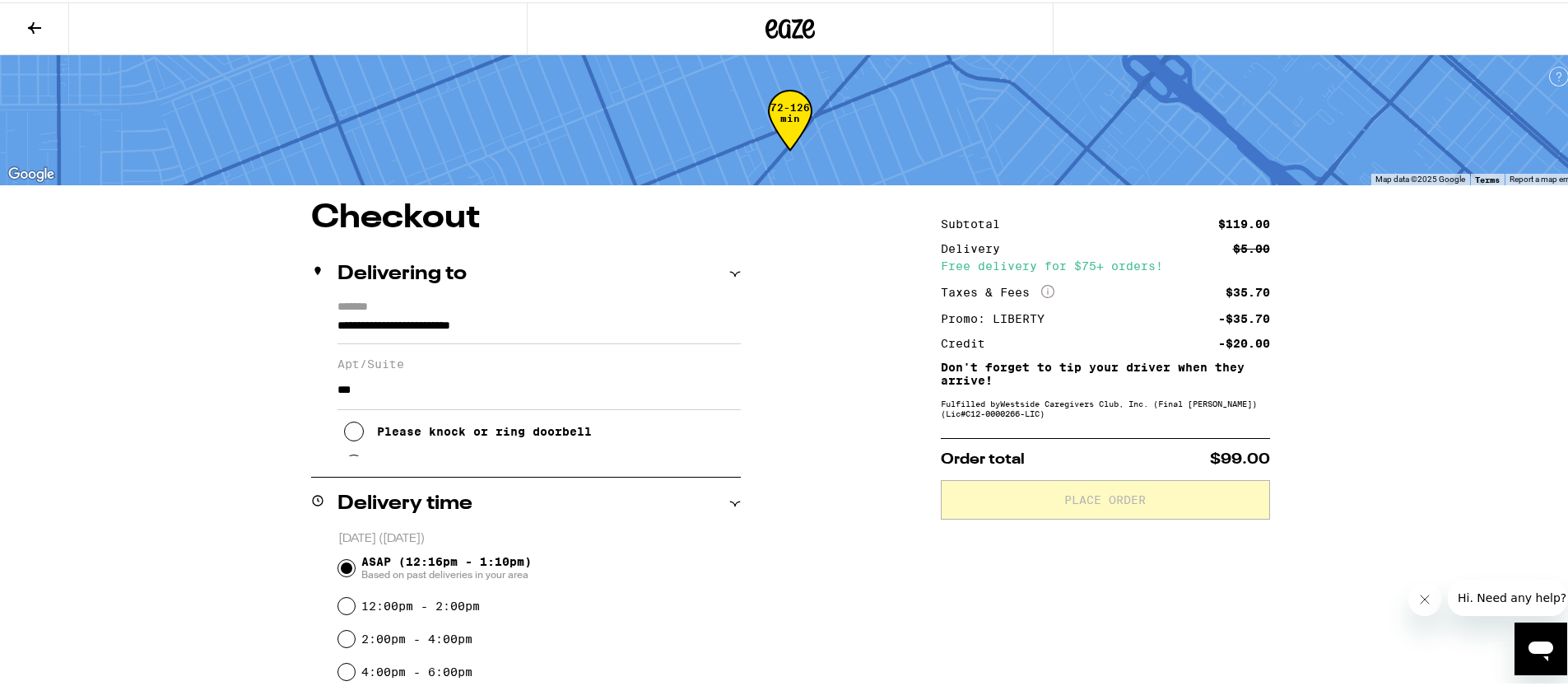
click at [802, 33] on icon at bounding box center [808, 27] width 13 height 20
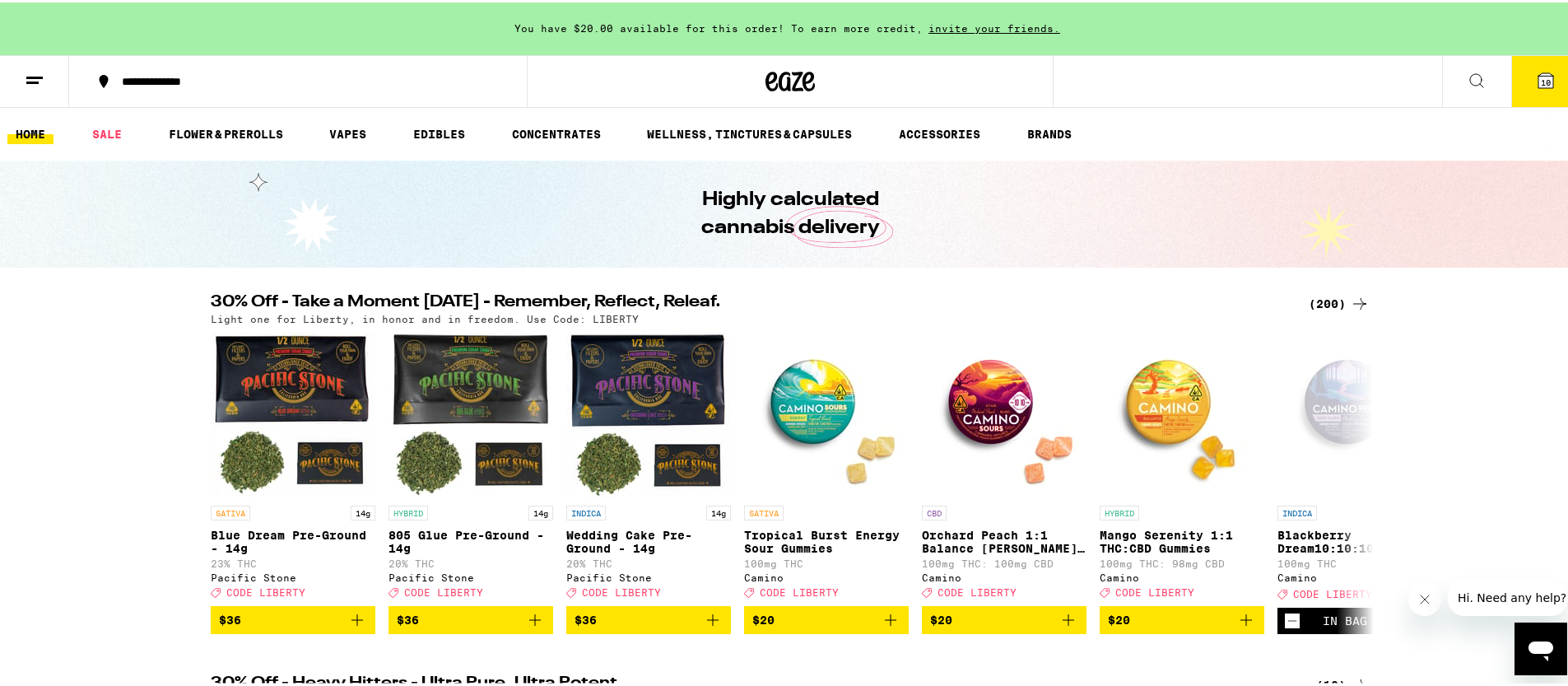
click at [1540, 84] on span "10" at bounding box center [1545, 80] width 10 height 10
click at [1535, 85] on icon at bounding box center [1545, 79] width 20 height 20
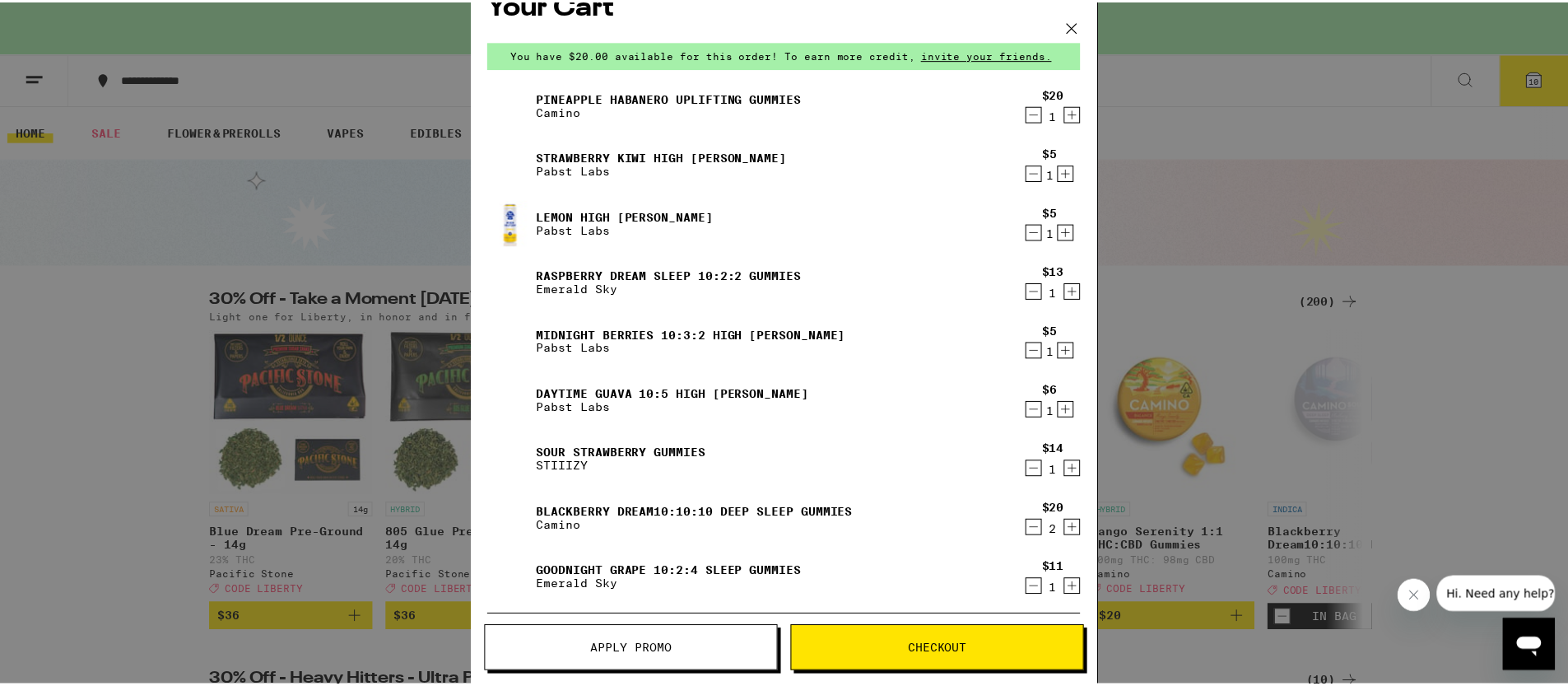
scroll to position [40, 0]
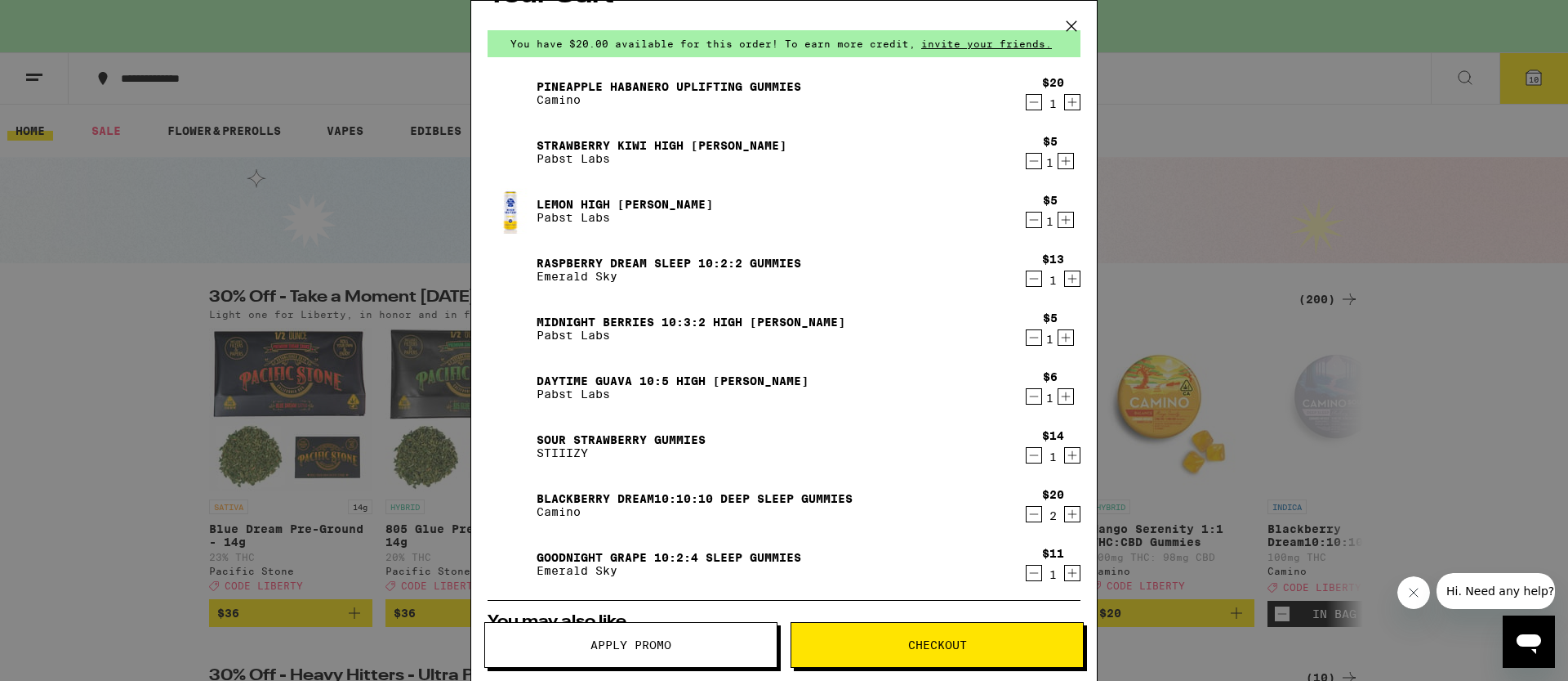
click at [1027, 455] on icon "Decrement" at bounding box center [1034, 455] width 15 height 20
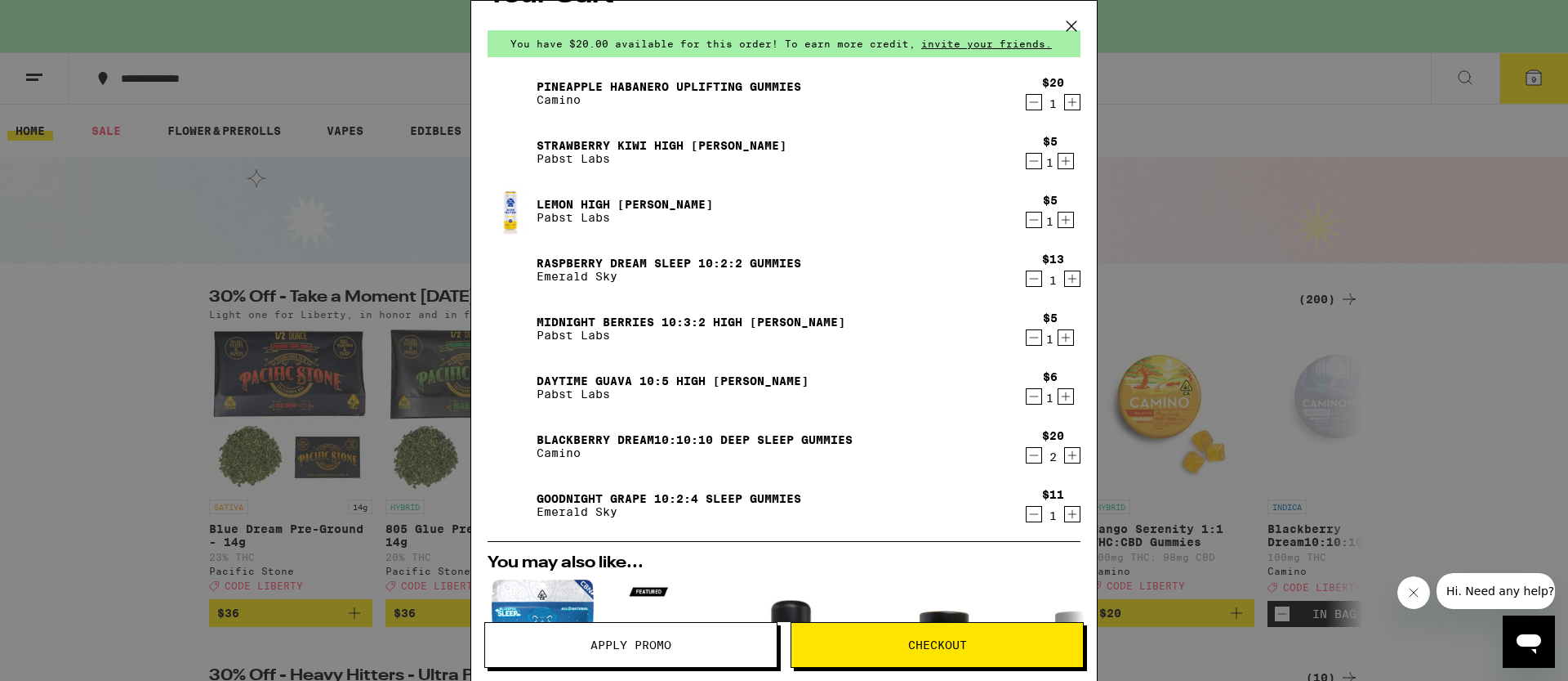
click at [1149, 389] on div "Your Cart You have $20.00 available for this order! To earn more credit, invite…" at bounding box center [784, 340] width 1568 height 681
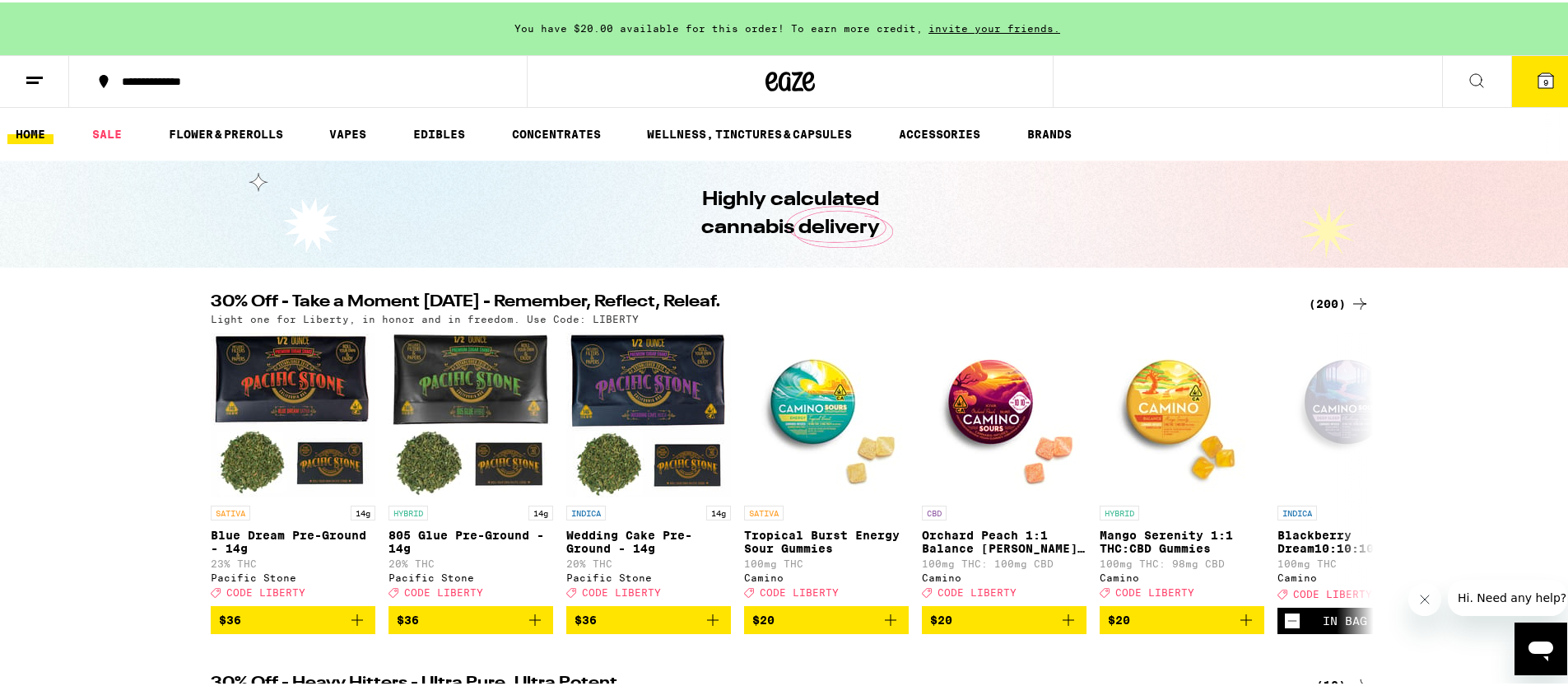
click at [1337, 297] on div "(200)" at bounding box center [1338, 302] width 61 height 20
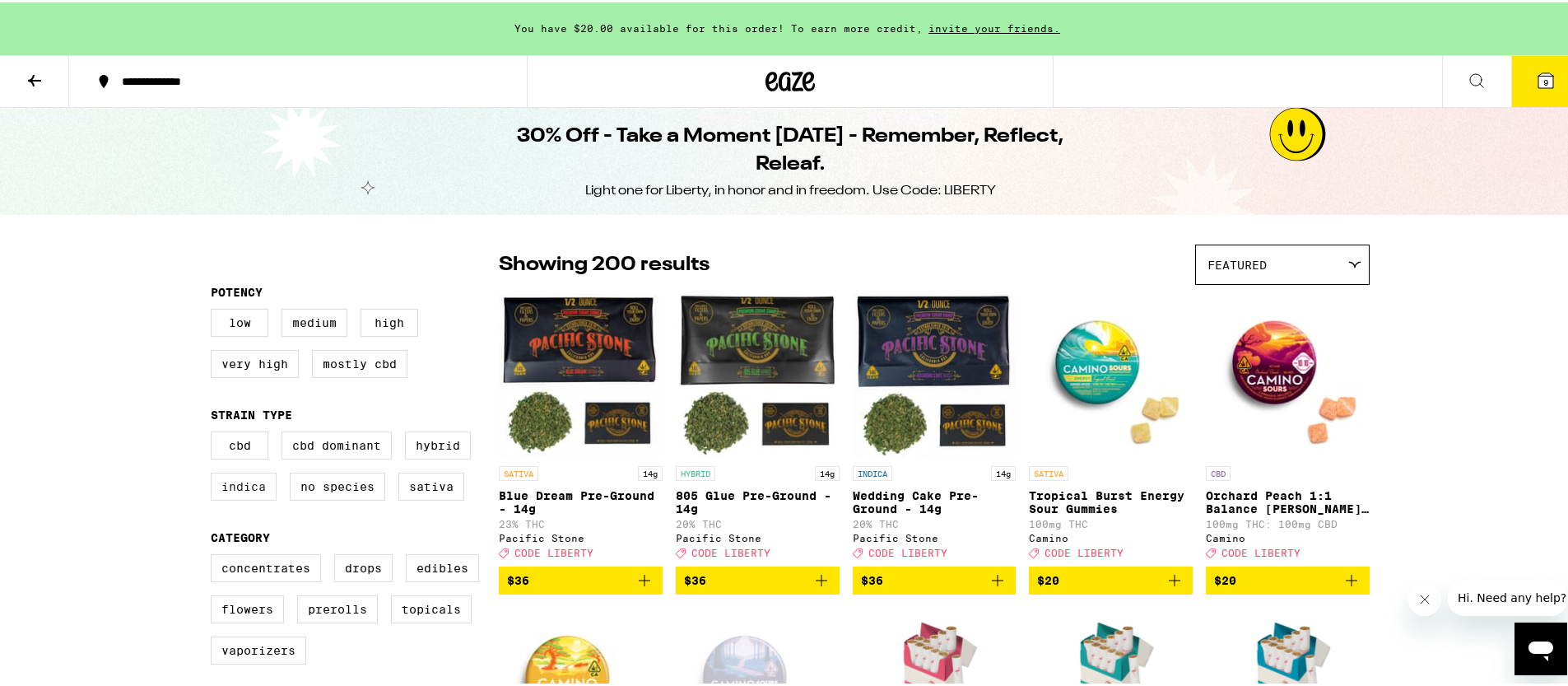
click at [256, 490] on label "Indica" at bounding box center [243, 483] width 66 height 28
click at [215, 432] on input "Indica" at bounding box center [214, 431] width 1 height 1
checkbox input "true"
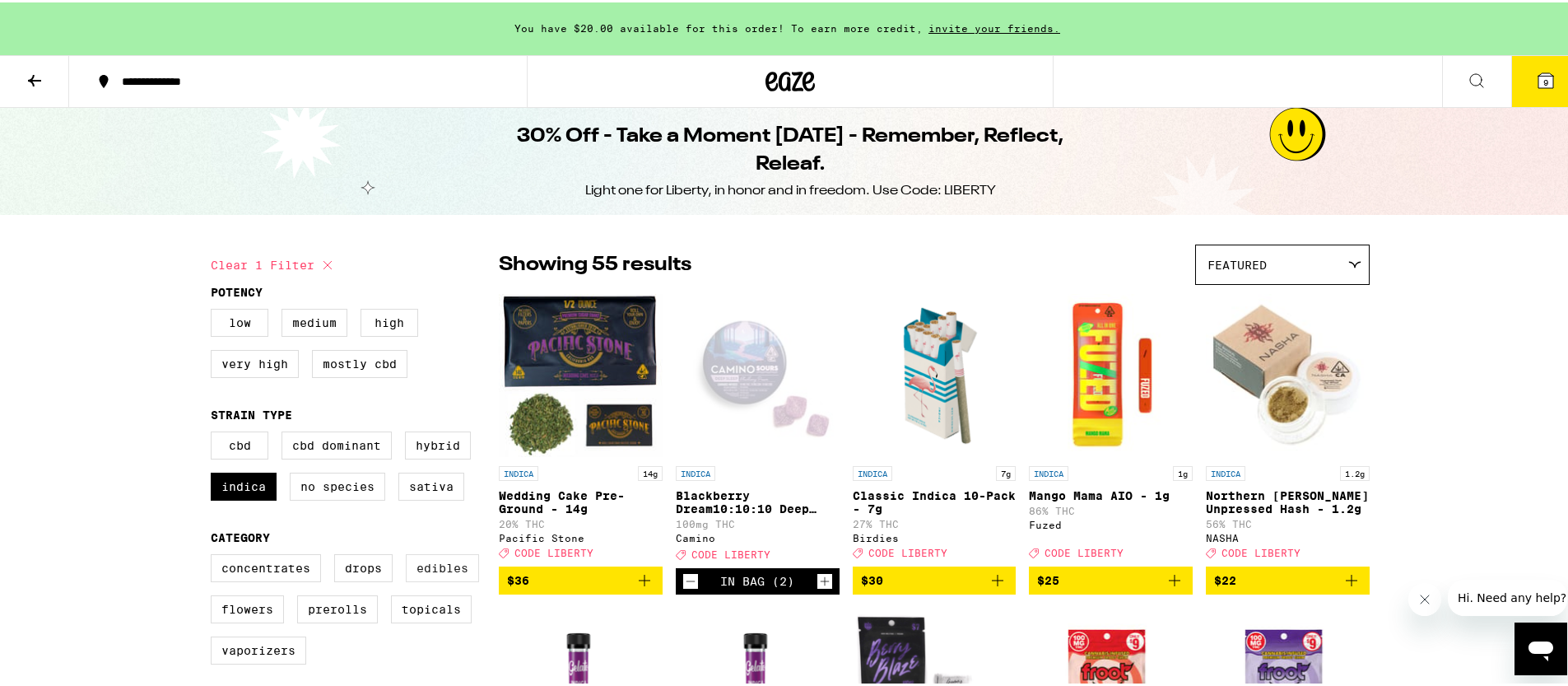
click at [435, 572] on label "Edibles" at bounding box center [443, 565] width 74 height 28
click at [215, 555] on input "Edibles" at bounding box center [214, 554] width 1 height 1
checkbox input "true"
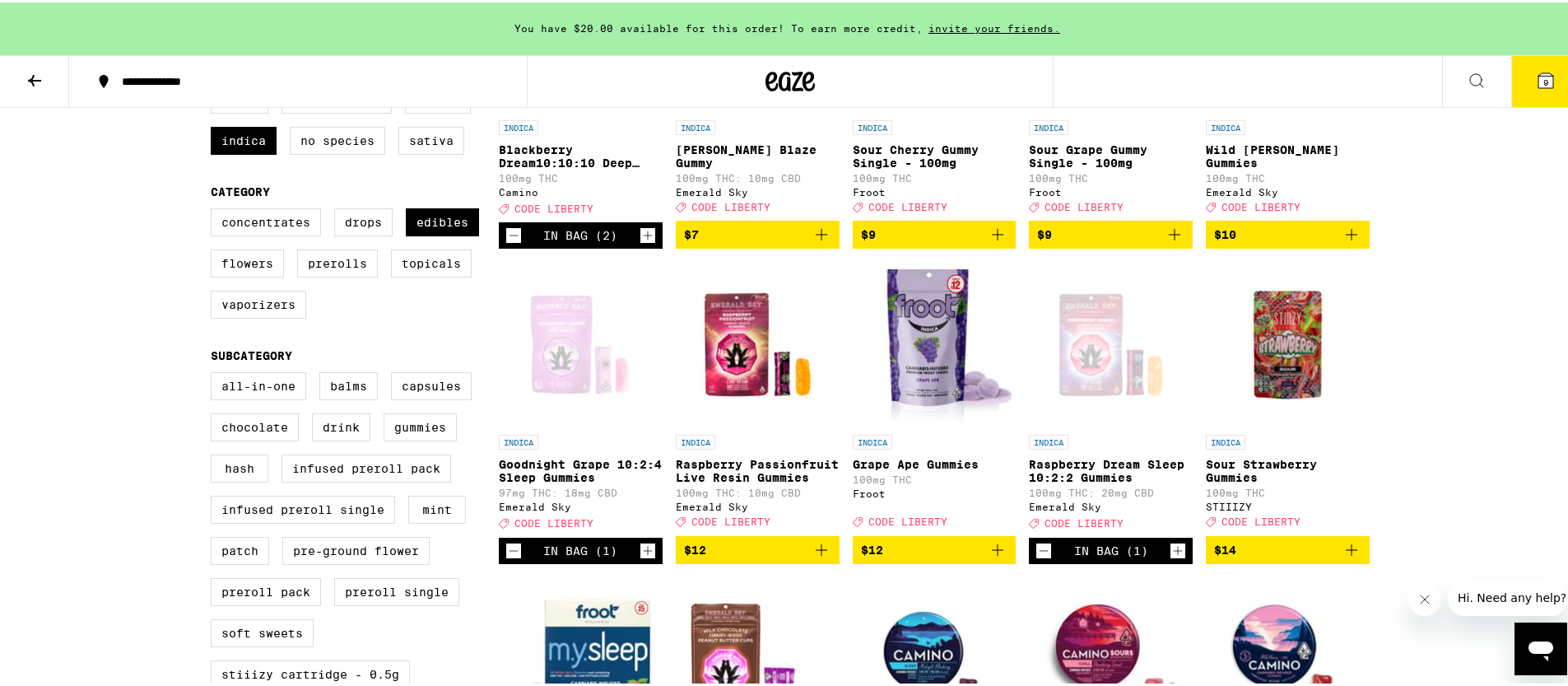
scroll to position [99, 0]
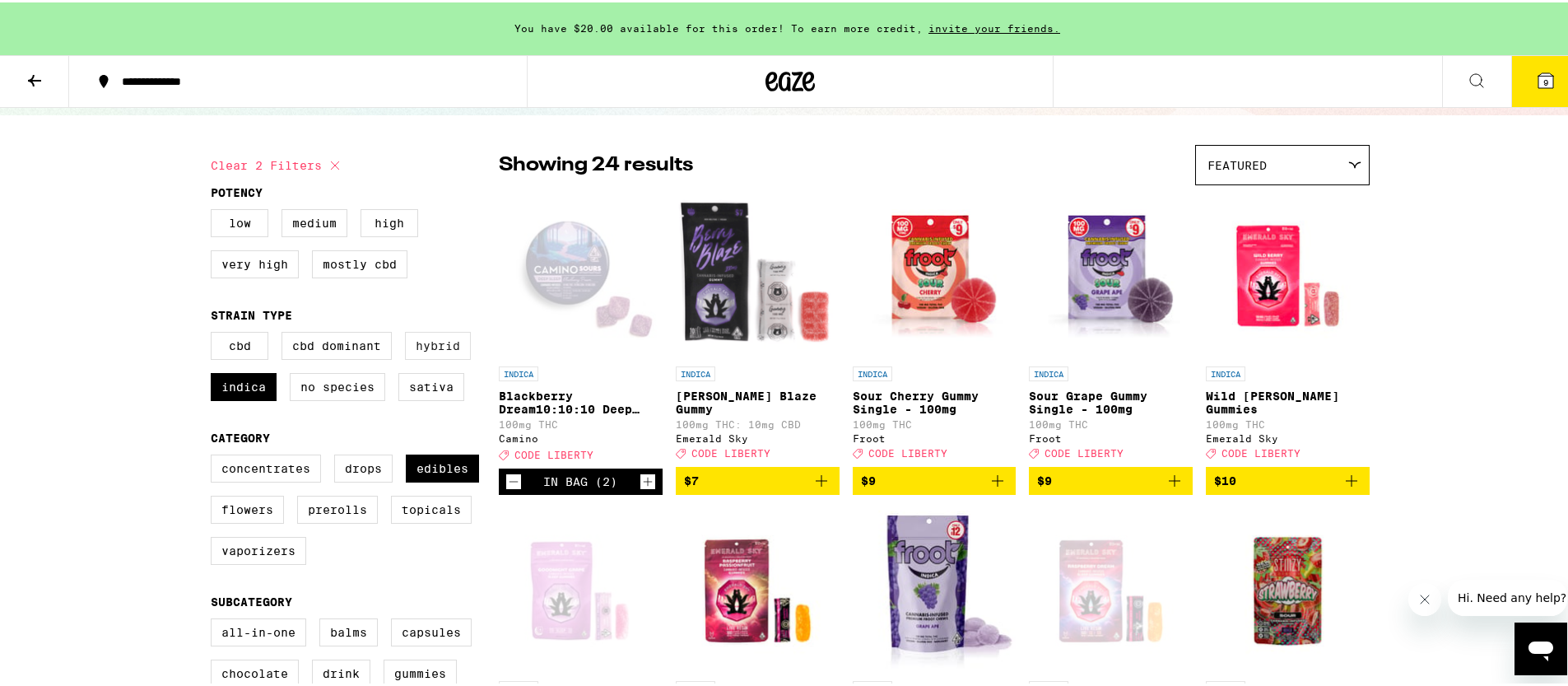
click at [406, 346] on label "Hybrid" at bounding box center [438, 343] width 66 height 28
click at [215, 333] on input "Hybrid" at bounding box center [214, 332] width 1 height 1
checkbox input "true"
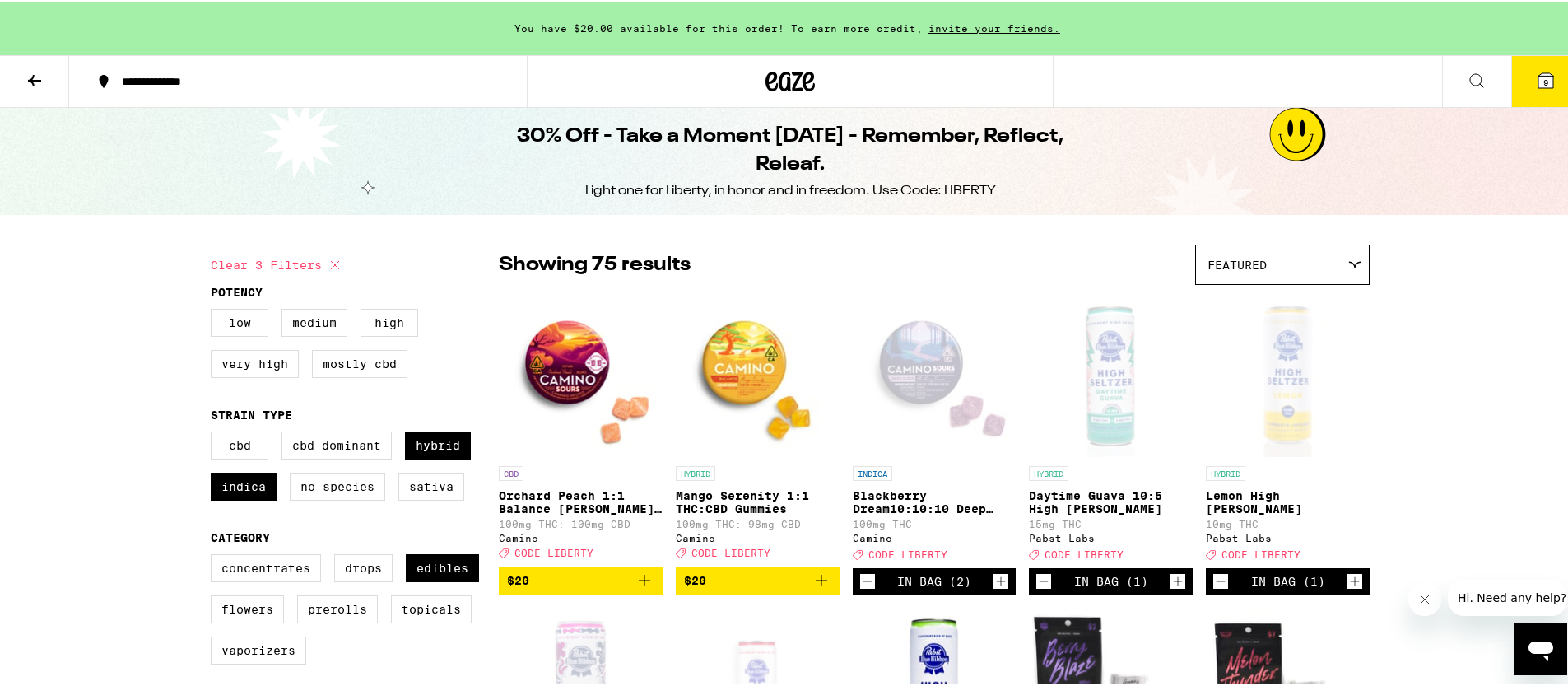
click at [779, 78] on icon at bounding box center [791, 79] width 25 height 20
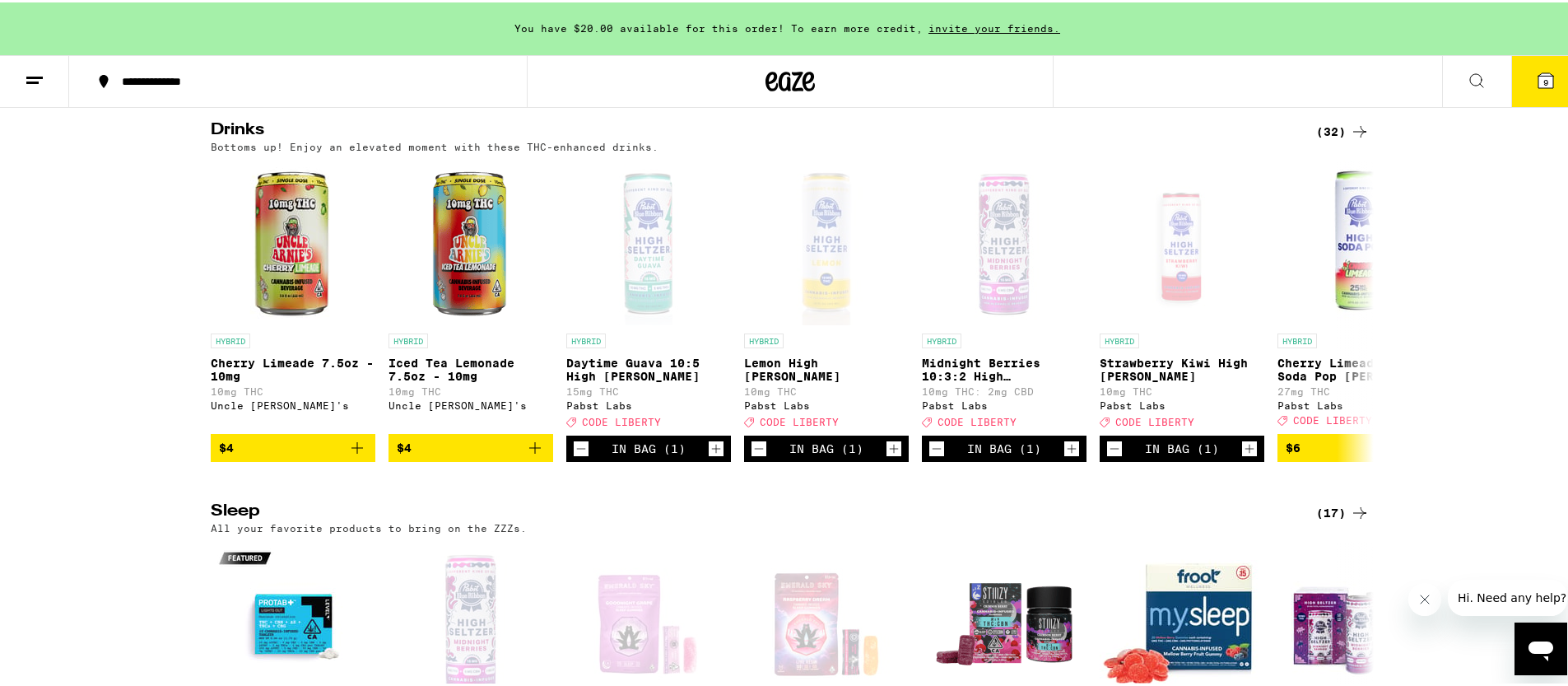
scroll to position [5647, 0]
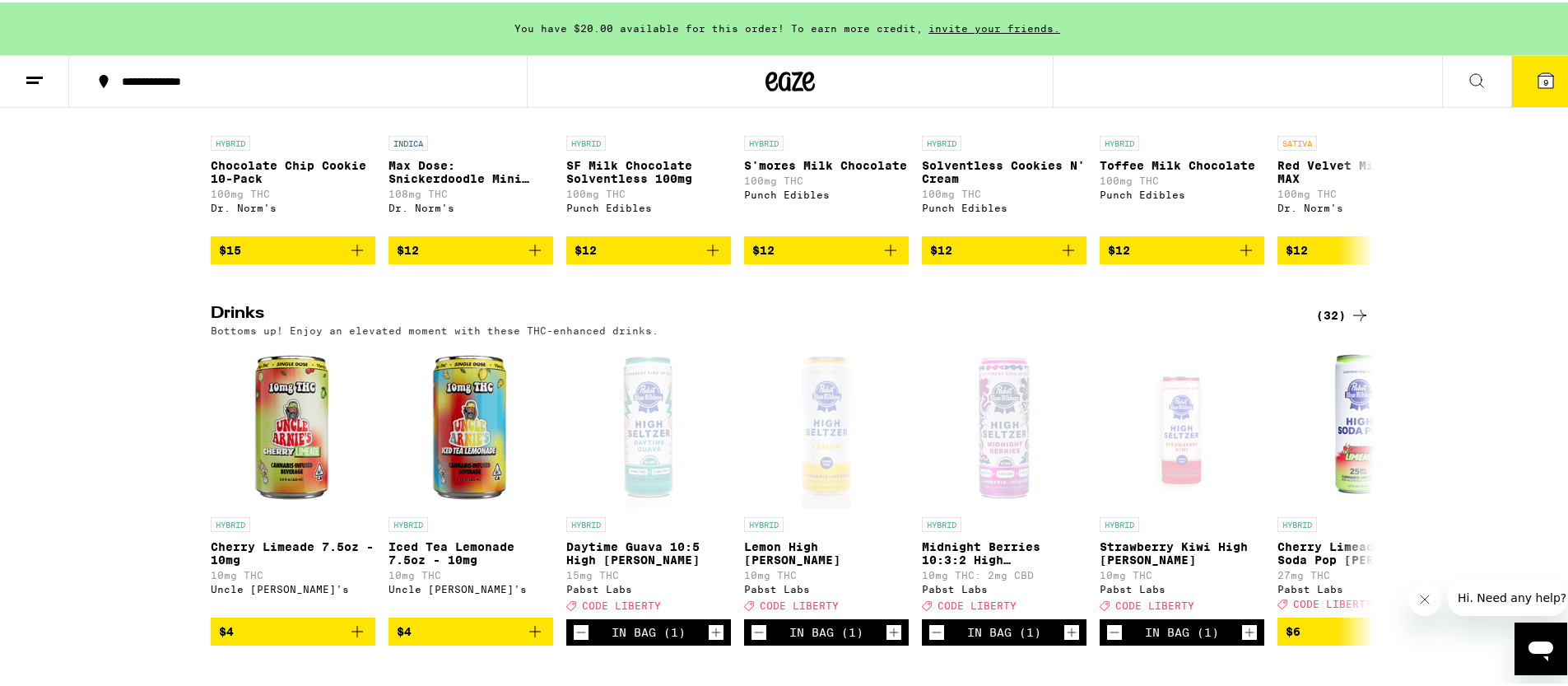
click at [38, 84] on icon at bounding box center [35, 79] width 20 height 20
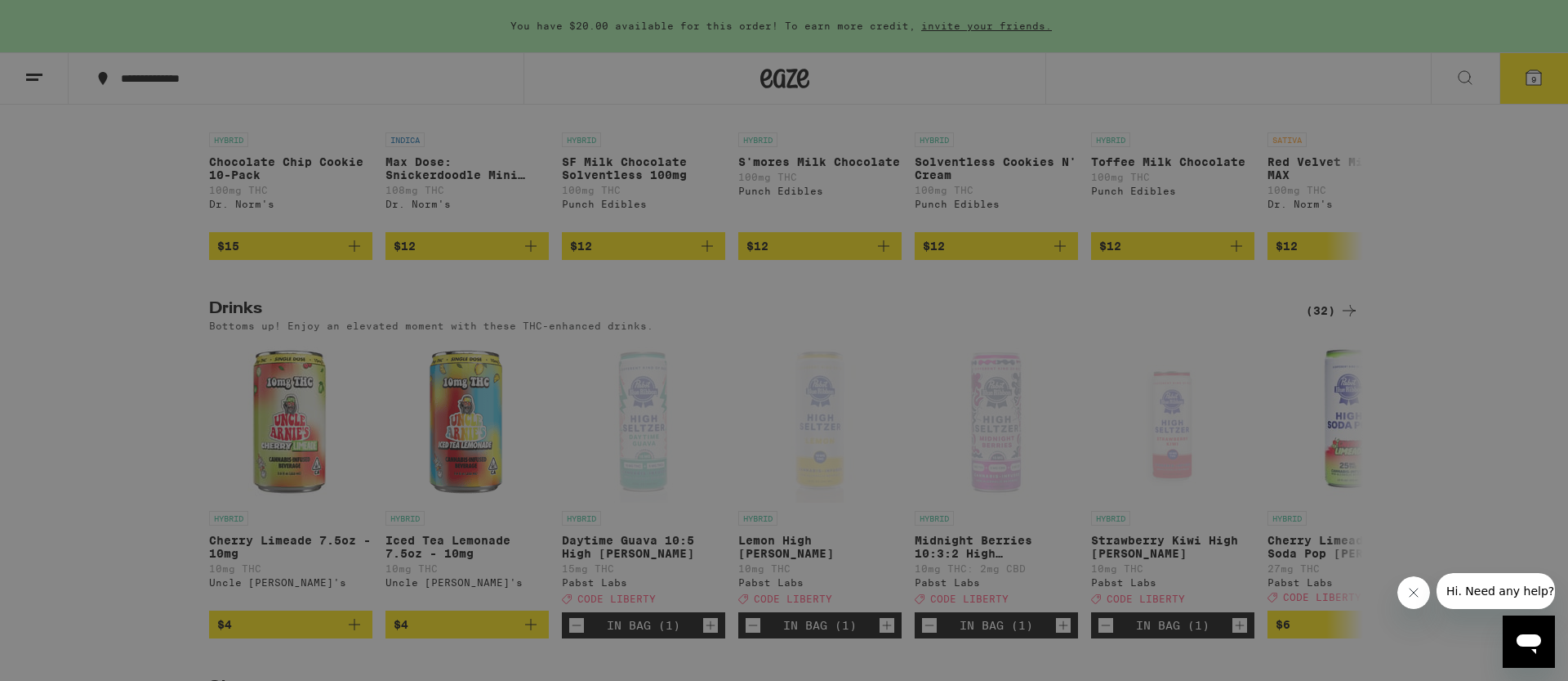
click at [211, 248] on div "Edibles" at bounding box center [226, 252] width 287 height 20
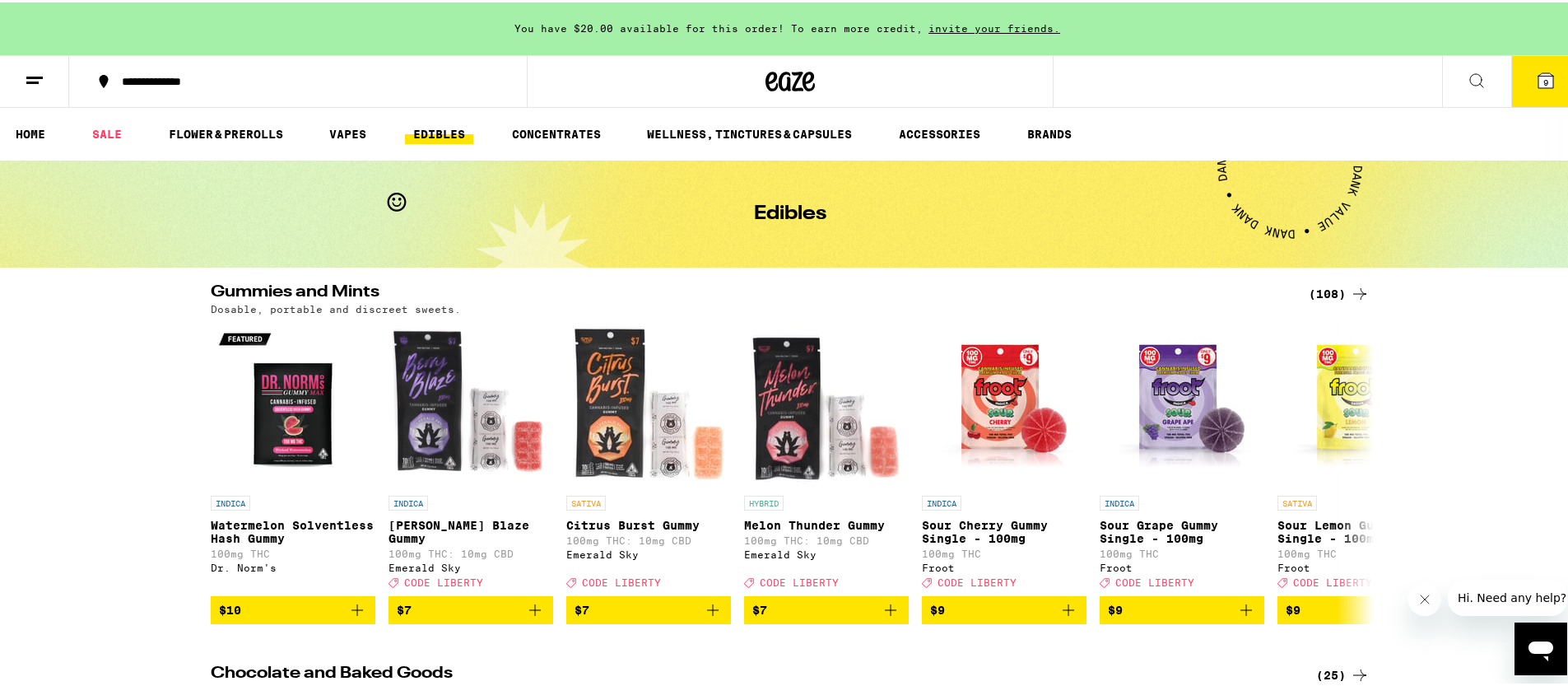
drag, startPoint x: 1328, startPoint y: 291, endPoint x: 1251, endPoint y: 315, distance: 80.7
click at [1328, 292] on div "(108)" at bounding box center [1338, 292] width 61 height 20
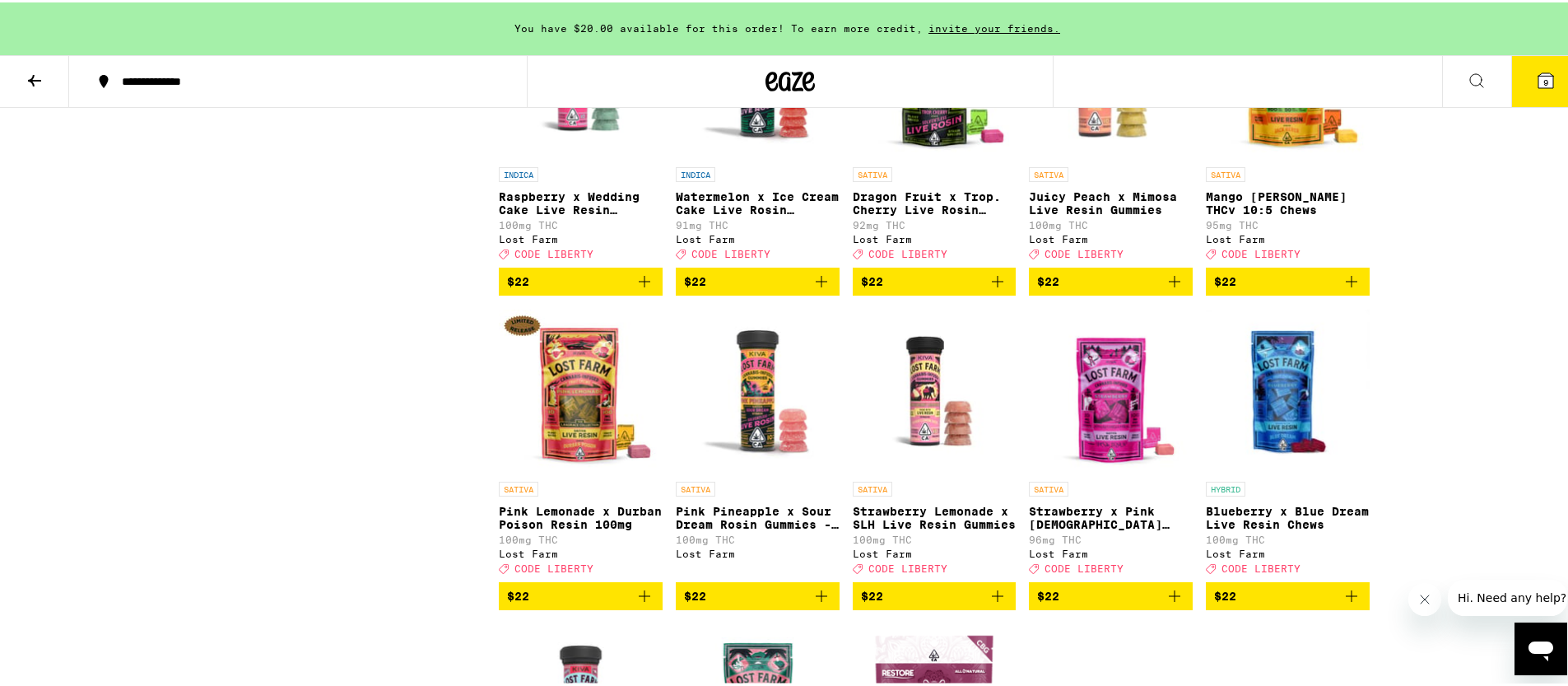
scroll to position [5899, 0]
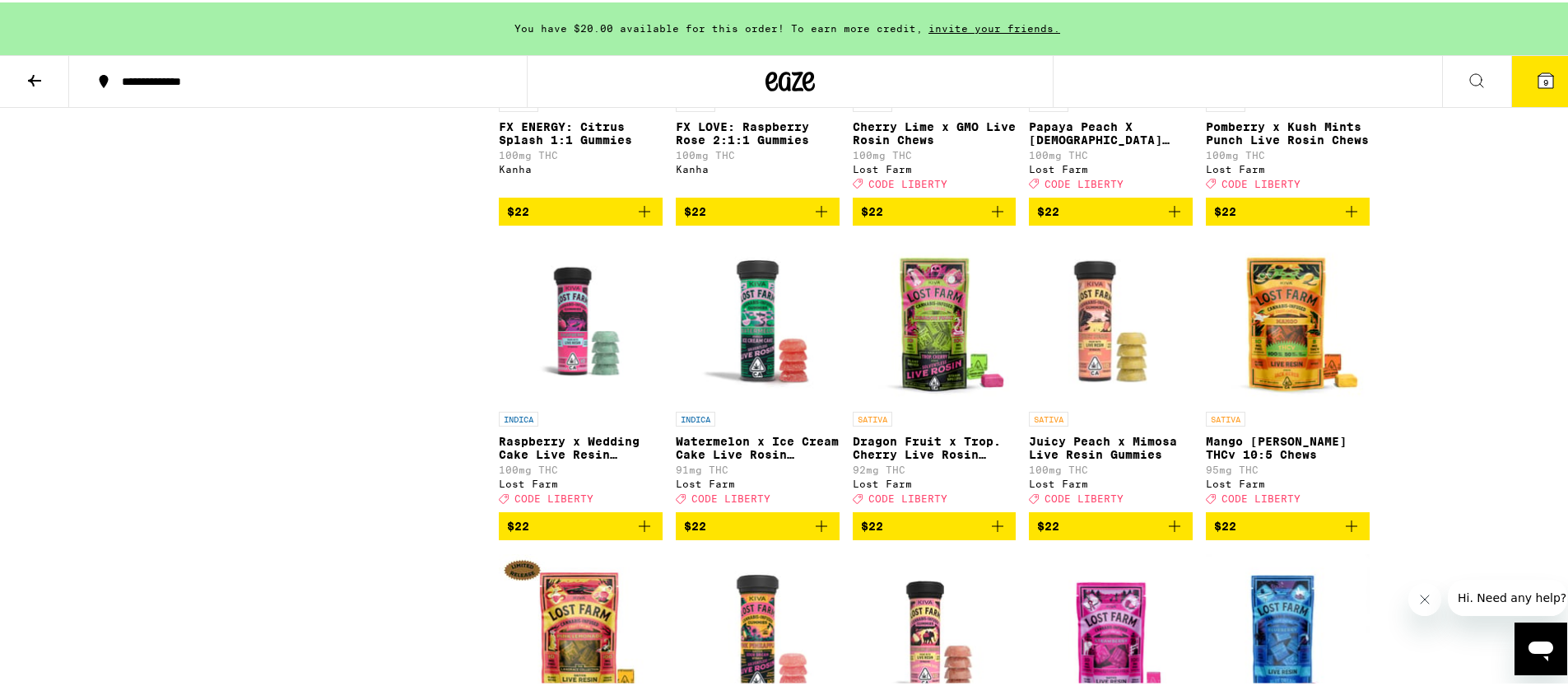
click at [33, 79] on icon at bounding box center [35, 79] width 20 height 20
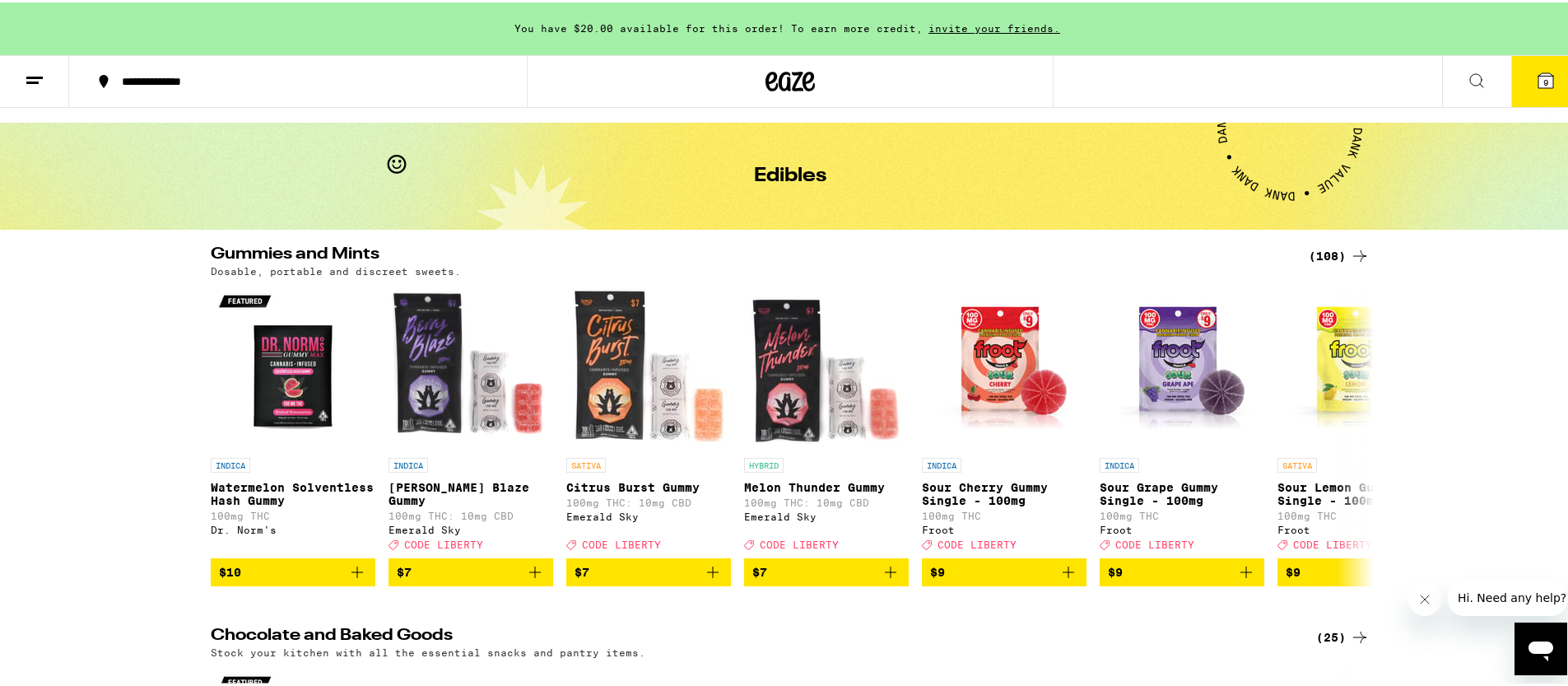
click at [46, 79] on button at bounding box center [34, 79] width 69 height 52
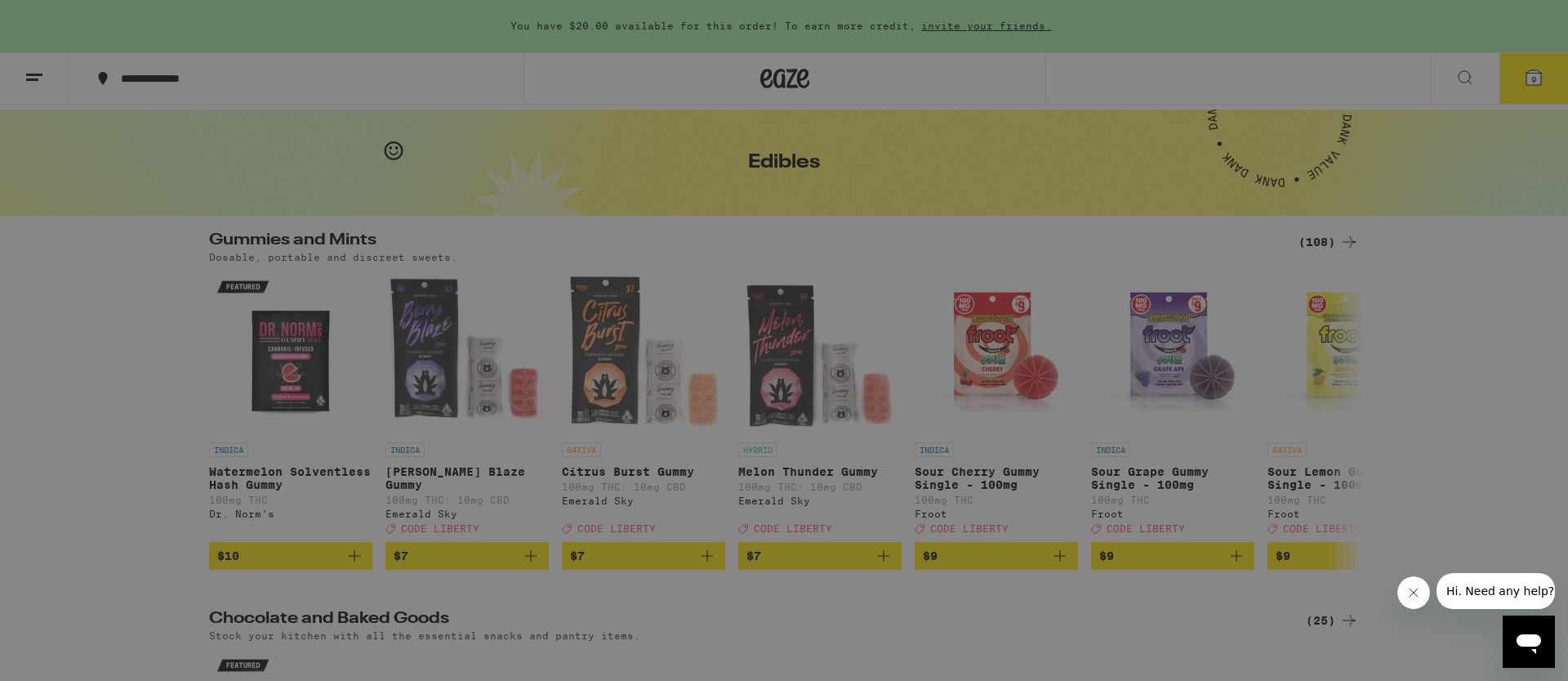
click at [125, 75] on div "Shop" at bounding box center [226, 80] width 287 height 20
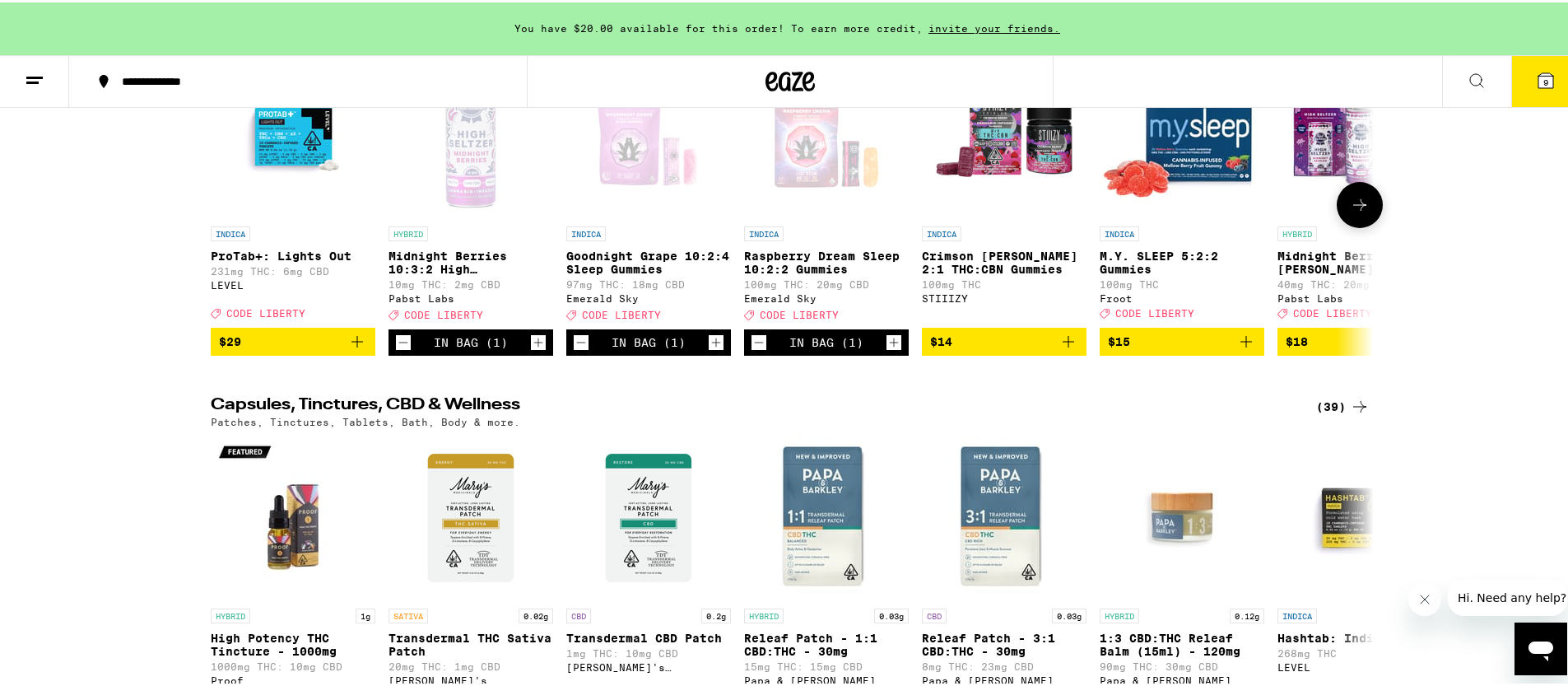
scroll to position [6308, 0]
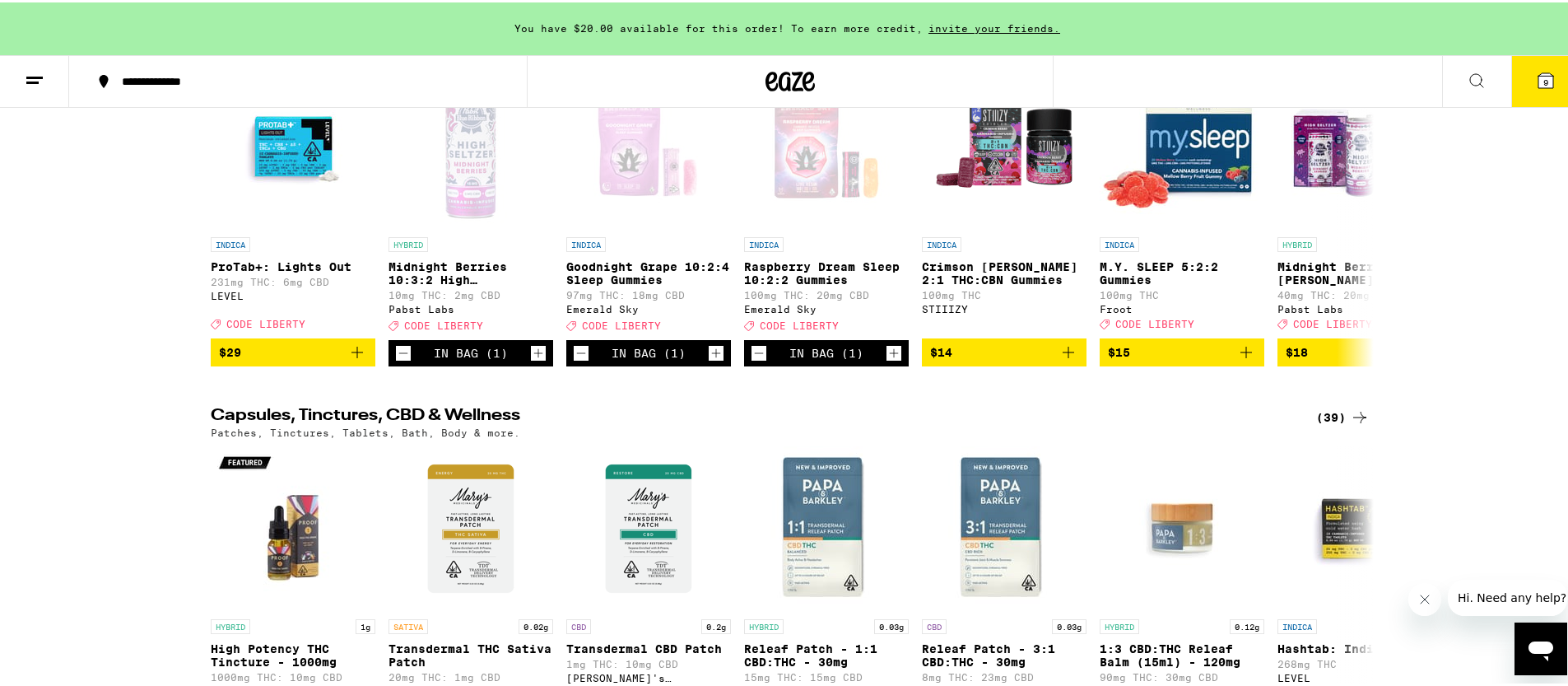
click at [1332, 43] on div "(17)" at bounding box center [1342, 33] width 53 height 20
click at [1327, 43] on div "(17)" at bounding box center [1342, 33] width 53 height 20
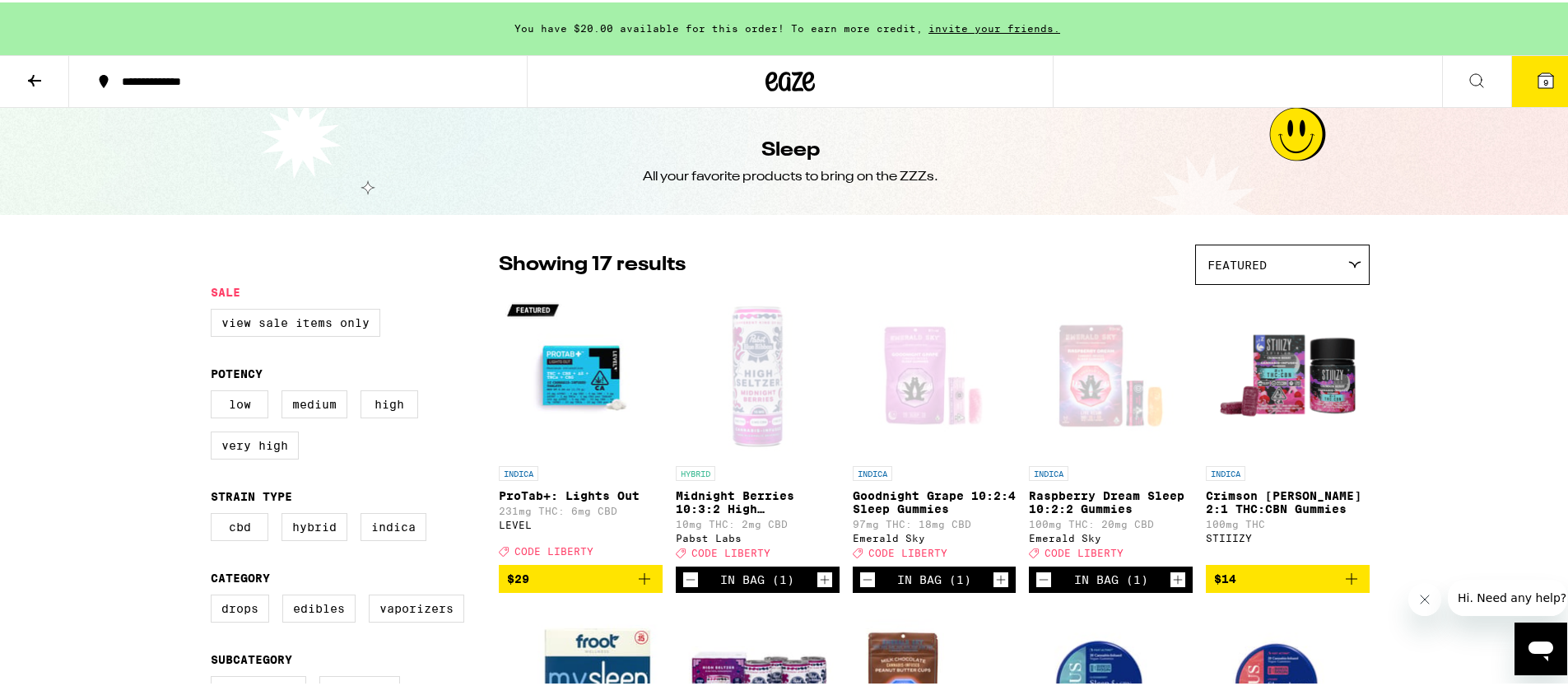
click at [1535, 84] on button "9" at bounding box center [1545, 79] width 69 height 51
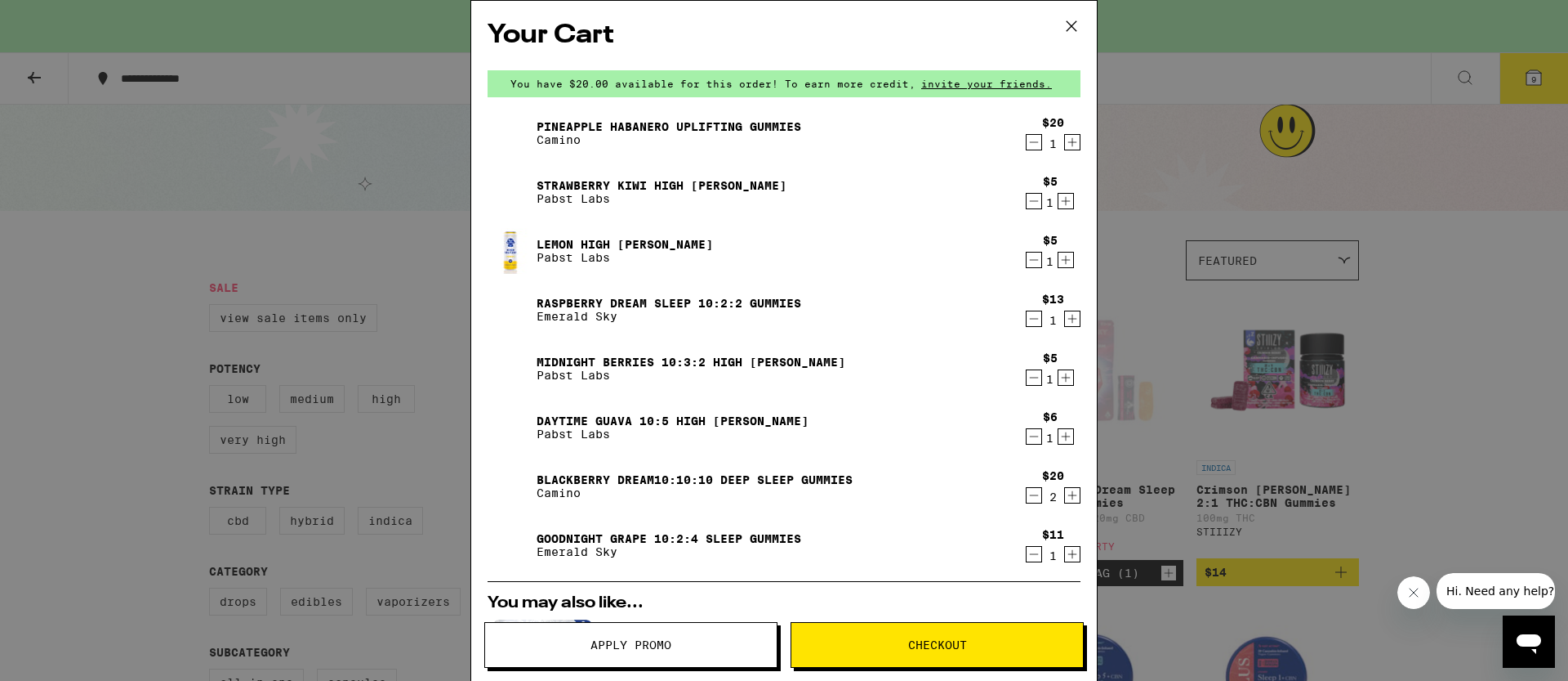
click at [1027, 377] on icon "Decrement" at bounding box center [1034, 377] width 15 height 20
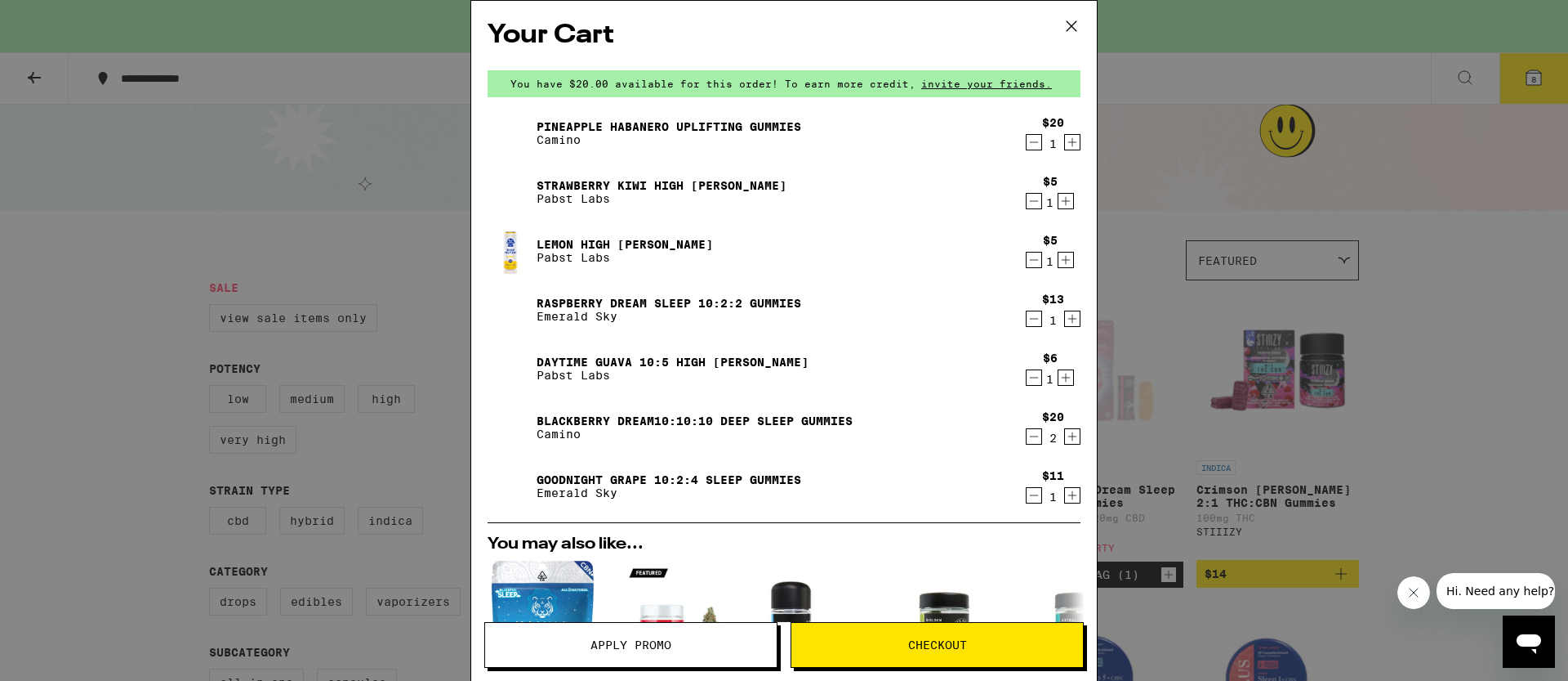
click at [1027, 377] on icon "Decrement" at bounding box center [1034, 377] width 15 height 20
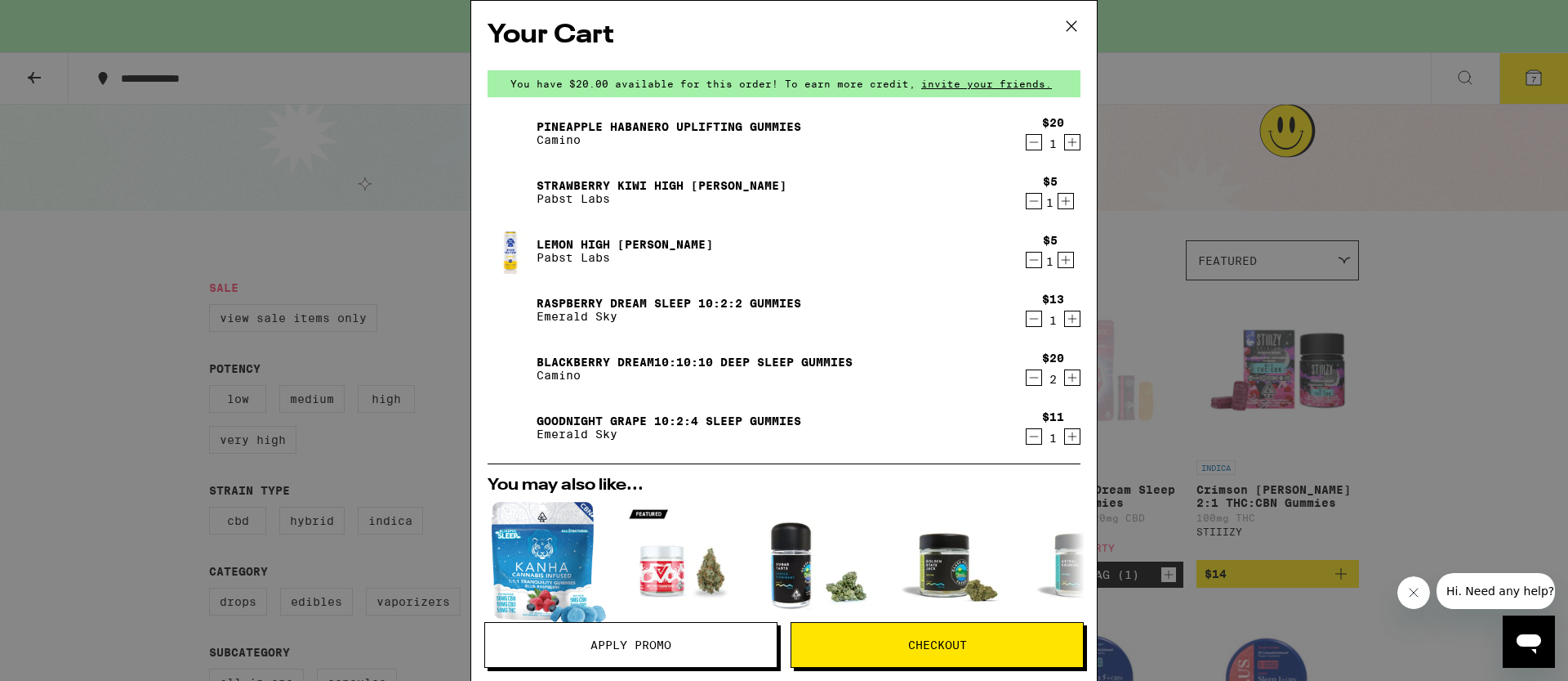
click at [1027, 253] on icon "Decrement" at bounding box center [1034, 260] width 15 height 20
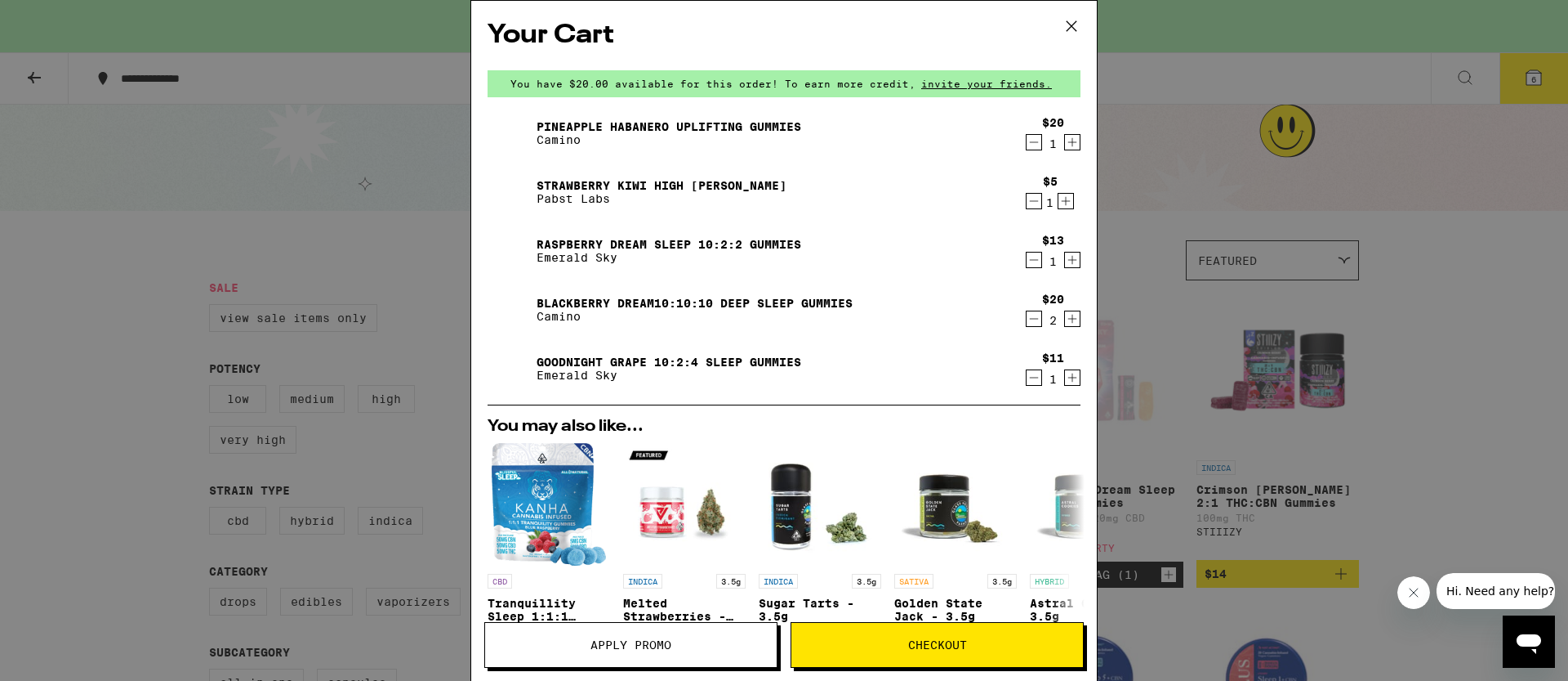
click at [1027, 203] on icon "Decrement" at bounding box center [1034, 202] width 15 height 20
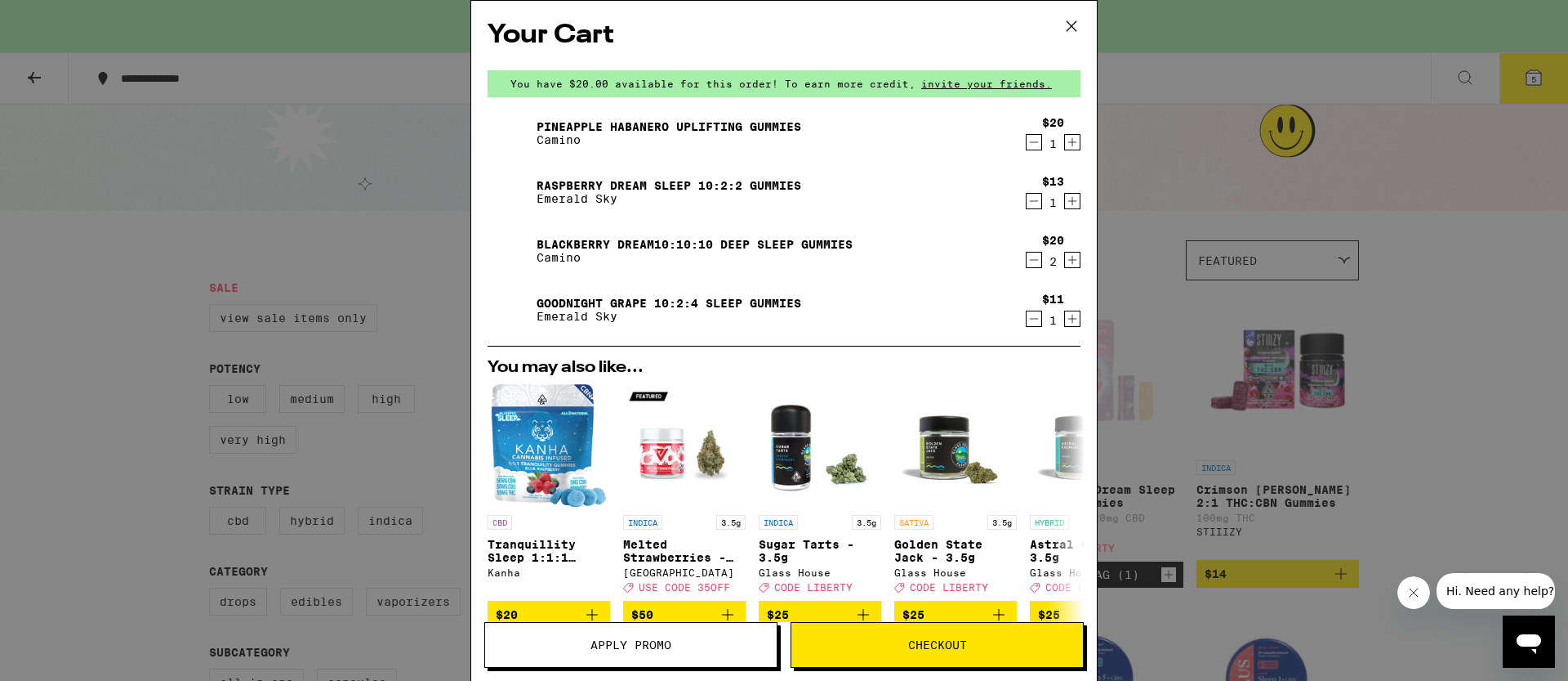
click at [1160, 251] on div "Your Cart You have $20.00 available for this order! To earn more credit, invite…" at bounding box center [784, 340] width 1568 height 681
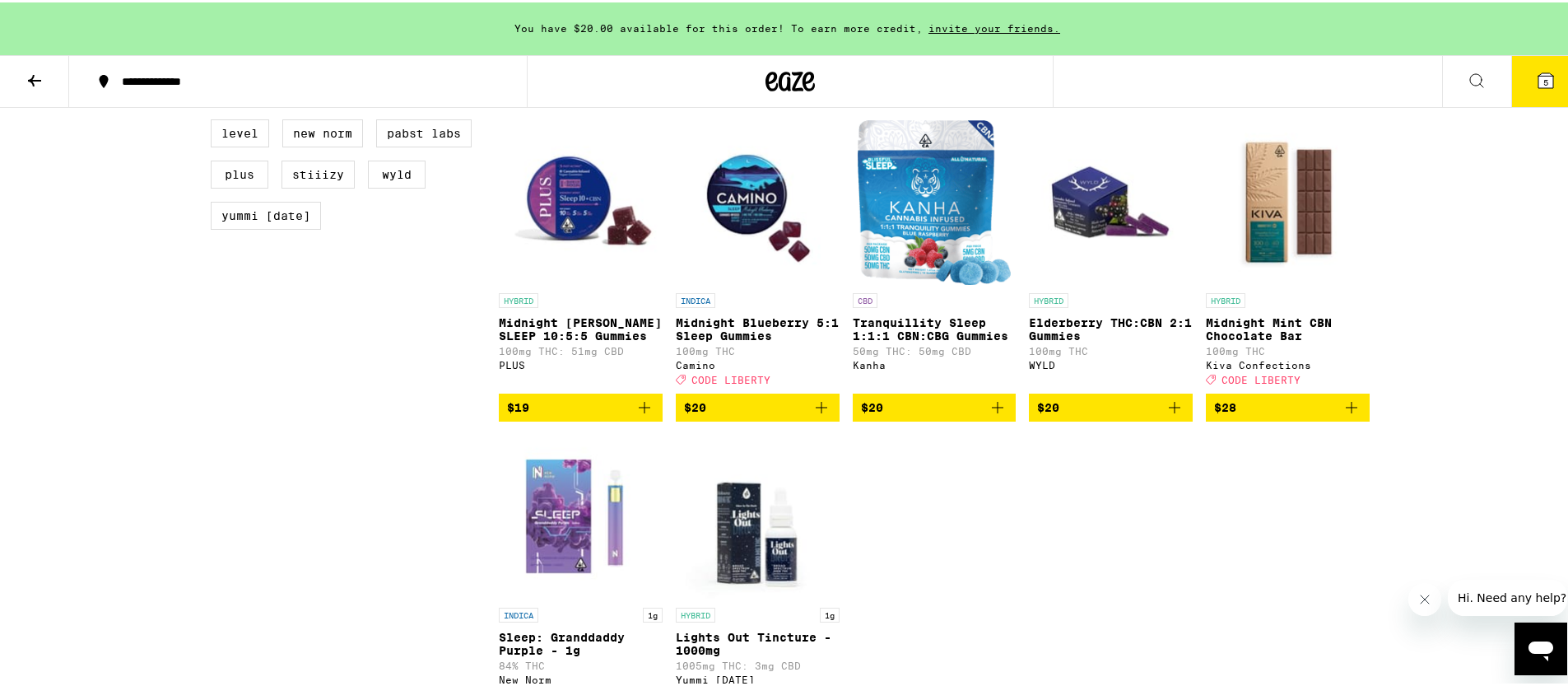
scroll to position [695, 0]
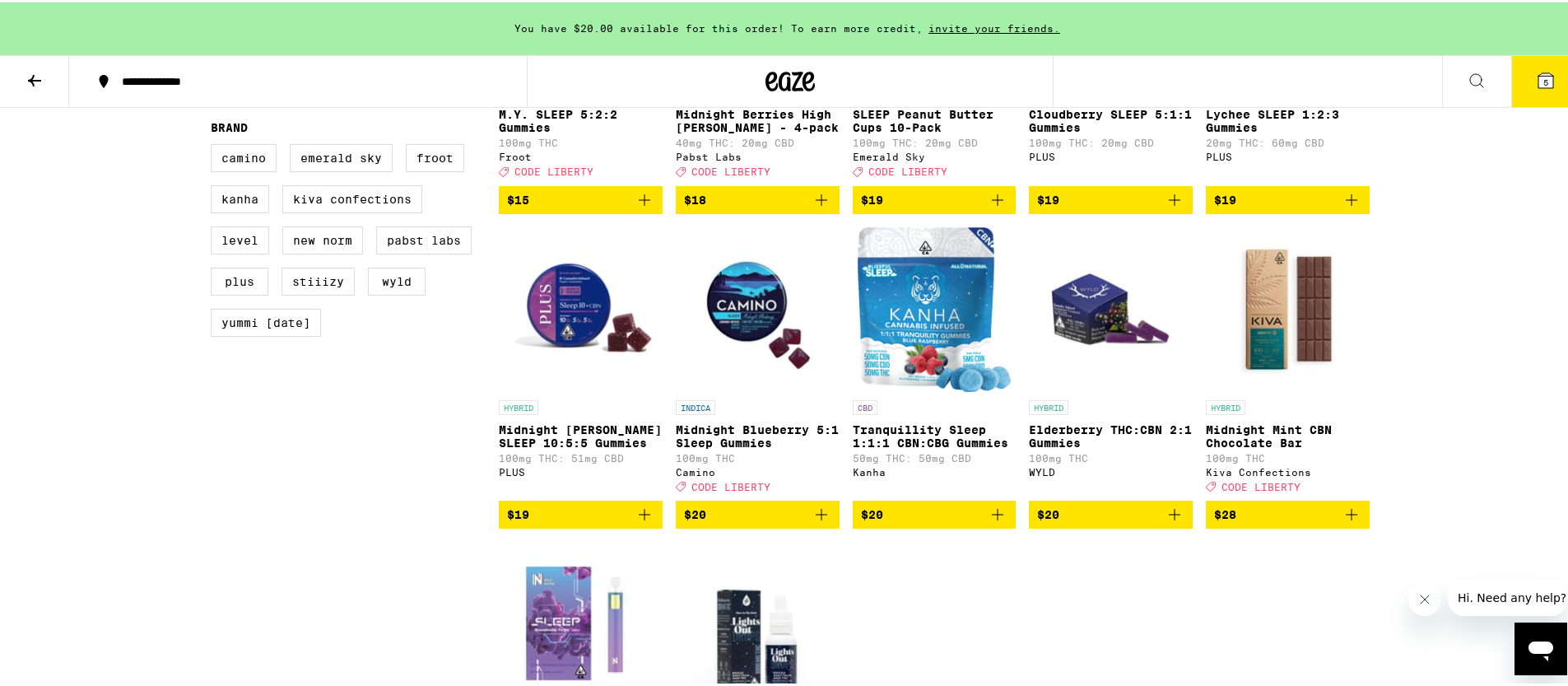
click at [817, 522] on icon "Add to bag" at bounding box center [821, 512] width 20 height 20
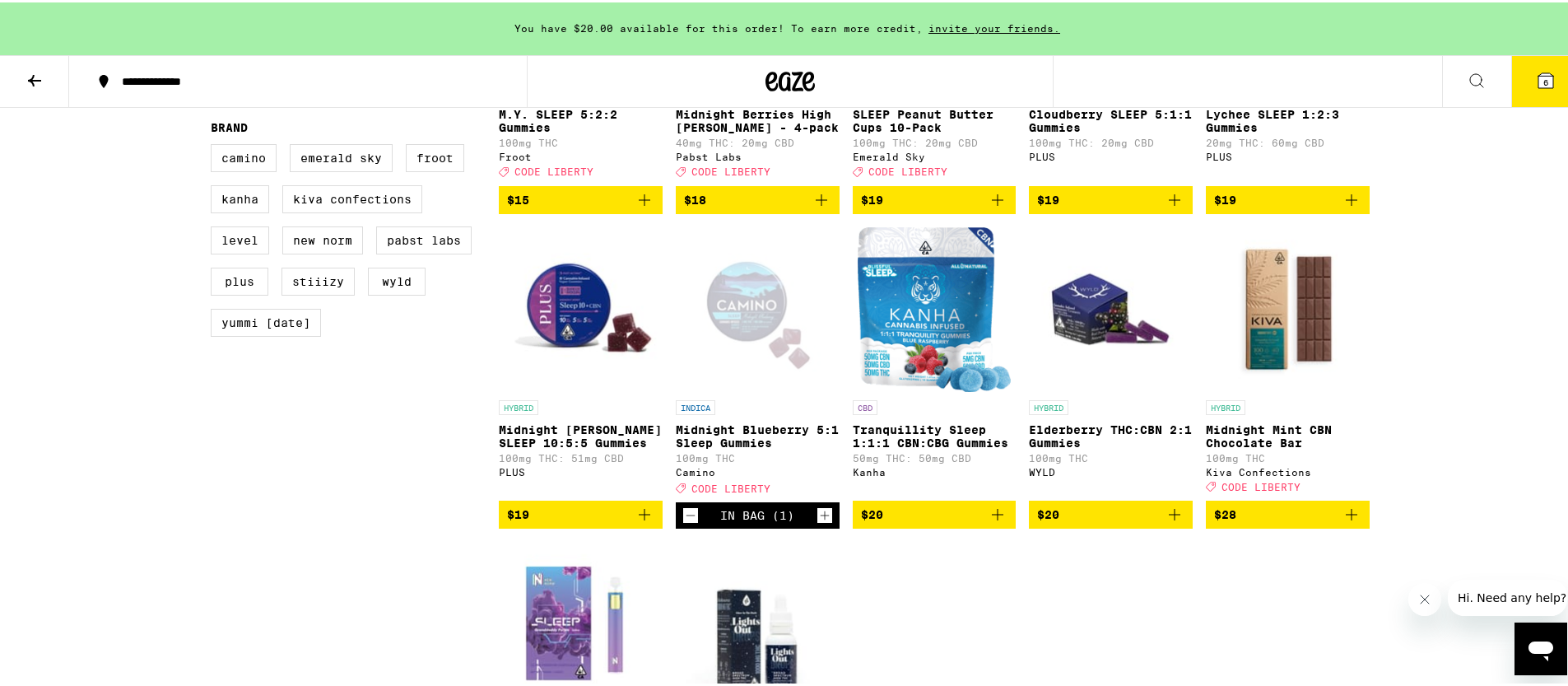
click at [683, 523] on icon "Decrement" at bounding box center [691, 513] width 15 height 20
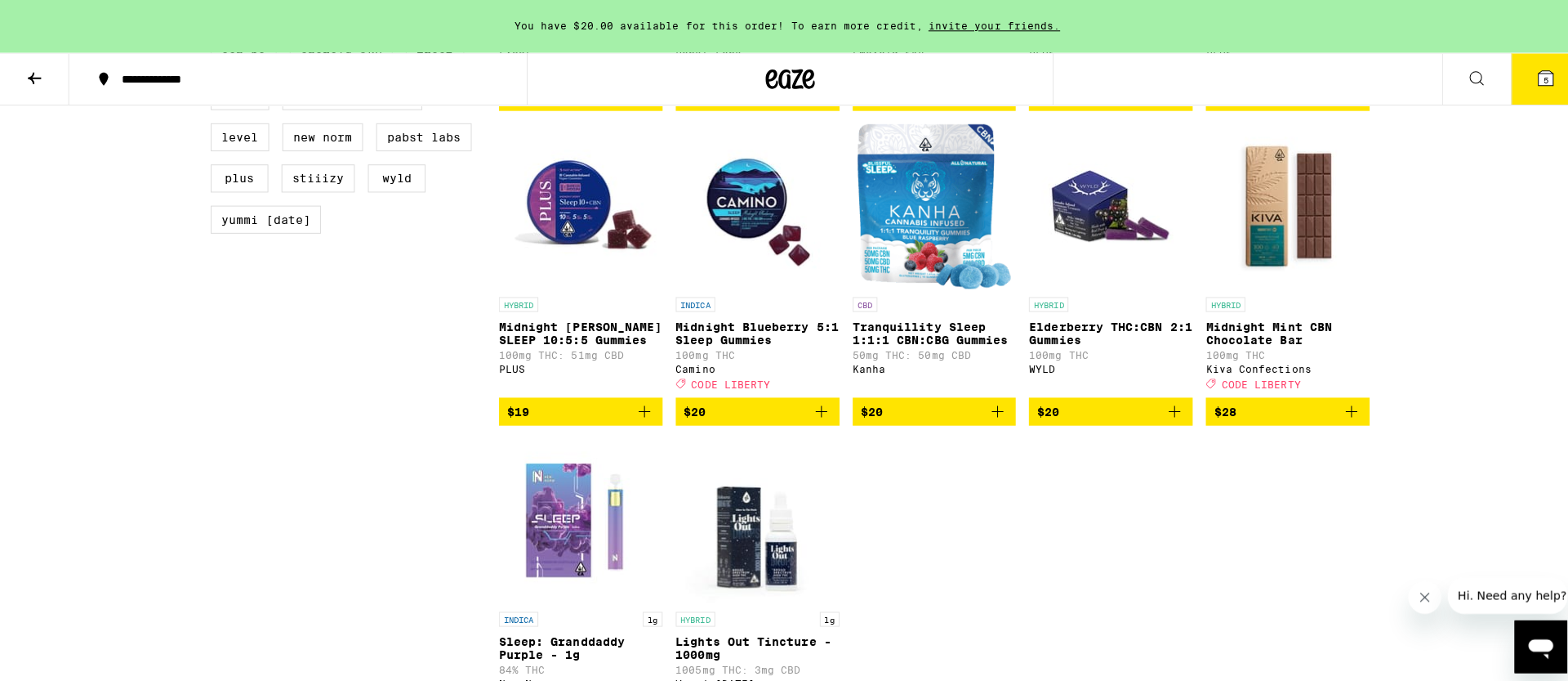
scroll to position [800, 0]
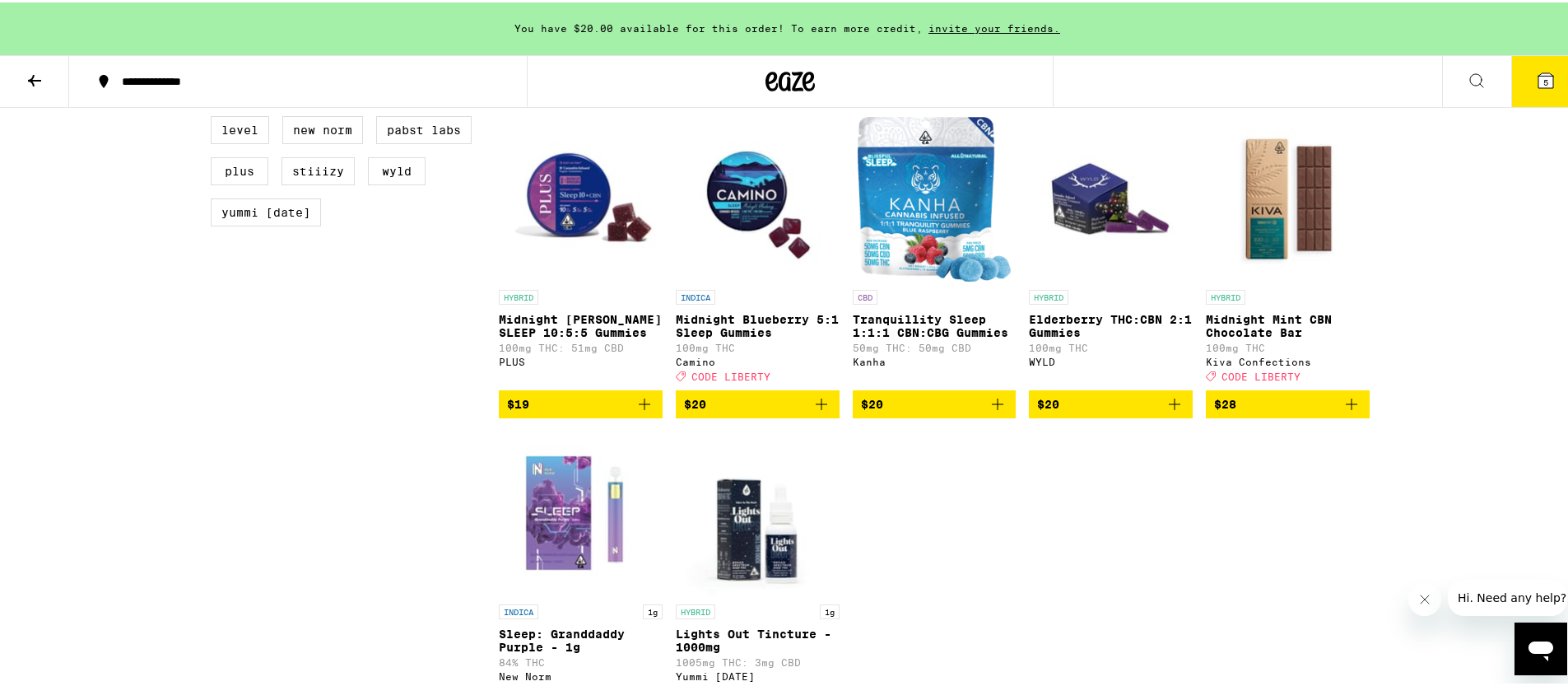
click at [815, 408] on icon "Add to bag" at bounding box center [821, 402] width 12 height 12
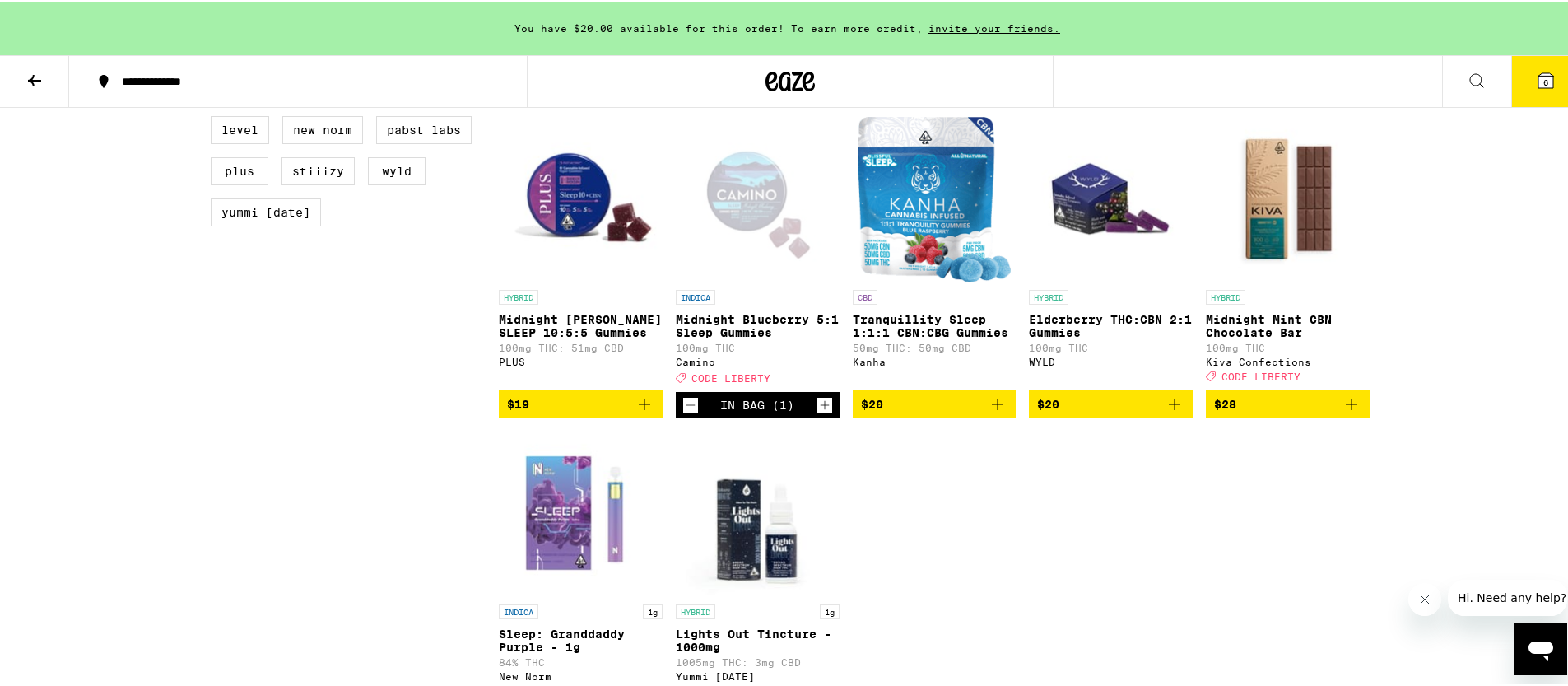
click at [1528, 89] on button "6" at bounding box center [1545, 79] width 69 height 51
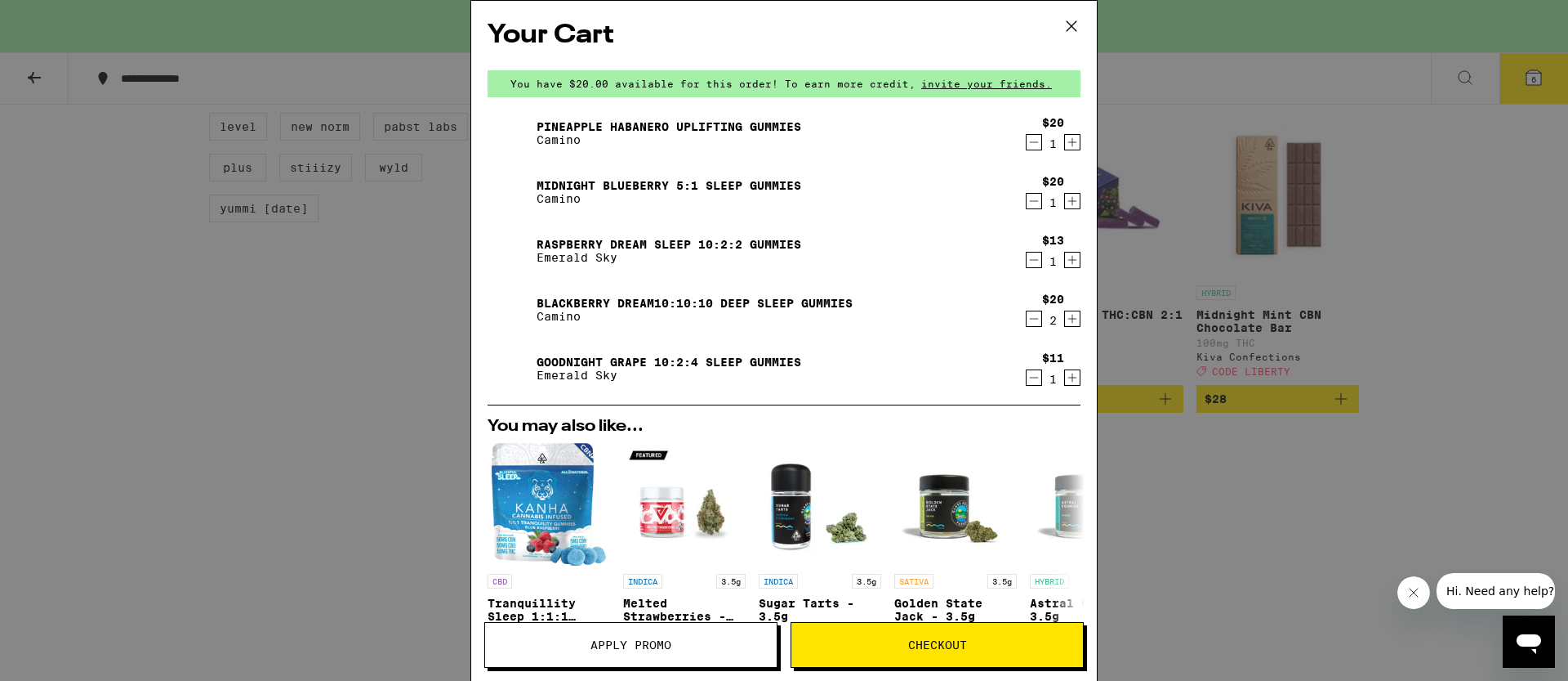
click at [1027, 207] on icon "Decrement" at bounding box center [1034, 202] width 15 height 20
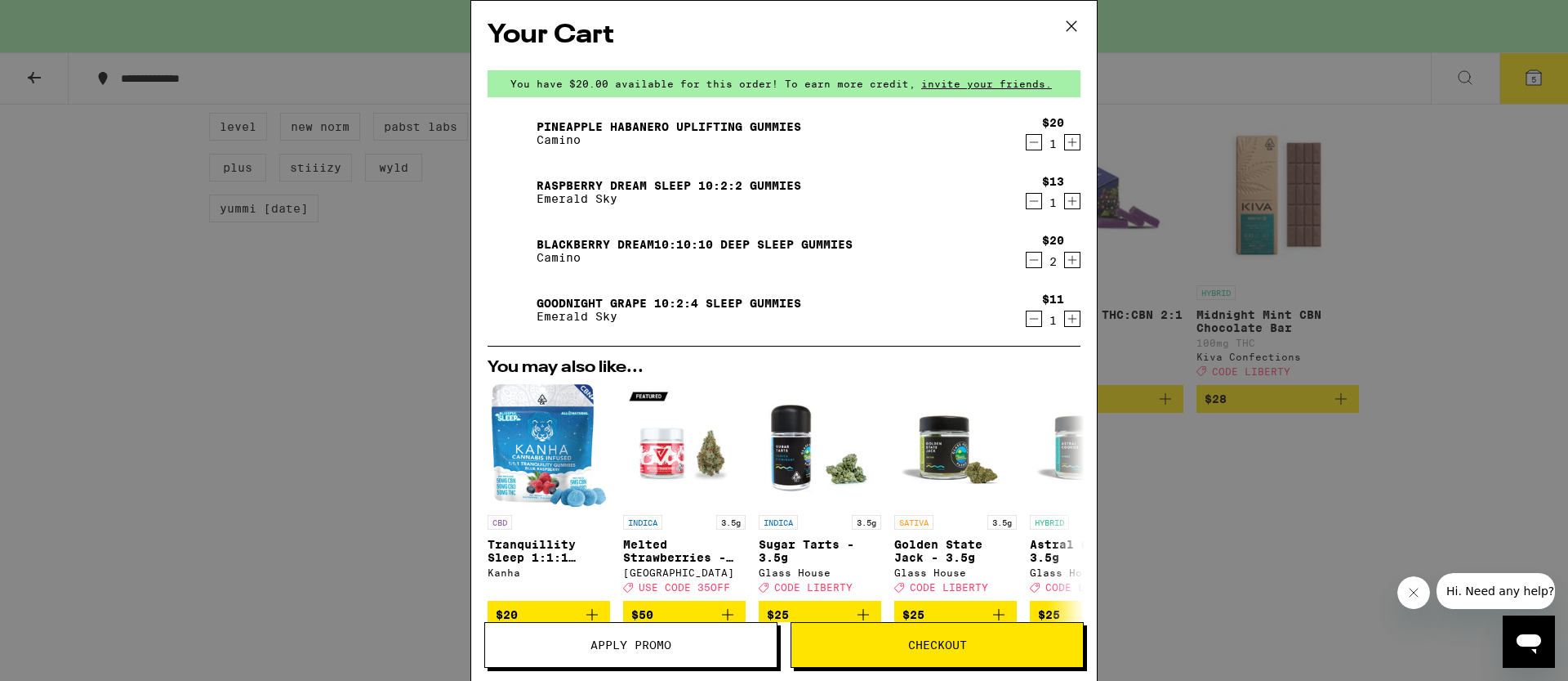
click at [731, 183] on link "Raspberry Dream Sleep 10:2:2 Gummies" at bounding box center [668, 186] width 265 height 13
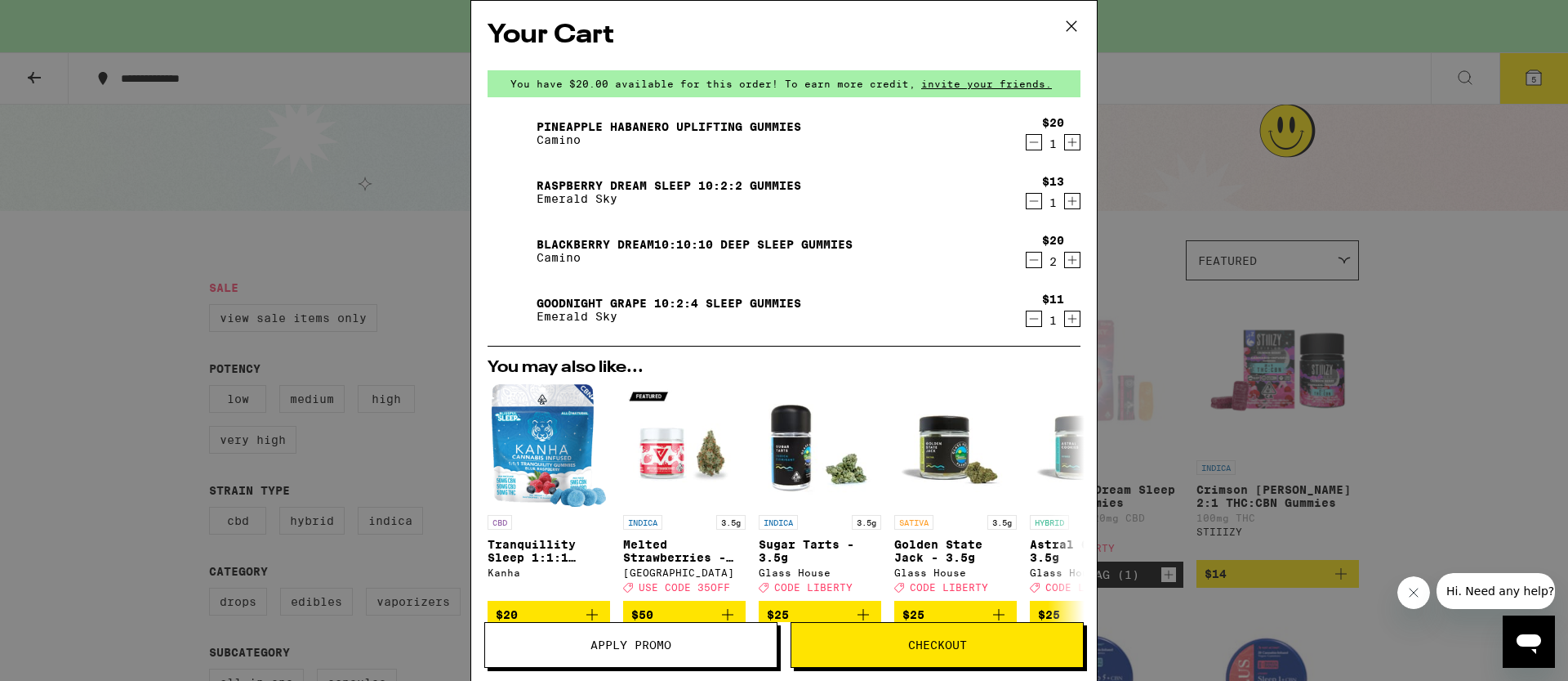
click at [399, 149] on div "Your Cart You have $20.00 available for this order! To earn more credit, invite…" at bounding box center [784, 340] width 1568 height 681
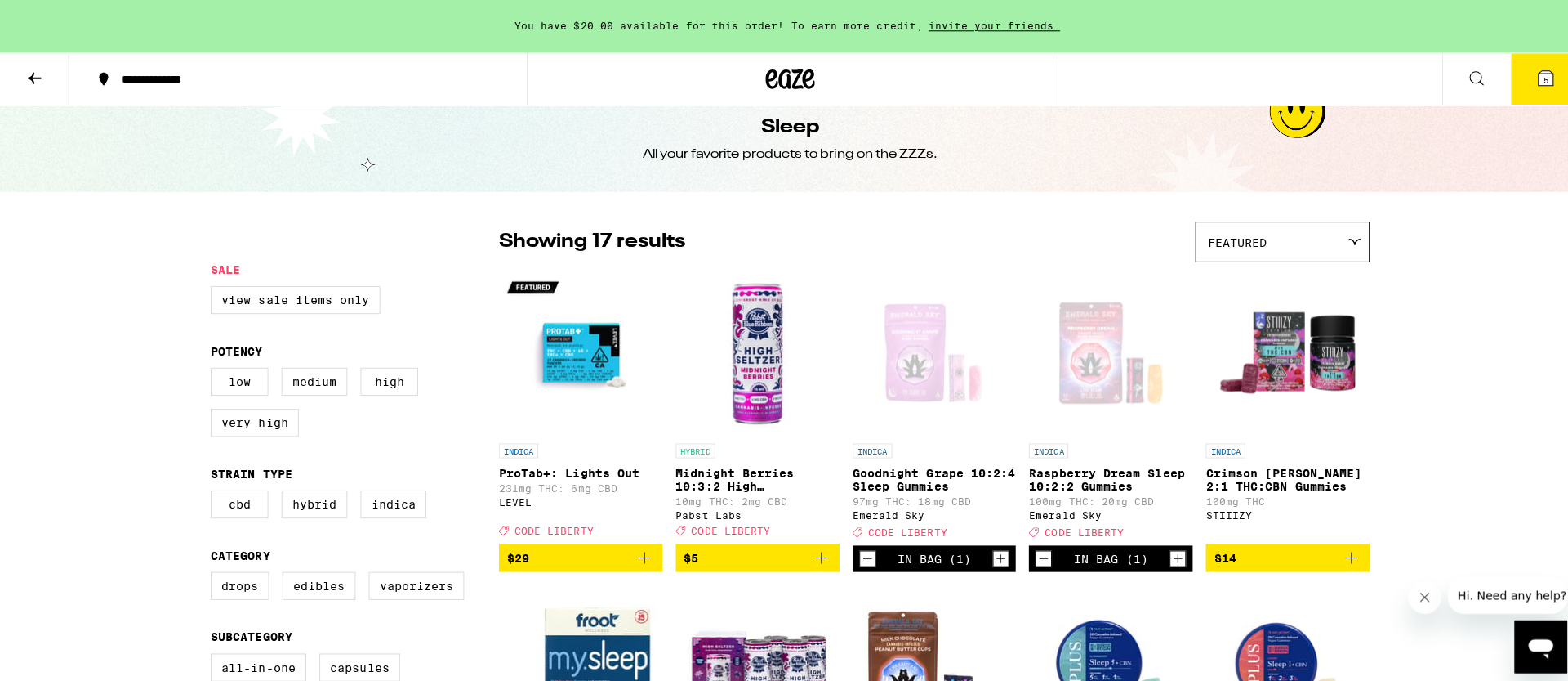
scroll to position [414, 0]
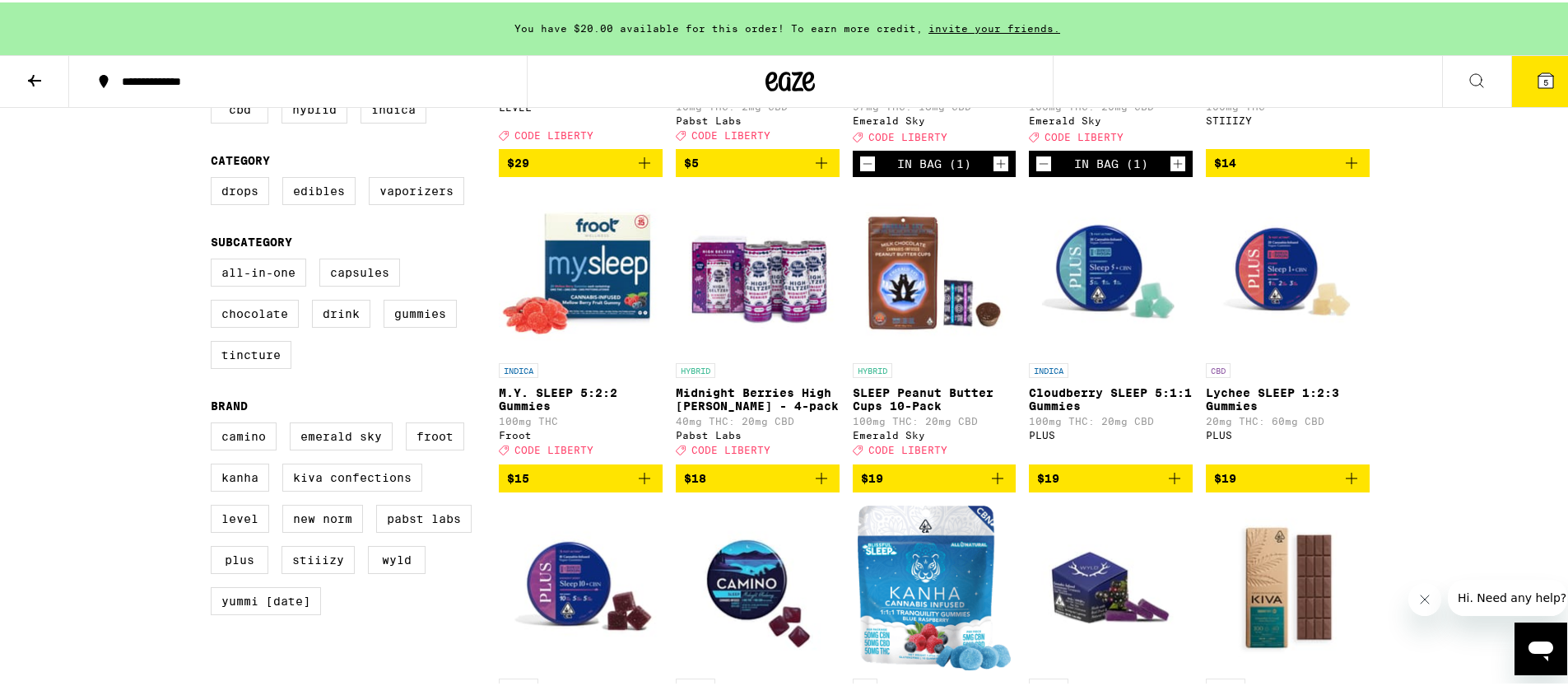
click at [623, 302] on img "Open page for M.Y. SLEEP 5:2:2 Gummies from Froot" at bounding box center [581, 270] width 164 height 165
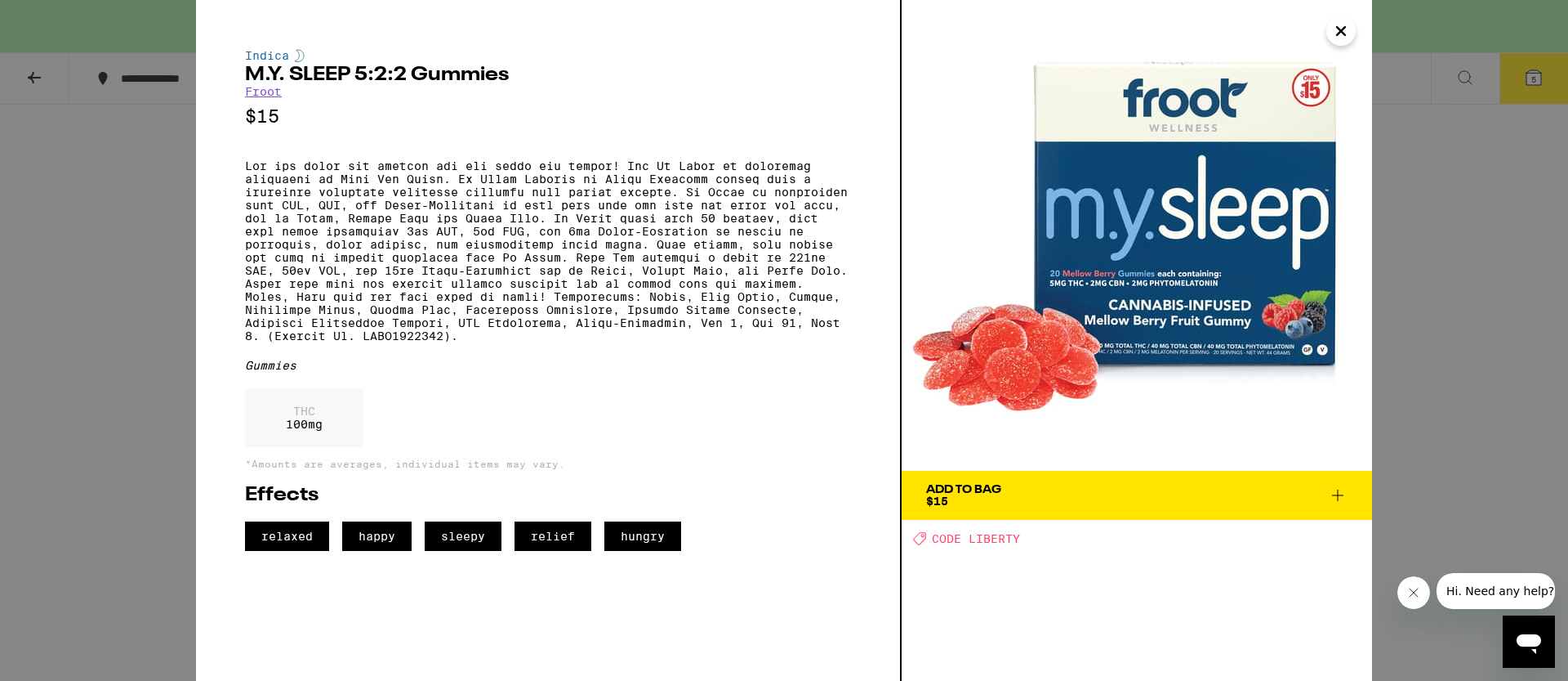
drag, startPoint x: 1334, startPoint y: 496, endPoint x: 1342, endPoint y: 487, distance: 12.0
click at [1334, 496] on icon at bounding box center [1338, 495] width 20 height 20
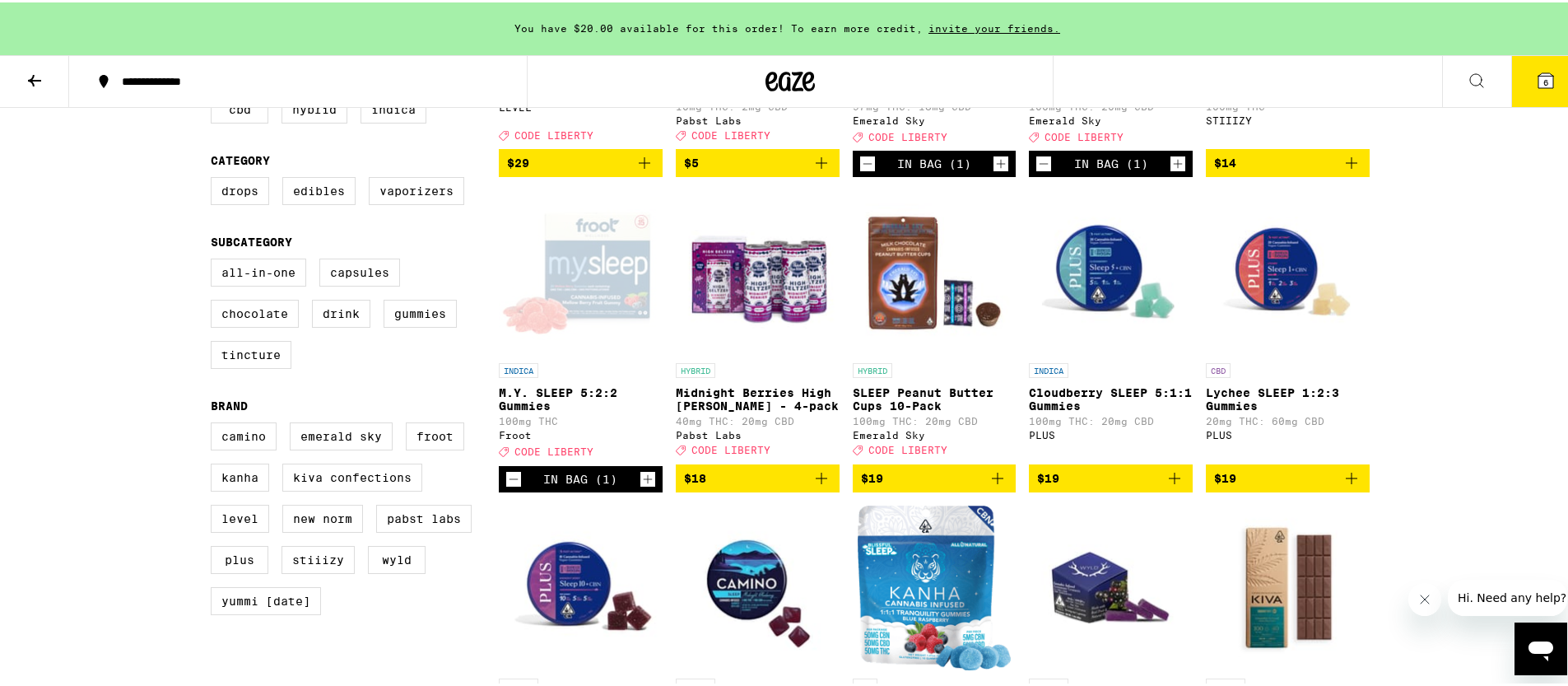
click at [1538, 85] on icon at bounding box center [1545, 79] width 15 height 15
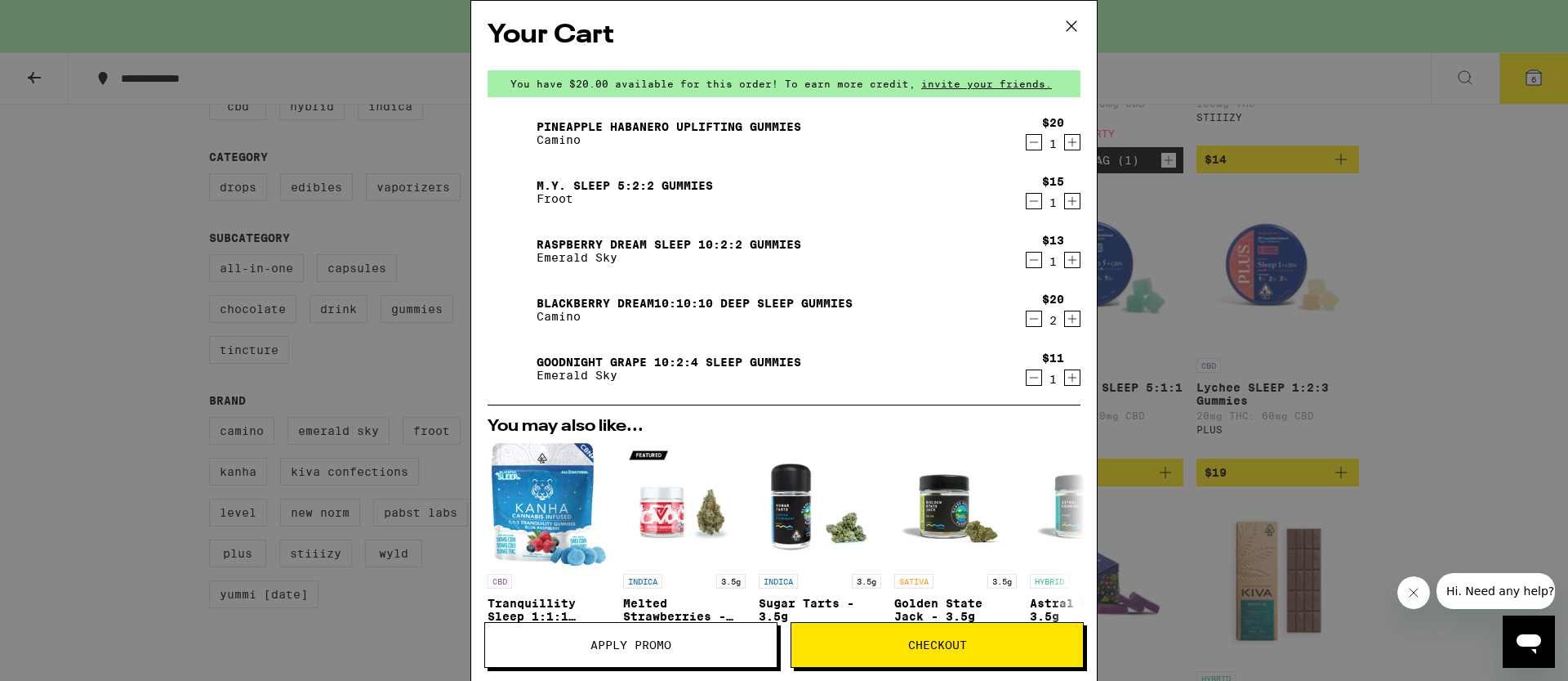
click at [654, 179] on link "M.Y. SLEEP 5:2:2 Gummies" at bounding box center [624, 186] width 177 height 13
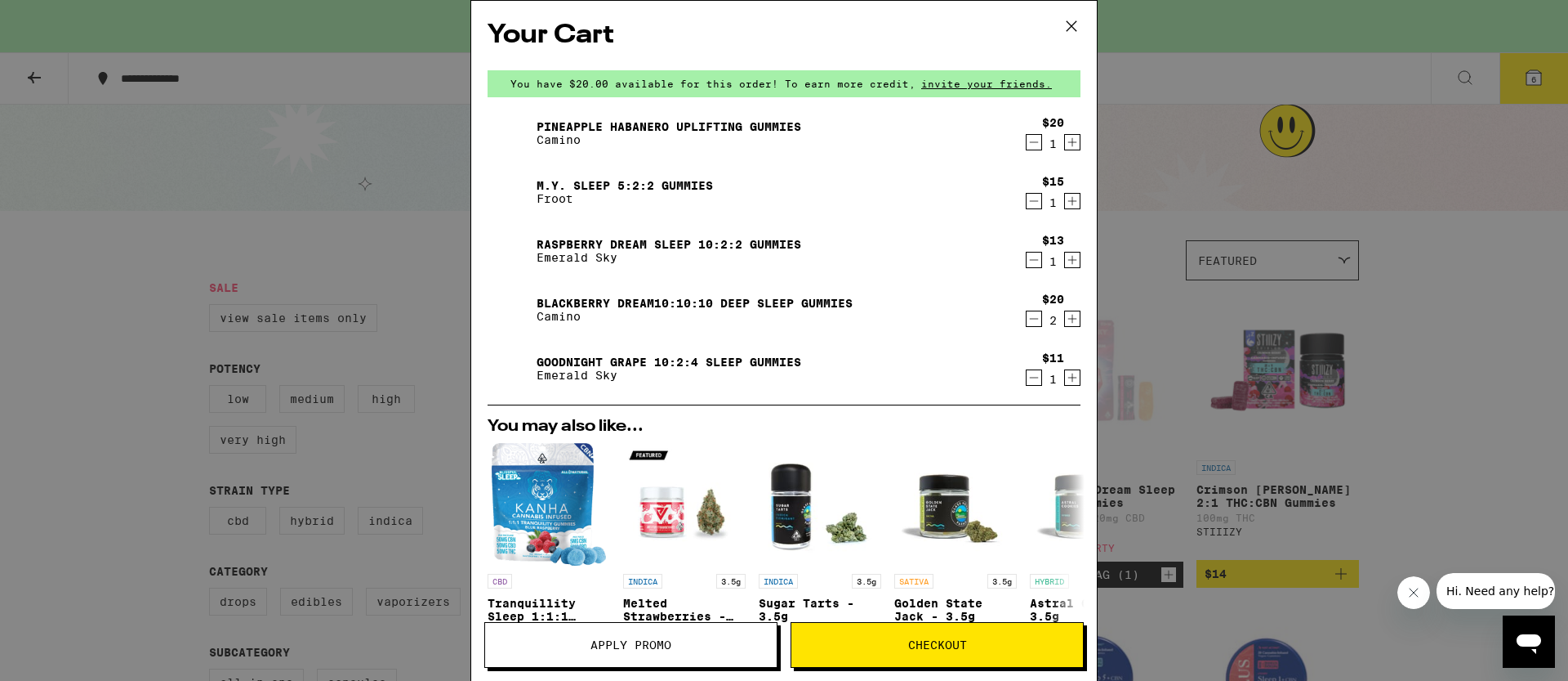
click at [1182, 387] on div "Your Cart You have $20.00 available for this order! To earn more credit, invite…" at bounding box center [784, 340] width 1568 height 681
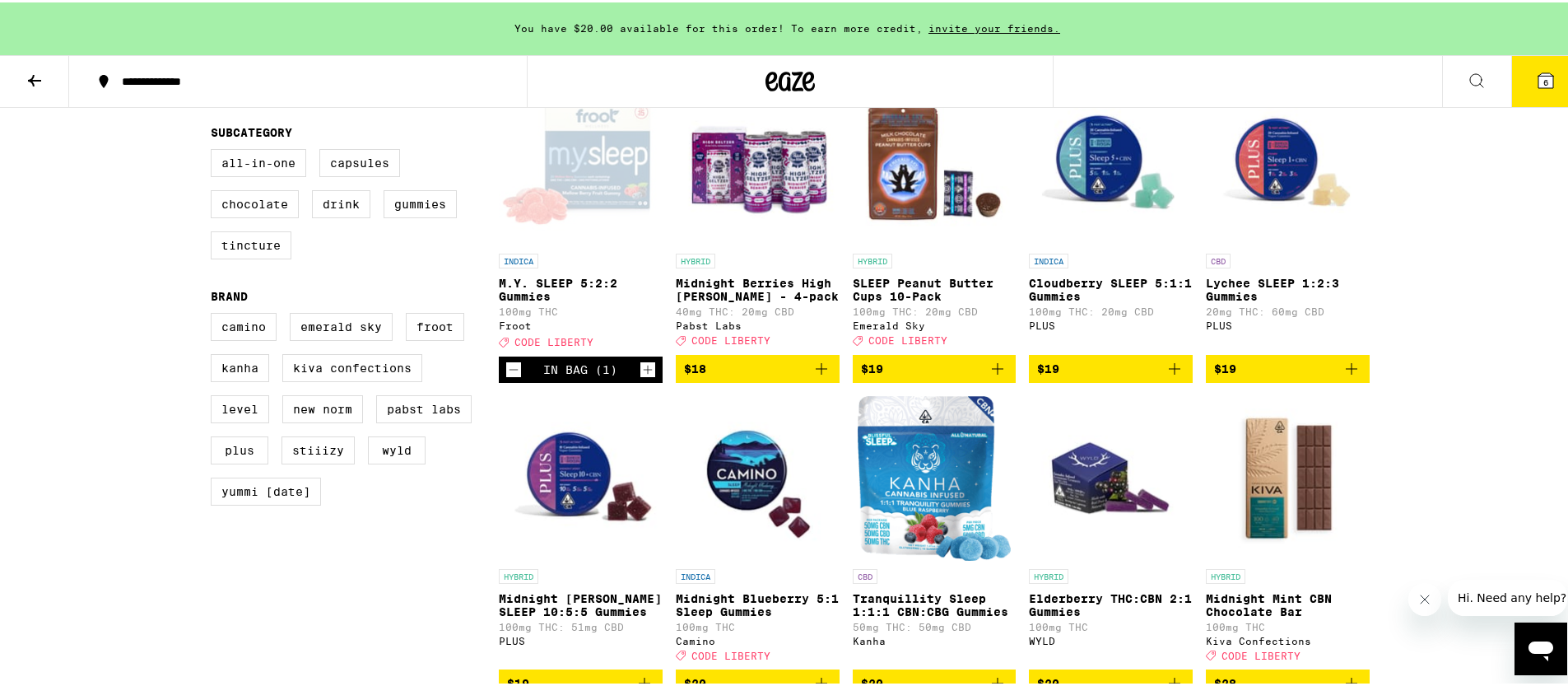
scroll to position [634, 0]
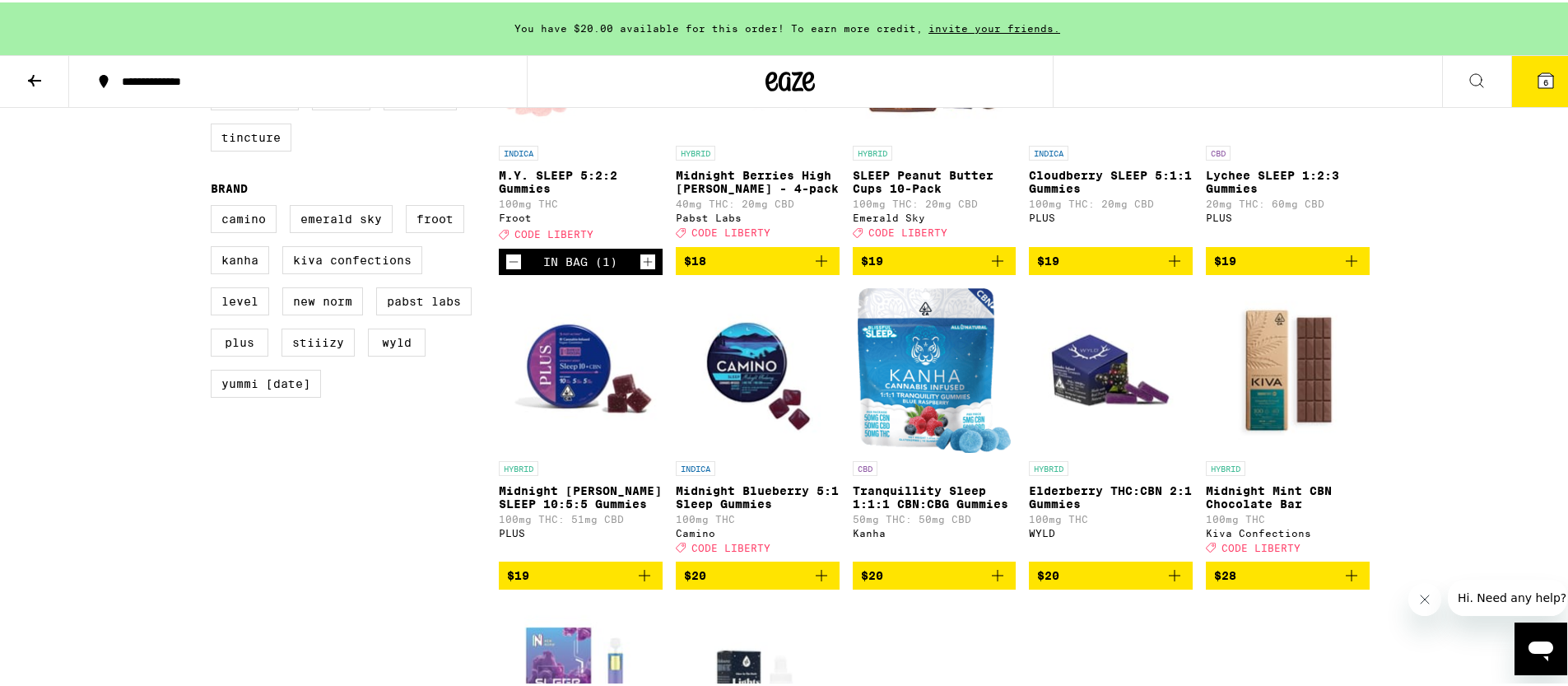
click at [732, 399] on img "Open page for Midnight Blueberry 5:1 Sleep Gummies from Camino" at bounding box center [758, 368] width 164 height 165
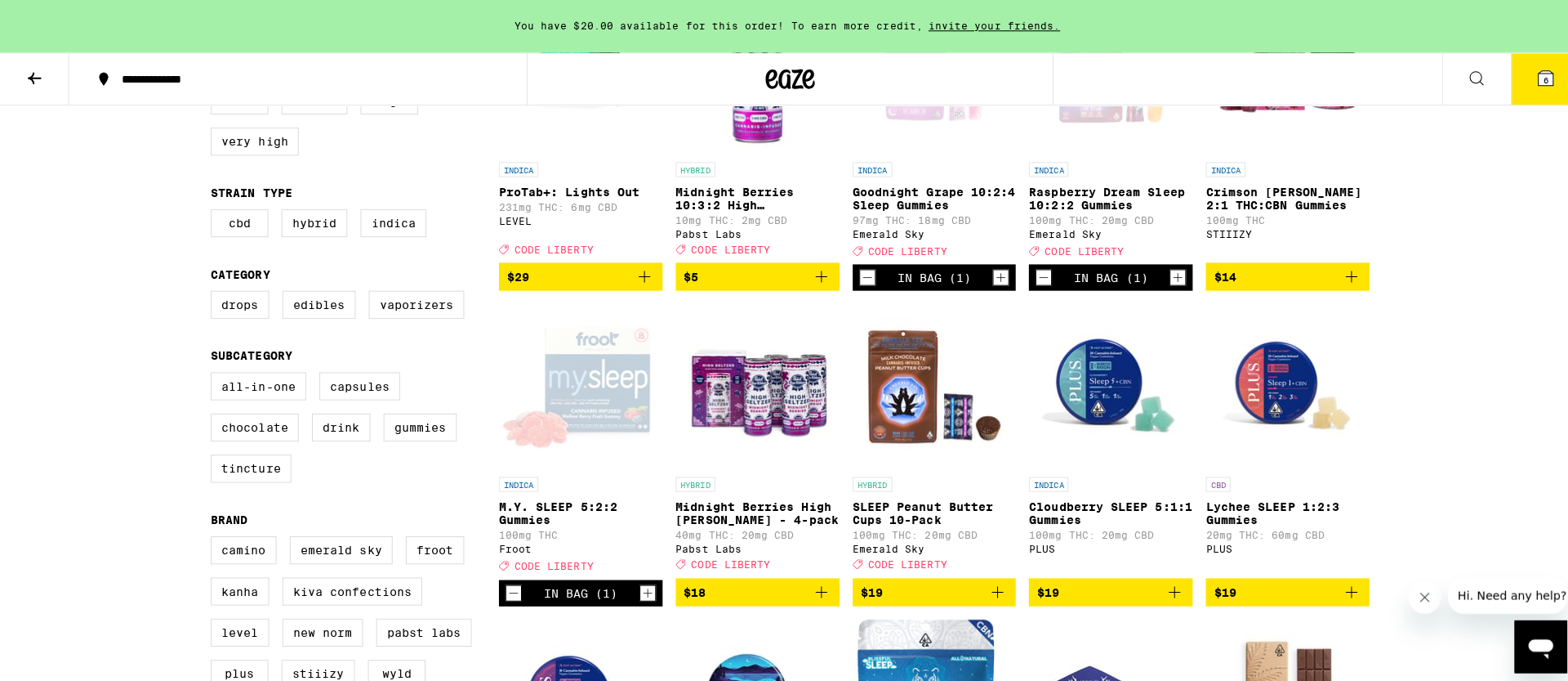
scroll to position [289, 0]
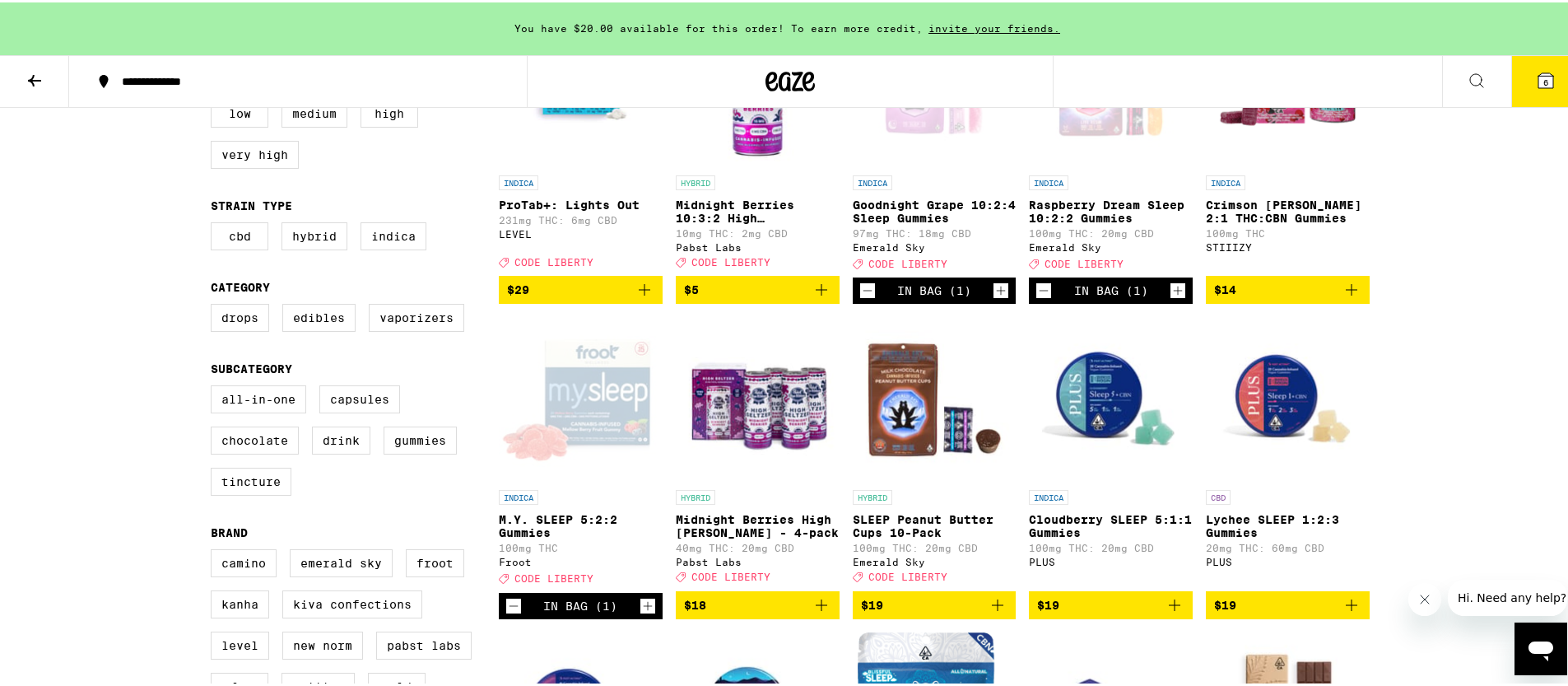
click at [609, 440] on div "Open page for M.Y. SLEEP 5:2:2 Gummies from Froot" at bounding box center [581, 396] width 164 height 165
click at [1538, 71] on icon at bounding box center [1545, 79] width 15 height 15
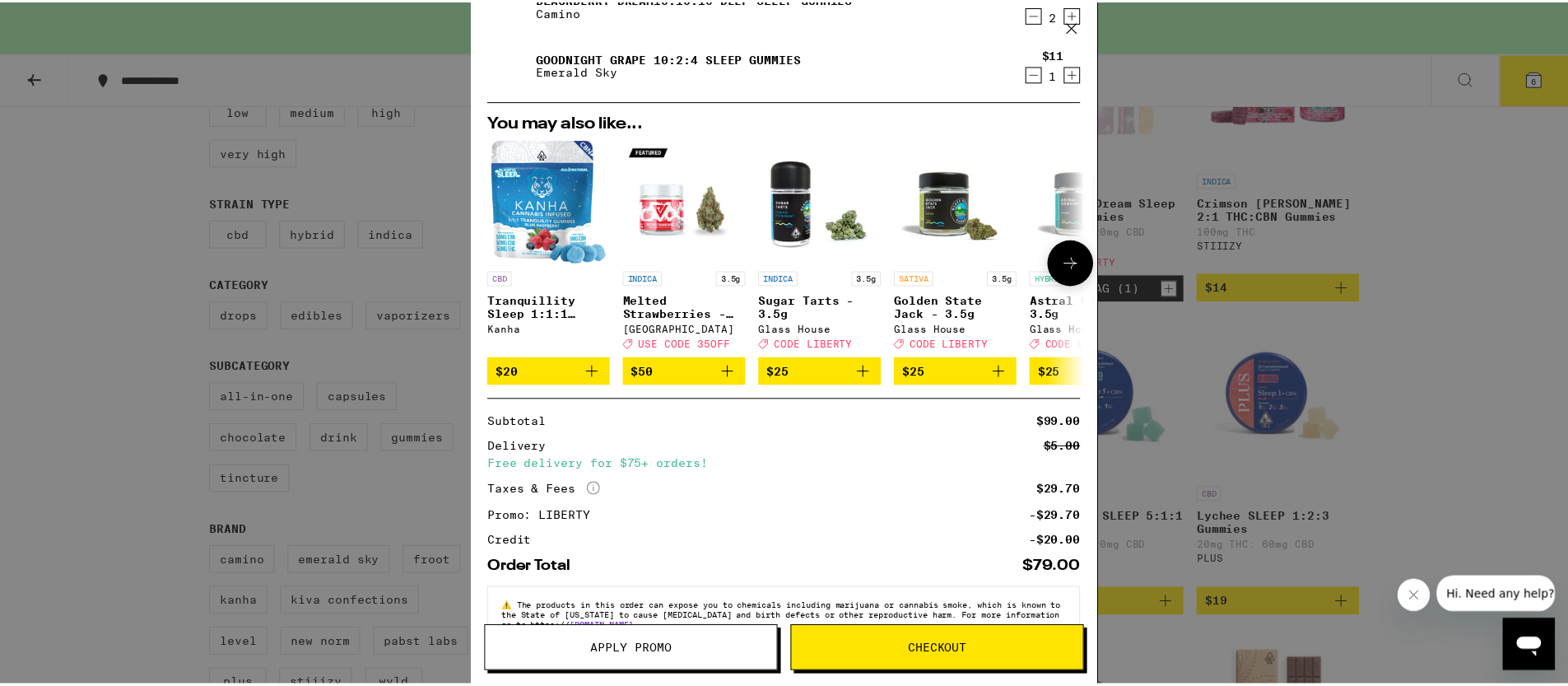
scroll to position [358, 0]
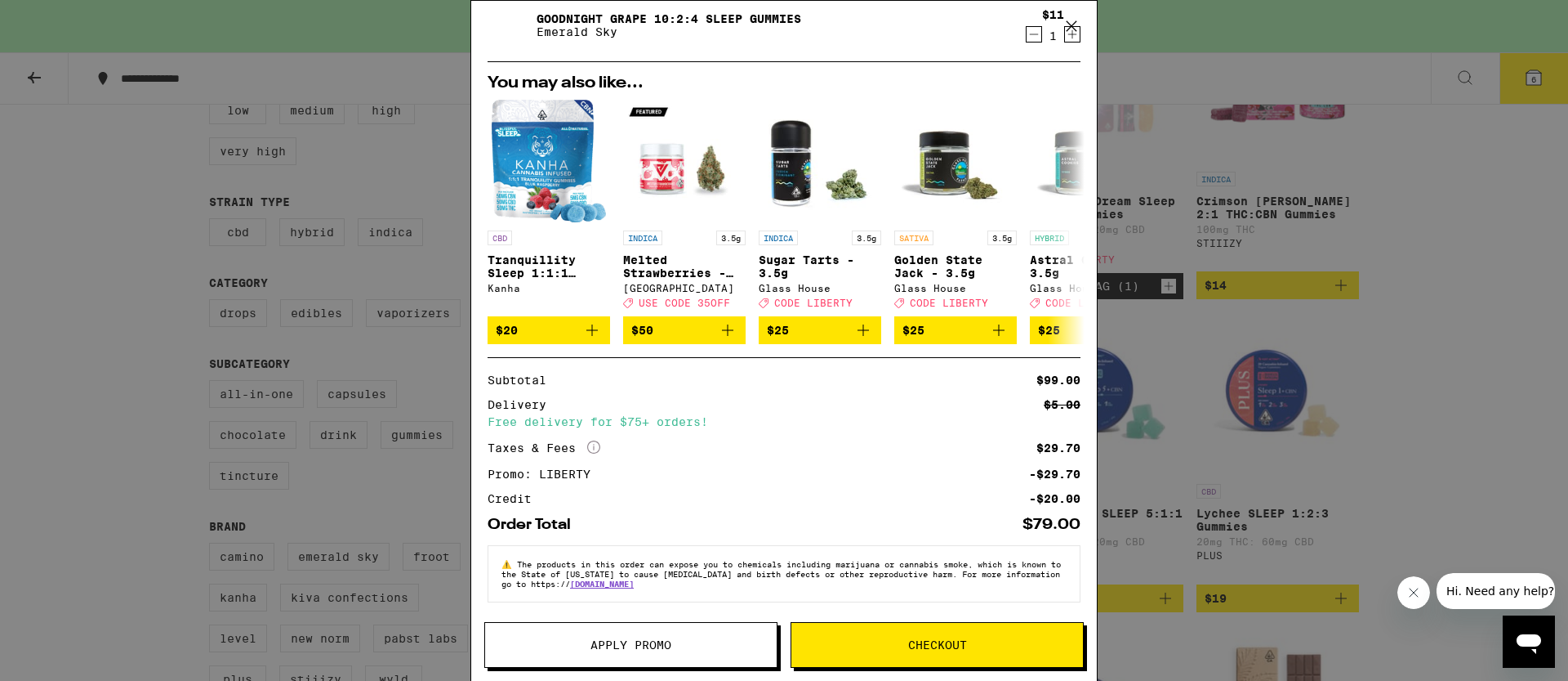
click at [1415, 454] on div "Your Cart You have $20.00 available for this order! To earn more credit, invite…" at bounding box center [784, 340] width 1568 height 681
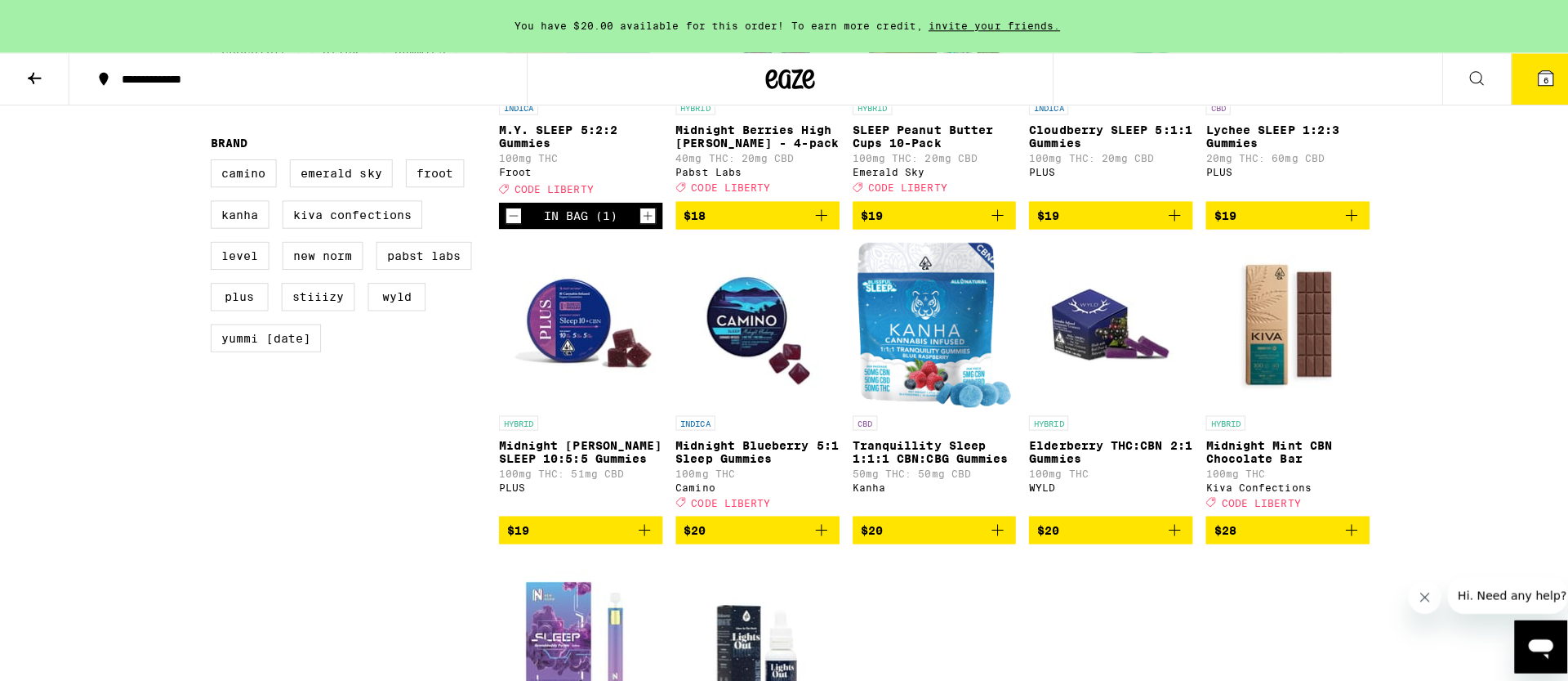
scroll to position [439, 0]
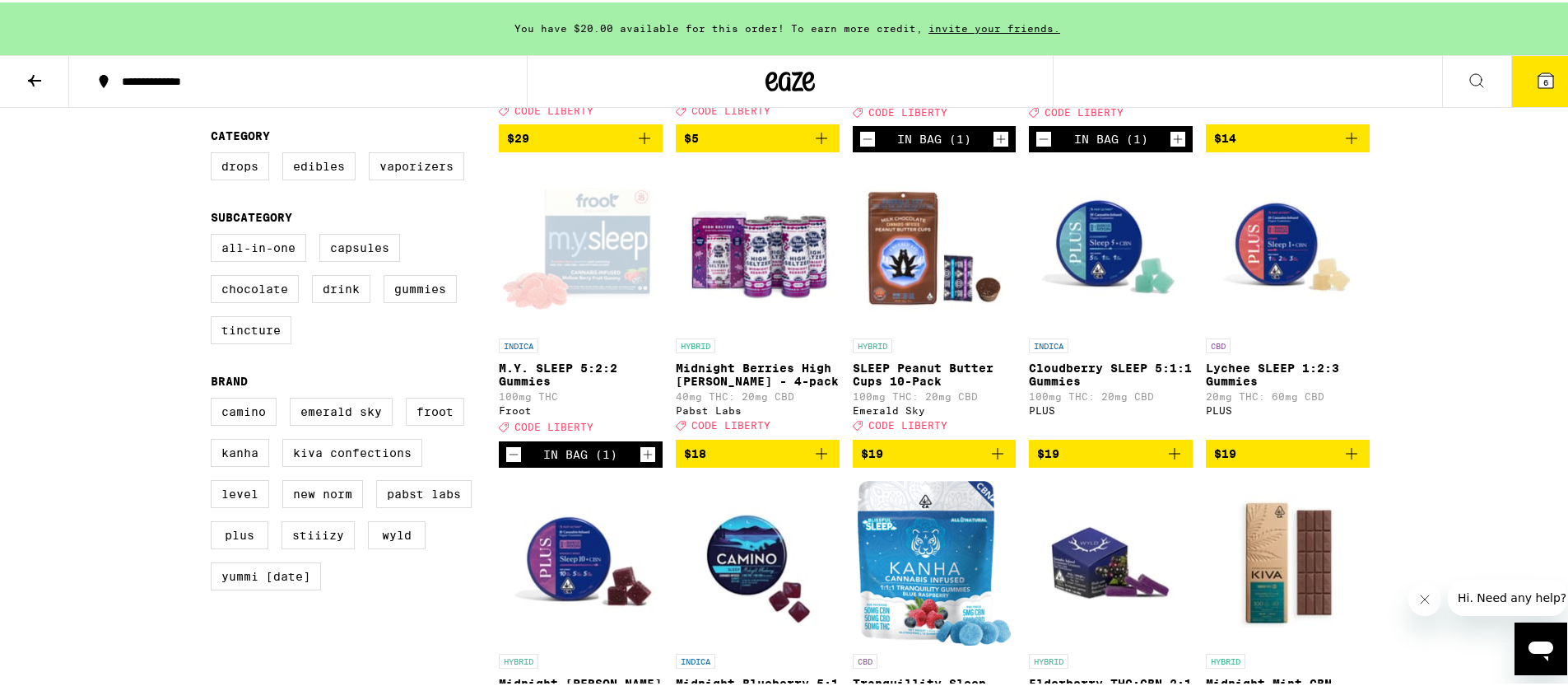
click at [1538, 81] on icon at bounding box center [1545, 79] width 15 height 15
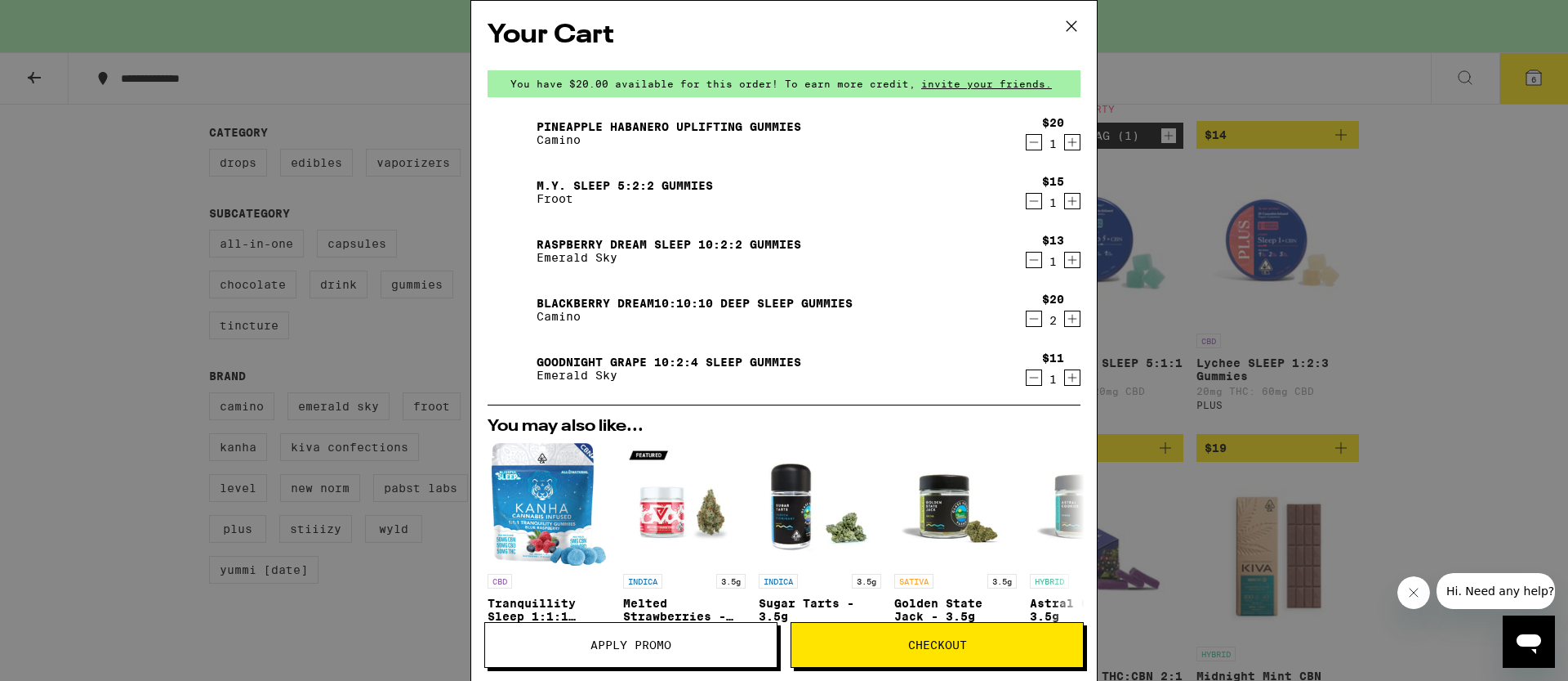
click at [956, 642] on span "Checkout" at bounding box center [937, 645] width 59 height 12
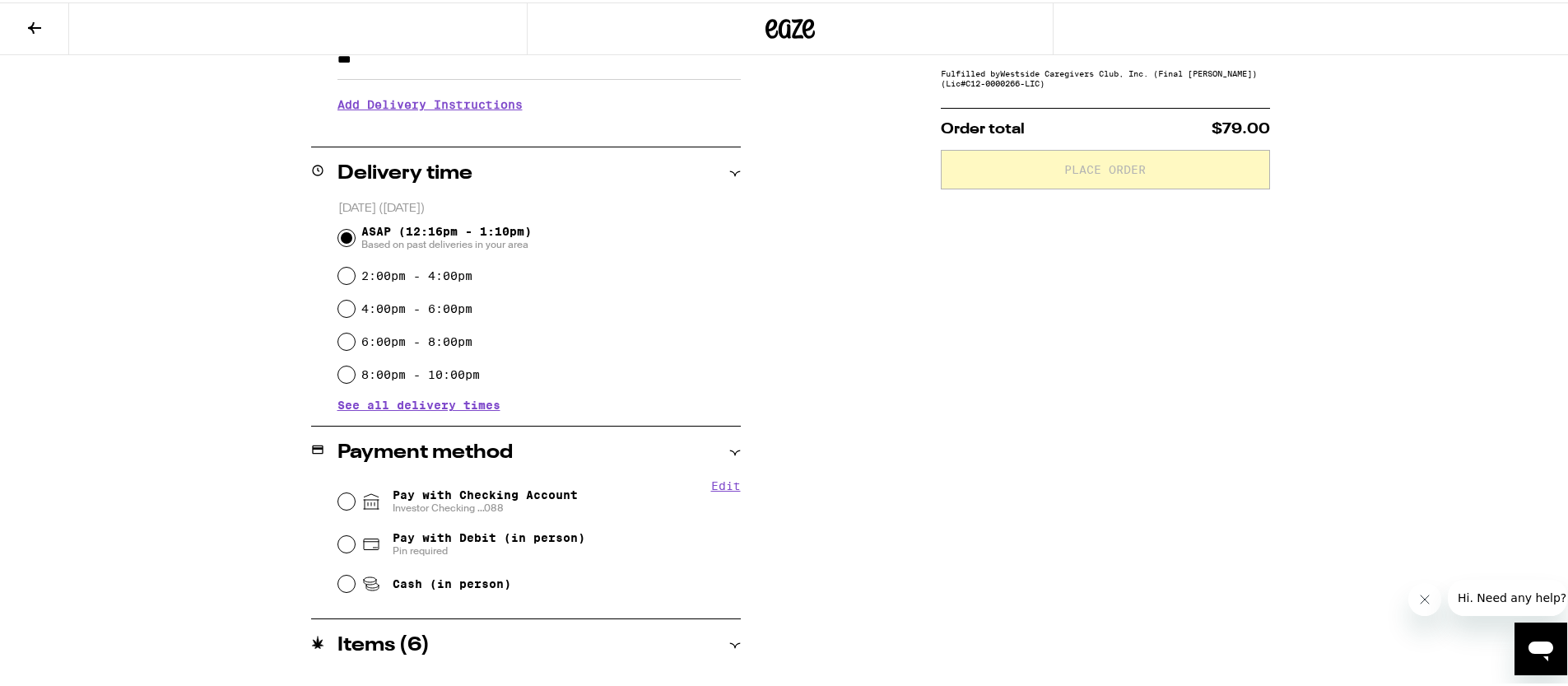
scroll to position [421, 0]
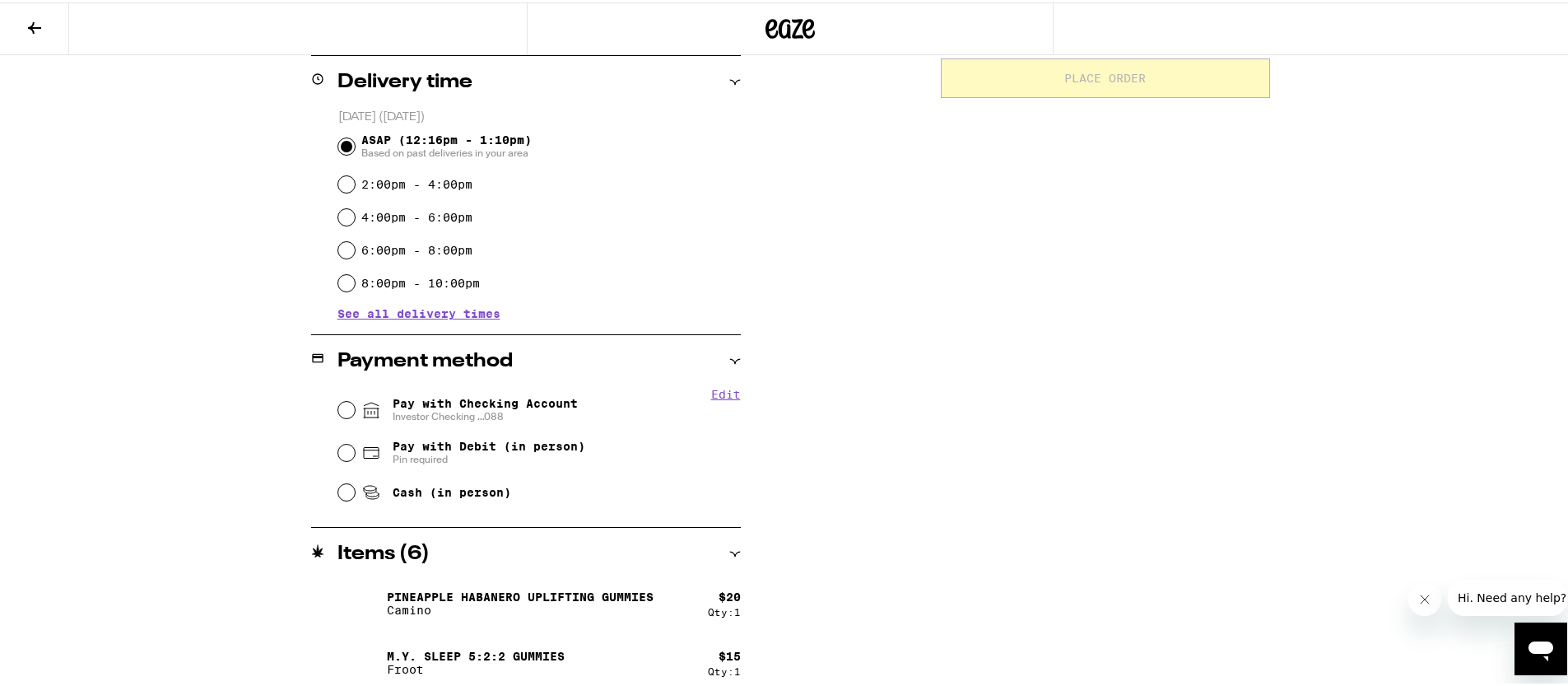
click at [462, 405] on span "Pay with Checking Account Investor Checking ...088" at bounding box center [485, 408] width 185 height 27
click at [355, 405] on input "Pay with Checking Account Investor Checking ...088" at bounding box center [347, 408] width 17 height 17
radio input "true"
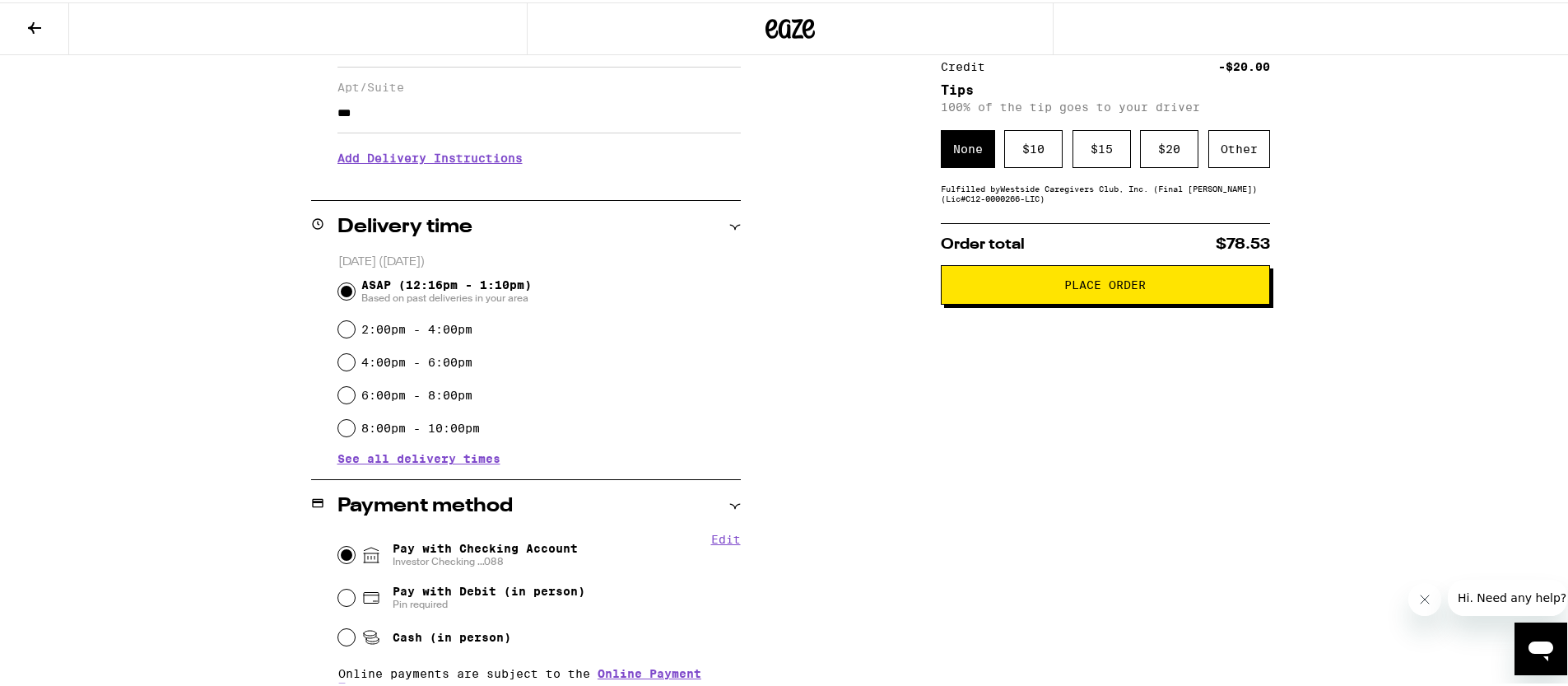
scroll to position [161, 0]
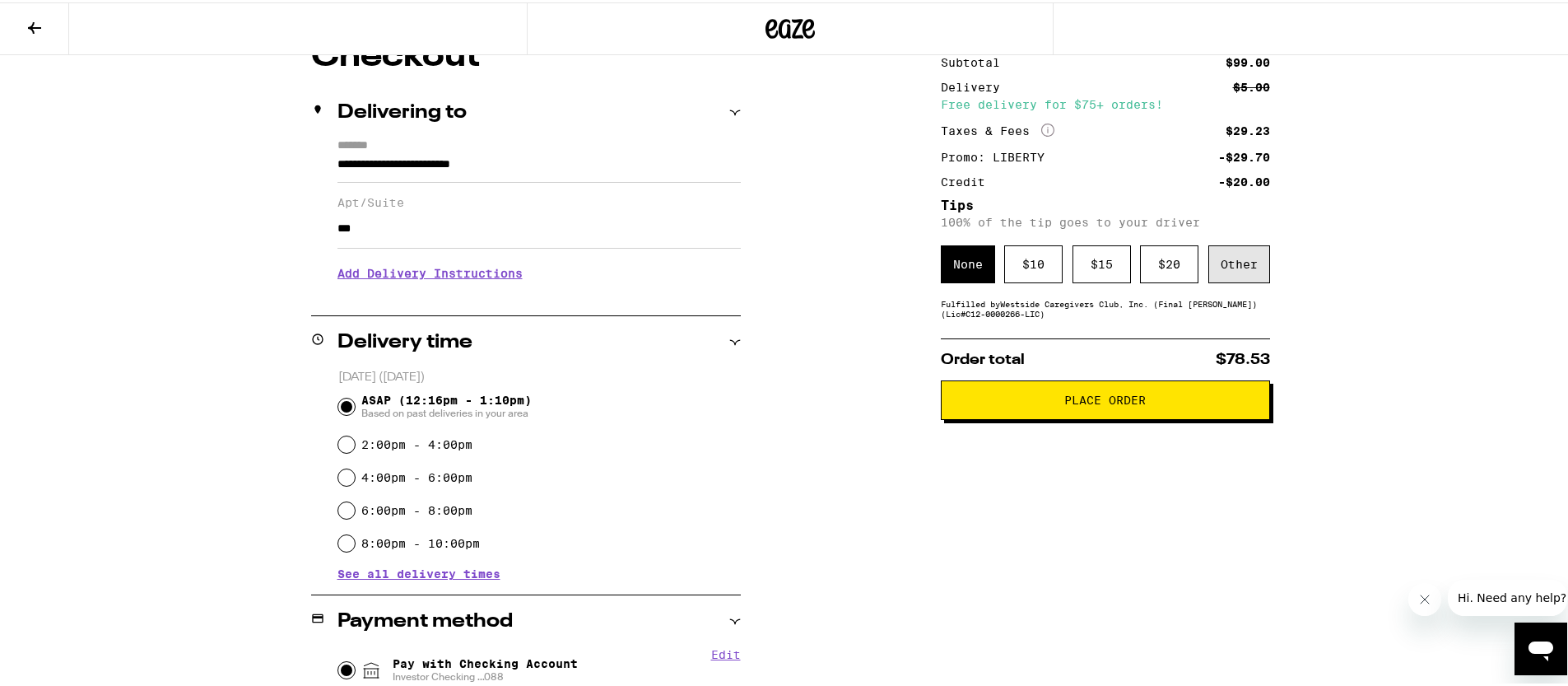
click at [1236, 275] on div "Other" at bounding box center [1239, 262] width 62 height 38
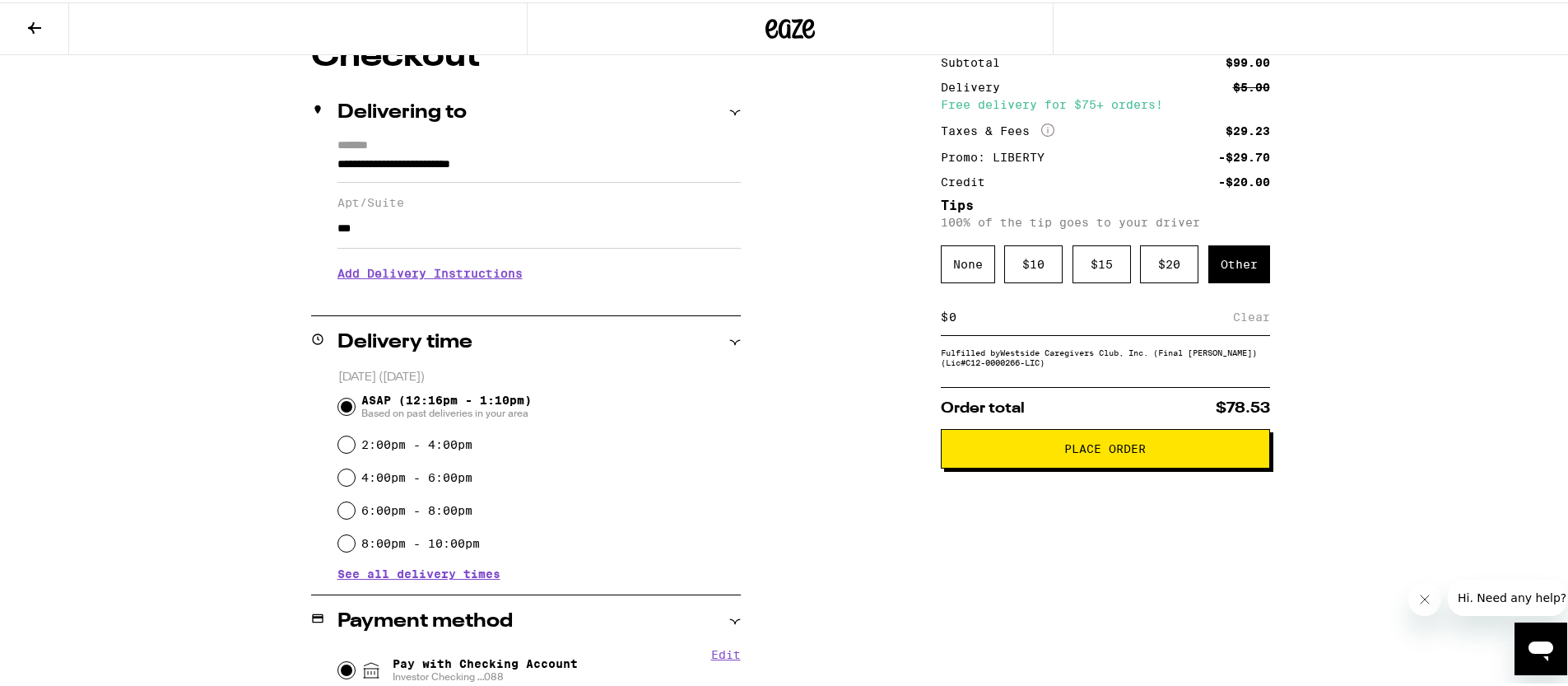
type input "4"
type input "3"
type input "4"
click at [1241, 320] on div "Save" at bounding box center [1254, 314] width 29 height 36
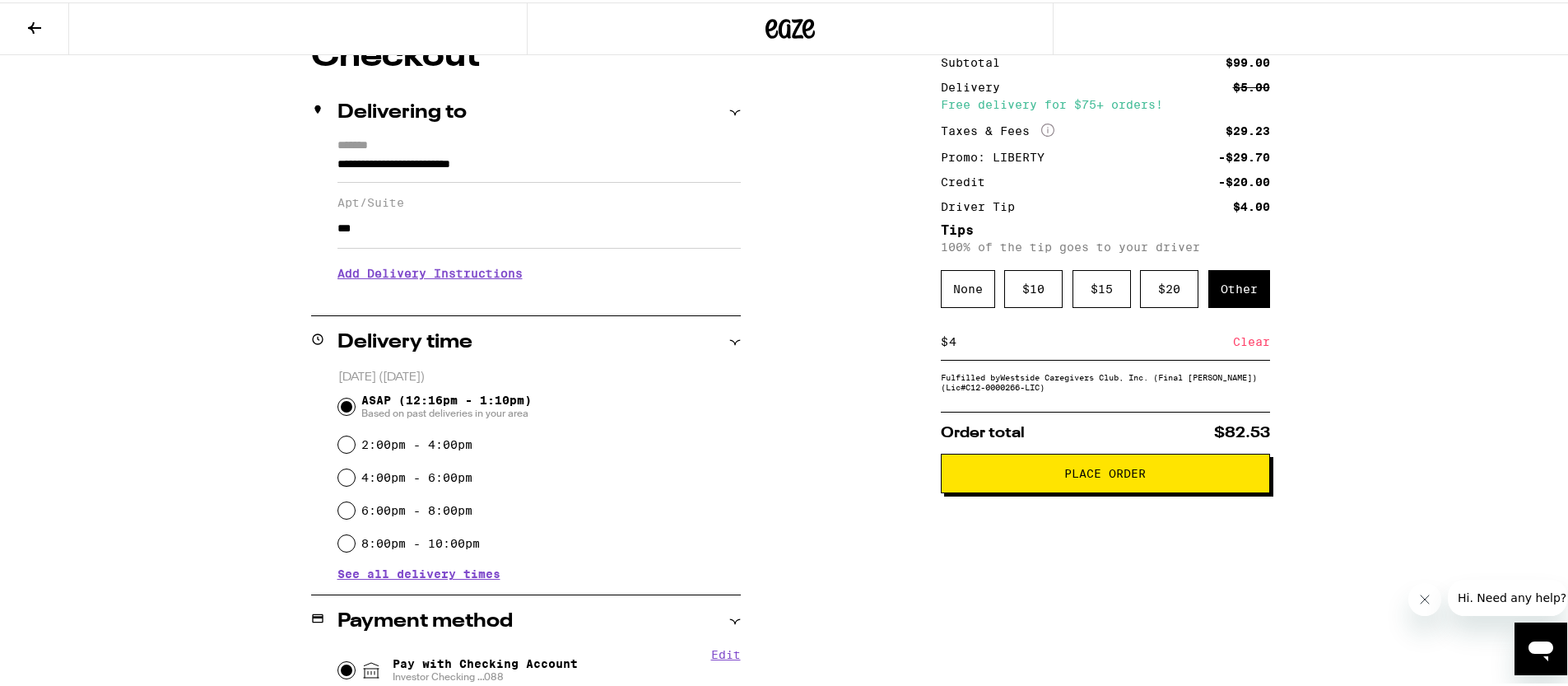
click at [1132, 347] on input "4" at bounding box center [1090, 339] width 285 height 15
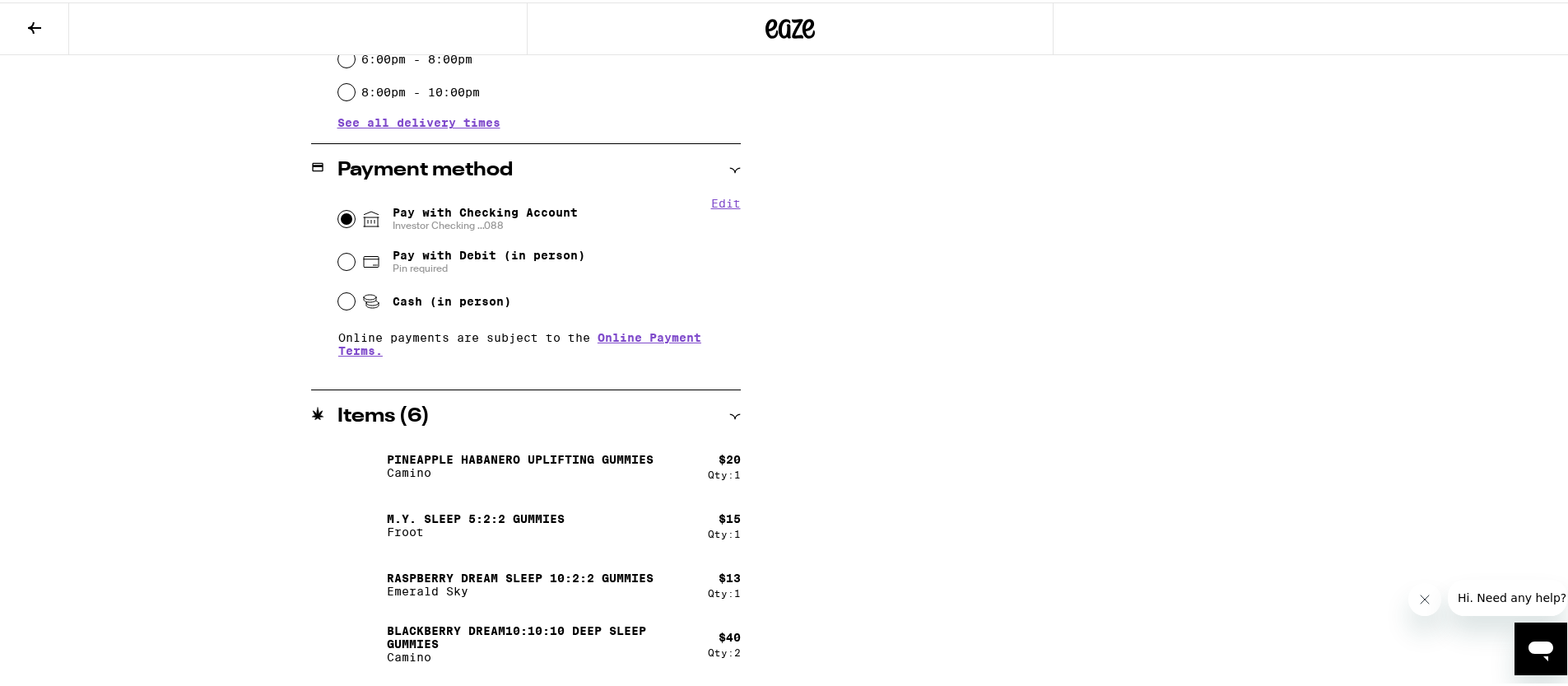
scroll to position [498, 0]
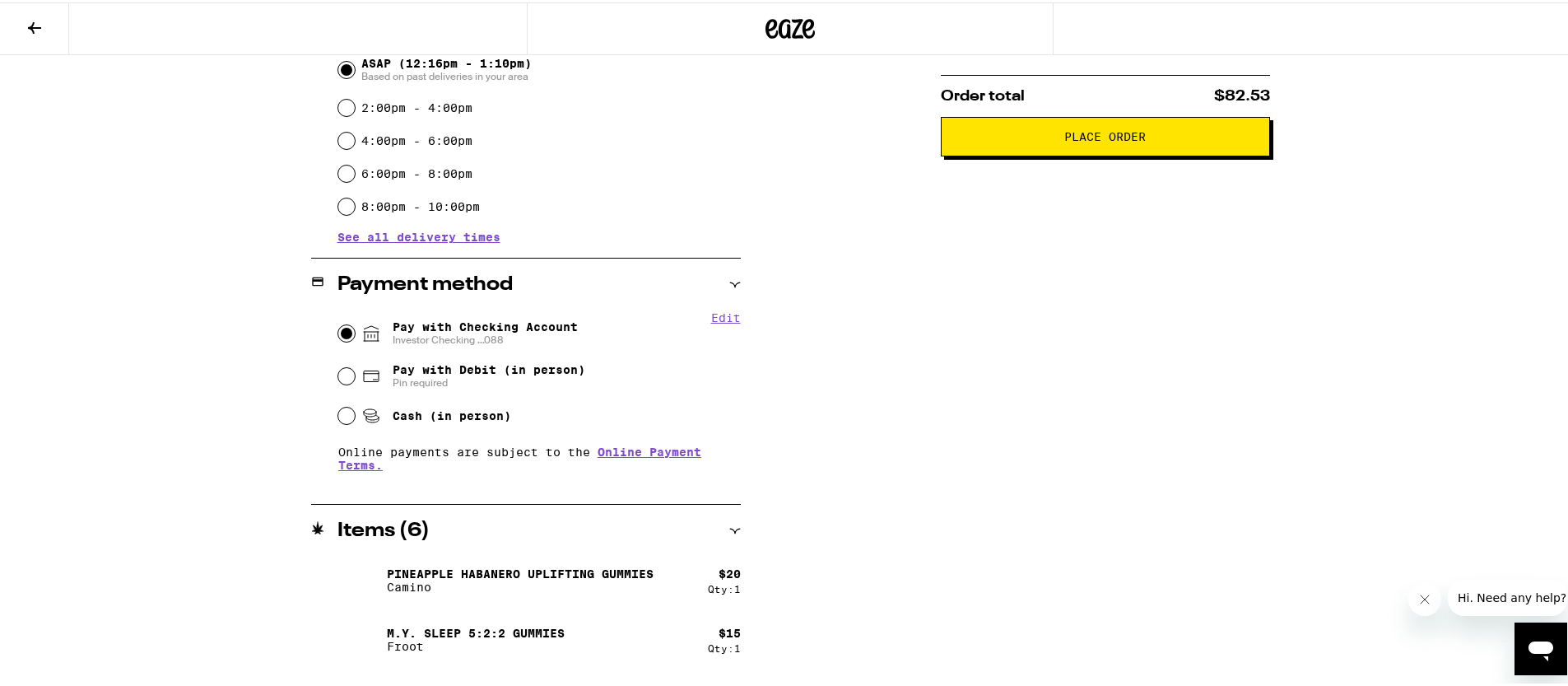
click at [431, 177] on label "6:00pm - 8:00pm" at bounding box center [416, 171] width 111 height 13
click at [355, 177] on input "6:00pm - 8:00pm" at bounding box center [347, 171] width 17 height 17
radio input "true"
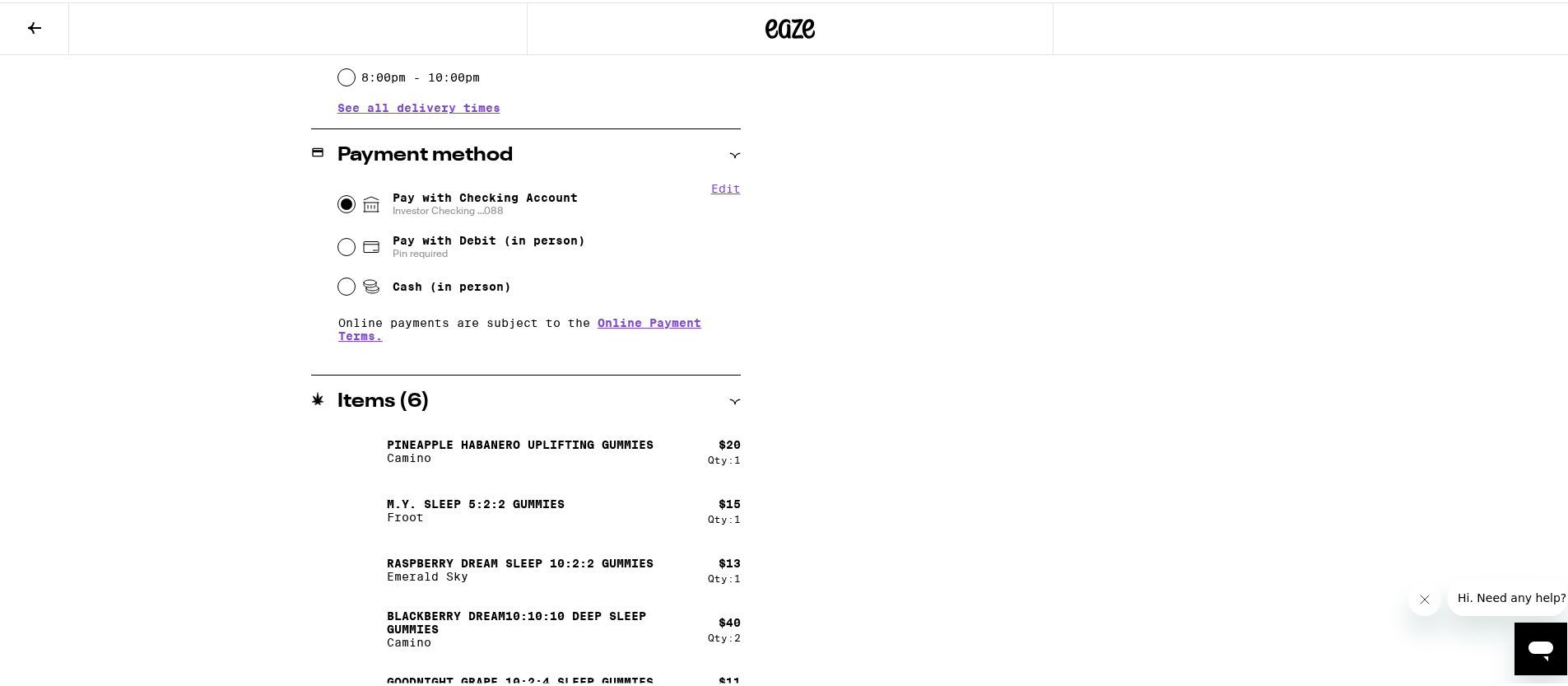
scroll to position [664, 0]
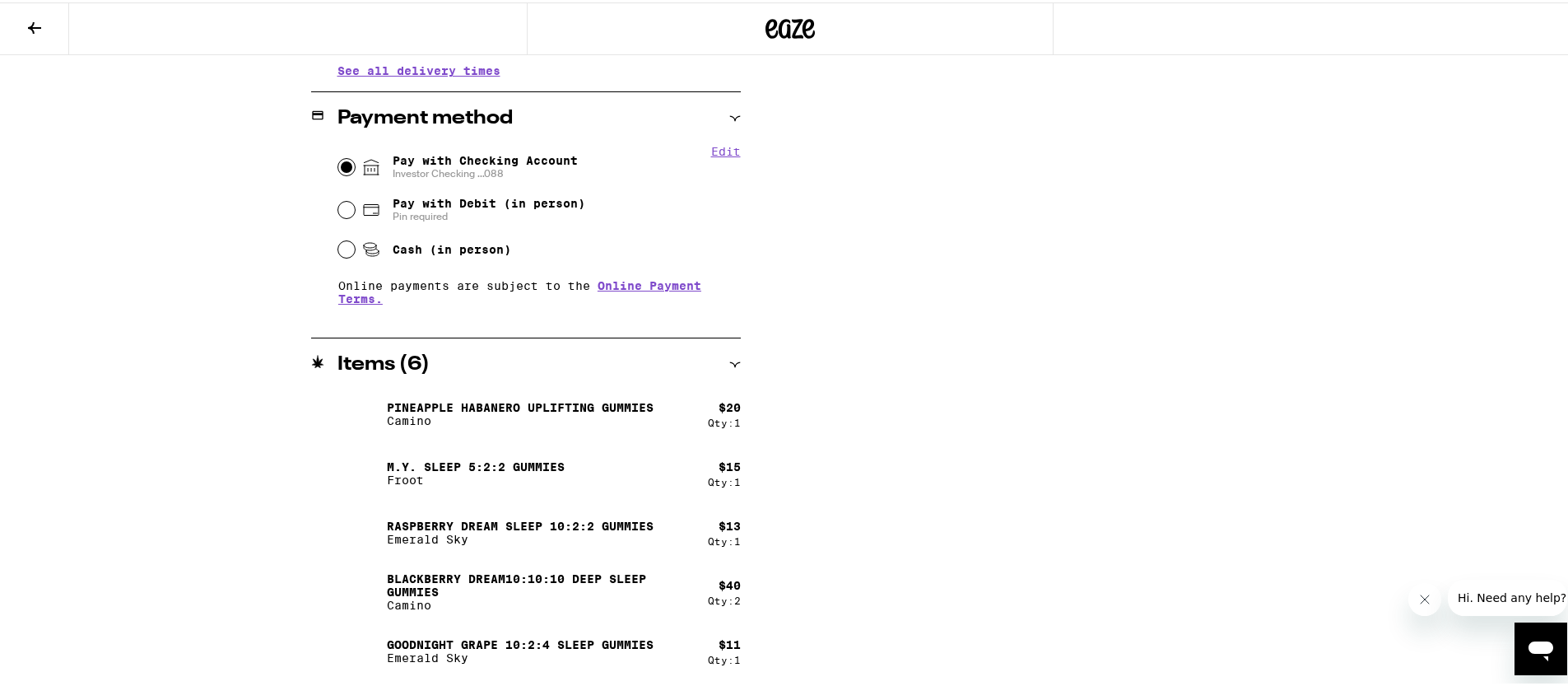
click at [17, 28] on button at bounding box center [34, 27] width 69 height 52
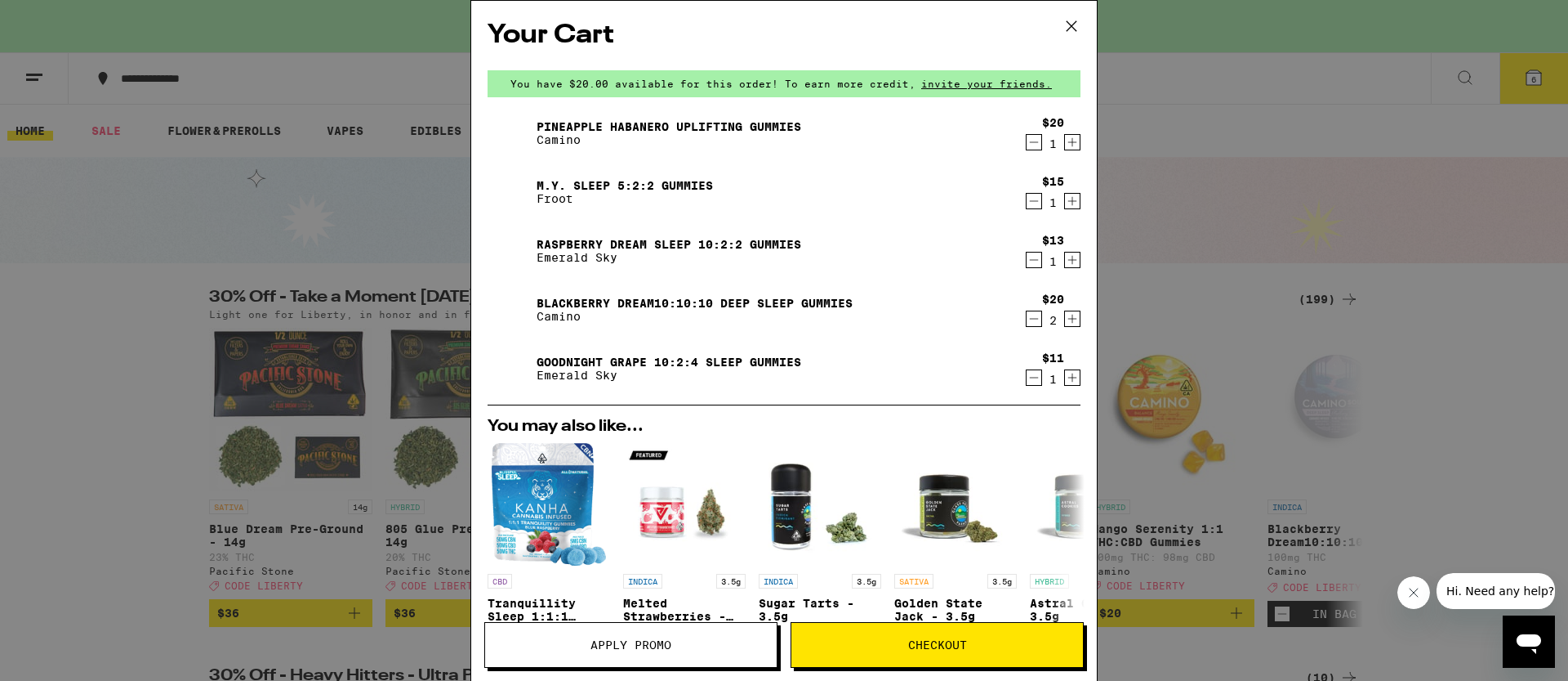
click at [1027, 205] on icon "Decrement" at bounding box center [1034, 202] width 15 height 20
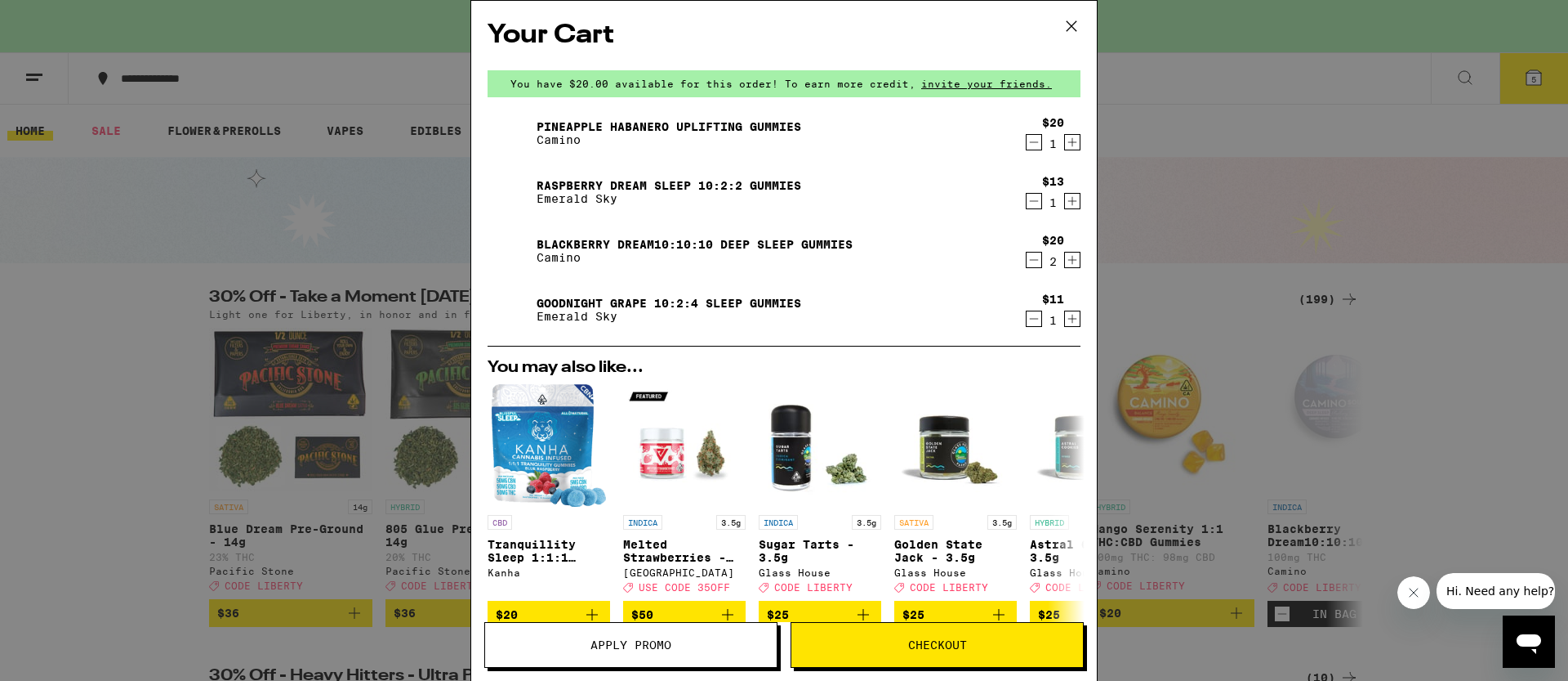
click at [1145, 281] on div "Your Cart You have $20.00 available for this order! To earn more credit, invite…" at bounding box center [784, 340] width 1568 height 681
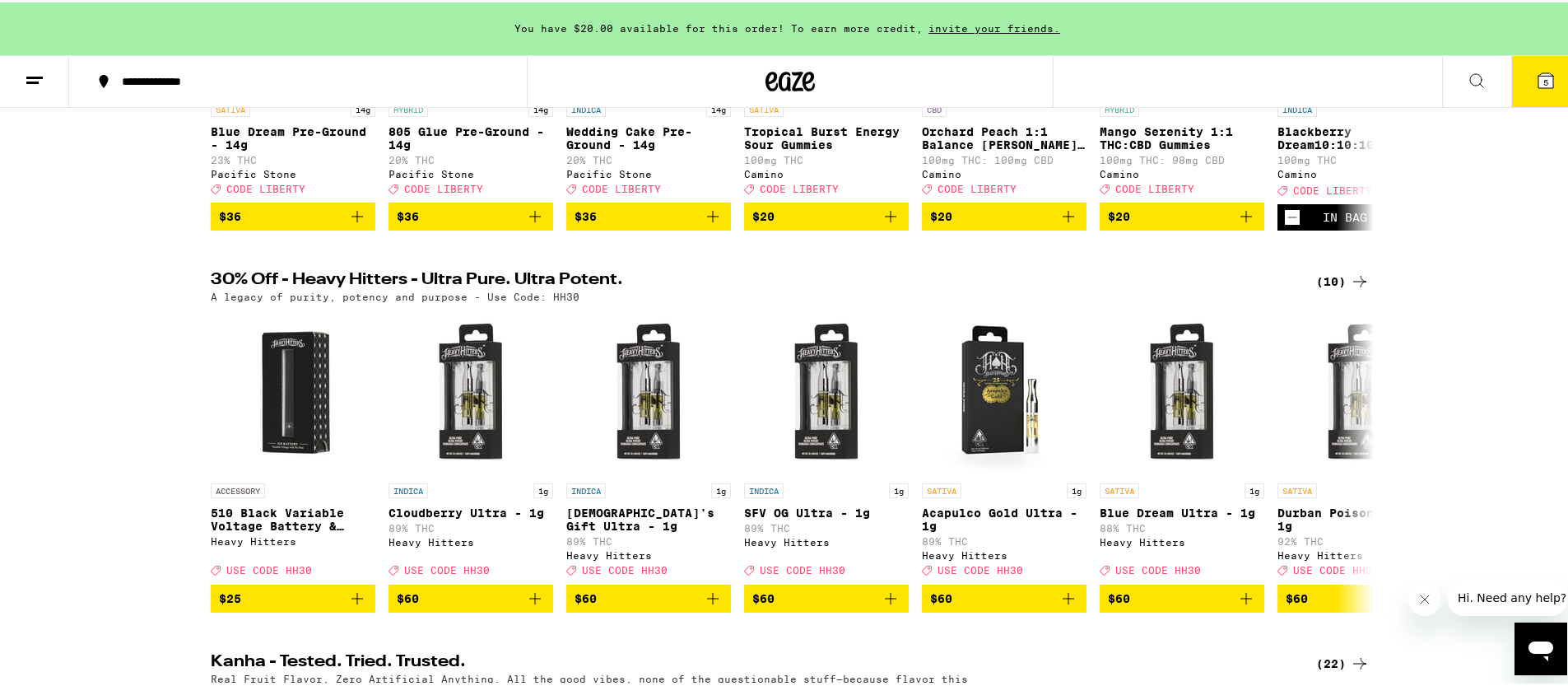
scroll to position [5, 0]
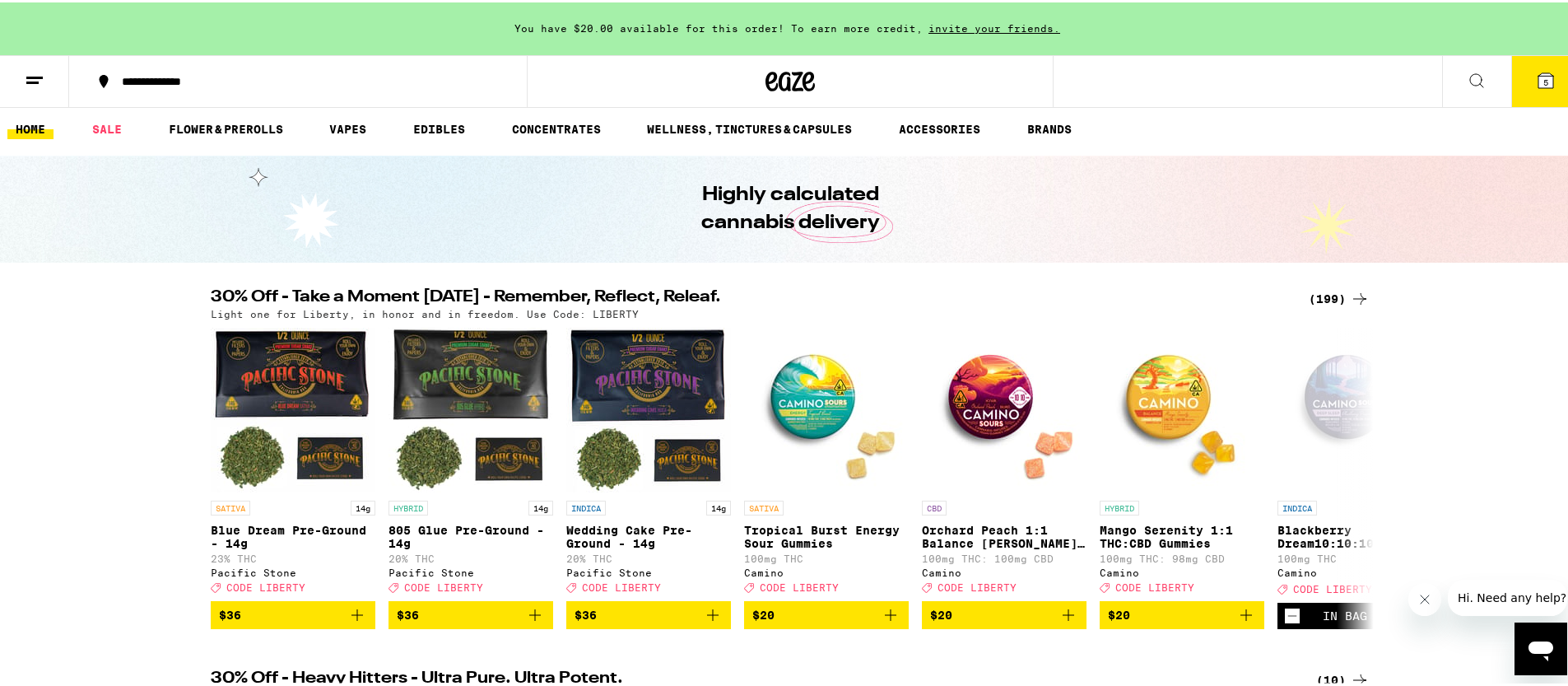
click at [1324, 312] on div "Light one for Liberty, in honor and in freedom. Use Code: LIBERTY" at bounding box center [789, 311] width 1159 height 11
click at [1322, 302] on div "(199)" at bounding box center [1338, 297] width 61 height 20
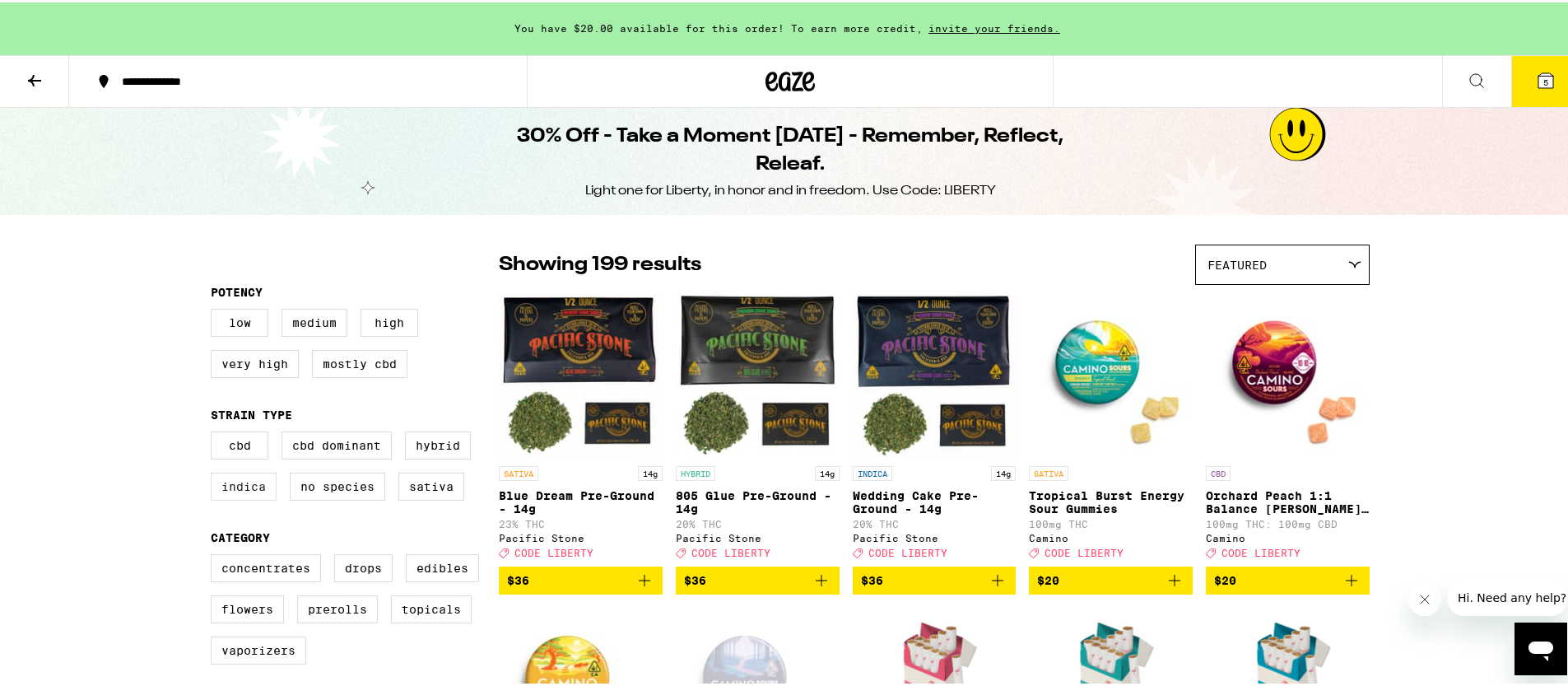
click at [250, 497] on label "Indica" at bounding box center [243, 483] width 66 height 28
click at [215, 432] on input "Indica" at bounding box center [214, 431] width 1 height 1
checkbox input "true"
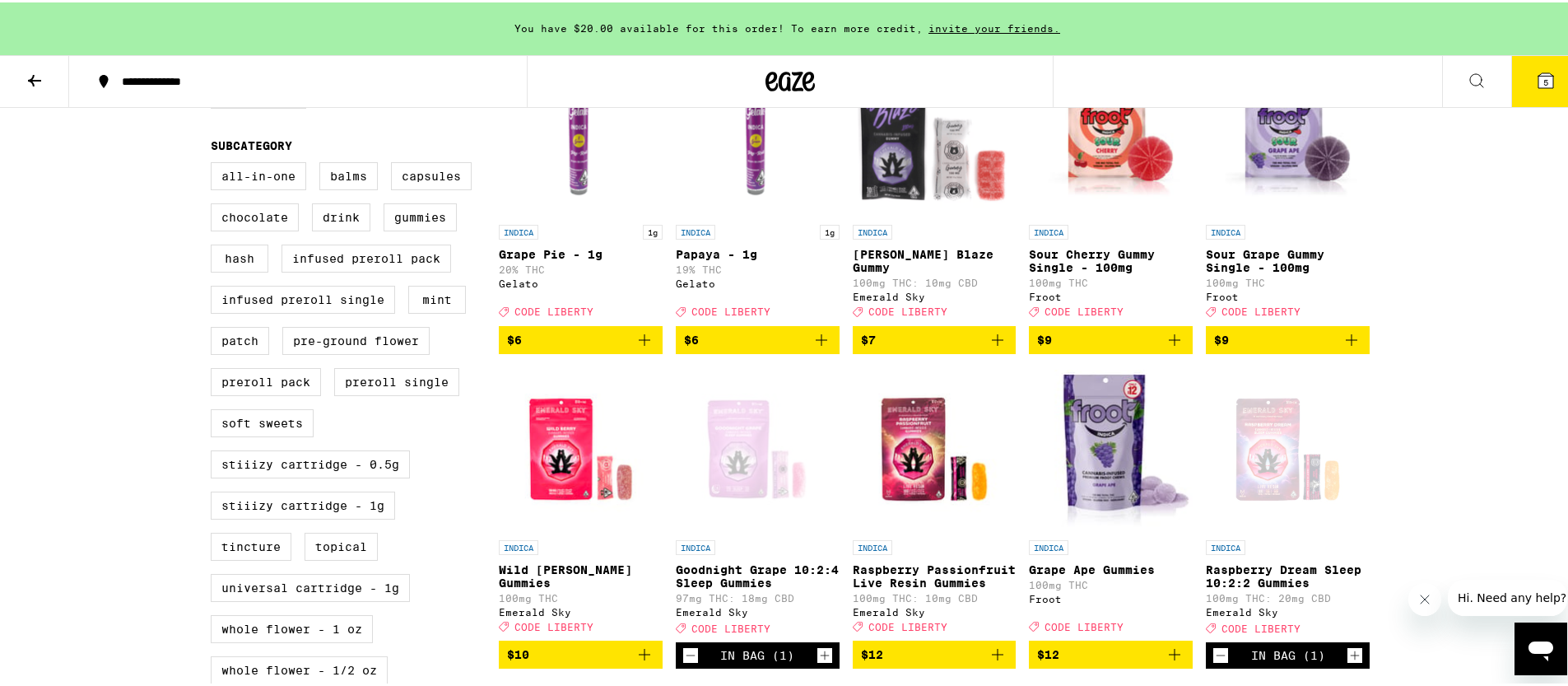
scroll to position [247, 0]
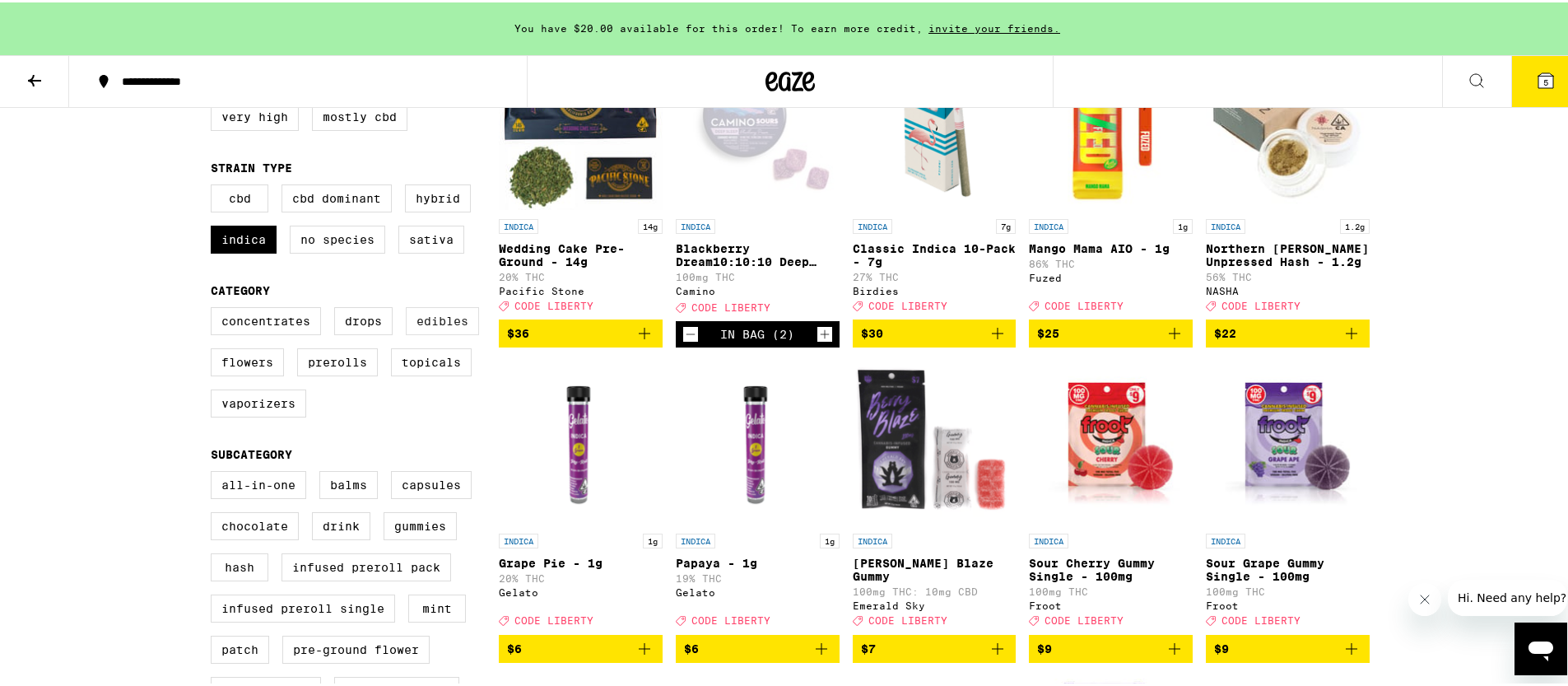
click at [426, 333] on label "Edibles" at bounding box center [443, 318] width 74 height 28
click at [215, 307] on input "Edibles" at bounding box center [214, 307] width 1 height 1
checkbox input "true"
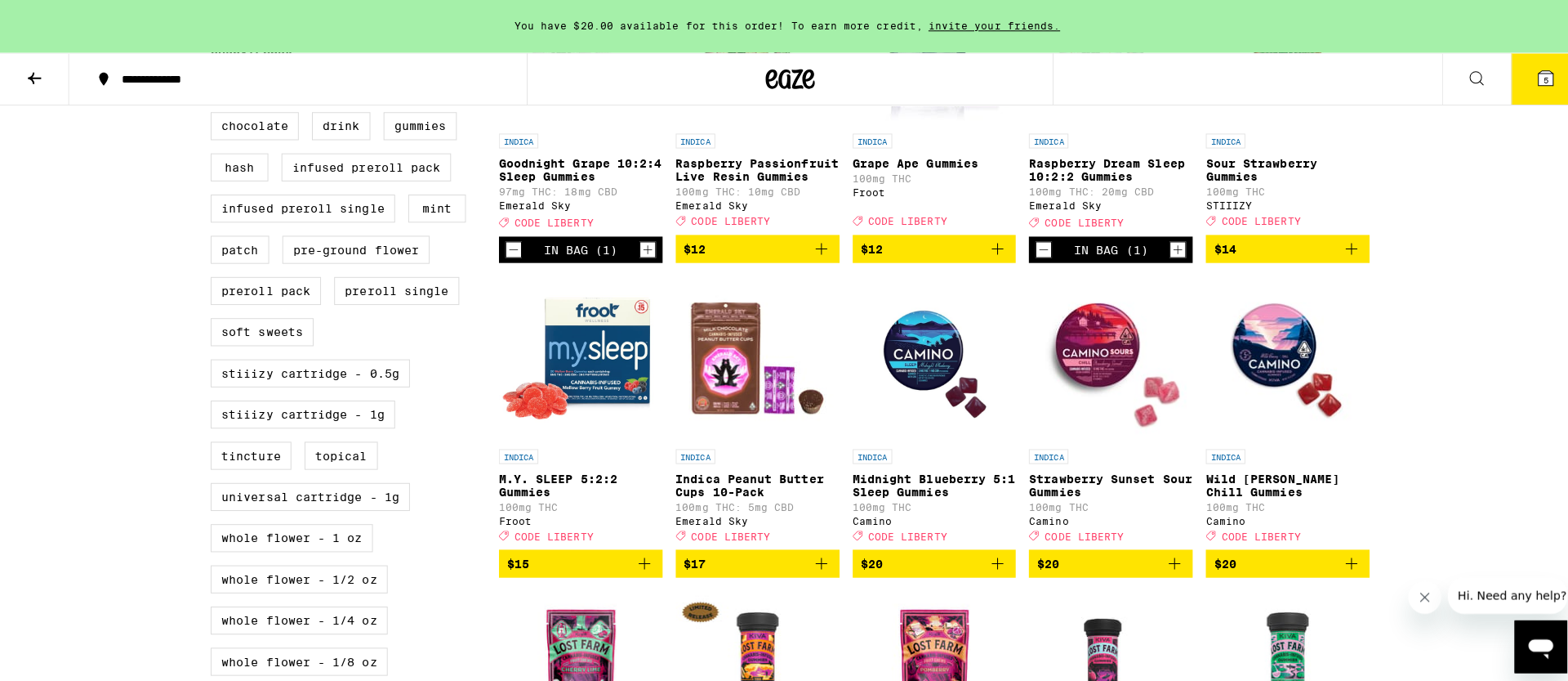
scroll to position [740, 0]
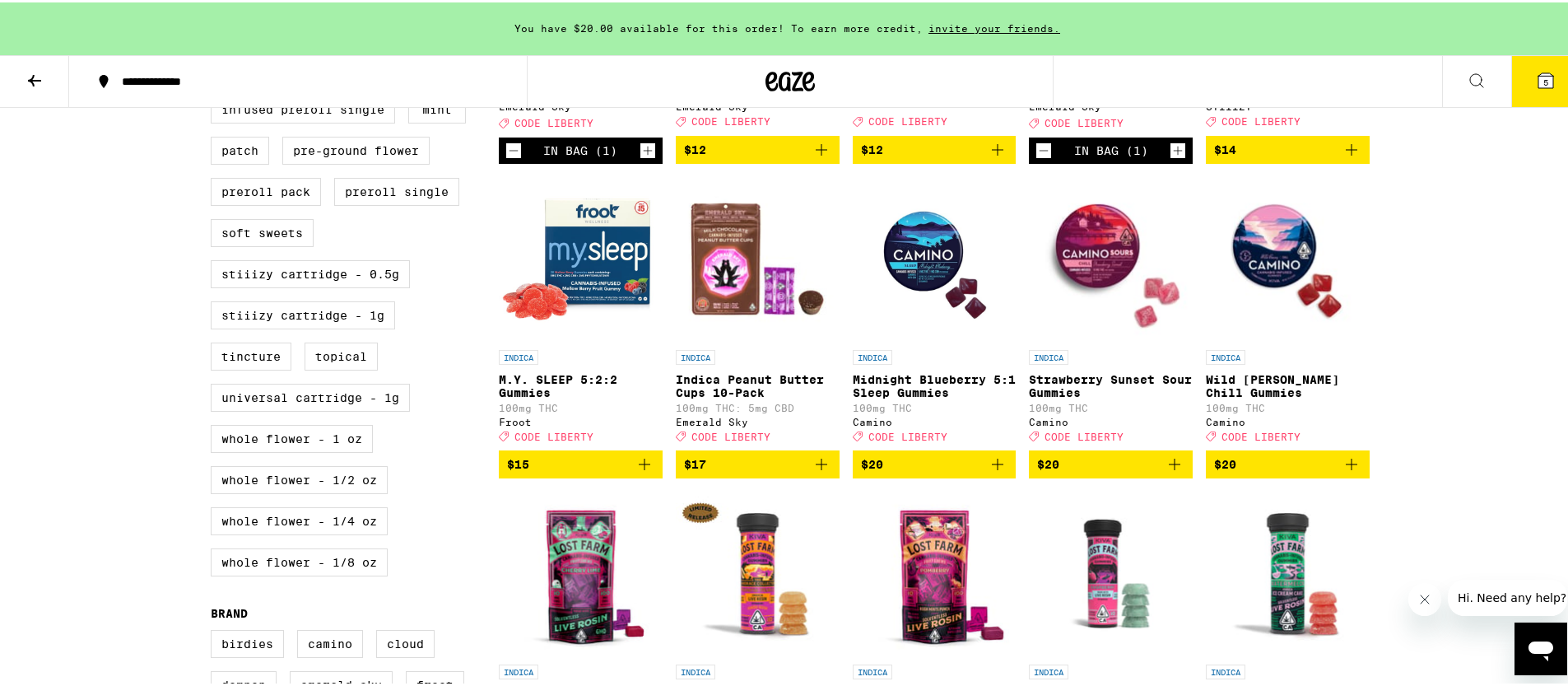
click at [994, 471] on icon "Add to bag" at bounding box center [997, 462] width 20 height 20
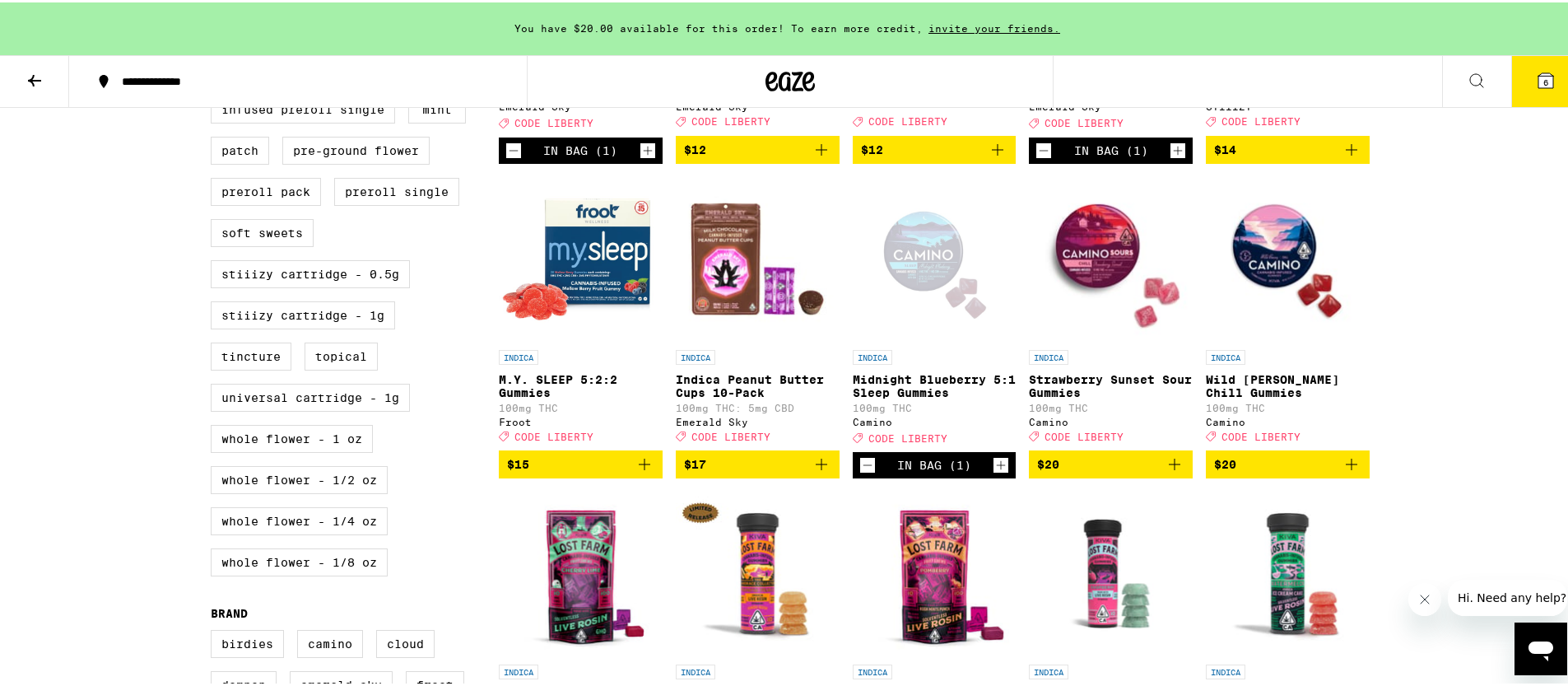
click at [1535, 73] on icon at bounding box center [1545, 79] width 20 height 20
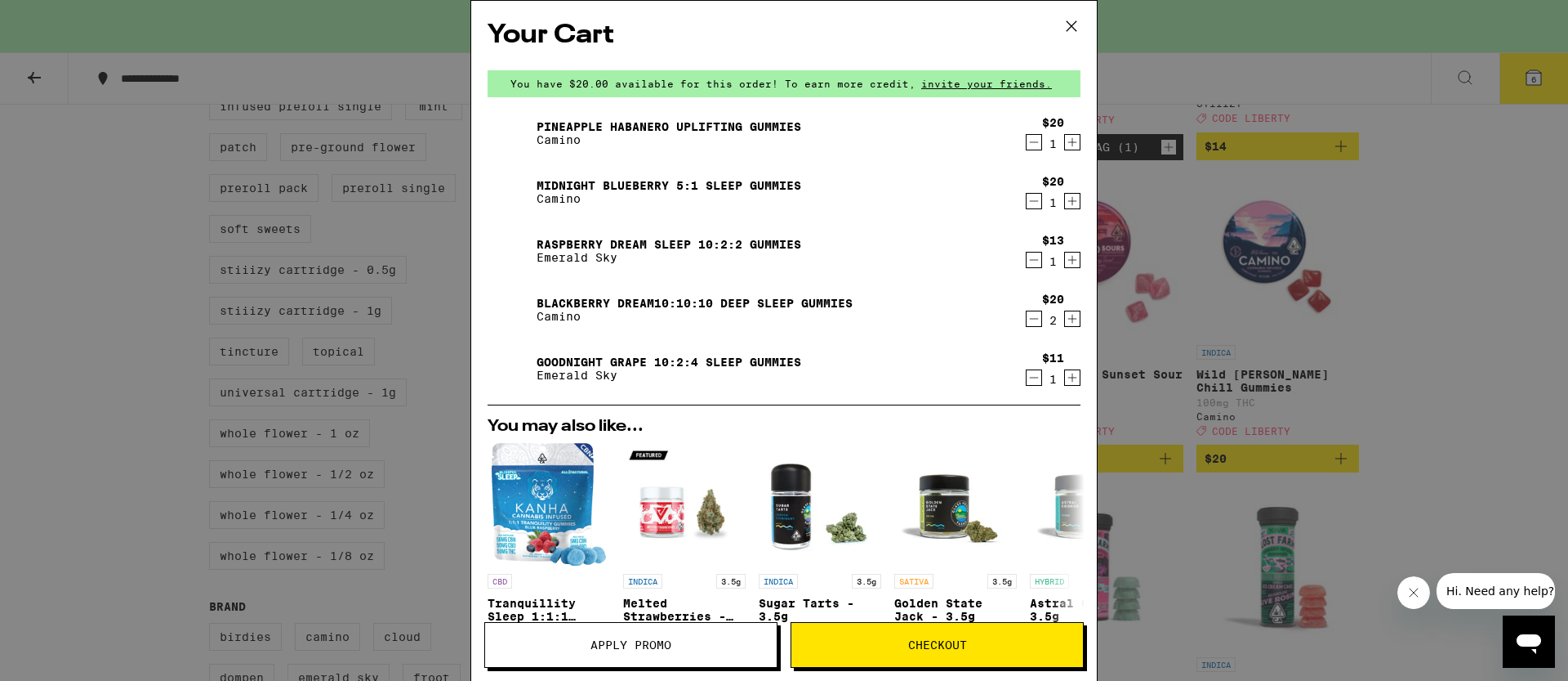
click at [1068, 377] on icon "Increment" at bounding box center [1072, 377] width 9 height 9
click at [1027, 263] on icon "Decrement" at bounding box center [1034, 260] width 15 height 20
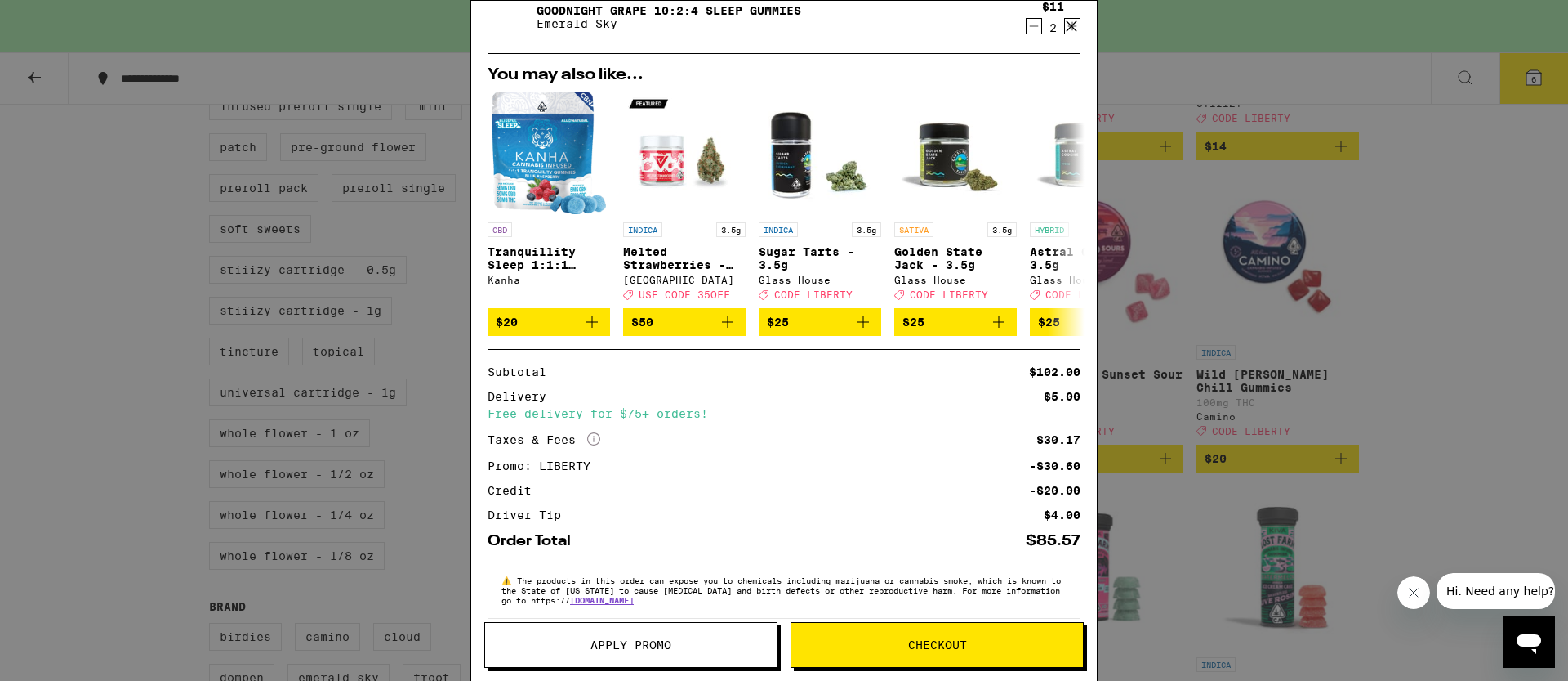
scroll to position [320, 0]
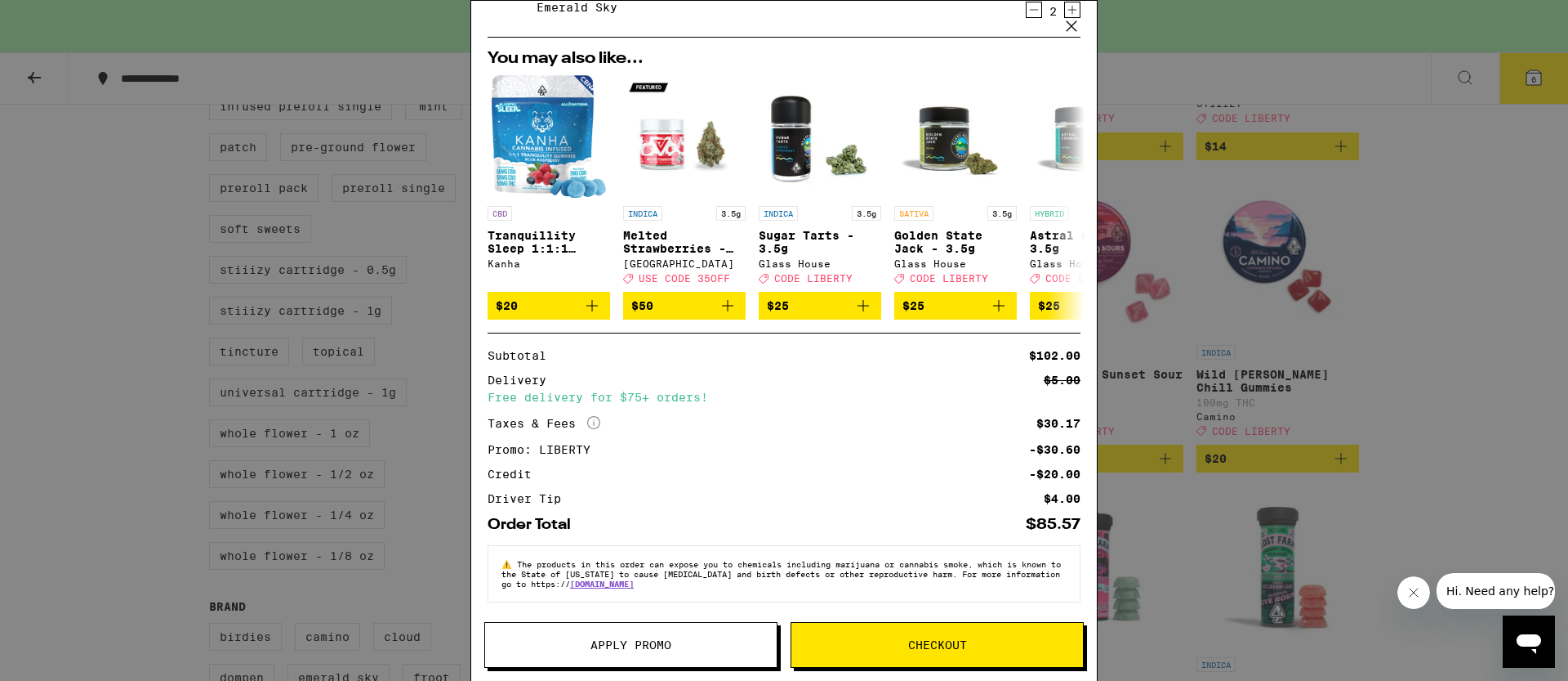
click at [1041, 646] on span "Checkout" at bounding box center [938, 645] width 292 height 12
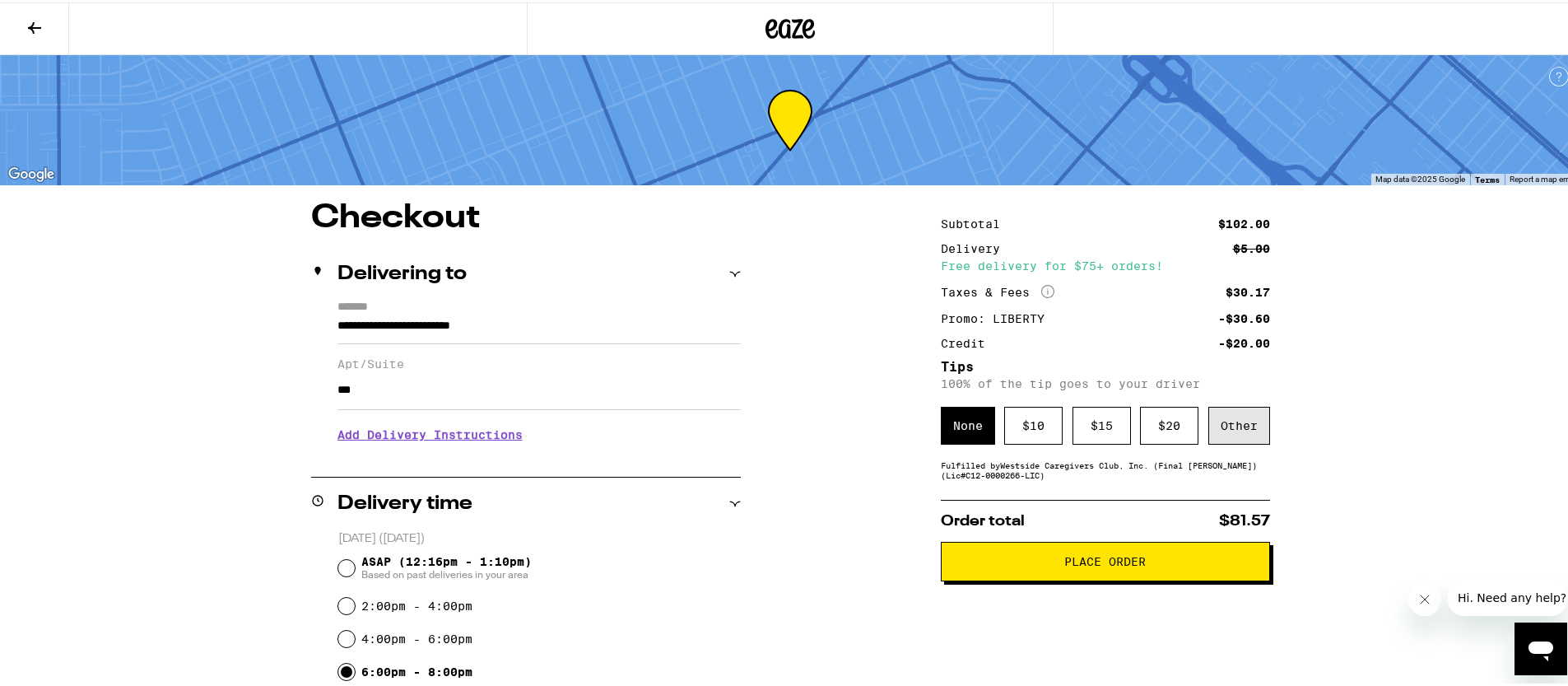
click at [1209, 430] on div "Other" at bounding box center [1239, 423] width 62 height 38
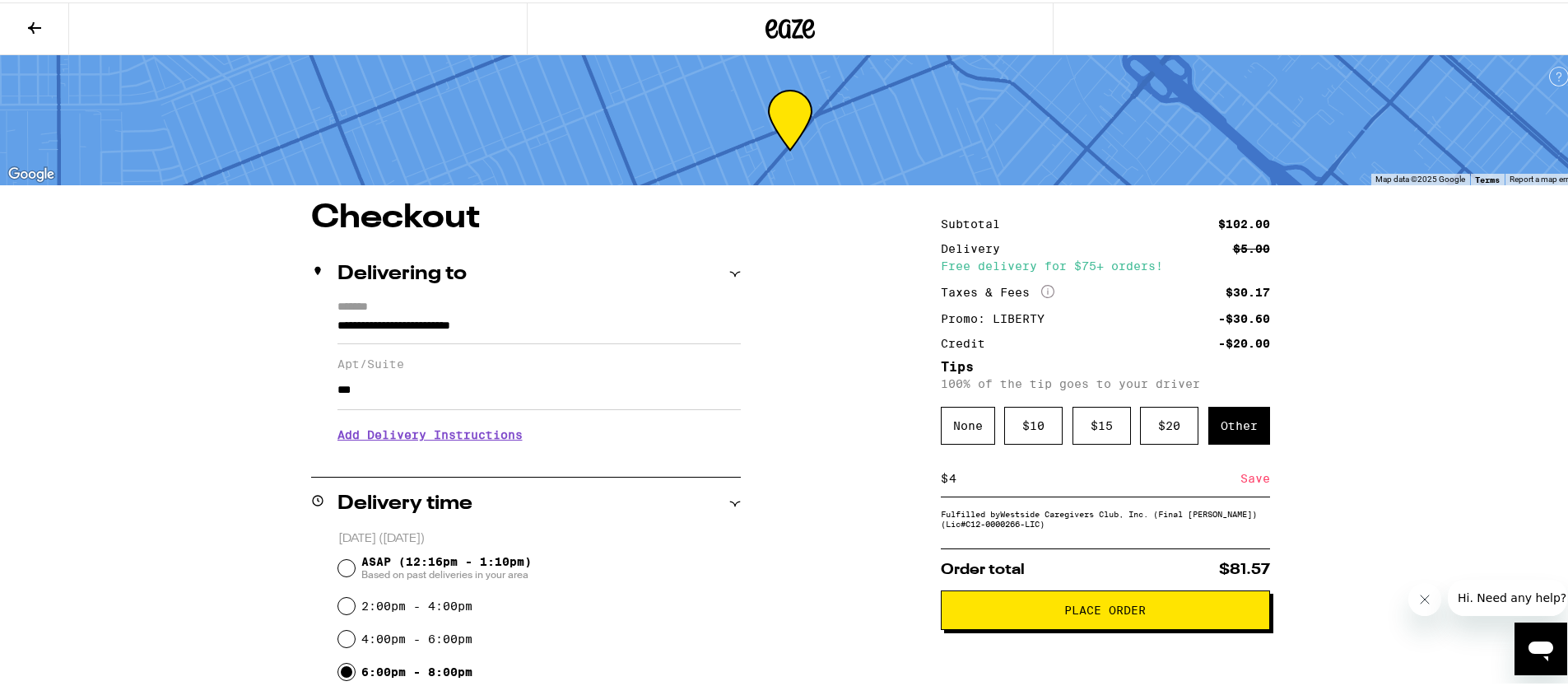
type input "4"
click at [1245, 479] on div "Save" at bounding box center [1254, 475] width 29 height 36
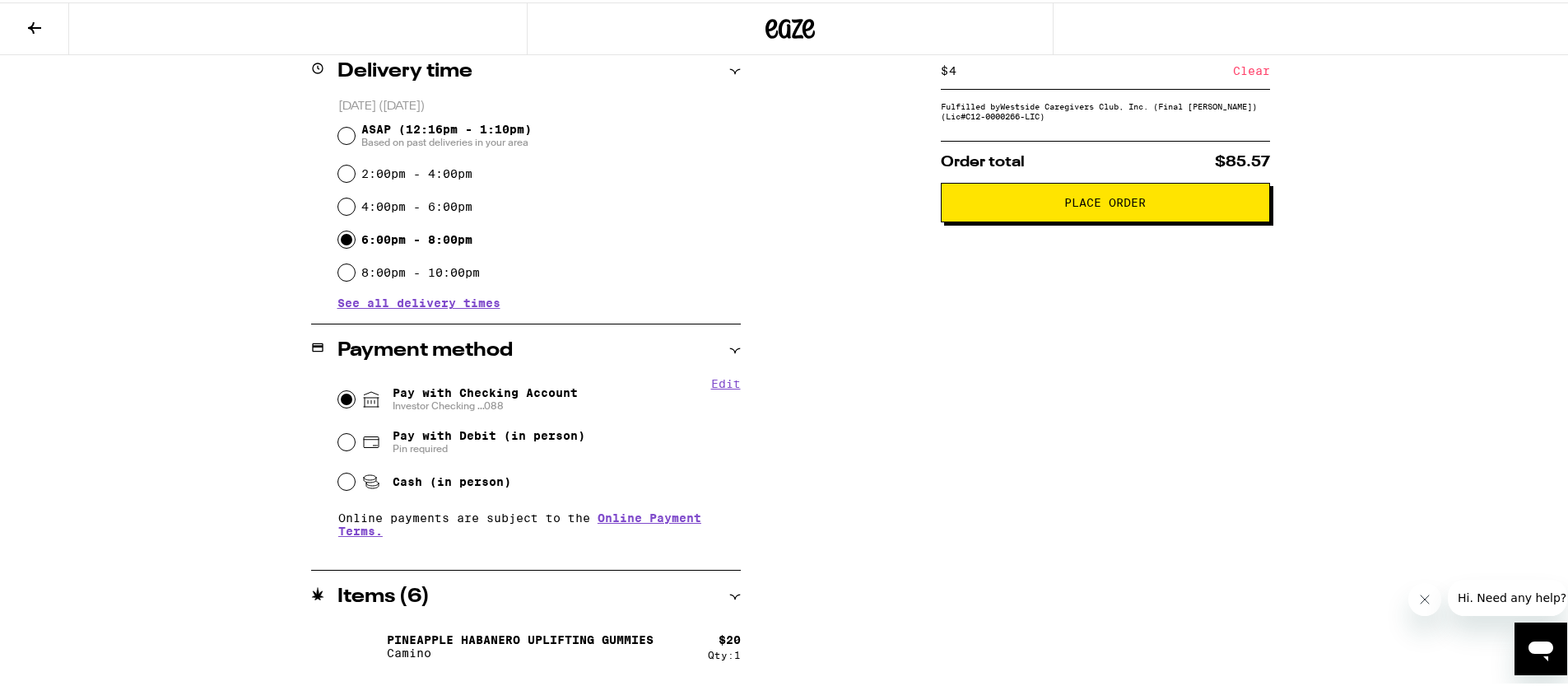
click at [930, 418] on div "**********" at bounding box center [789, 313] width 1185 height 1091
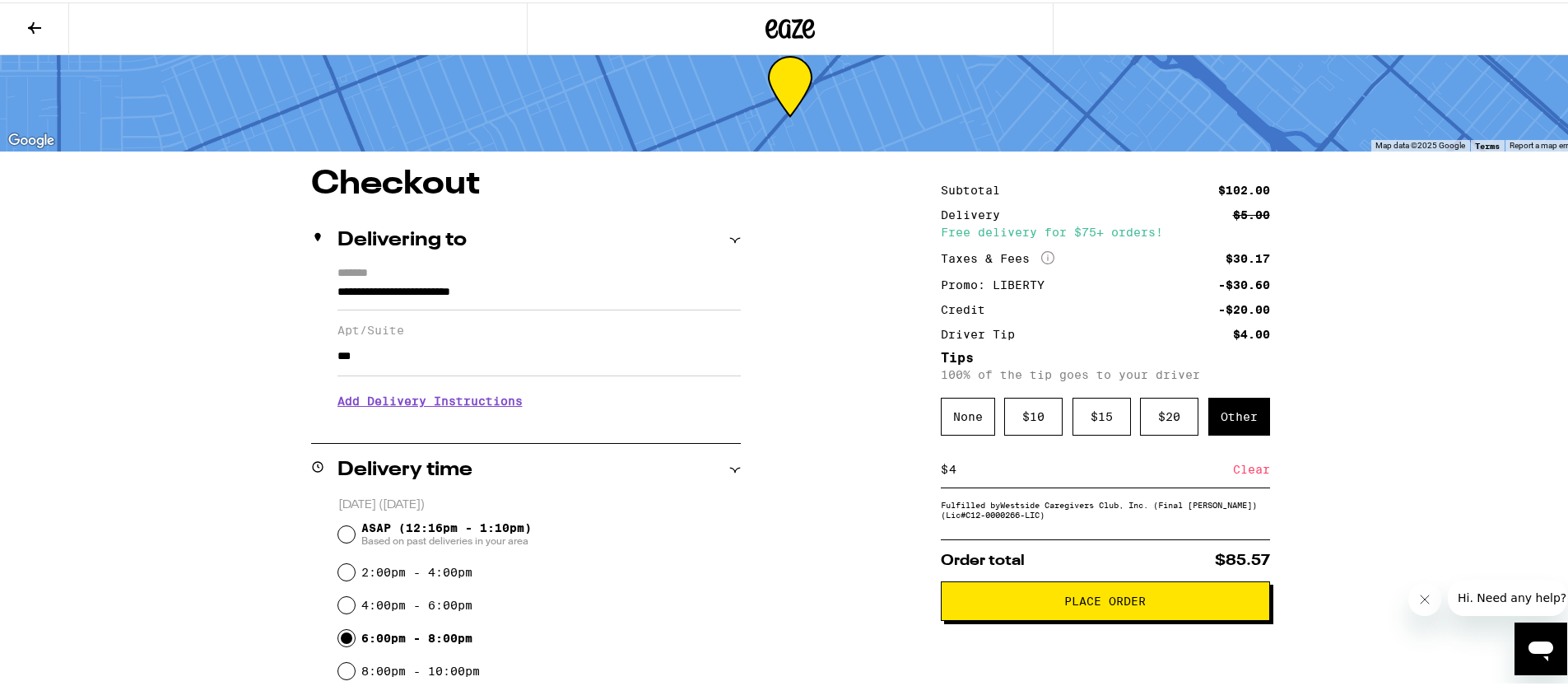
scroll to position [91, 0]
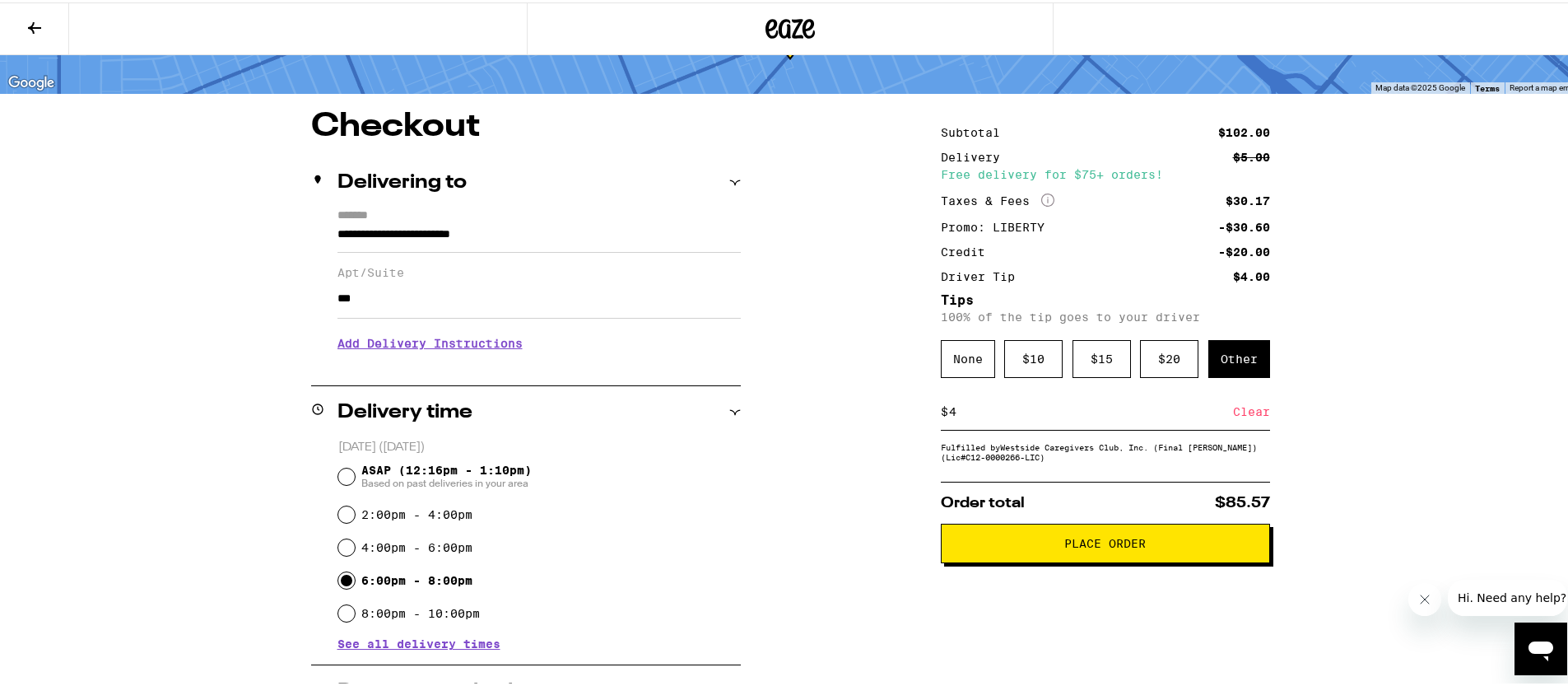
click at [451, 346] on h3 "Add Delivery Instructions" at bounding box center [539, 340] width 403 height 38
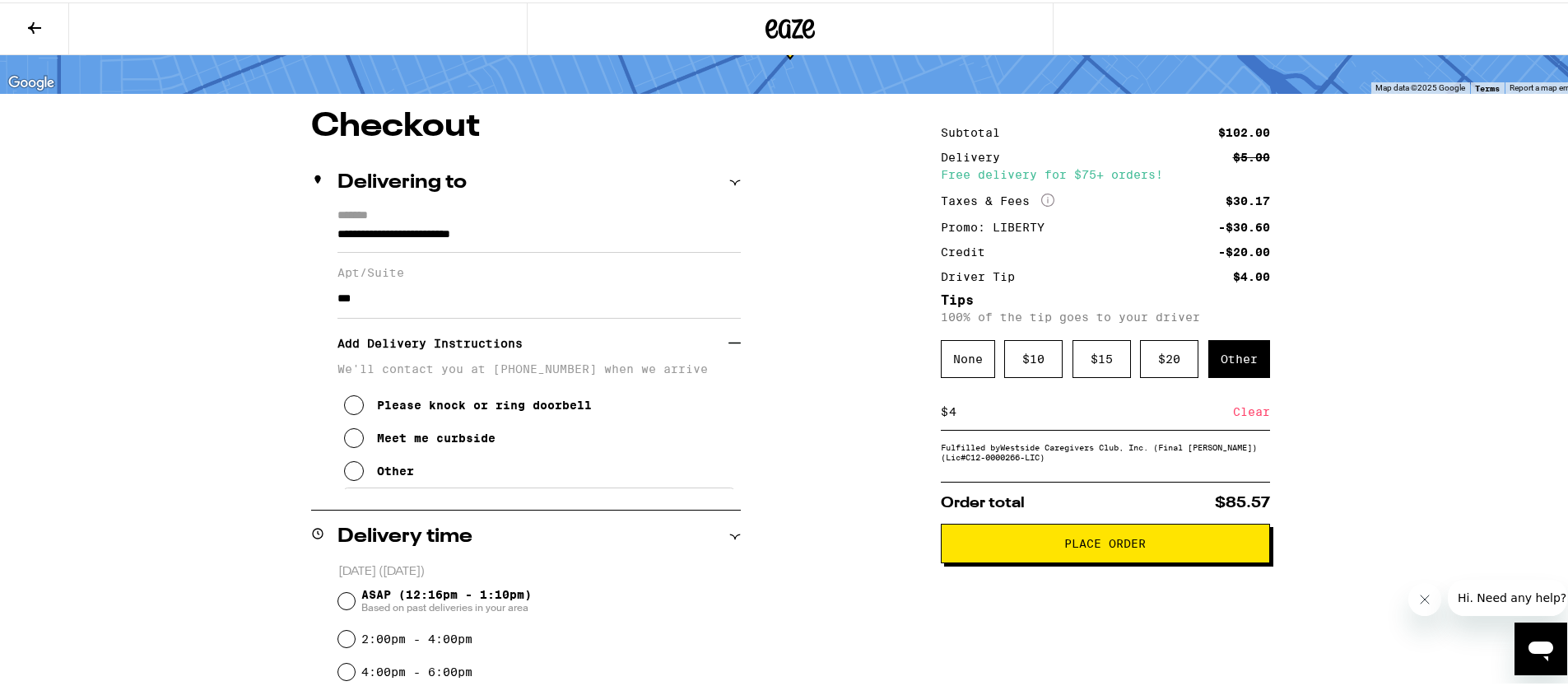
click at [397, 475] on div "Other" at bounding box center [395, 469] width 37 height 13
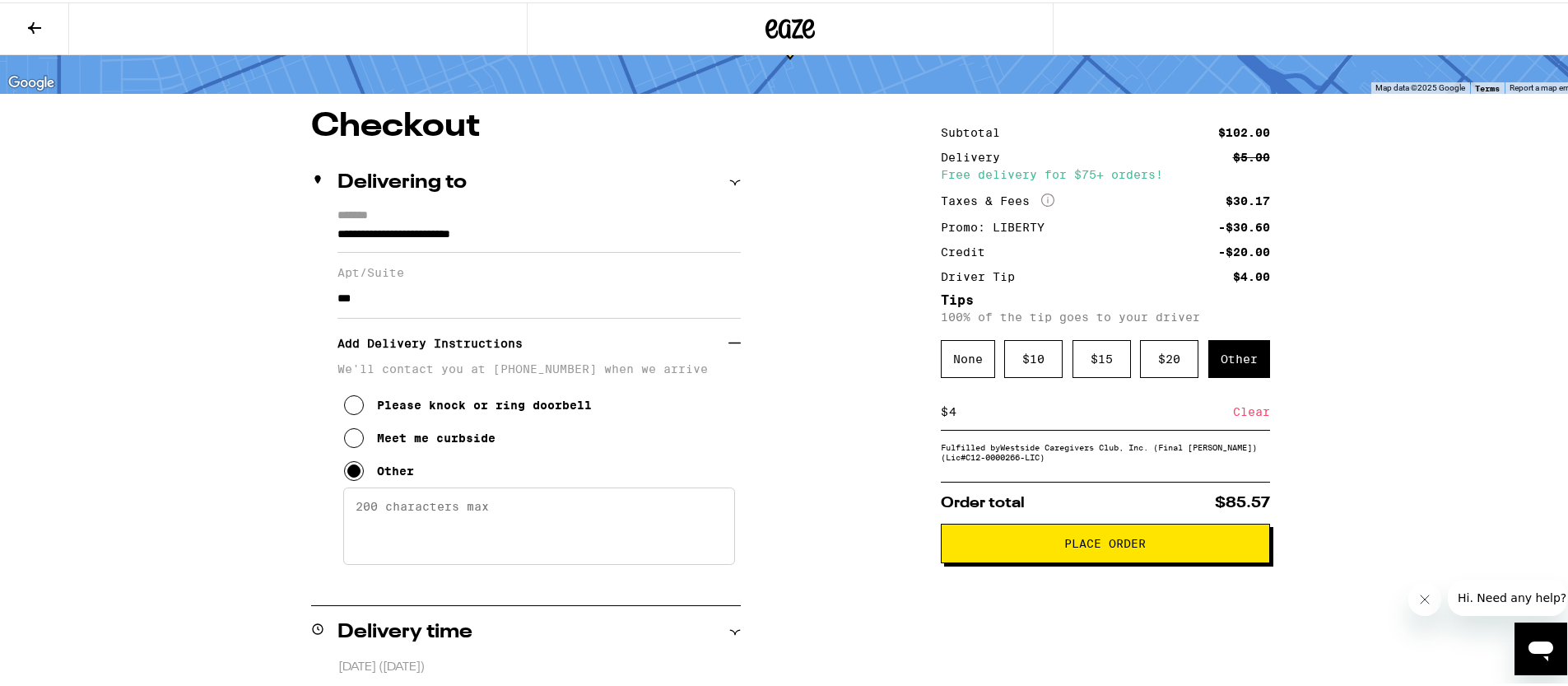
click at [412, 526] on textarea "Enter any other delivery instructions you want driver to know" at bounding box center [539, 523] width 392 height 78
click at [535, 522] on textarea "Dial "S Yoon" on intercom. Deliver to Unit 201 on second floor." at bounding box center [539, 523] width 392 height 78
click at [558, 516] on textarea "Dial "S Yoon" on the intercom. Deliver to Unit 201 on second floor." at bounding box center [539, 523] width 392 height 78
click at [568, 521] on textarea "Dial "S Yoon" on the intercom. Deliver to Unit 201 on second floor." at bounding box center [539, 523] width 392 height 78
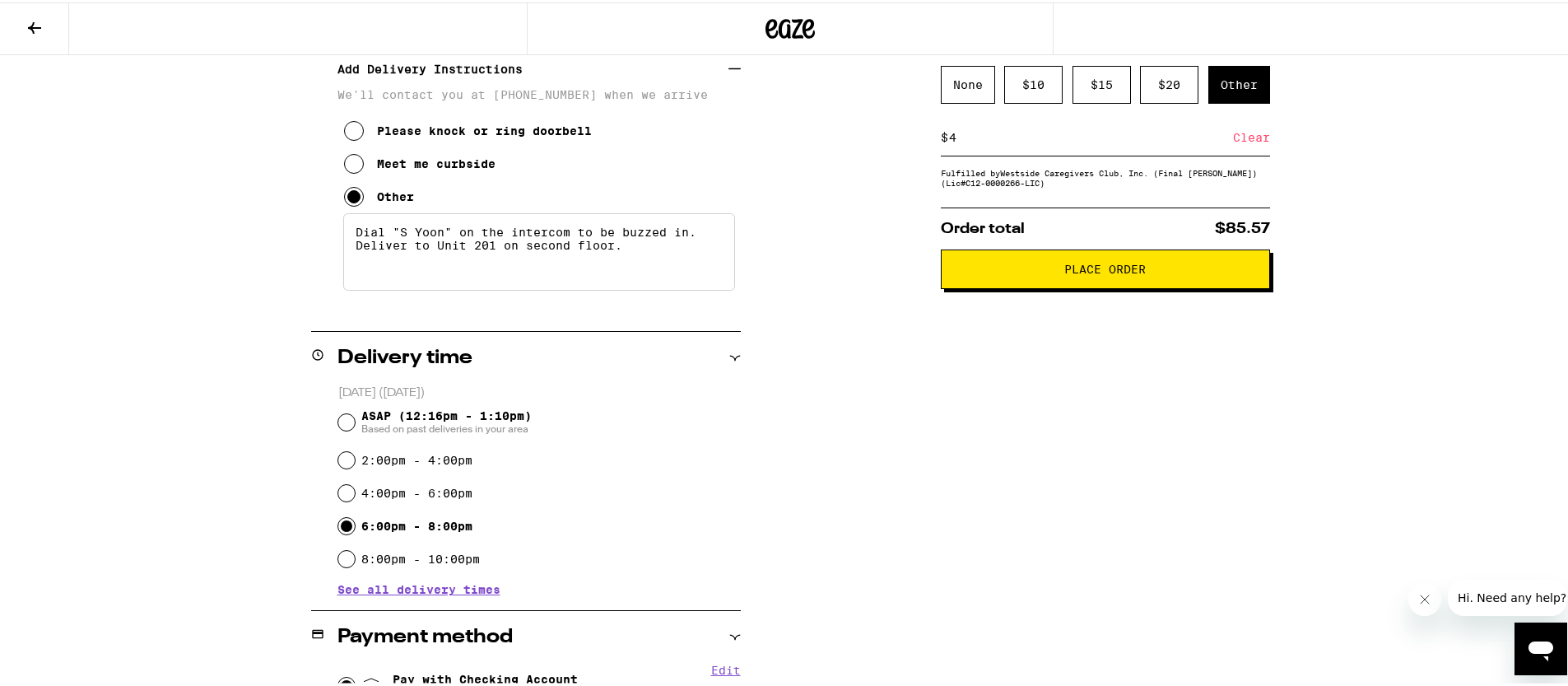
scroll to position [231, 0]
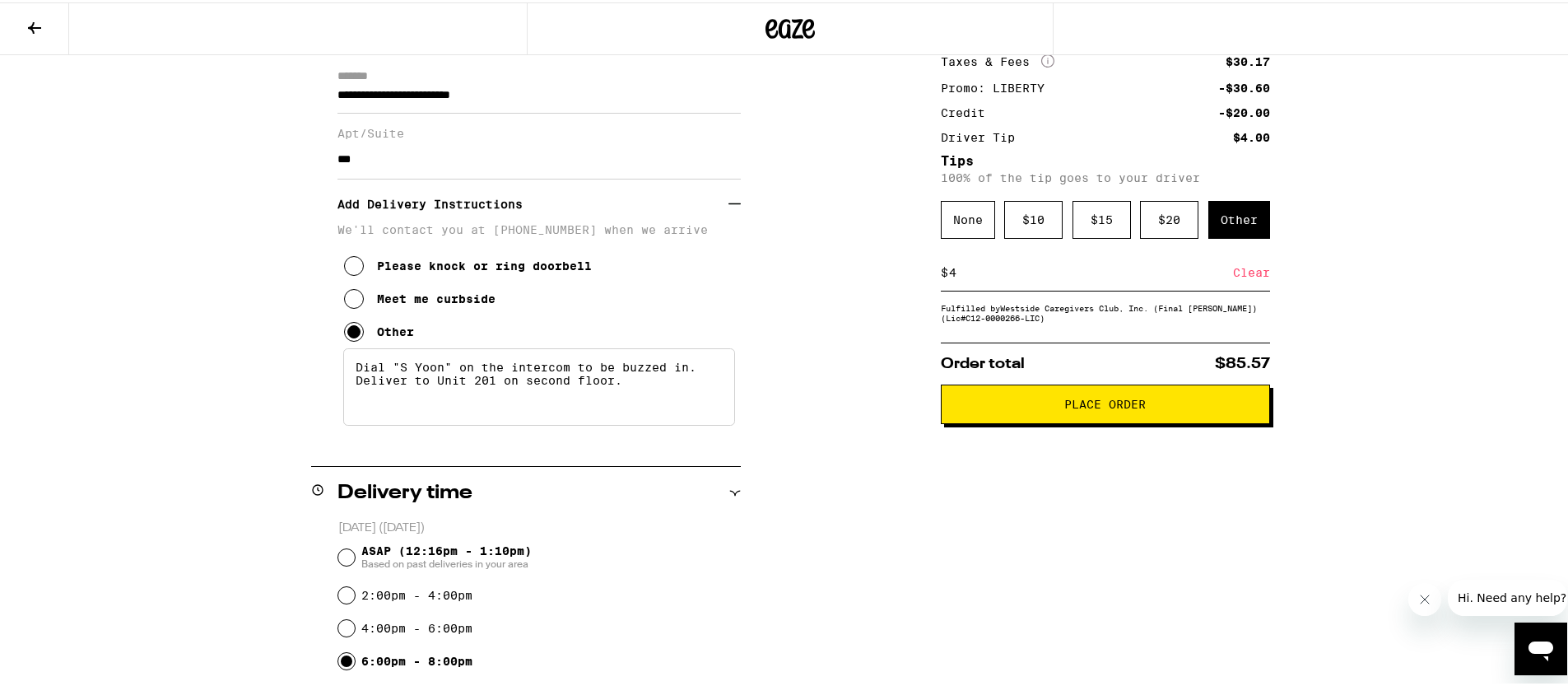
type textarea "Dial "S Yoon" on the intercom to be buzzed in. Deliver to Unit 201 on second fl…"
click at [997, 421] on button "Place Order" at bounding box center [1105, 401] width 329 height 39
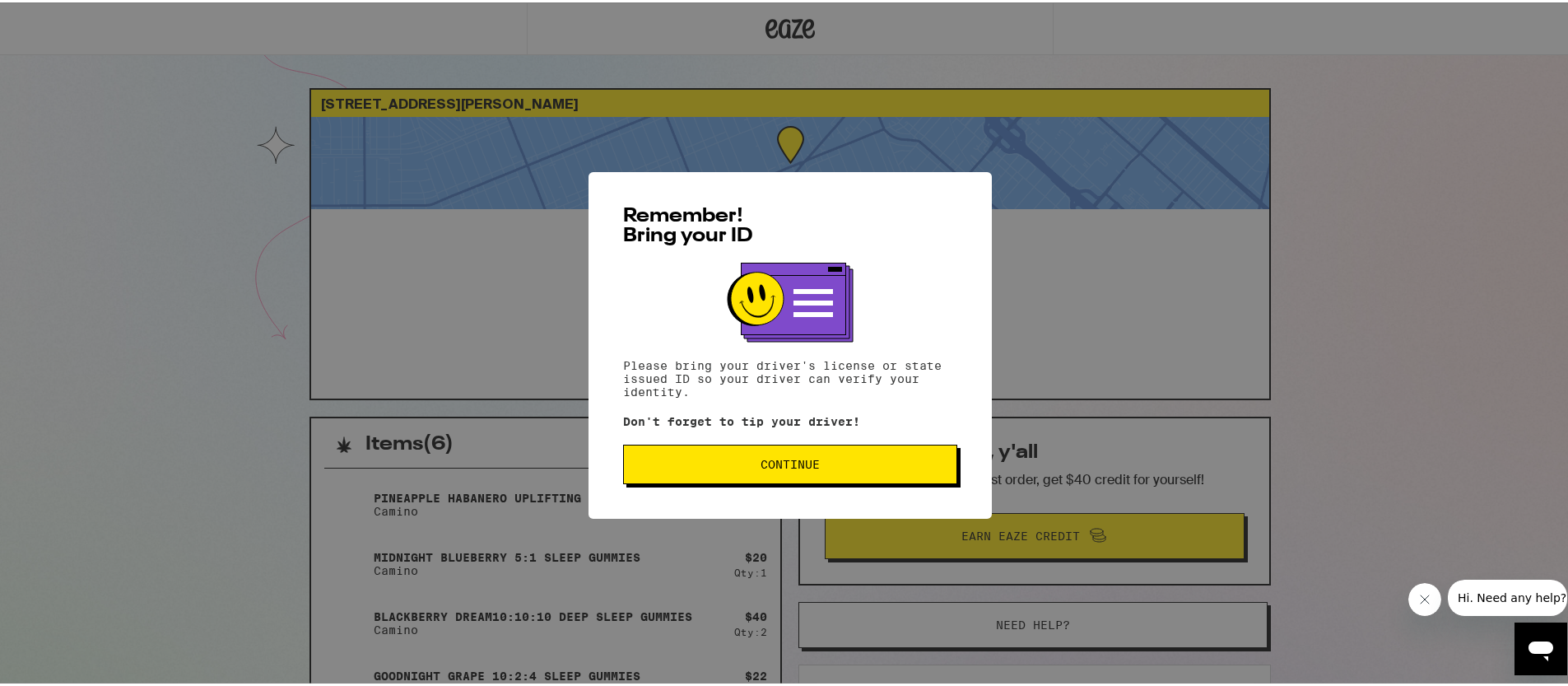
click at [794, 458] on span "Continue" at bounding box center [789, 462] width 59 height 12
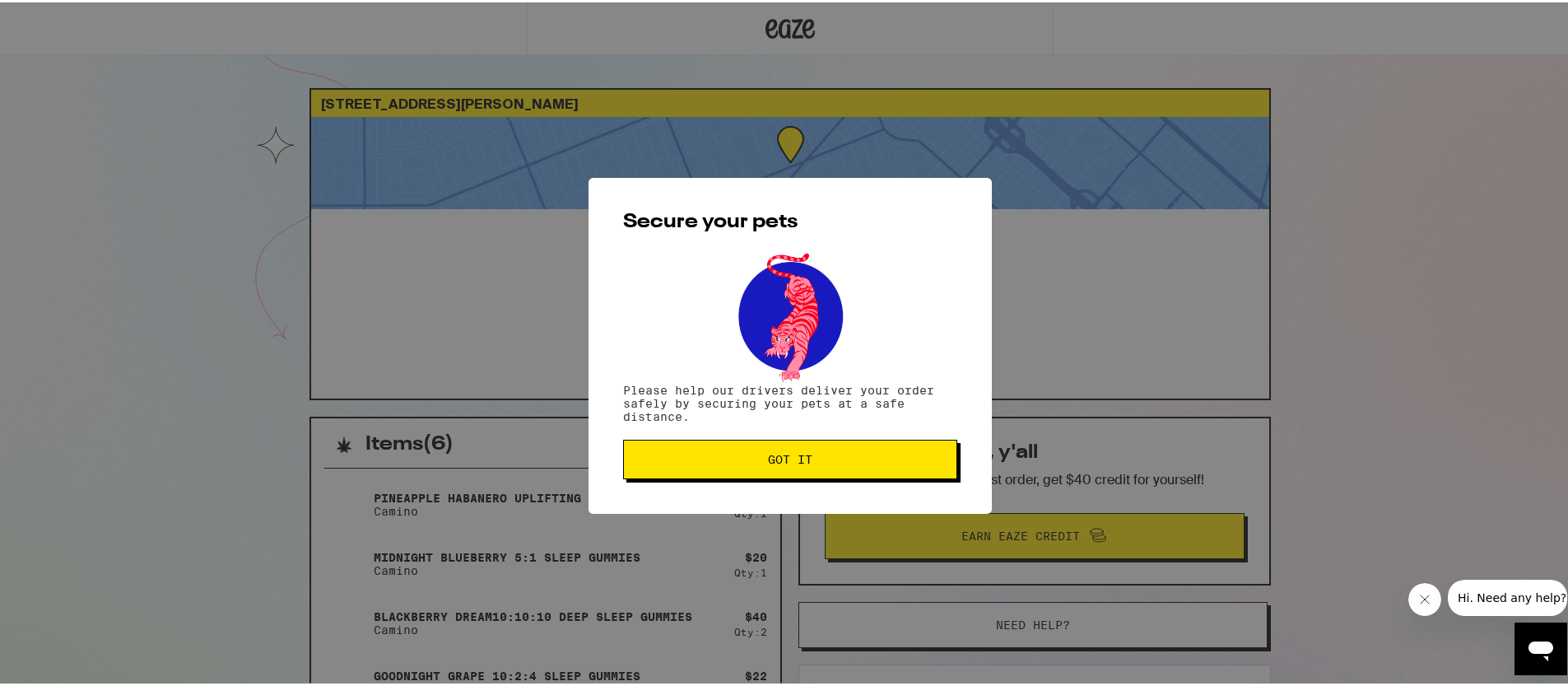
click at [794, 458] on span "Got it" at bounding box center [789, 457] width 44 height 12
